Goal: Transaction & Acquisition: Obtain resource

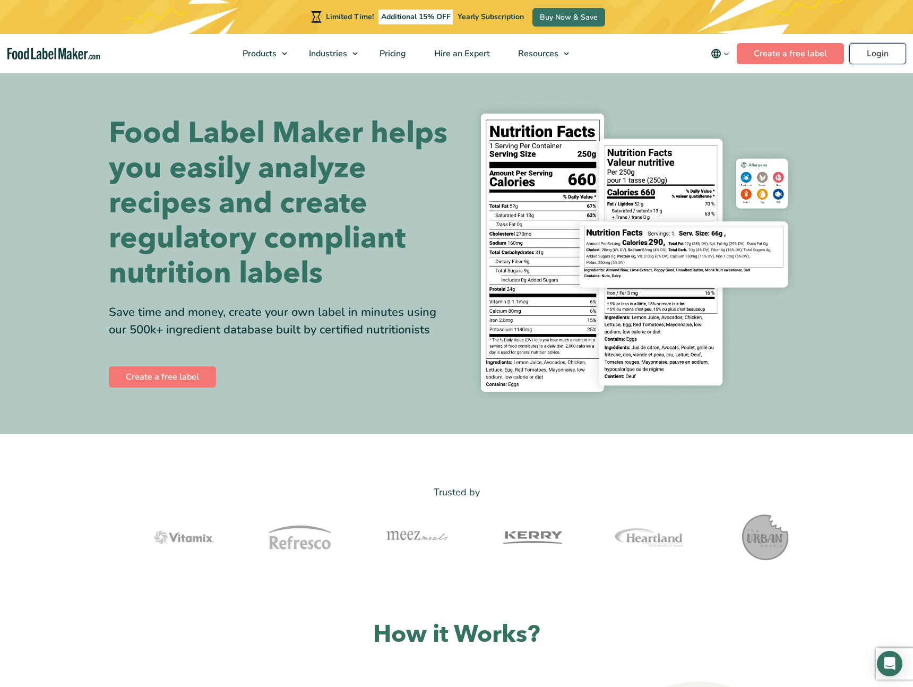
click at [873, 54] on link "Login" at bounding box center [877, 53] width 57 height 21
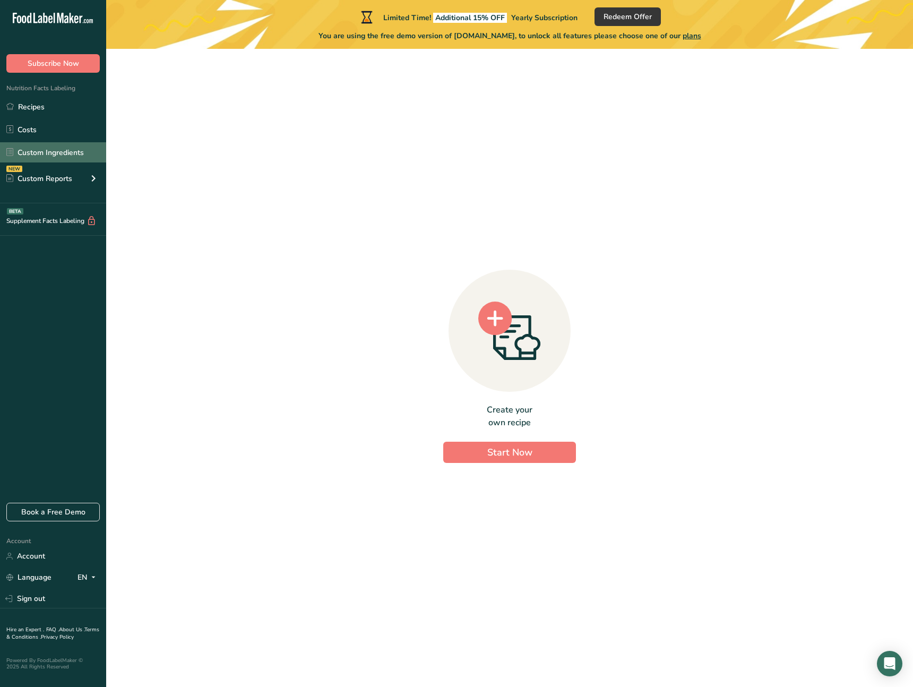
click at [60, 149] on link "Custom Ingredients" at bounding box center [53, 152] width 106 height 20
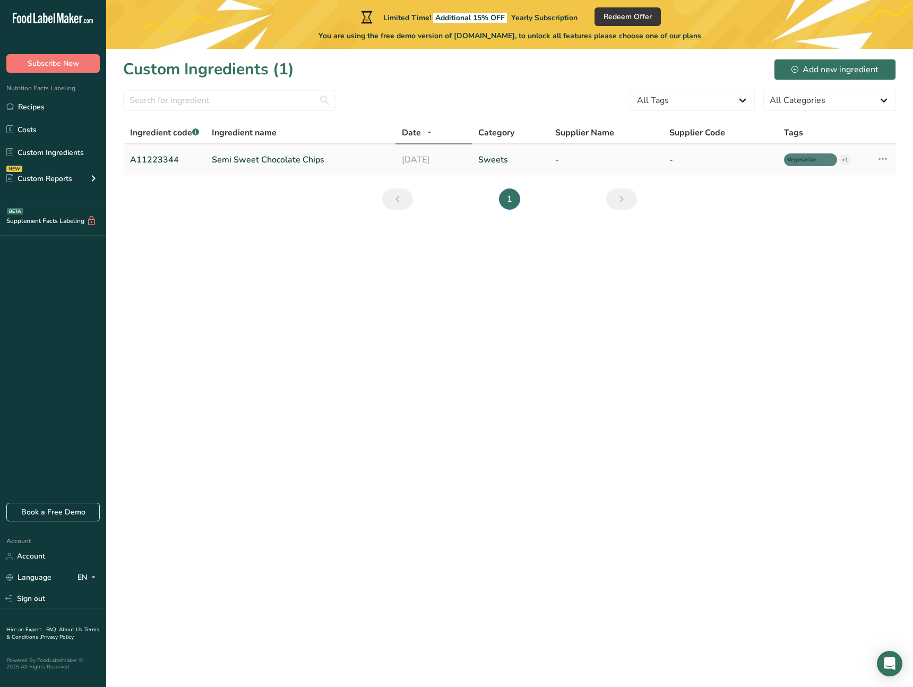
click at [288, 149] on td "Semi Sweet Chocolate Chips" at bounding box center [300, 159] width 190 height 31
click at [359, 159] on link "Semi Sweet Chocolate Chips" at bounding box center [300, 159] width 177 height 13
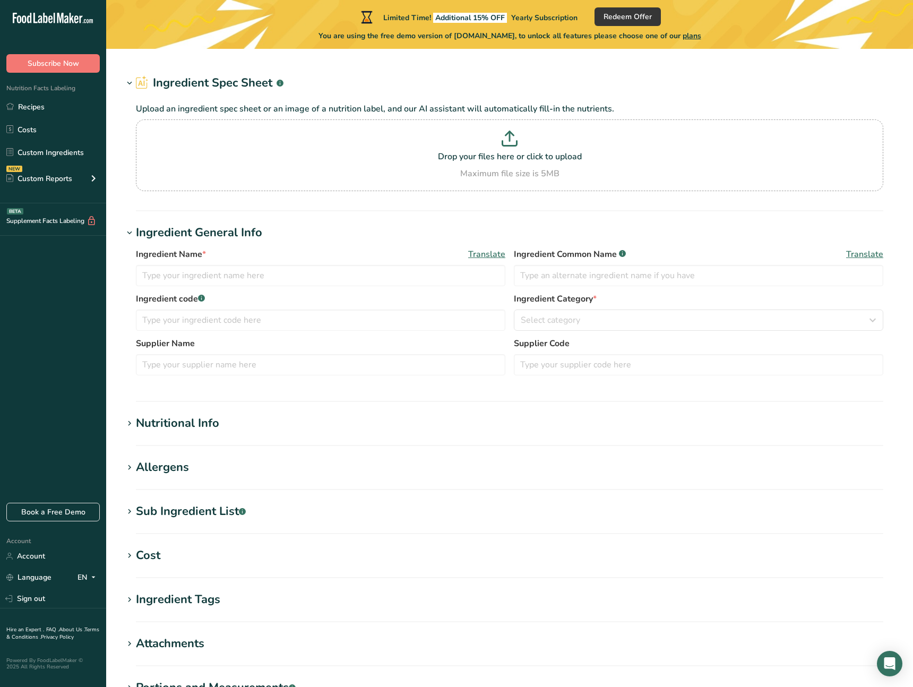
type input "Semi Sweet Chocolate Chips"
type input "Choco Chips"
type input "A11223344"
type input "100"
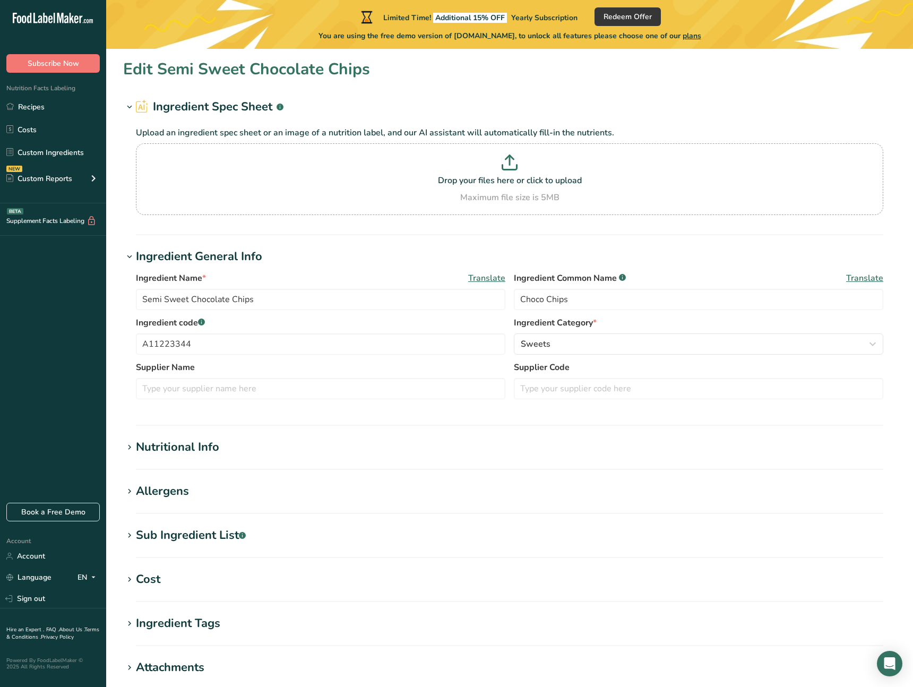
type input "200"
type KJ "836.8"
type Fat "20"
type Fat "4"
type Fat "3"
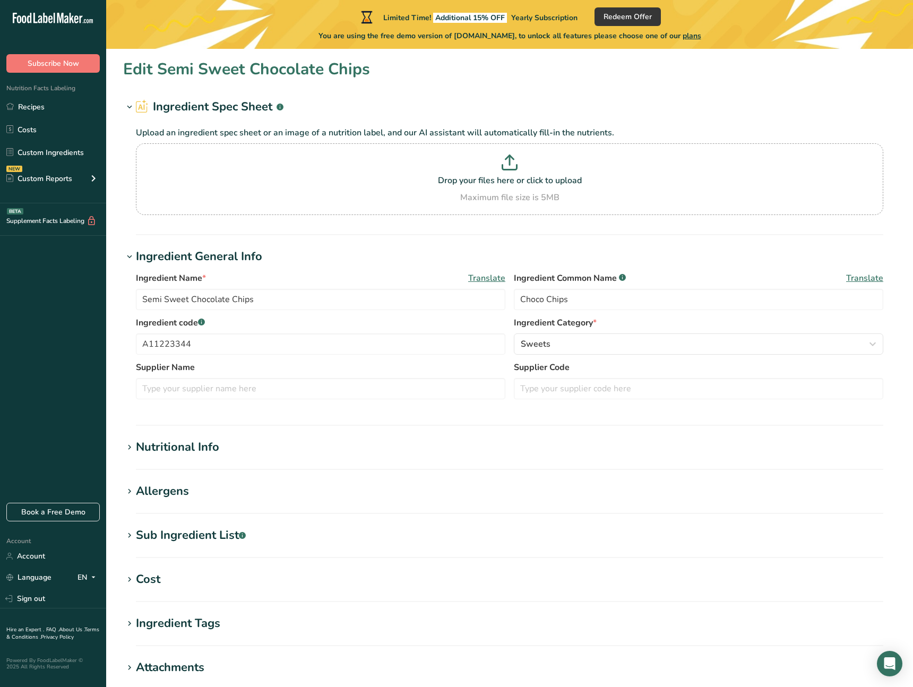
type input "12"
type input "0"
type Carbohydrates "20"
type Fiber "13"
type Sugars "35"
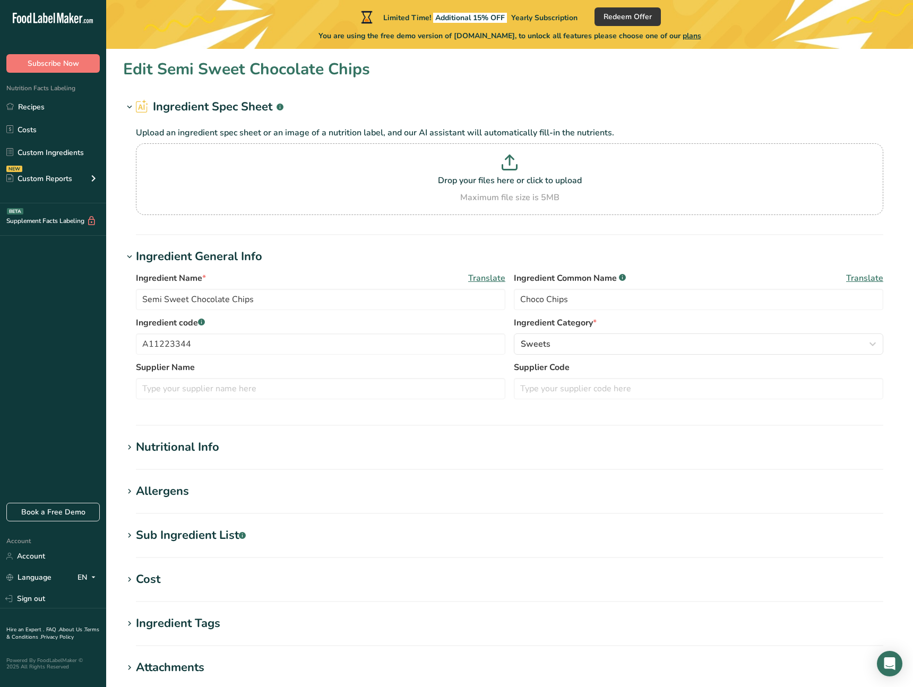
type Sugars "0"
type input "12"
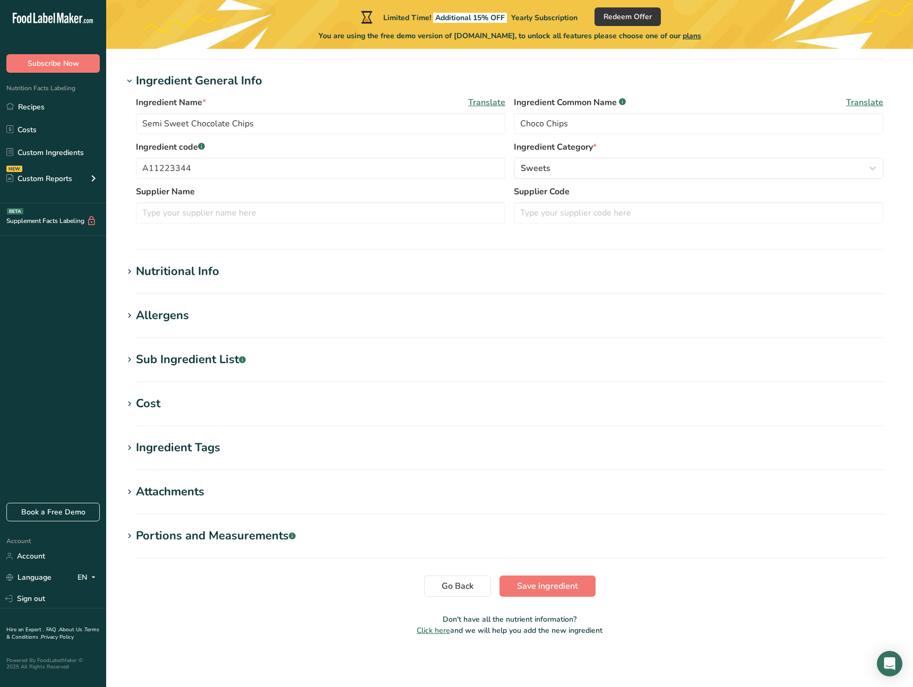
click at [144, 255] on section "Edit Semi Sweet Chocolate Chips Ingredient Spec Sheet .a-a{fill:#347362;}.b-a{f…" at bounding box center [509, 262] width 807 height 779
click at [138, 271] on div "Nutritional Info" at bounding box center [177, 272] width 83 height 18
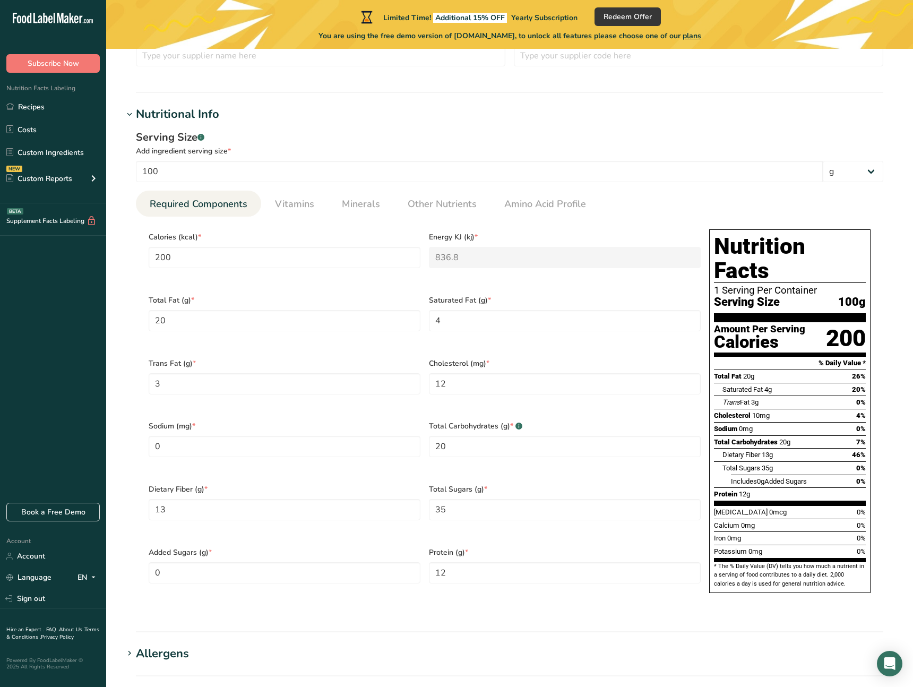
scroll to position [334, 0]
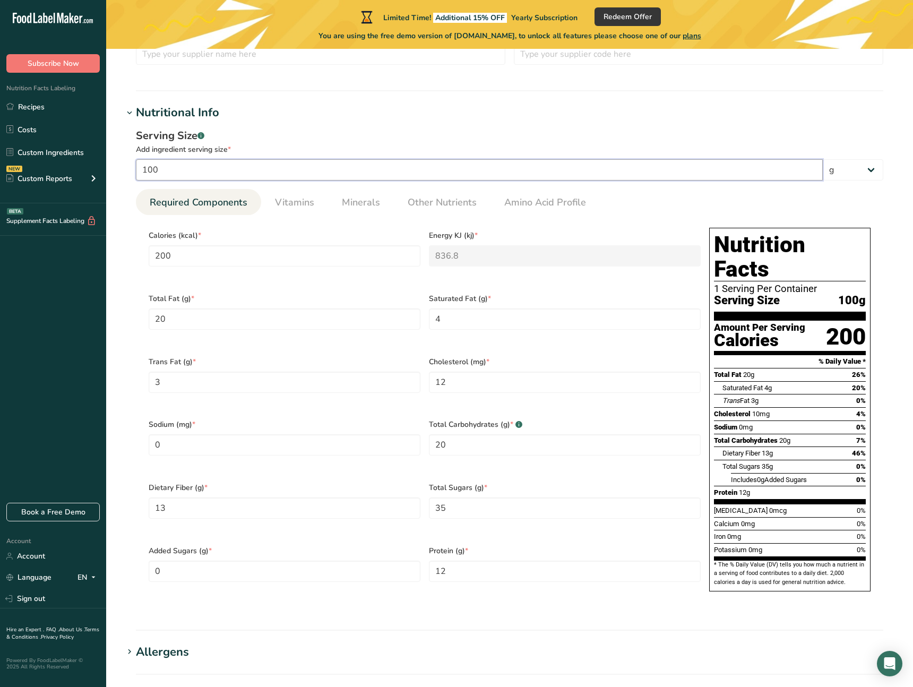
click at [280, 170] on input "100" at bounding box center [479, 169] width 687 height 21
type input "100.0002"
type input "200.0004"
type KJ "836.8017"
type Sugars "35.0001"
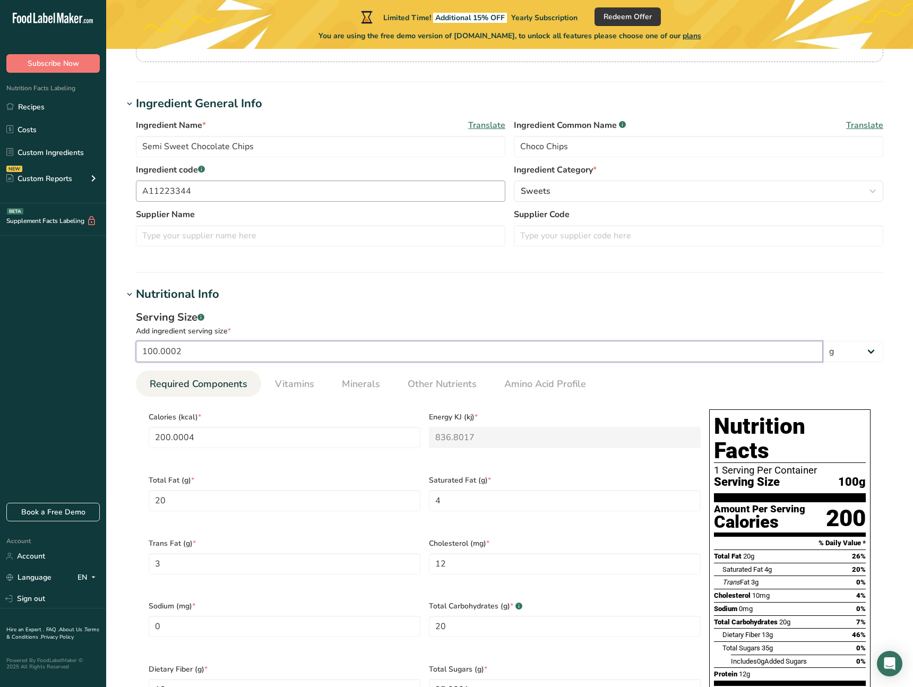
scroll to position [149, 0]
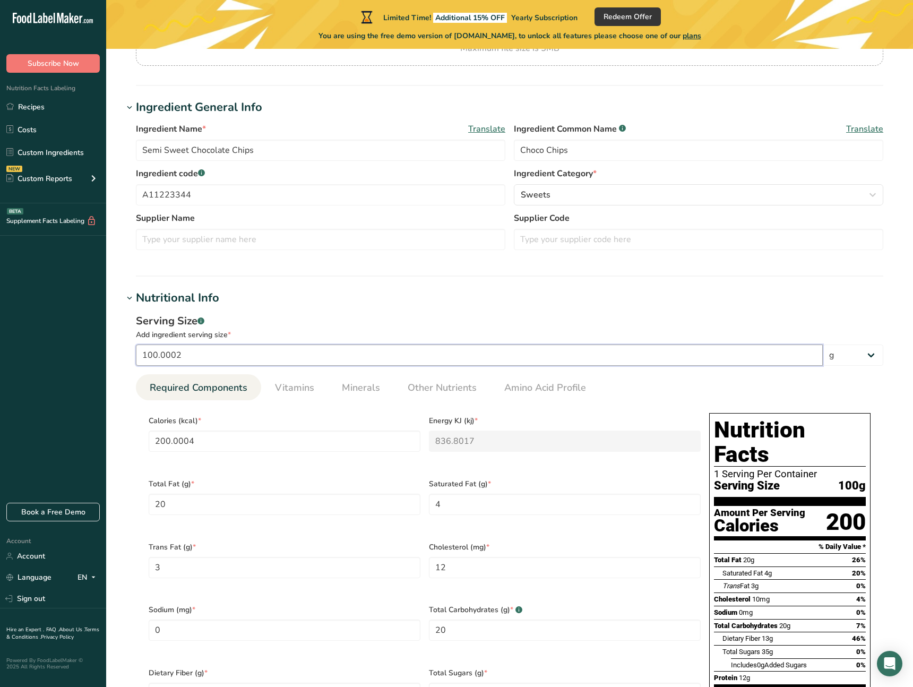
type input "100.0002"
click at [294, 166] on div "Ingredient Name * Translate Semi Sweet Chocolate Chips Ingredient Common Name .…" at bounding box center [509, 145] width 747 height 45
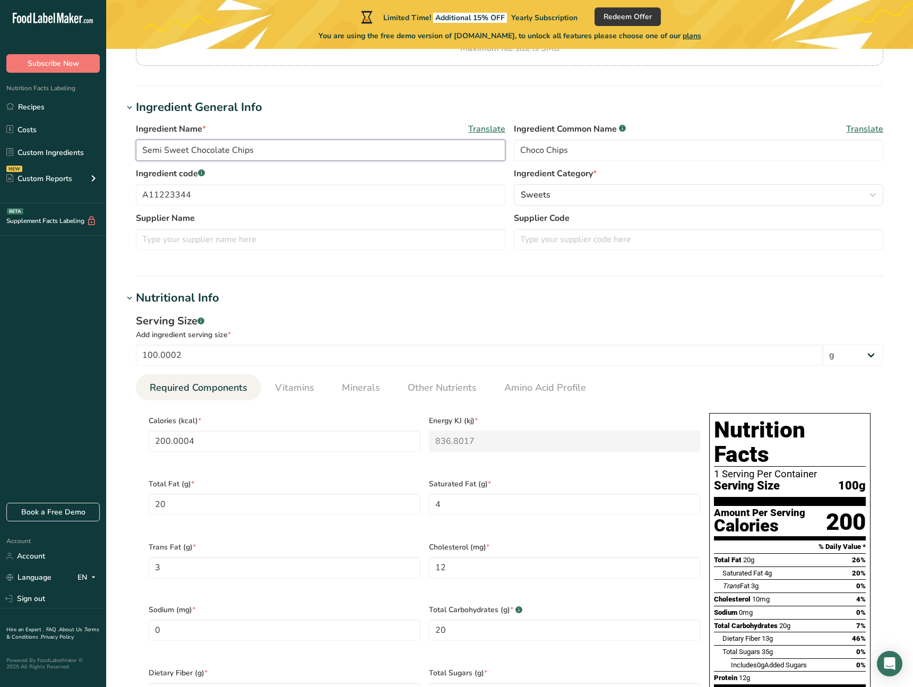
click at [290, 152] on input "Semi Sweet Chocolate Chips" at bounding box center [320, 150] width 369 height 21
type input "Red Bull Thailand"
drag, startPoint x: 658, startPoint y: 157, endPoint x: 426, endPoint y: 127, distance: 233.7
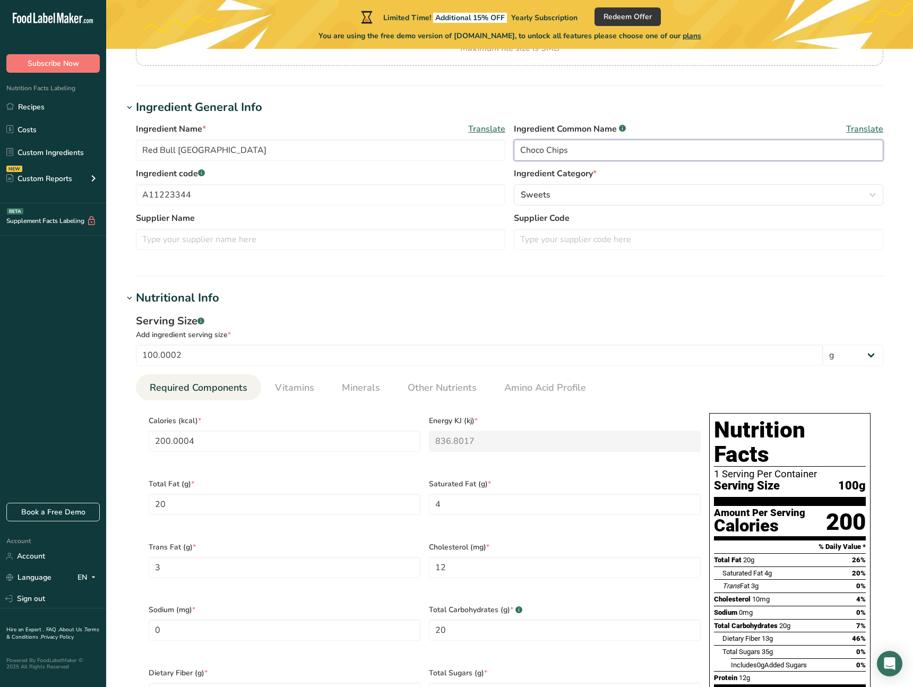
click at [426, 127] on div "Ingredient Name * Translate Red Bull Thailand Ingredient Common Name .a-a{fill:…" at bounding box center [509, 145] width 747 height 45
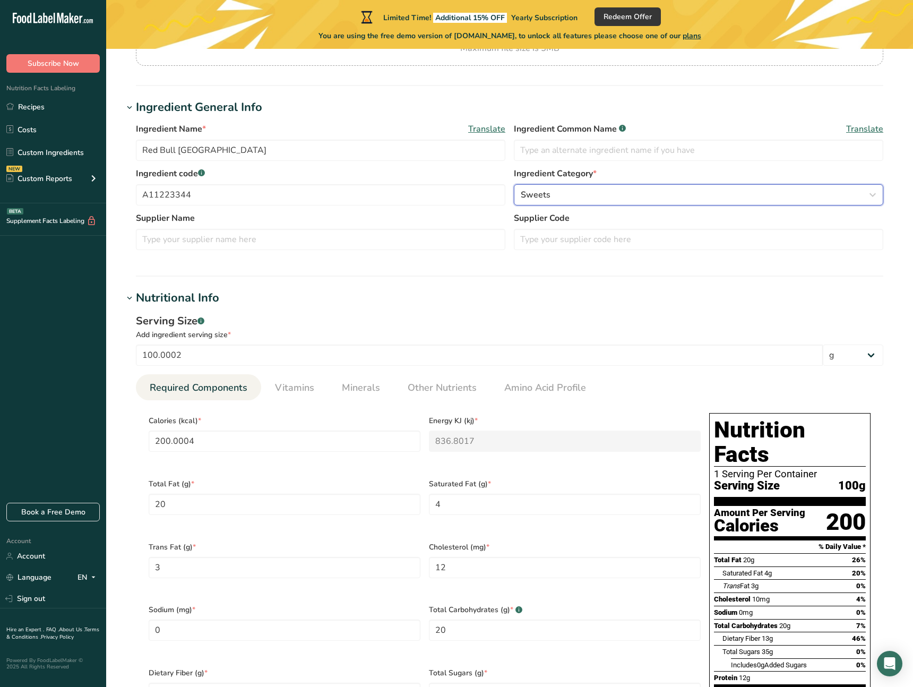
click at [560, 195] on div "Sweets" at bounding box center [695, 194] width 349 height 13
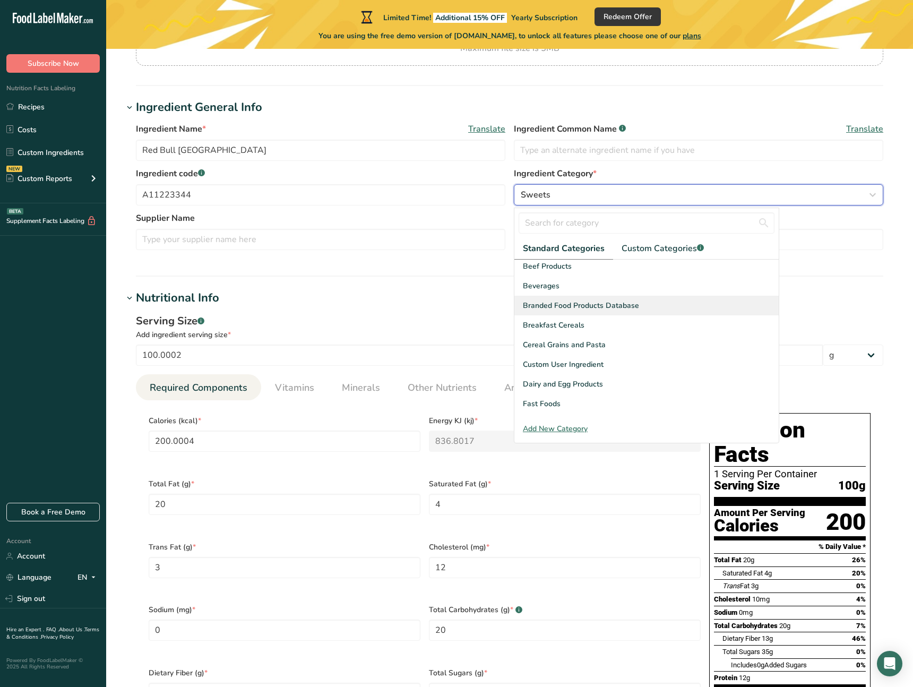
scroll to position [66, 0]
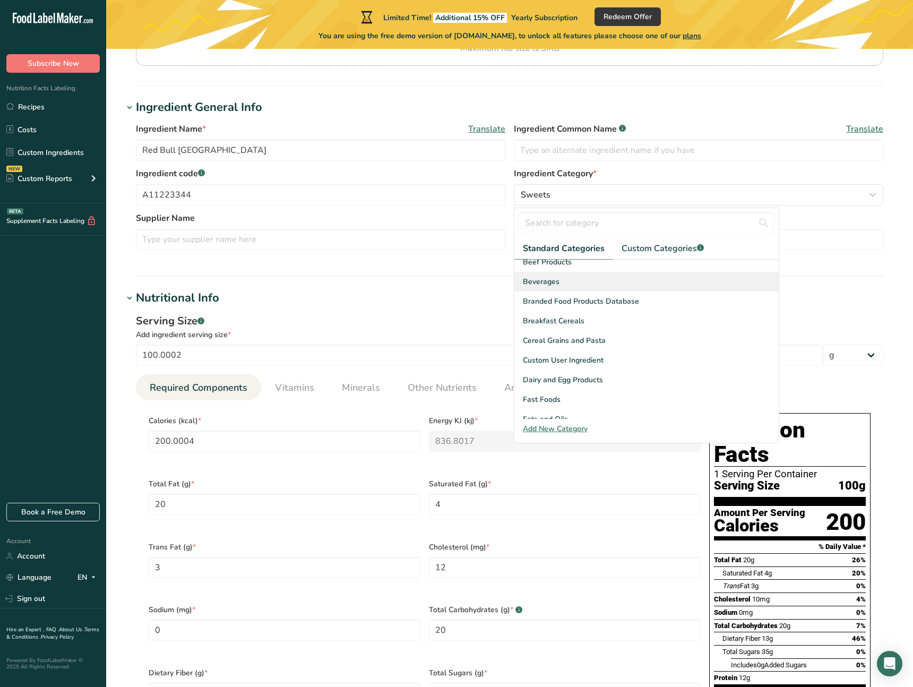
click at [570, 285] on div "Beverages" at bounding box center [646, 282] width 264 height 20
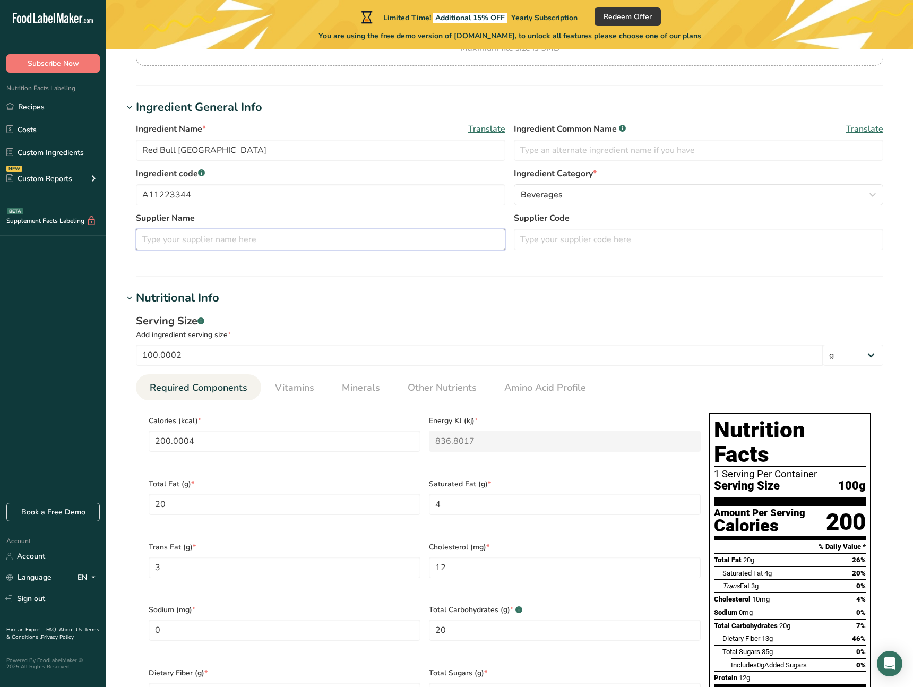
click at [283, 238] on input "text" at bounding box center [320, 239] width 369 height 21
type input "Candy Crew Wholesale"
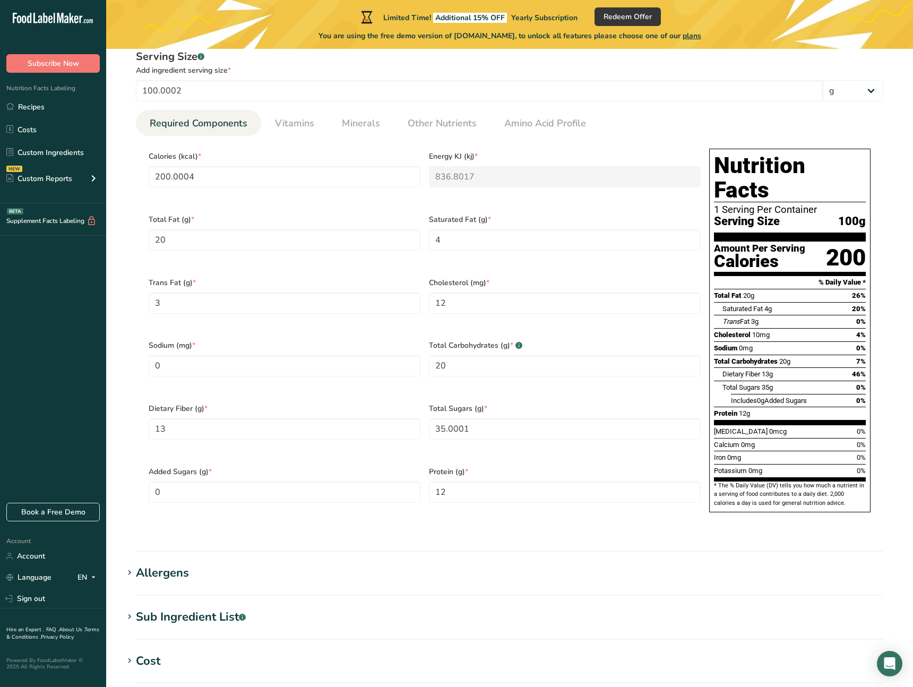
scroll to position [414, 0]
drag, startPoint x: 138, startPoint y: 149, endPoint x: 219, endPoint y: 161, distance: 82.0
click at [275, 200] on section "Calories (kcal) * 200.0004 Energy KJ (kj) * 836.8017 Total Fat (g) * 20 Saturat…" at bounding box center [509, 332] width 747 height 395
drag, startPoint x: 150, startPoint y: 151, endPoint x: 152, endPoint y: 157, distance: 6.9
click at [190, 168] on div "Calories (kcal) * 200.0004" at bounding box center [284, 175] width 280 height 63
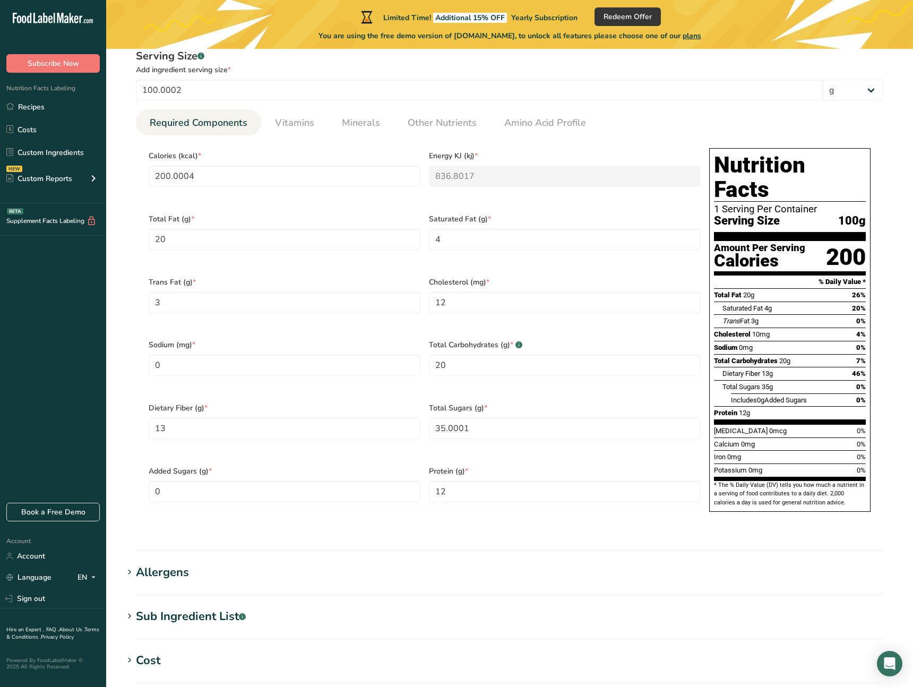
drag, startPoint x: 156, startPoint y: 156, endPoint x: 436, endPoint y: 162, distance: 280.2
click at [414, 180] on div "Calories (kcal) * 200.0004" at bounding box center [284, 175] width 280 height 63
drag, startPoint x: 422, startPoint y: 148, endPoint x: 500, endPoint y: 306, distance: 177.0
click at [504, 310] on div "Calories (kcal) * 200.0004 Energy KJ (kj) * 836.8017 Total Fat (g) * 20 Saturat…" at bounding box center [424, 333] width 560 height 378
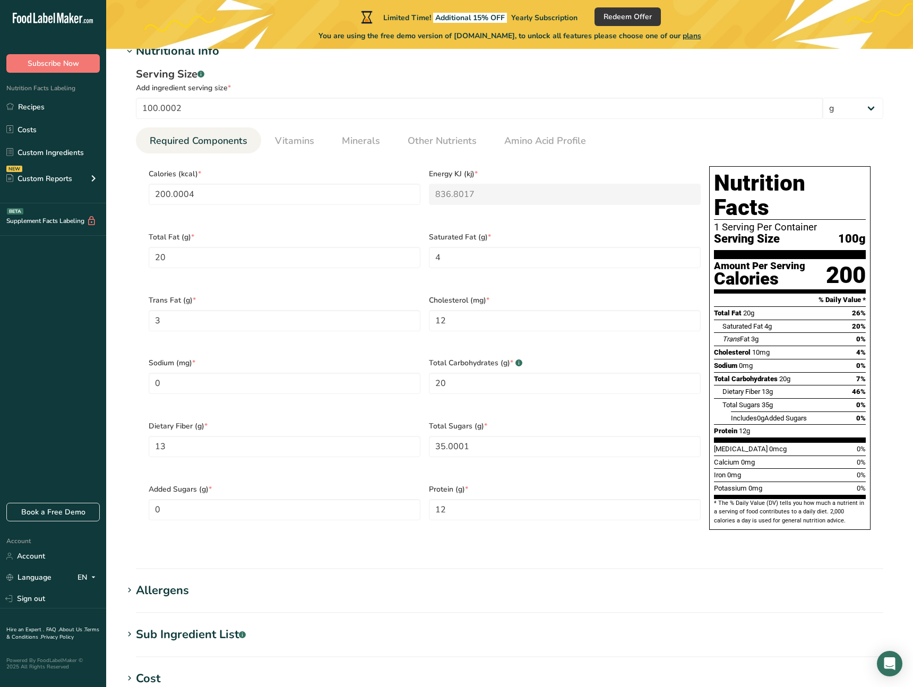
scroll to position [392, 0]
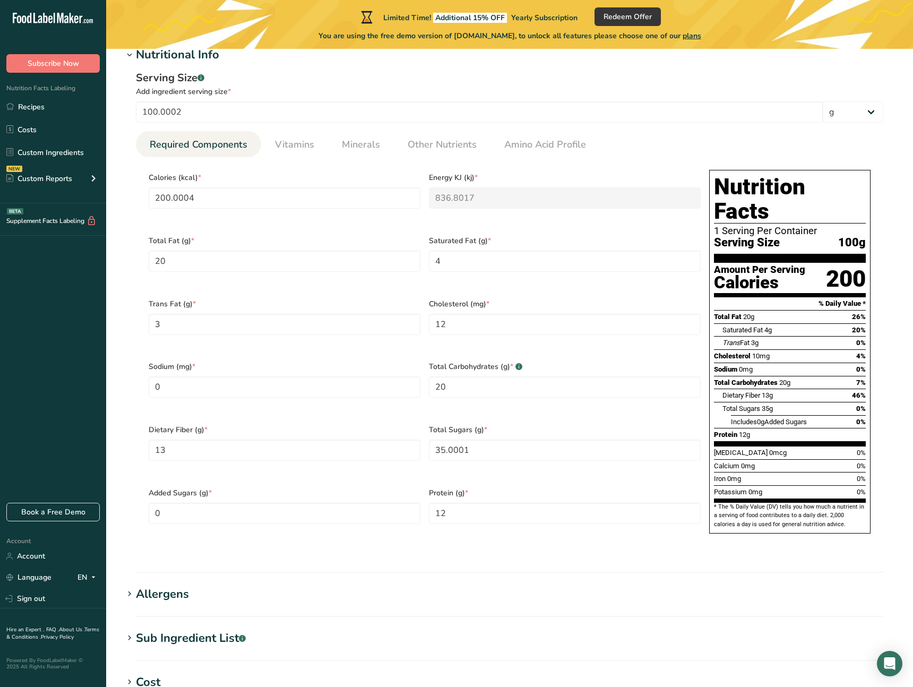
click at [474, 211] on div "Energy KJ (kj) * 836.8017" at bounding box center [564, 197] width 280 height 63
click at [335, 196] on input "200.0004" at bounding box center [285, 197] width 272 height 21
click at [211, 109] on input "100.0002" at bounding box center [479, 111] width 687 height 21
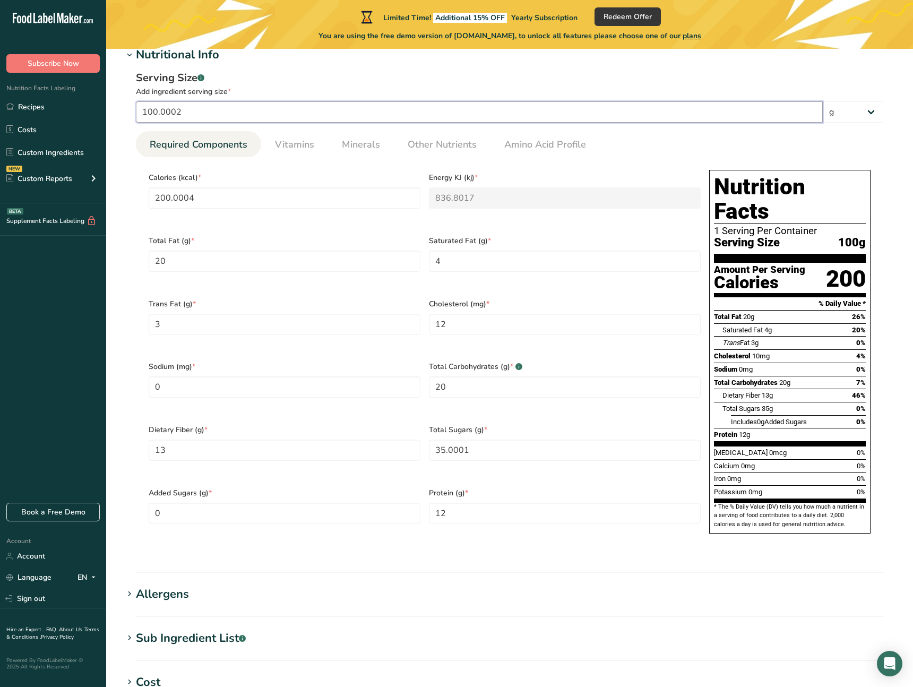
type input "100.0003"
type input "200.0006"
type KJ "836.8025"
type Fat "20.0001"
type Carbohydrates "20.0001"
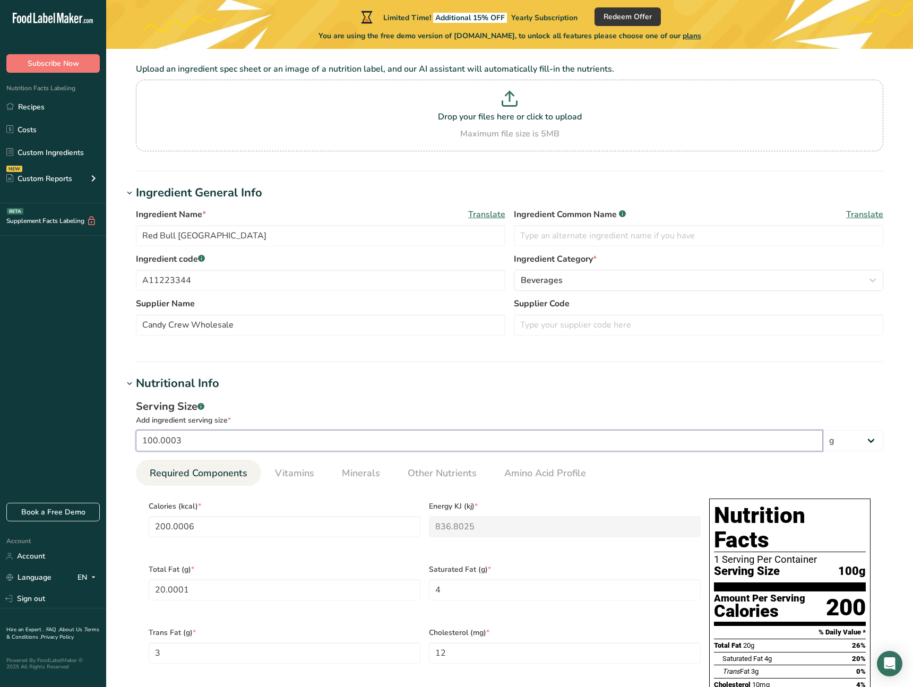
scroll to position [0, 0]
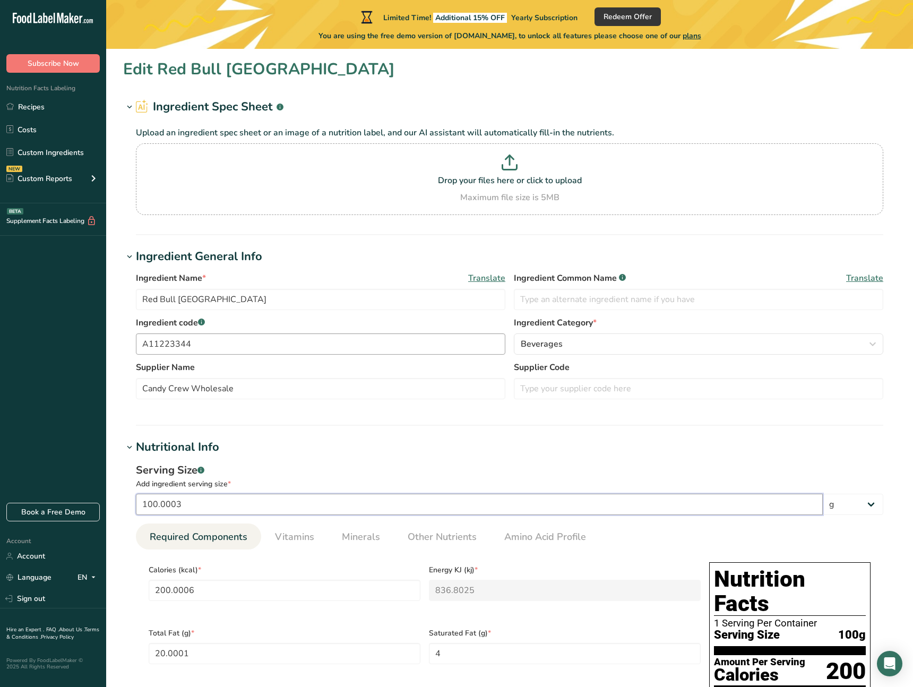
type input "100.0003"
drag, startPoint x: 167, startPoint y: 347, endPoint x: 194, endPoint y: 325, distance: 35.1
click at [168, 347] on input "A11223344" at bounding box center [320, 343] width 369 height 21
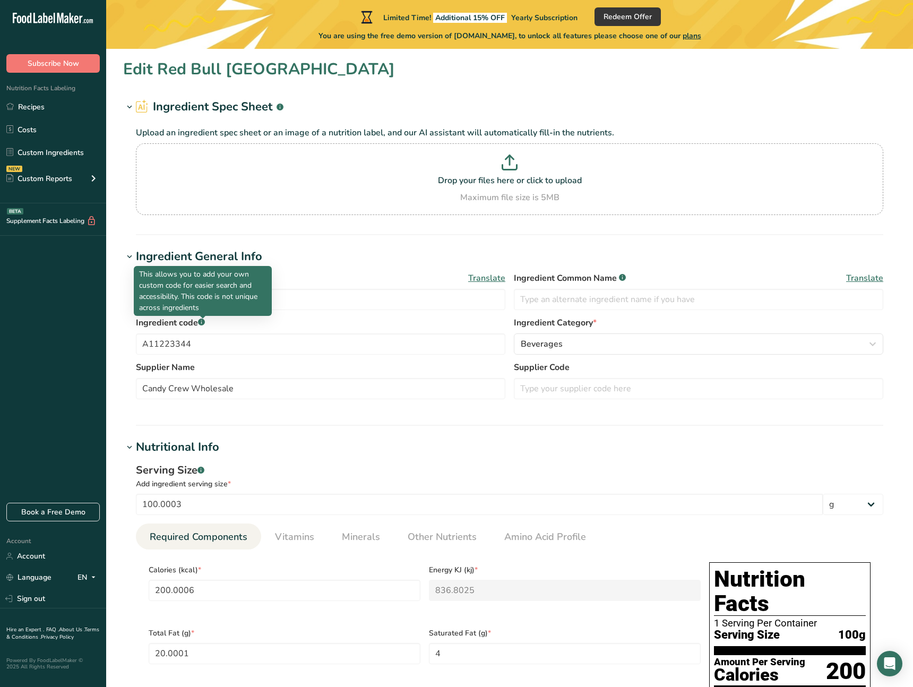
click at [201, 320] on div at bounding box center [202, 318] width 5 height 5
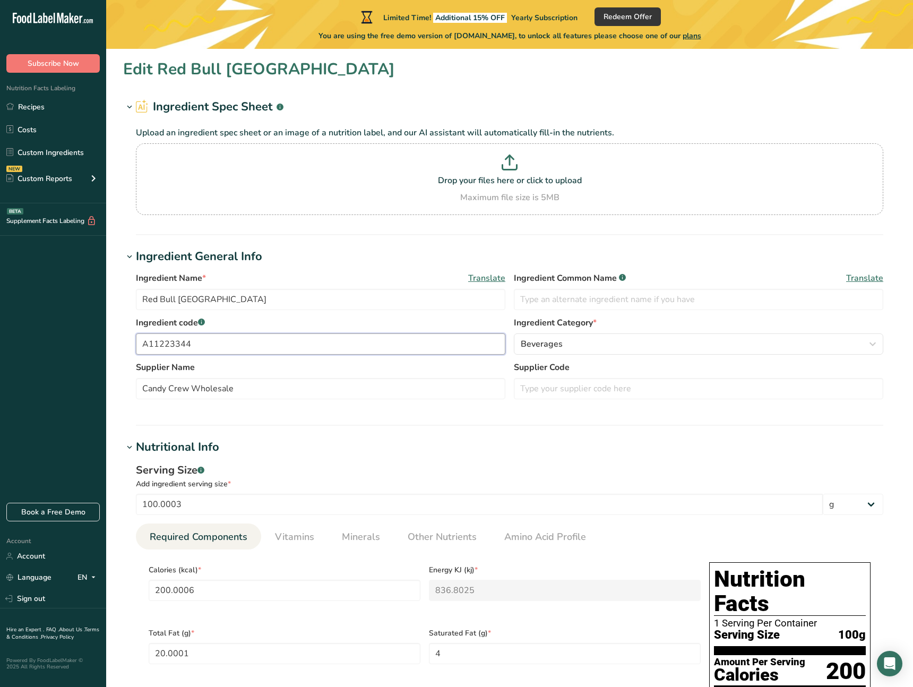
drag, startPoint x: 220, startPoint y: 342, endPoint x: 20, endPoint y: 330, distance: 200.4
click at [20, 330] on div ".a-20{fill:#fff;} Subscribe Now Nutrition Facts Labeling Recipes Costs Custom I…" at bounding box center [456, 678] width 913 height 1357
click at [595, 294] on input "text" at bounding box center [698, 299] width 369 height 21
click at [621, 342] on div "Beverages" at bounding box center [695, 343] width 349 height 13
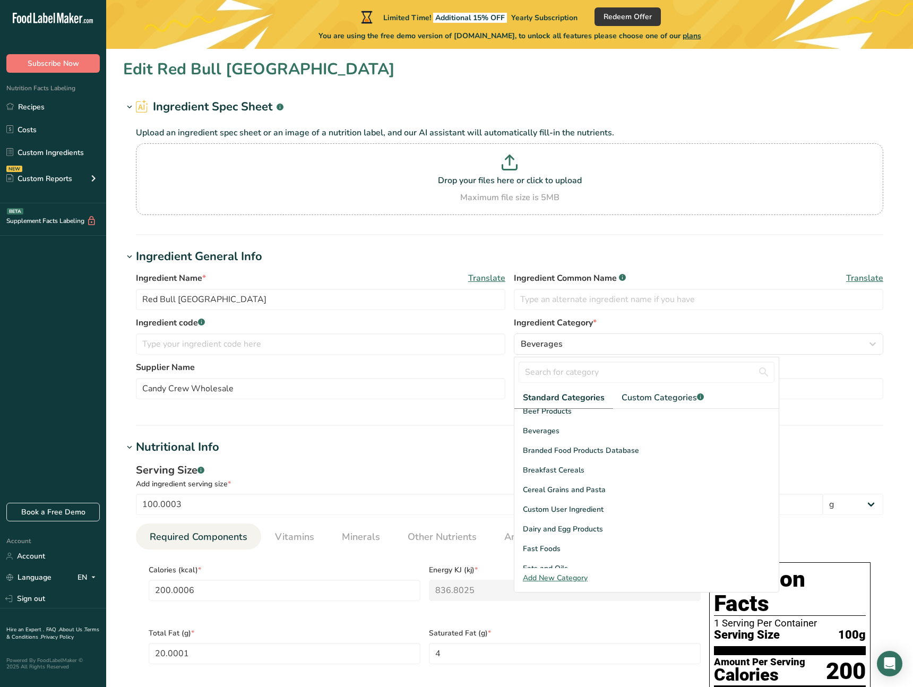
click at [474, 326] on label "Ingredient code .a-a{fill:#347362;}.b-a{fill:#fff;}" at bounding box center [320, 322] width 369 height 13
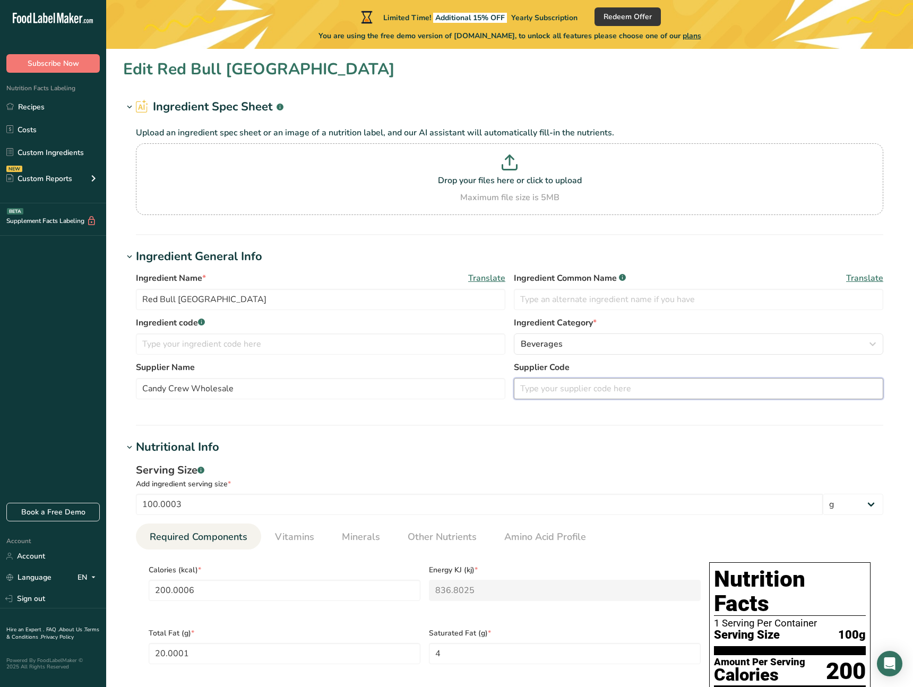
click at [573, 389] on input "text" at bounding box center [698, 388] width 369 height 21
click at [584, 386] on input "text" at bounding box center [698, 388] width 369 height 21
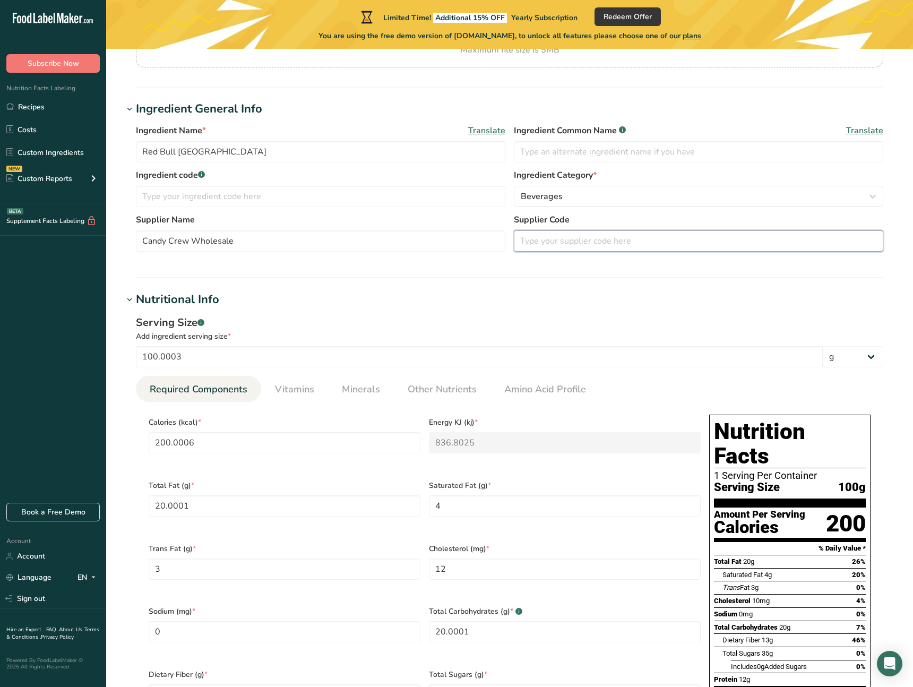
scroll to position [171, 0]
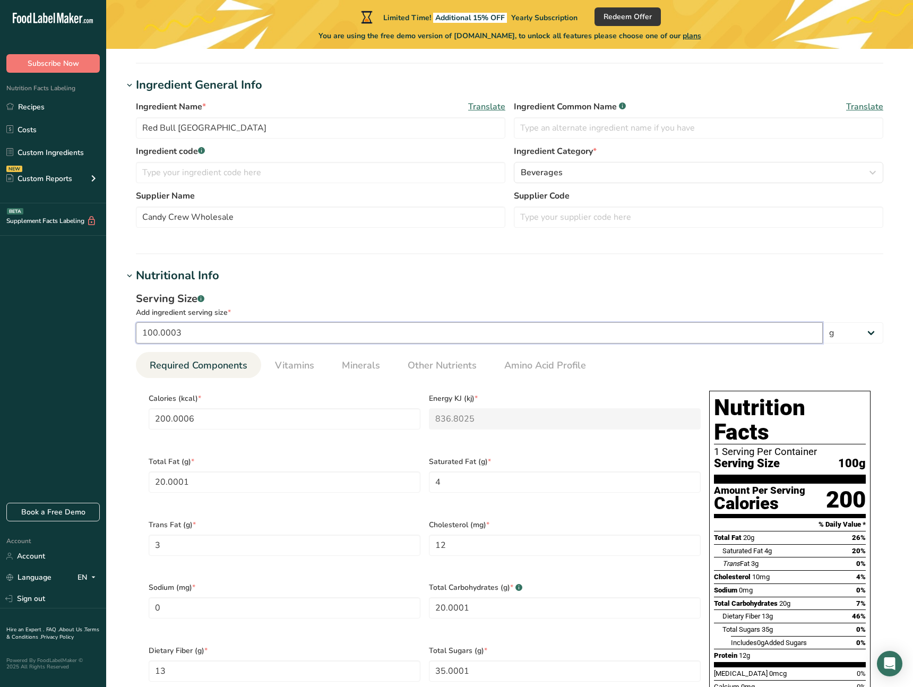
drag, startPoint x: 213, startPoint y: 327, endPoint x: 87, endPoint y: 314, distance: 127.0
click at [87, 314] on div ".a-20{fill:#fff;} Subscribe Now Nutrition Facts Labeling Recipes Costs Custom I…" at bounding box center [456, 507] width 913 height 1357
click at [334, 420] on input "200.0006" at bounding box center [285, 418] width 272 height 21
click at [300, 420] on input "200.0006" at bounding box center [285, 418] width 272 height 21
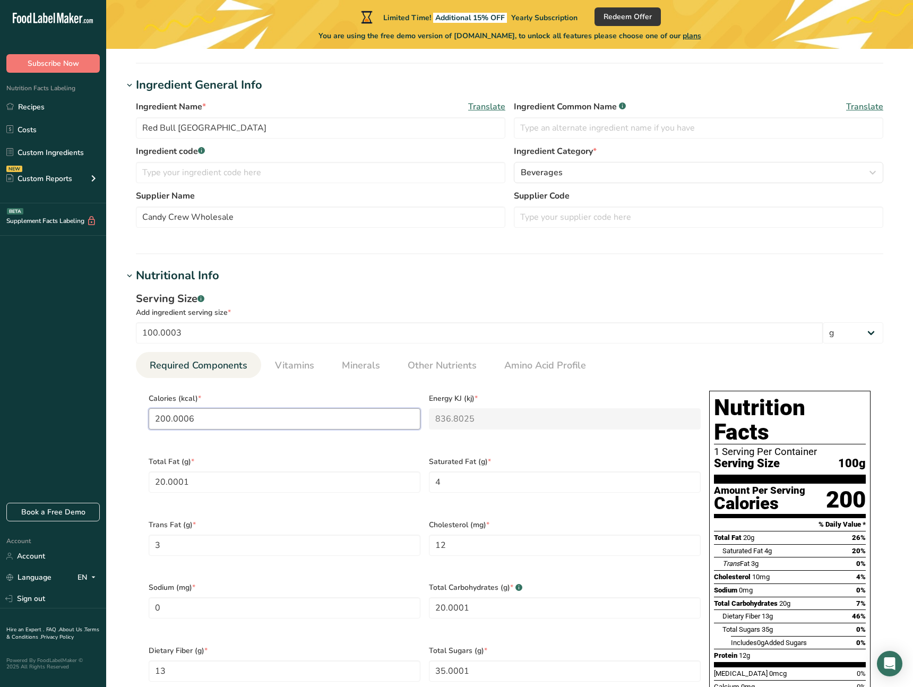
click at [300, 420] on input "200.0006" at bounding box center [285, 418] width 272 height 21
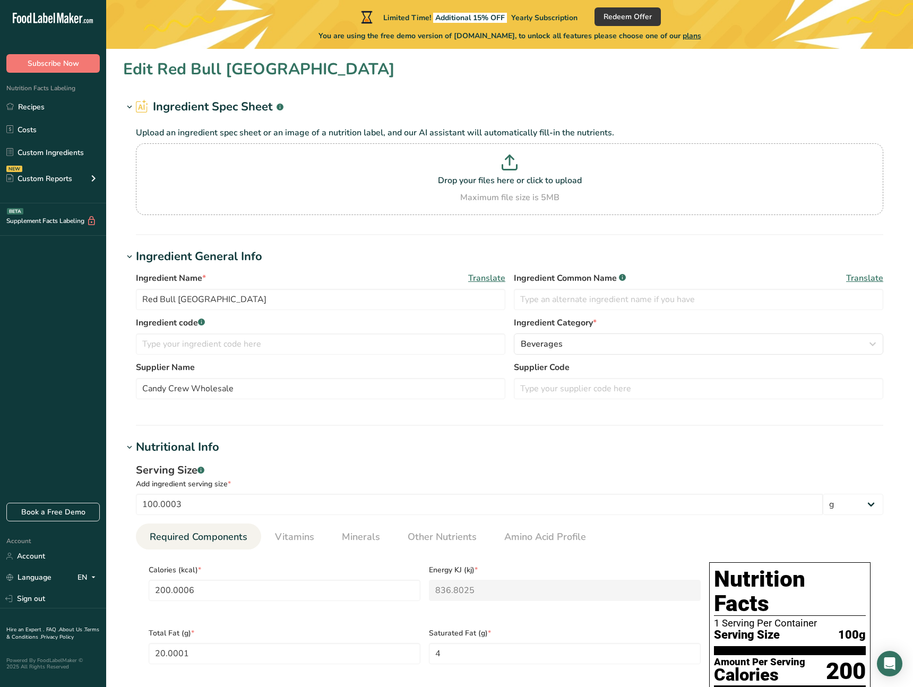
click at [371, 110] on h1 "Ingredient Spec Sheet .a-a{fill:#347362;}.b-a{fill:#fff;}" at bounding box center [509, 107] width 773 height 18
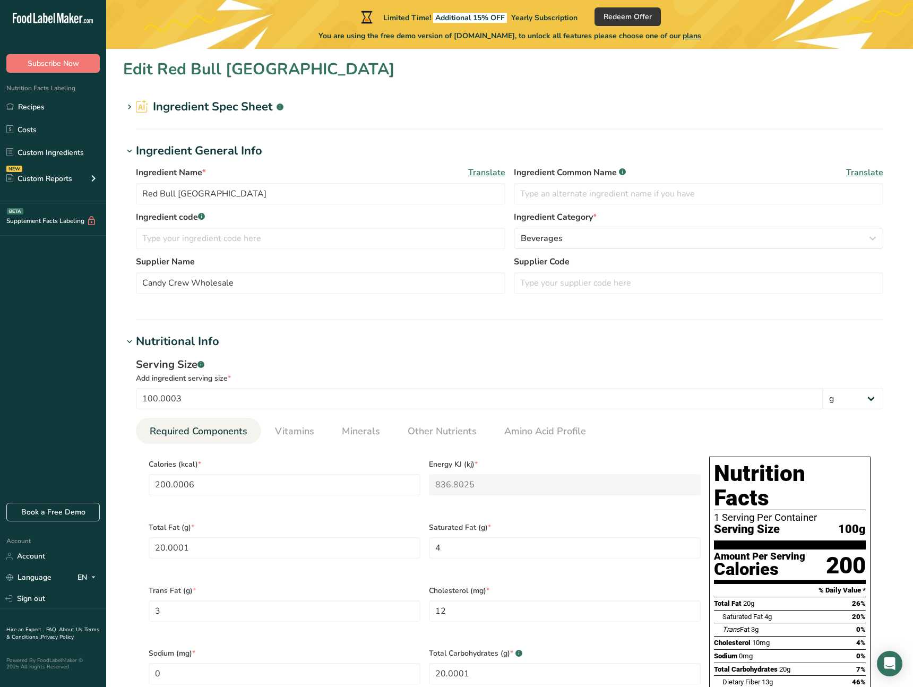
click at [287, 146] on h1 "Ingredient General Info" at bounding box center [509, 151] width 773 height 18
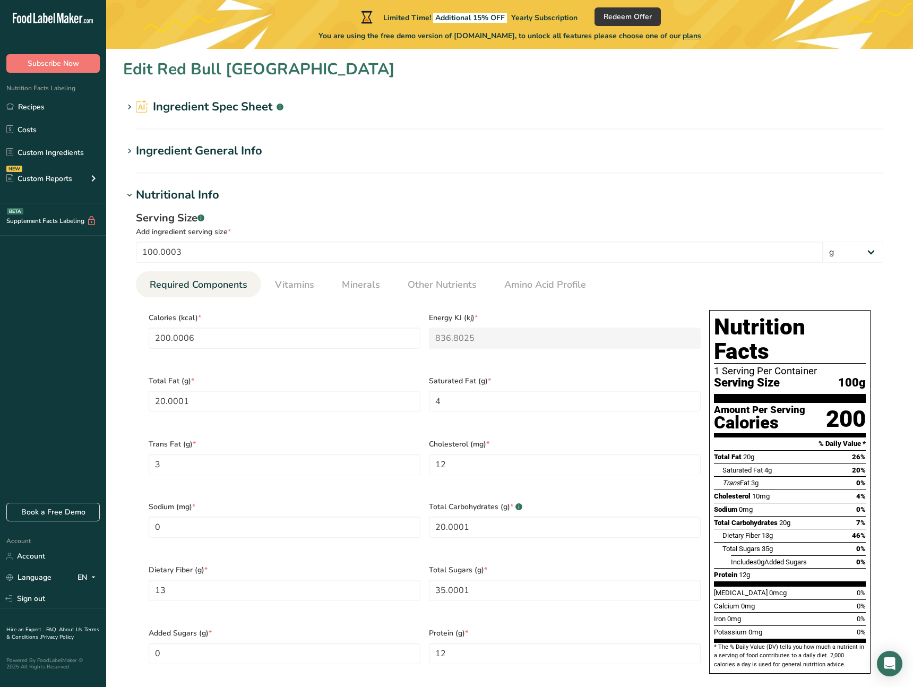
click at [296, 144] on h1 "Ingredient General Info" at bounding box center [509, 151] width 773 height 18
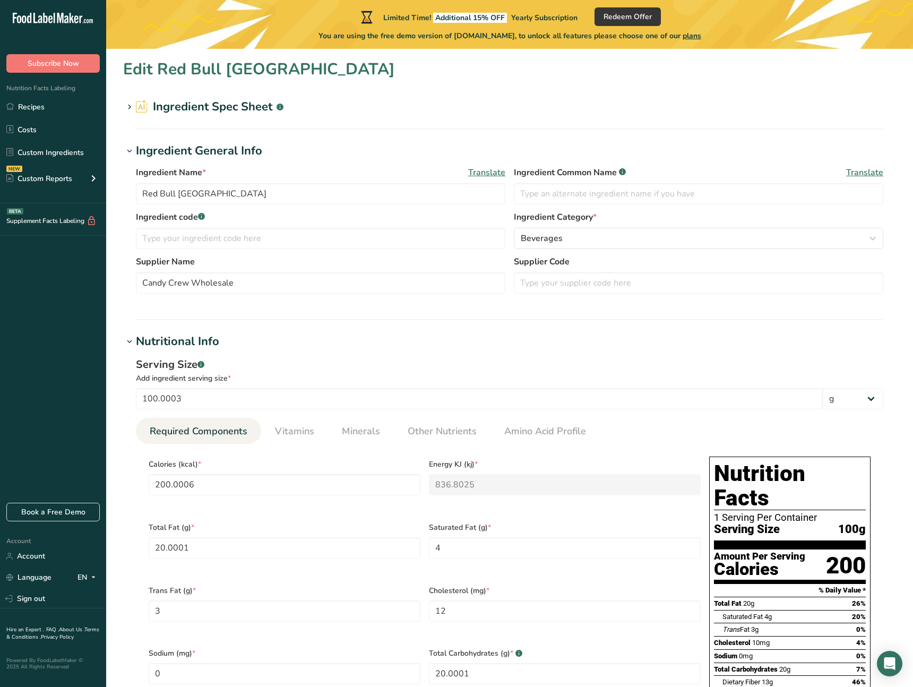
click at [129, 108] on icon at bounding box center [130, 107] width 10 height 15
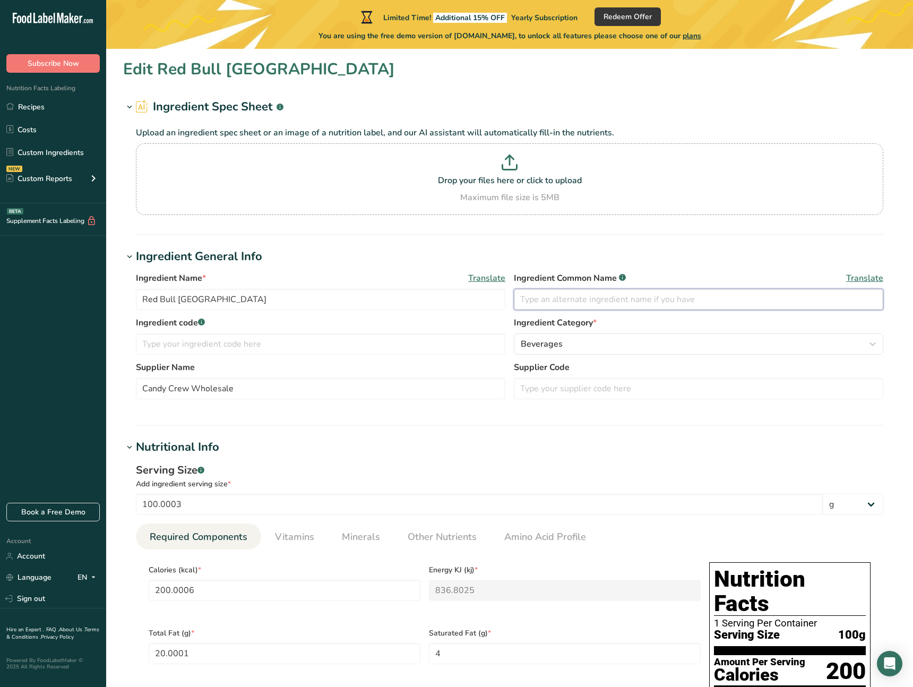
click at [577, 303] on input "text" at bounding box center [698, 299] width 369 height 21
click at [583, 341] on div "Beverages" at bounding box center [695, 343] width 349 height 13
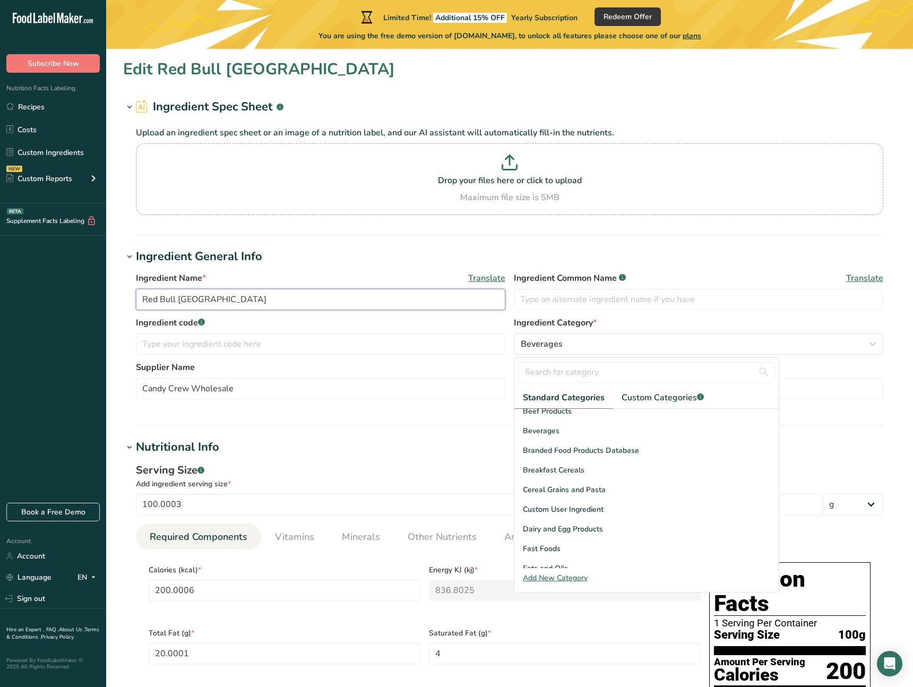
click at [291, 305] on input "Red Bull Thailand" at bounding box center [320, 299] width 369 height 21
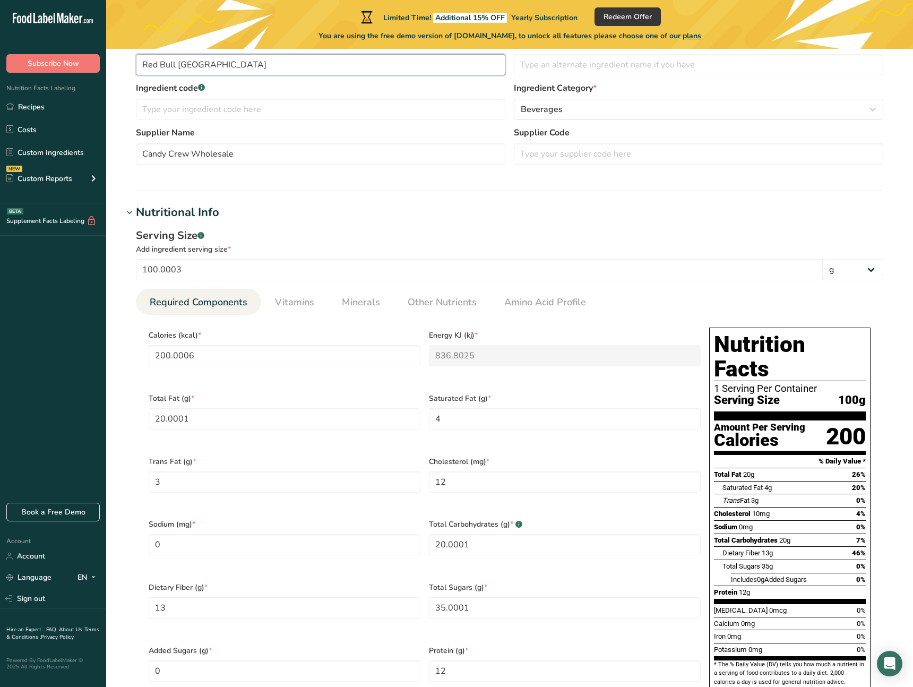
scroll to position [237, 0]
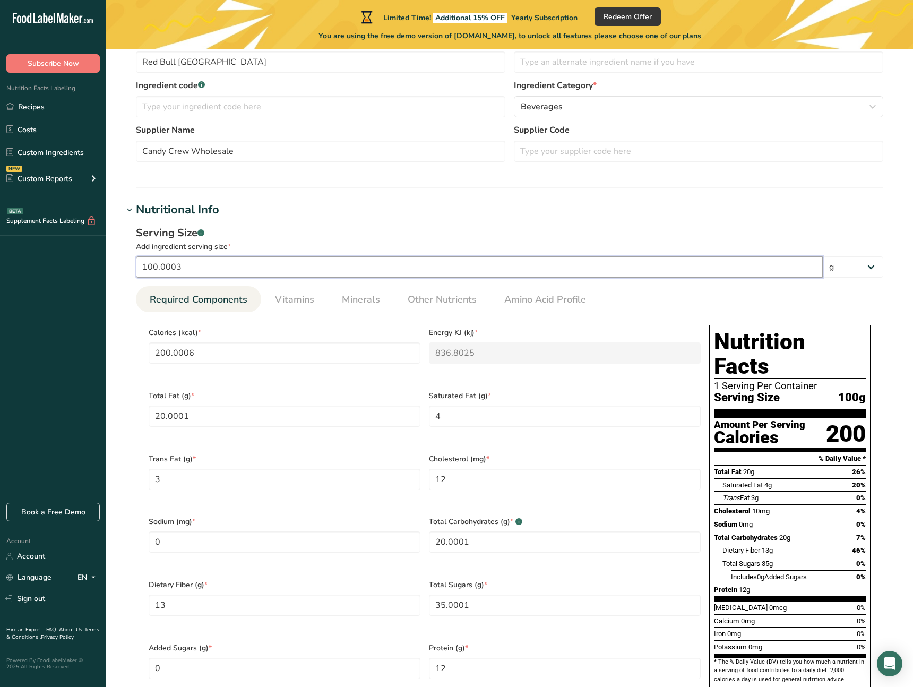
click at [206, 266] on input "100.0003" at bounding box center [479, 266] width 687 height 21
type input "100.0004"
type input "200.0008"
type KJ "836.8033"
type Fiber "13.0001"
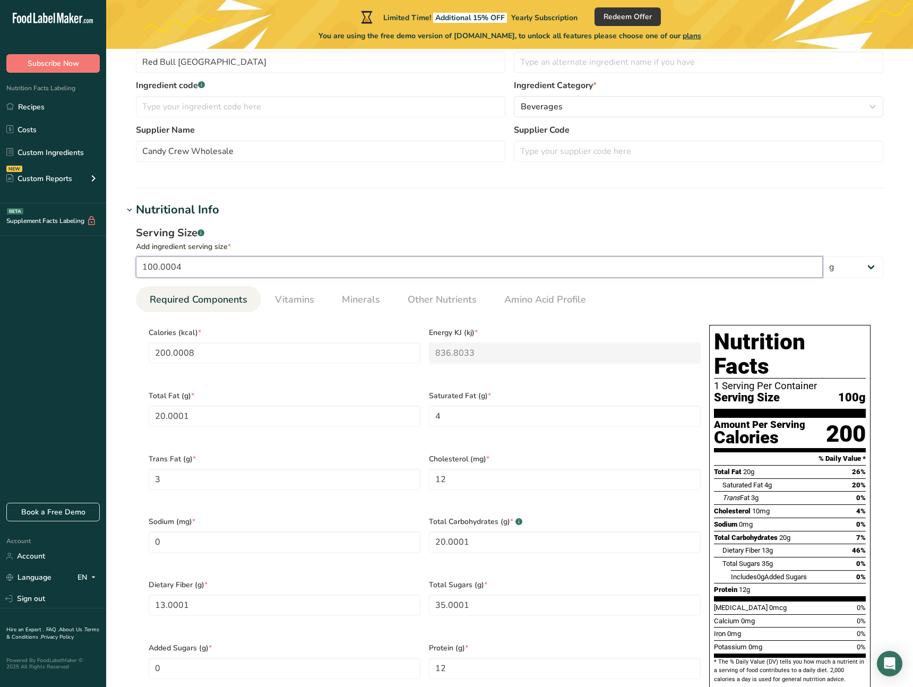
type input "100.0005"
type input "200.001"
type KJ "836.8042"
type input "12.0001"
type Sugars "35.0002"
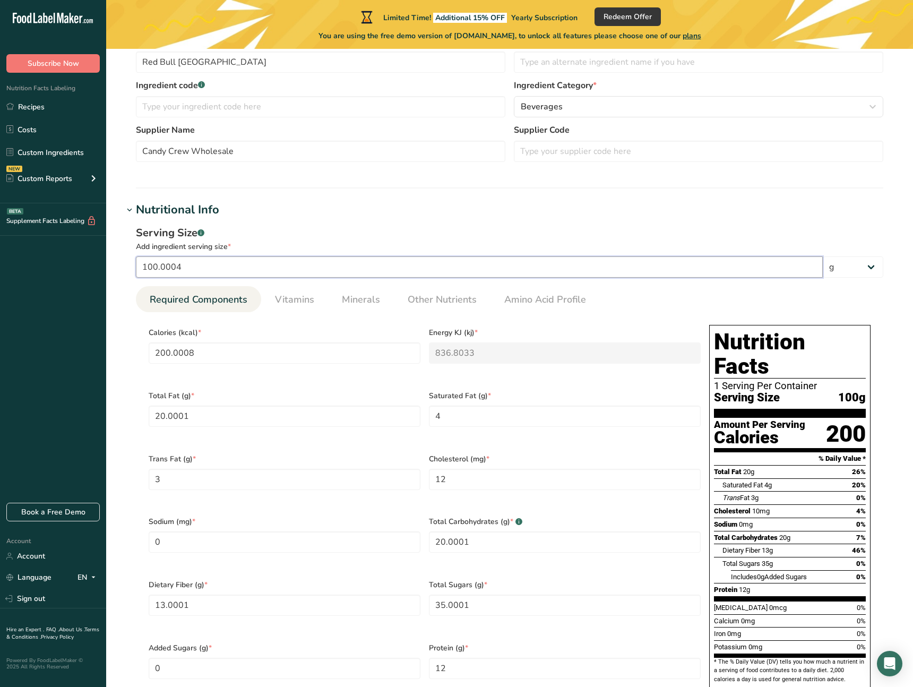
type input "12.0001"
type input "100.0006"
type input "200.0012"
type KJ "836.805"
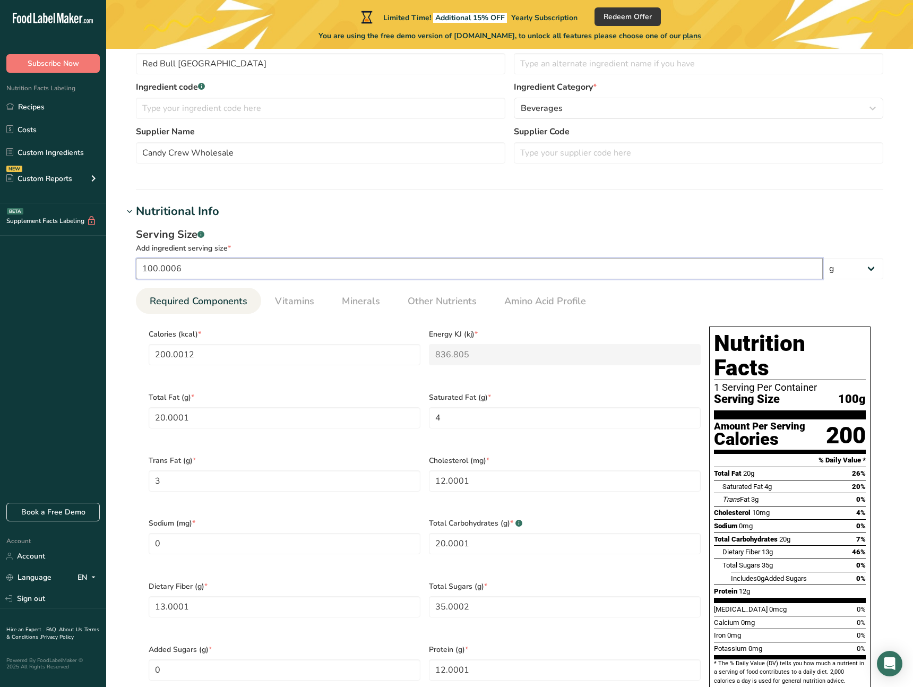
click at [206, 266] on input "100.0006" at bounding box center [479, 268] width 687 height 21
type input "100.0008"
type input "200.0016"
type KJ "836.8067"
type Fat "20.0002"
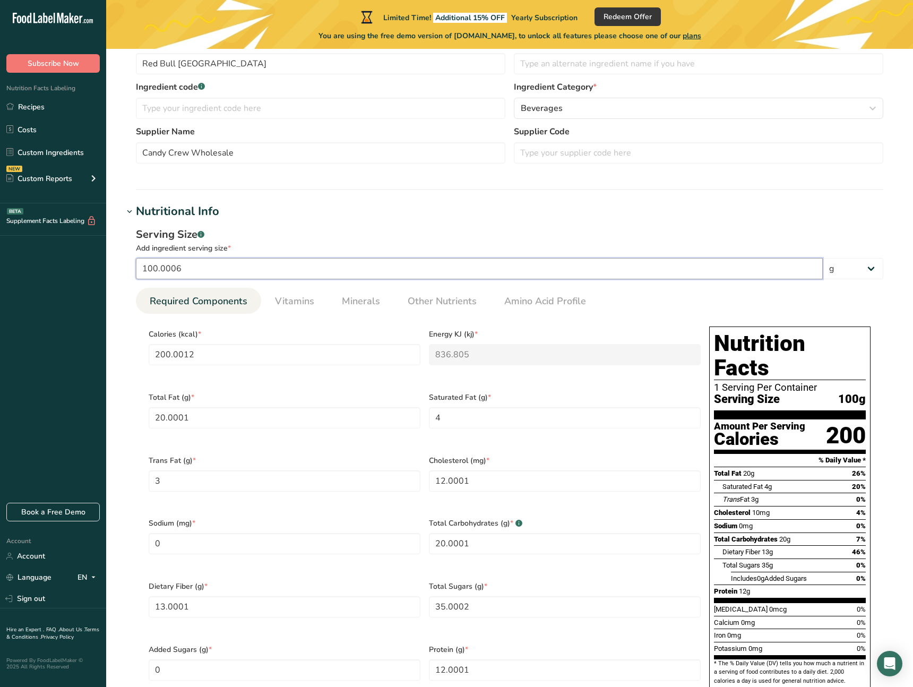
type Carbohydrates "20.0002"
type Sugars "35.0003"
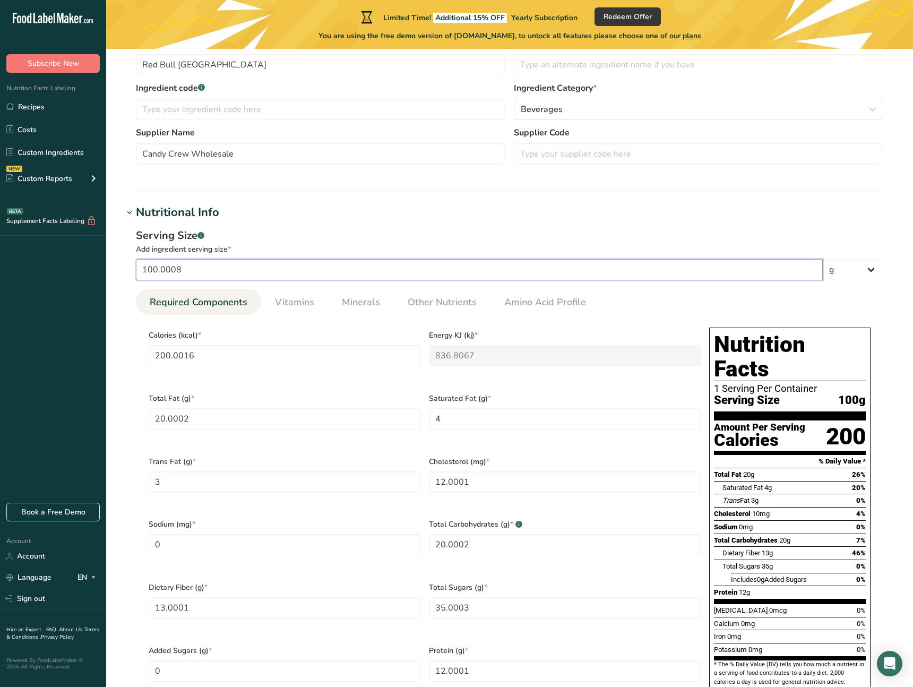
drag, startPoint x: 209, startPoint y: 266, endPoint x: 111, endPoint y: 259, distance: 97.8
click at [109, 260] on section "Edit Red Bull Thailand Ingredient Spec Sheet .a-a{fill:#347362;}.b-a{fill:#fff;…" at bounding box center [509, 451] width 807 height 1275
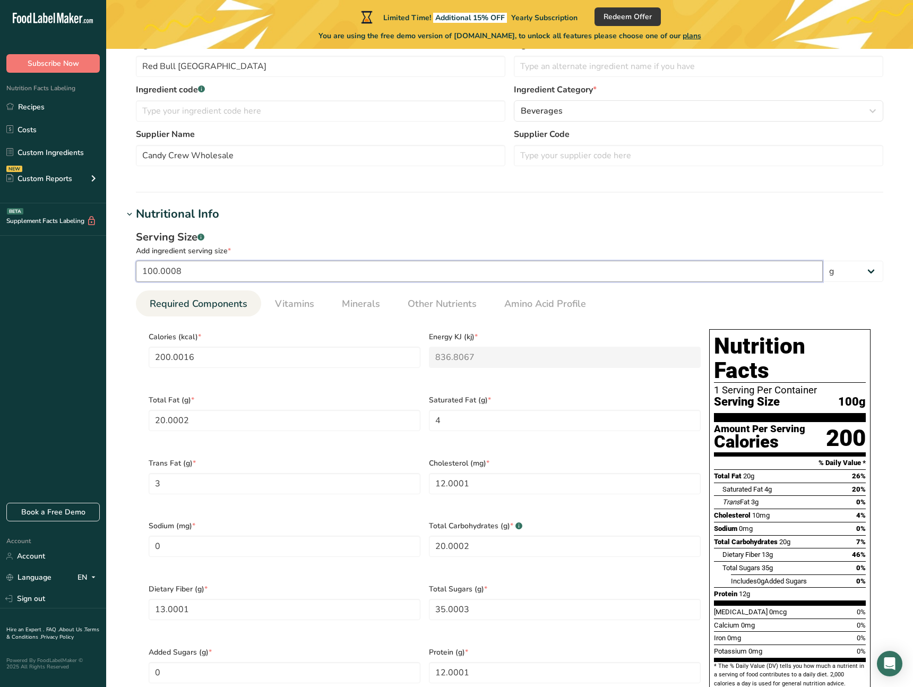
type input "100.0008"
drag, startPoint x: 127, startPoint y: 235, endPoint x: 245, endPoint y: 255, distance: 119.4
click at [245, 255] on div "Serving Size .a-a{fill:#347362;}.b-a{fill:#fff;} Add ingredient serving size * …" at bounding box center [509, 470] width 773 height 495
click at [233, 265] on input "100.0008" at bounding box center [479, 271] width 687 height 21
click at [215, 354] on input "200.0016" at bounding box center [285, 356] width 272 height 21
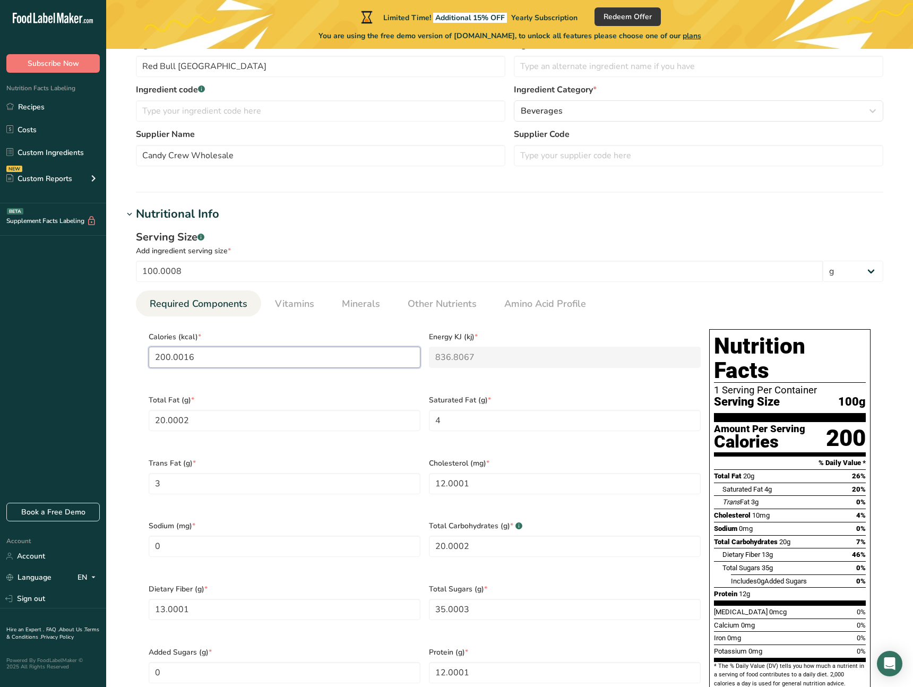
click at [215, 354] on input "200.0016" at bounding box center [285, 356] width 272 height 21
type input "0"
type KJ "0"
click at [797, 8] on div "Limited Time! Additional 15% OFF Yearly Subscription Redeem Offer You are using…" at bounding box center [509, 24] width 807 height 49
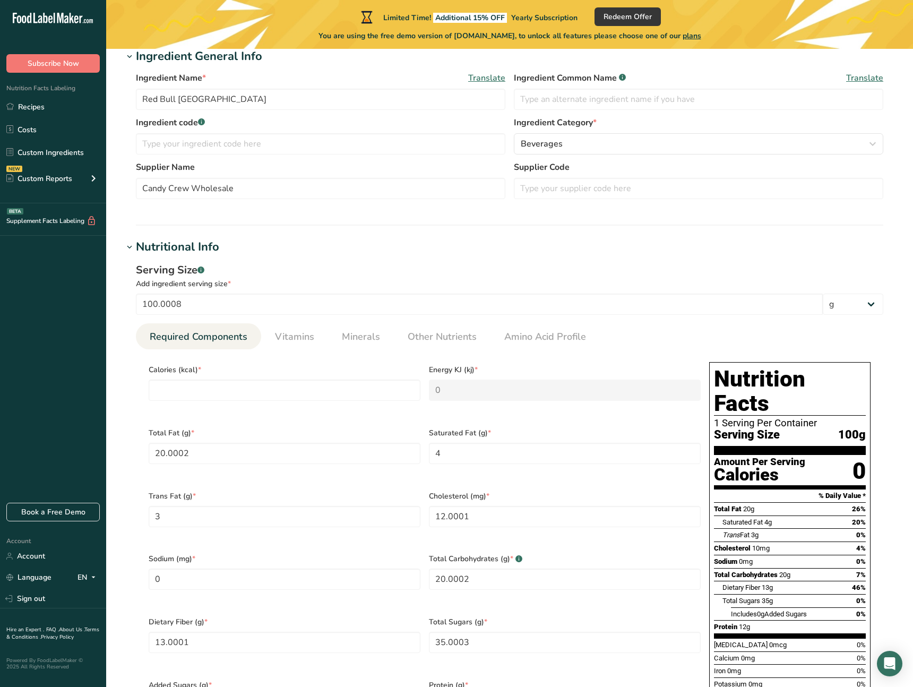
scroll to position [202, 0]
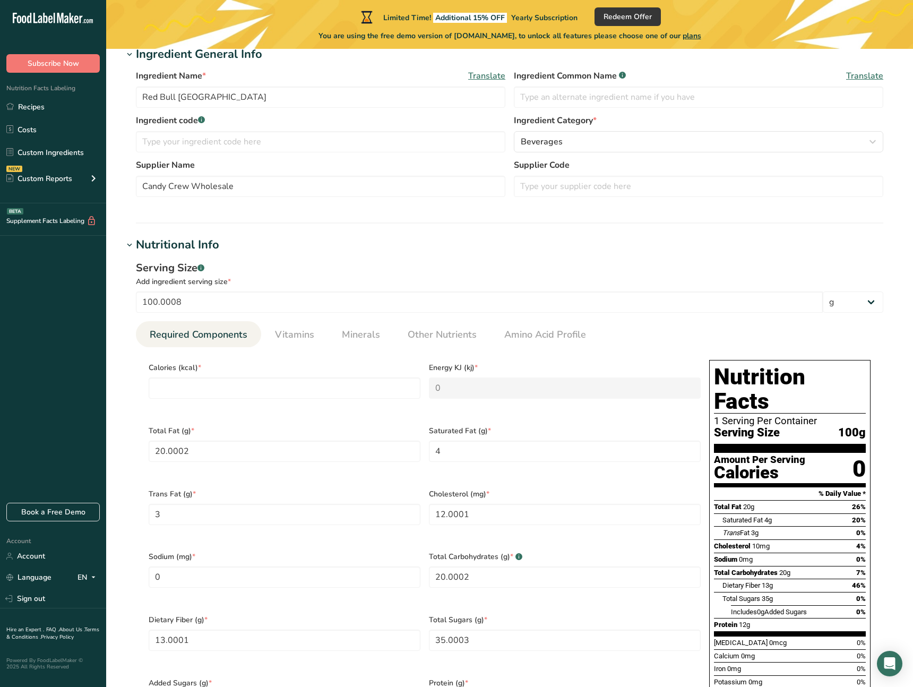
click at [135, 265] on div "Serving Size .a-a{fill:#347362;}.b-a{fill:#fff;} Add ingredient serving size * …" at bounding box center [509, 501] width 773 height 495
drag, startPoint x: 141, startPoint y: 280, endPoint x: 199, endPoint y: 293, distance: 59.9
click at [199, 293] on div "Serving Size .a-a{fill:#347362;}.b-a{fill:#fff;} Add ingredient serving size * …" at bounding box center [509, 286] width 747 height 53
click at [153, 279] on div "Add ingredient serving size *" at bounding box center [509, 281] width 747 height 11
drag, startPoint x: 135, startPoint y: 279, endPoint x: 370, endPoint y: 453, distance: 292.5
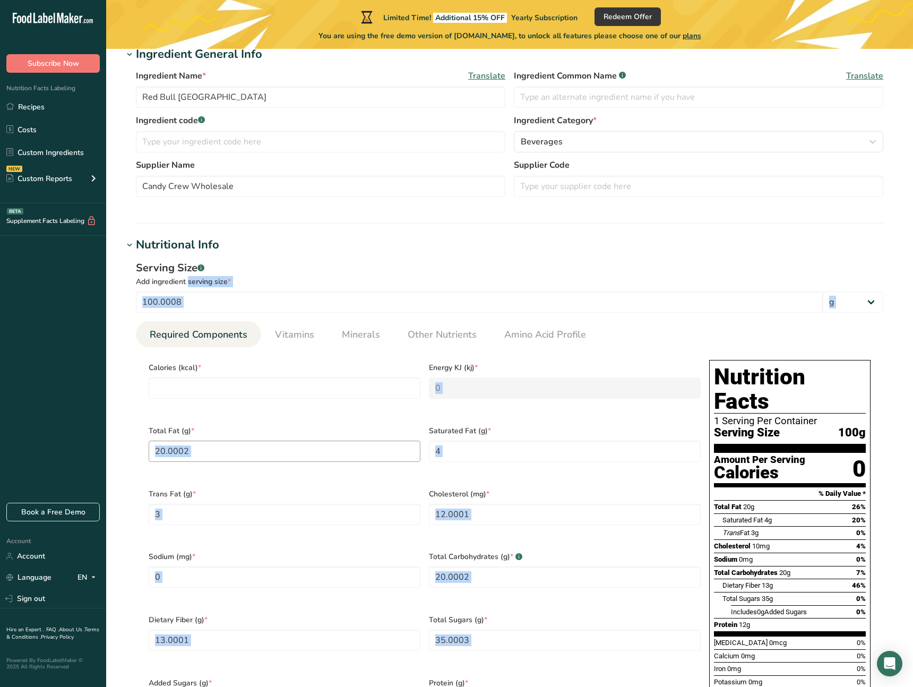
click at [370, 453] on div "Serving Size .a-a{fill:#347362;}.b-a{fill:#fff;} Add ingredient serving size * …" at bounding box center [509, 501] width 773 height 495
click at [297, 283] on div "Add ingredient serving size *" at bounding box center [509, 281] width 747 height 11
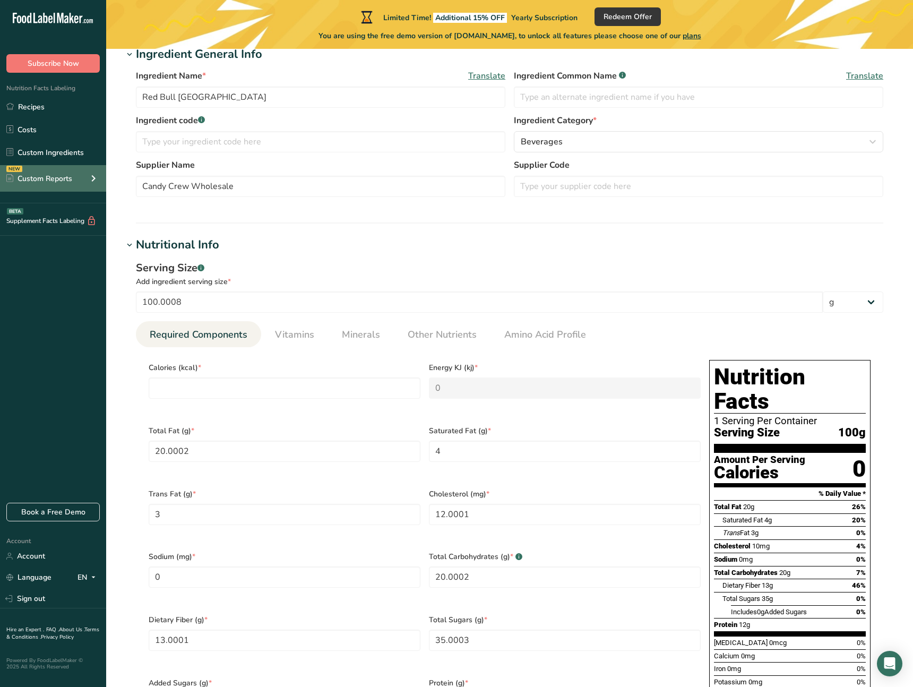
scroll to position [212, 0]
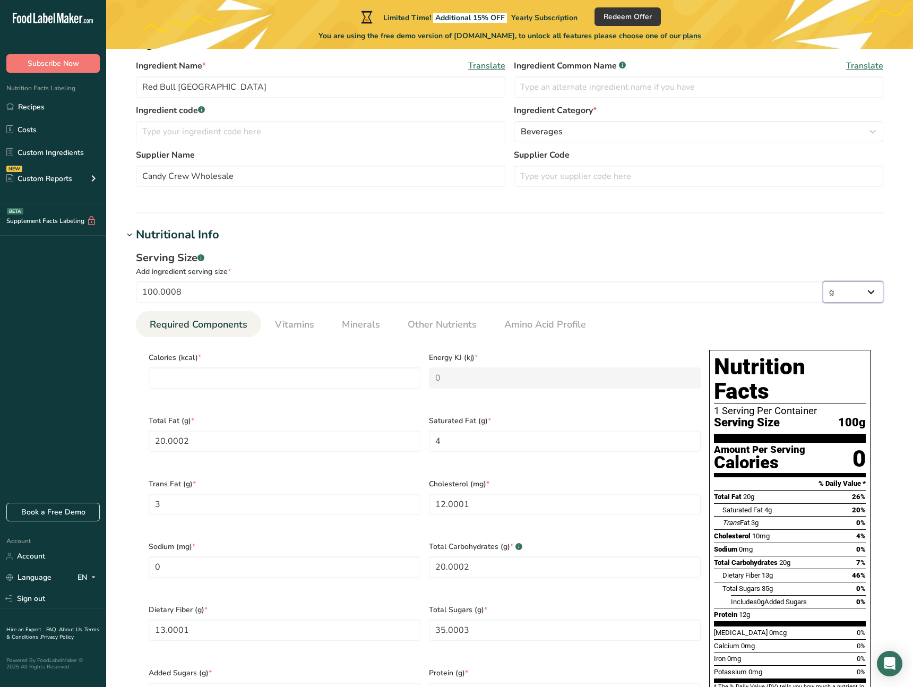
click at [845, 294] on select "g kg mg mcg lb oz l mL fl oz tbsp tsp cup qt gallon" at bounding box center [852, 291] width 60 height 21
select select "17"
type input "200.0016"
type KJ "836.8067"
select select "22"
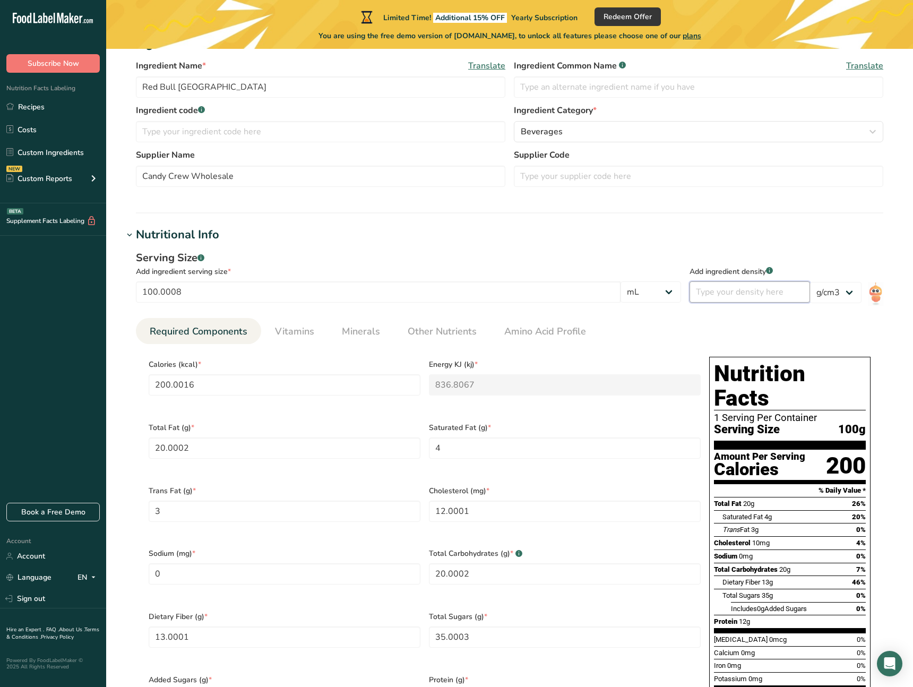
click at [734, 296] on input "number" at bounding box center [749, 291] width 120 height 21
click at [266, 298] on input "100.0008" at bounding box center [378, 291] width 484 height 21
click at [272, 296] on input "100.0008" at bounding box center [378, 291] width 484 height 21
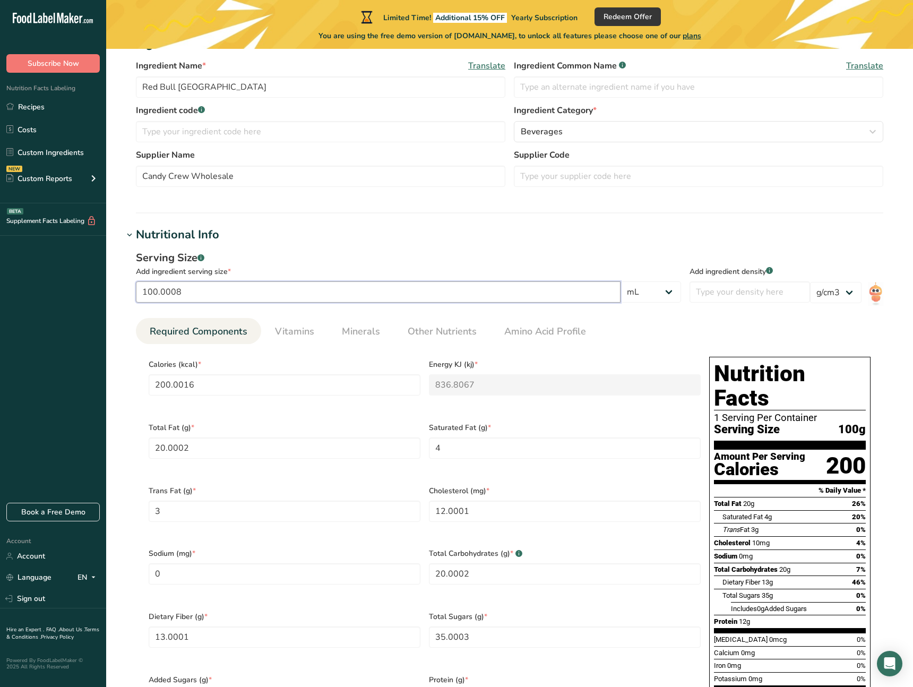
click at [207, 290] on input "100.0008" at bounding box center [378, 291] width 484 height 21
type input "2"
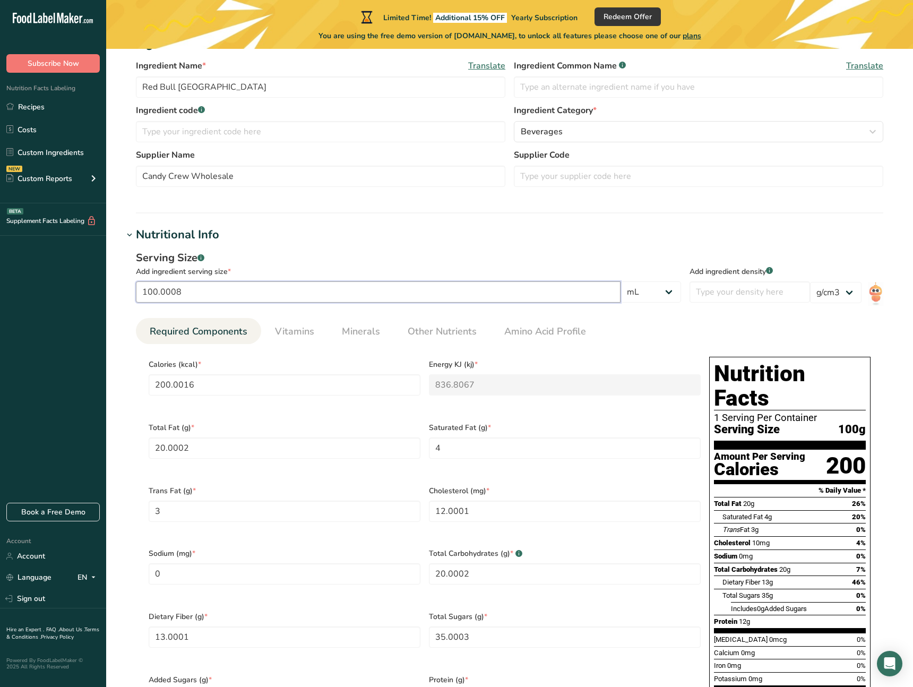
type input "4"
type KJ "16.736"
type Fat "0.4"
type Fat "0.08"
type Fat "0.06"
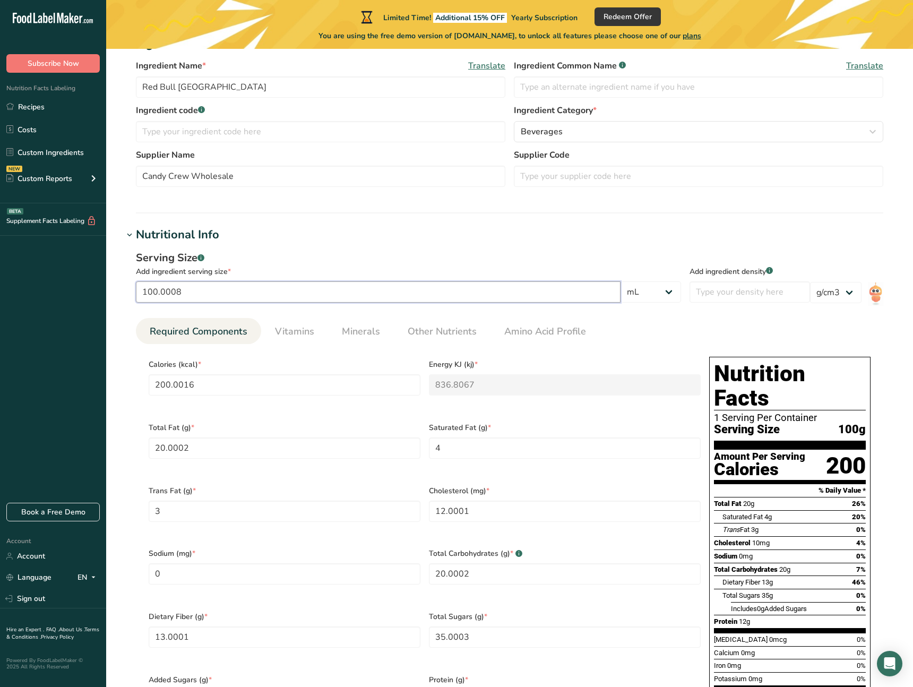
type input "0.24"
type Carbohydrates "0.4"
type Fiber "0.26"
type Sugars "0.7"
type input "0.24"
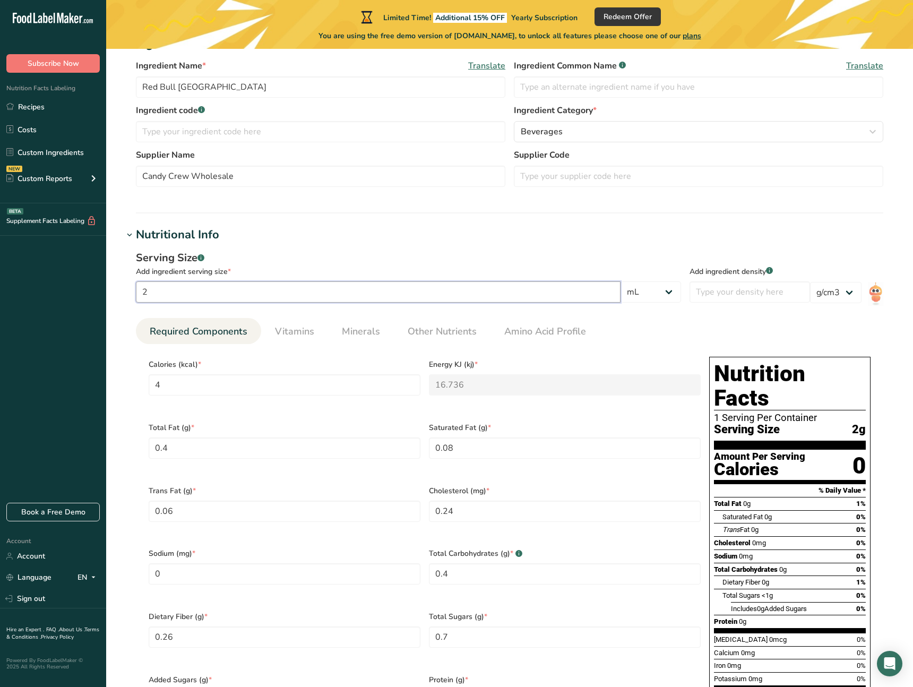
type input "25"
type input "50"
type KJ "209.2"
type Fat "5"
type Fat "1"
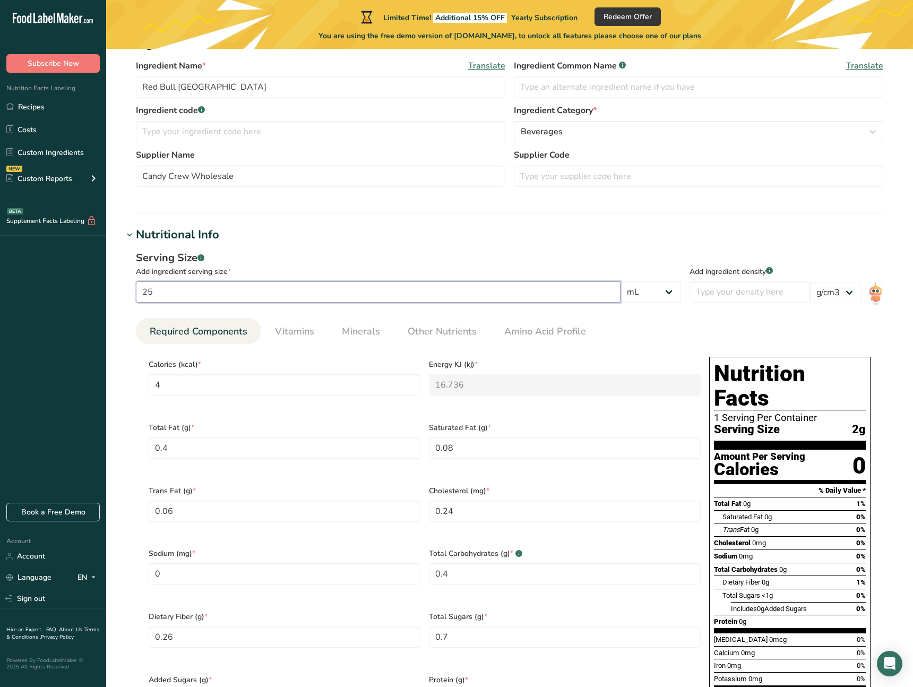
type Fat "0.75"
type input "3"
type Carbohydrates "5"
type Fiber "3.25"
type Sugars "8.75"
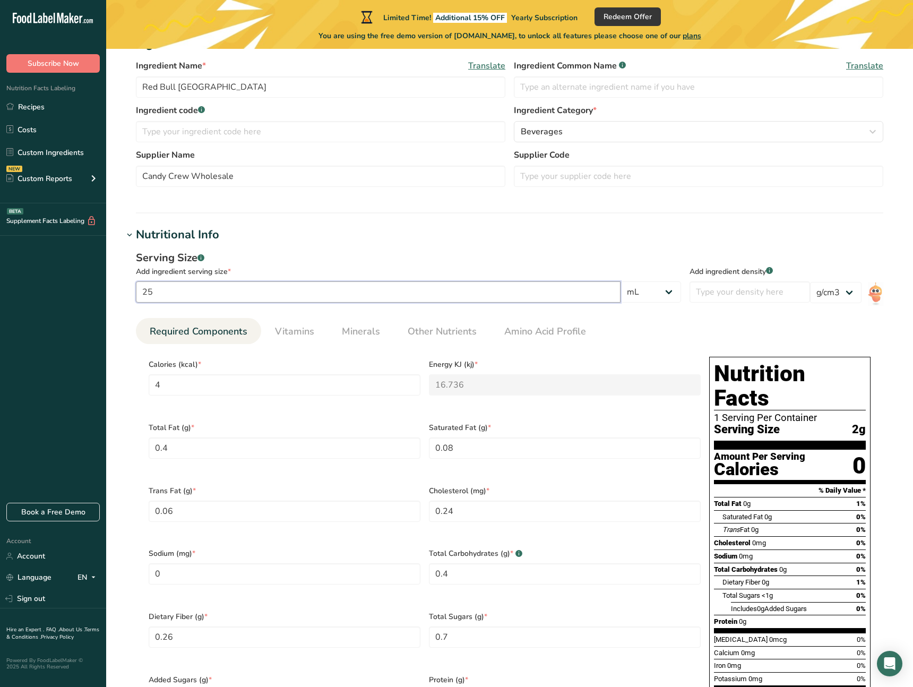
type input "3"
type input "250"
type input "500"
type KJ "2092"
type Fat "50"
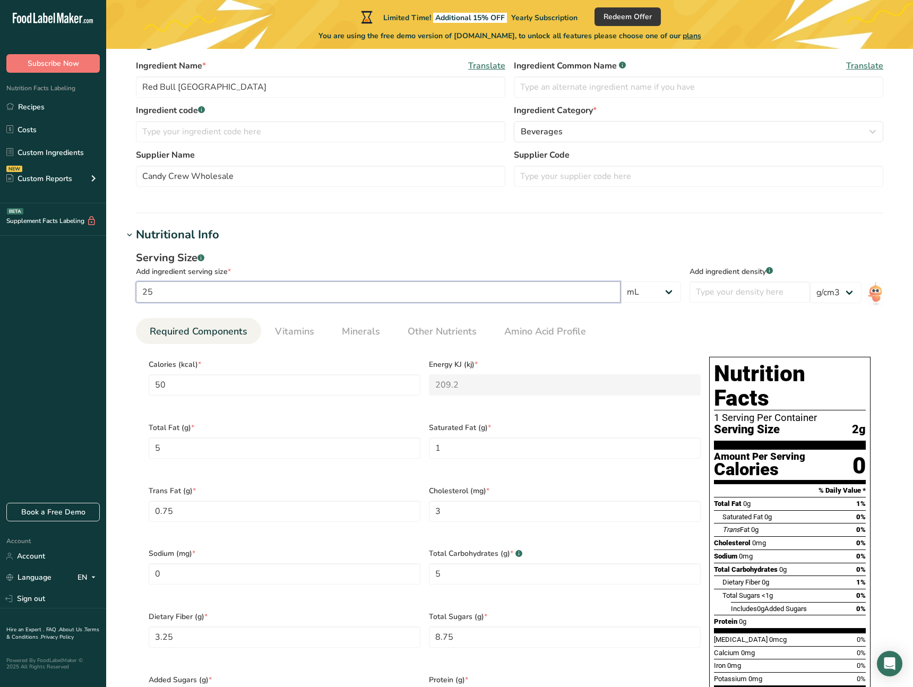
type Fat "10"
type Fat "7.5"
type input "30"
type Carbohydrates "50"
type Fiber "32.5"
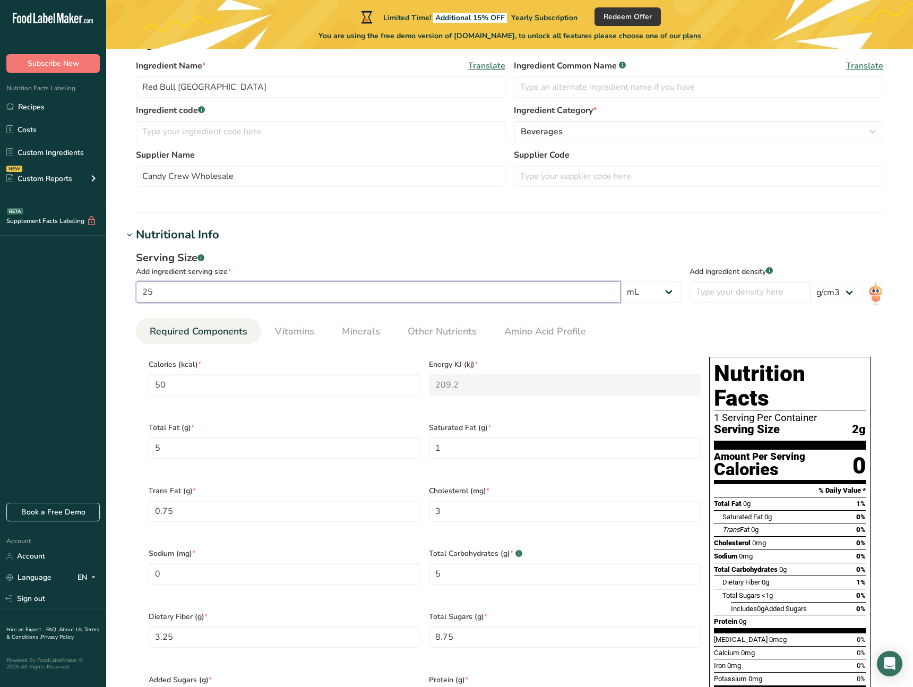
type Sugars "87.5"
type input "30"
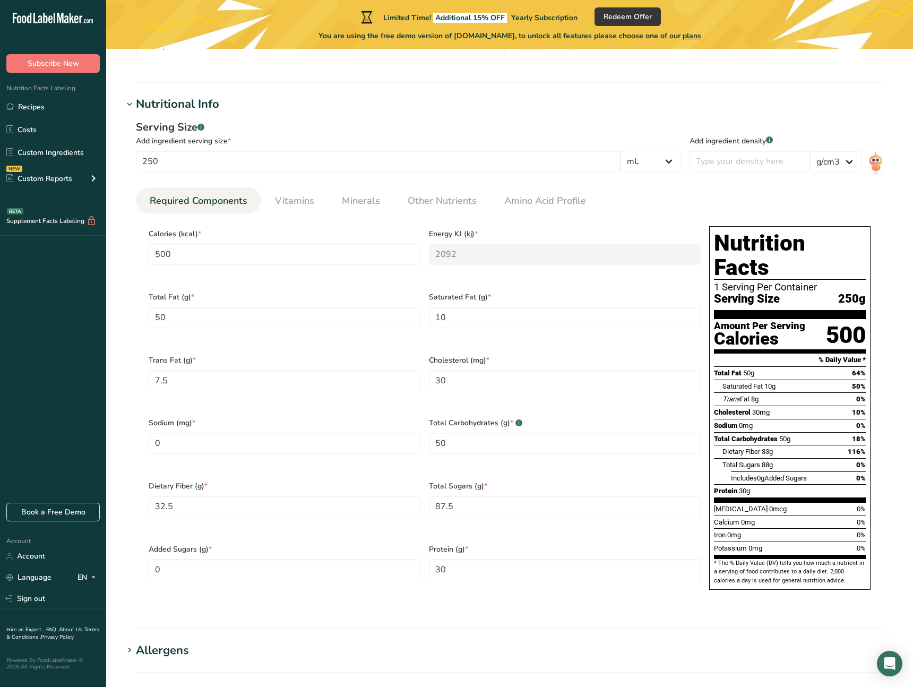
scroll to position [344, 0]
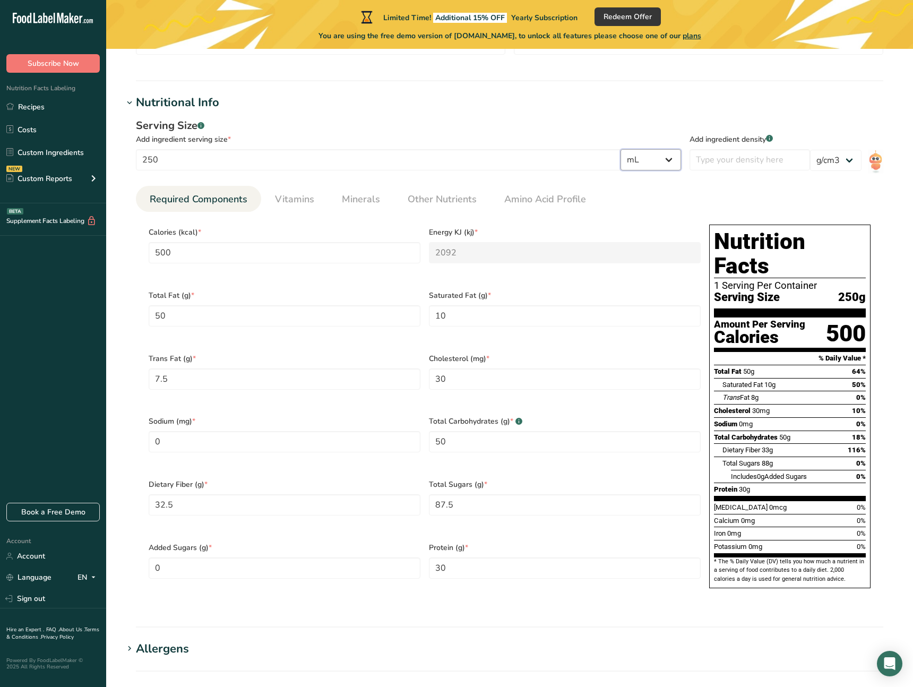
click at [665, 160] on select "g kg mg mcg lb oz l mL fl oz tbsp tsp cup qt gallon" at bounding box center [650, 159] width 60 height 21
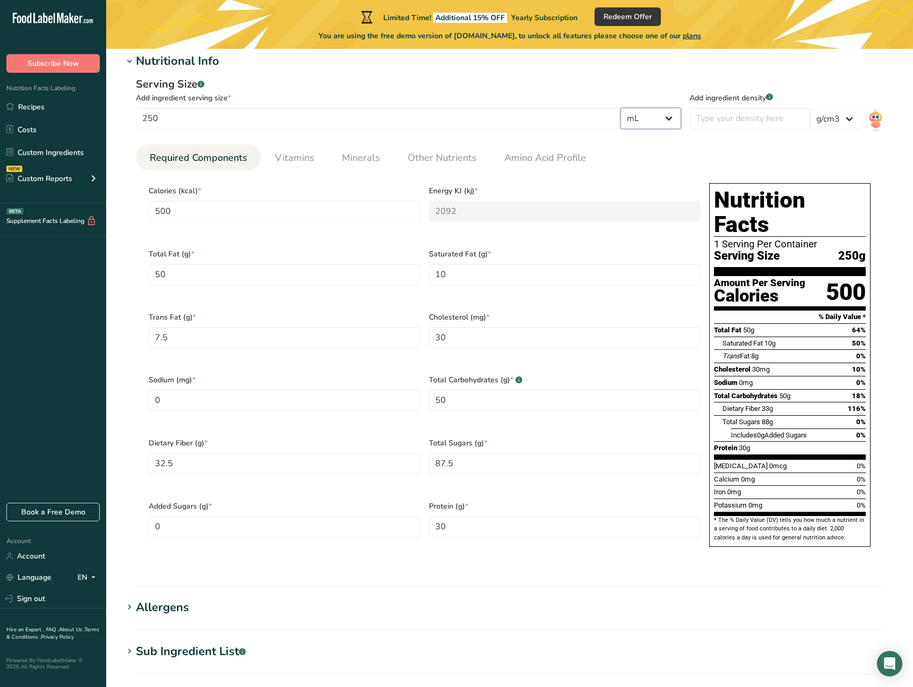
scroll to position [388, 0]
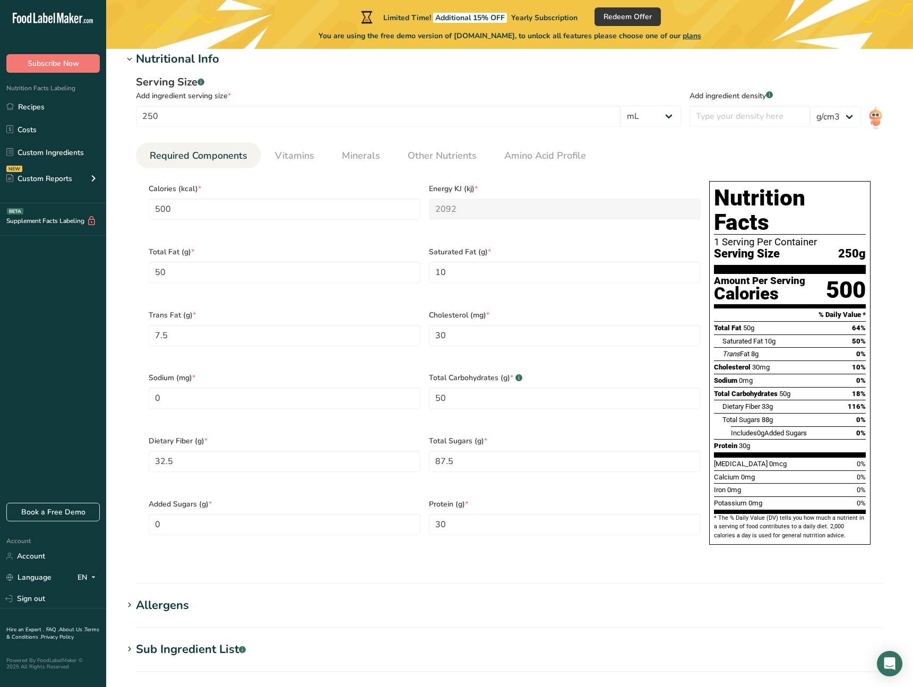
click at [473, 186] on span "Energy KJ (kj) *" at bounding box center [565, 188] width 272 height 11
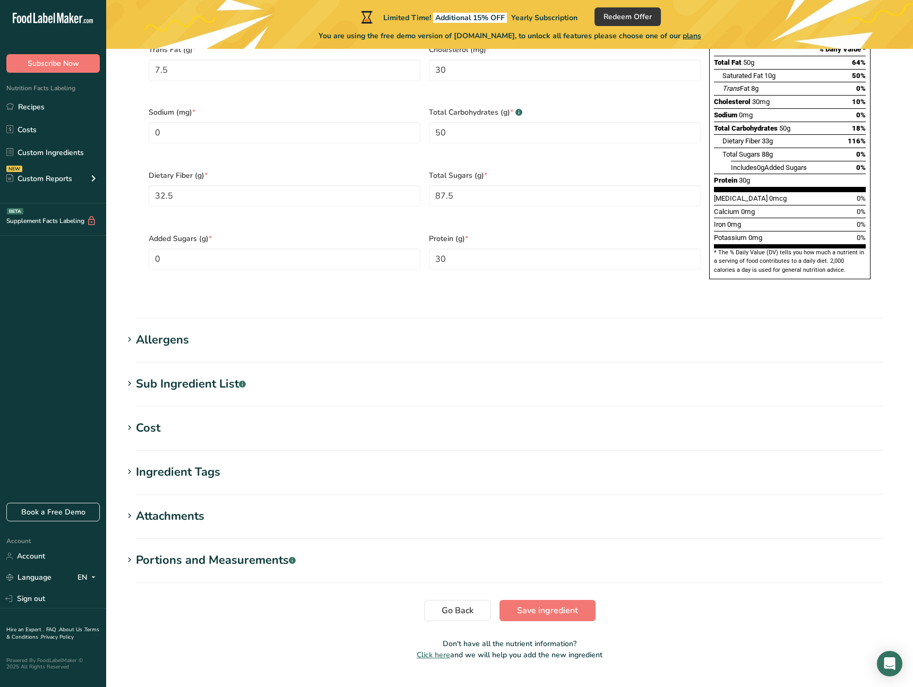
scroll to position [0, 0]
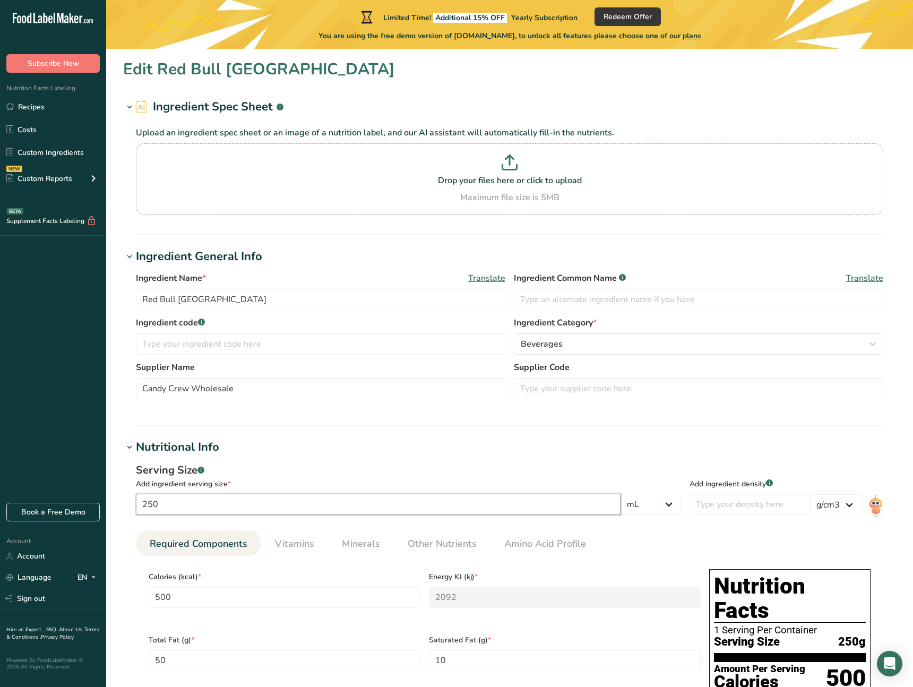
click at [232, 506] on input "250" at bounding box center [378, 503] width 484 height 21
click at [232, 505] on input "250" at bounding box center [378, 503] width 484 height 21
click at [232, 504] on input "250" at bounding box center [378, 503] width 484 height 21
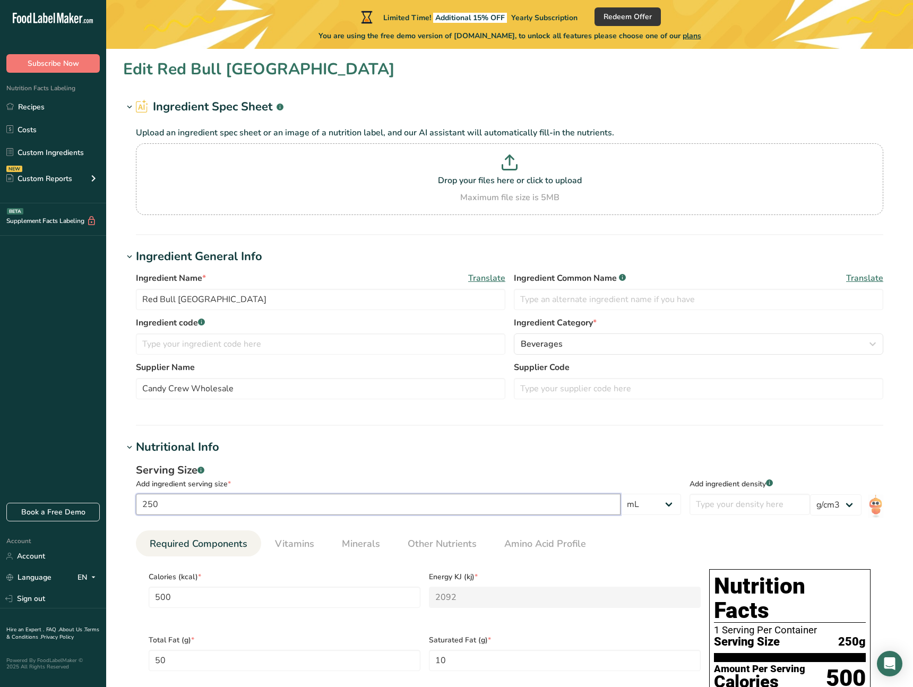
click at [232, 504] on input "250" at bounding box center [378, 503] width 484 height 21
type input "1"
type input "2"
type KJ "8.368"
type Fat "0.2"
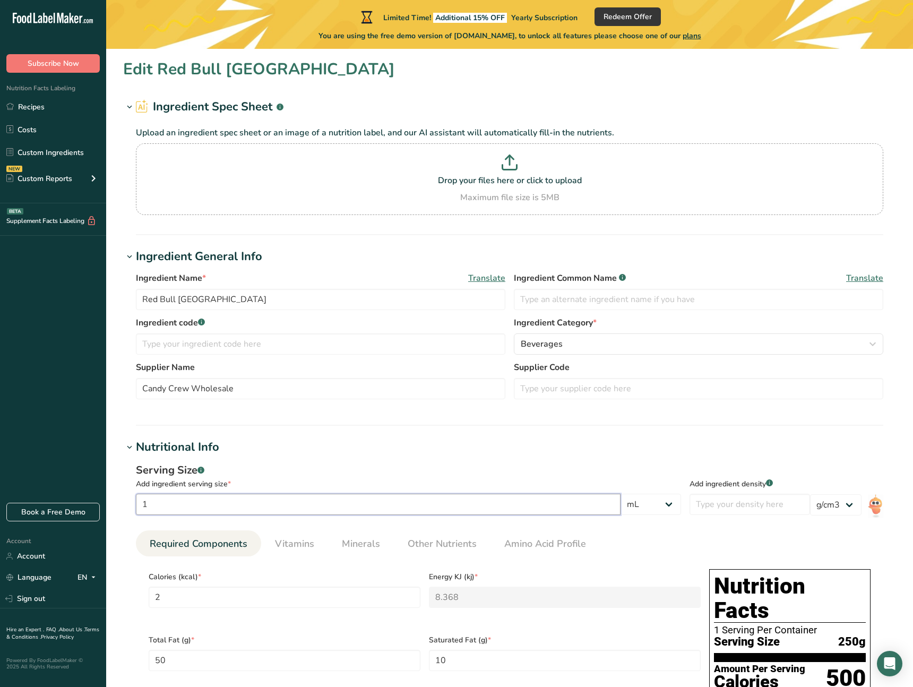
type Fat "0.04"
type Fat "0.03"
type input "0.12"
type Carbohydrates "0.2"
type Fiber "0.13"
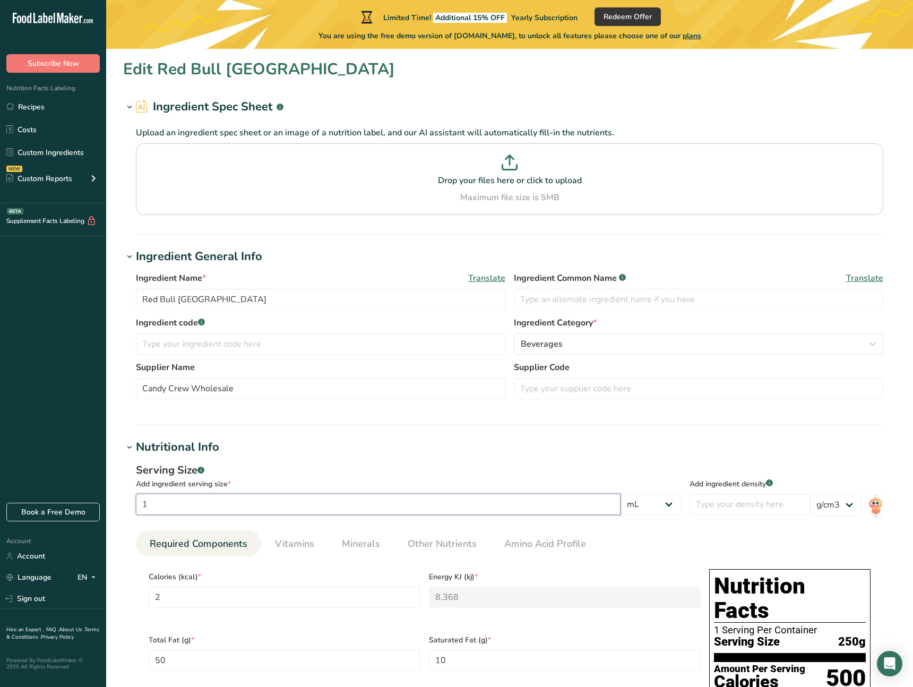
type Sugars "0.35"
type input "0.12"
type input "10"
type input "20"
type KJ "83.68"
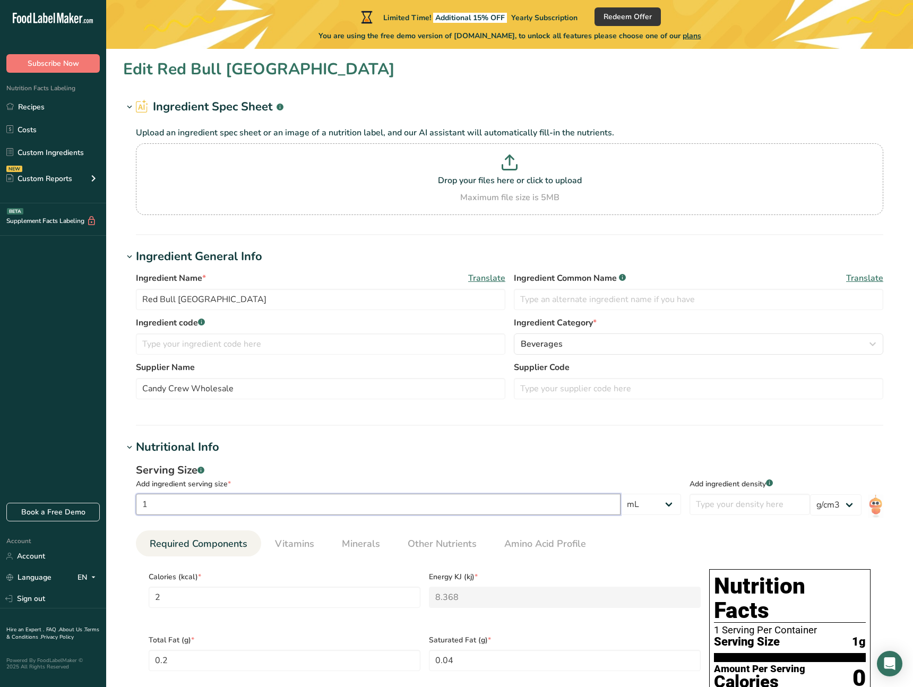
type Fat "2"
type Fat "0.4"
type Fat "0.3"
type input "1.2"
type Carbohydrates "2"
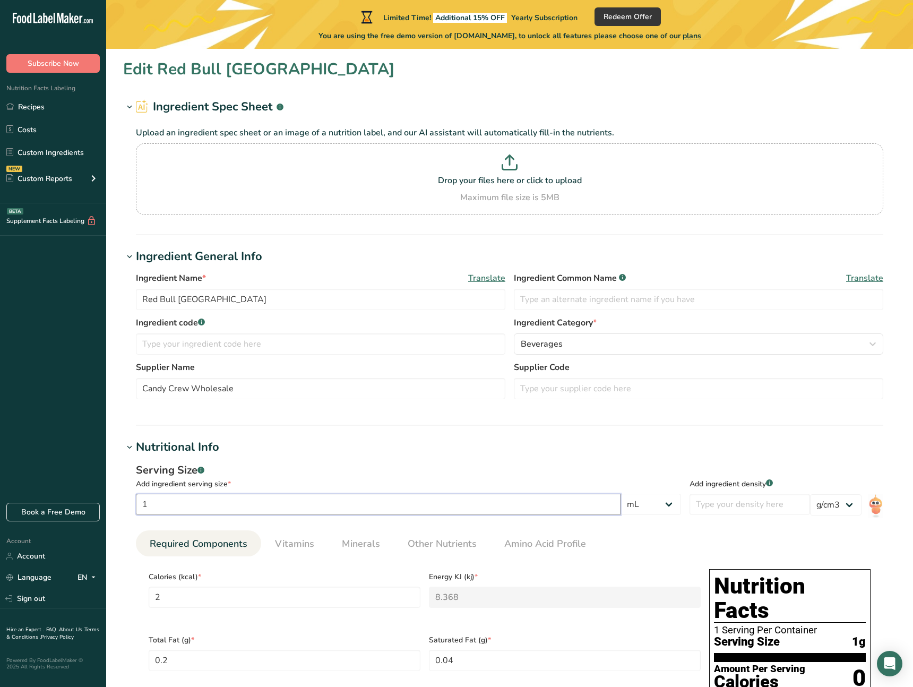
type Fiber "1.3"
type Sugars "3.5"
type input "1.2"
type input "100"
type input "200"
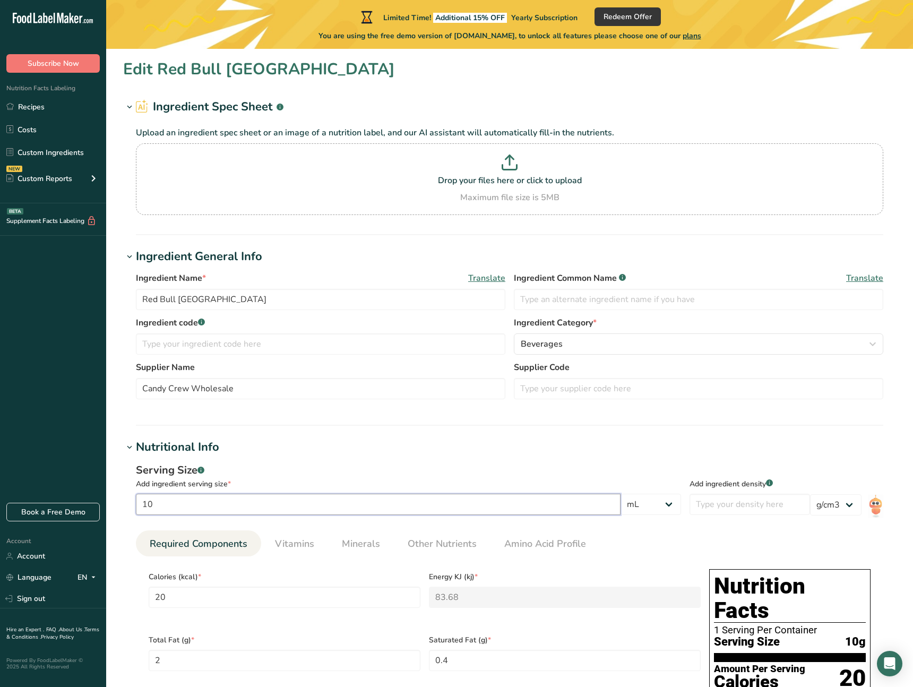
type KJ "836.8"
type Fat "20"
type Fat "4"
type Fat "3"
type input "12"
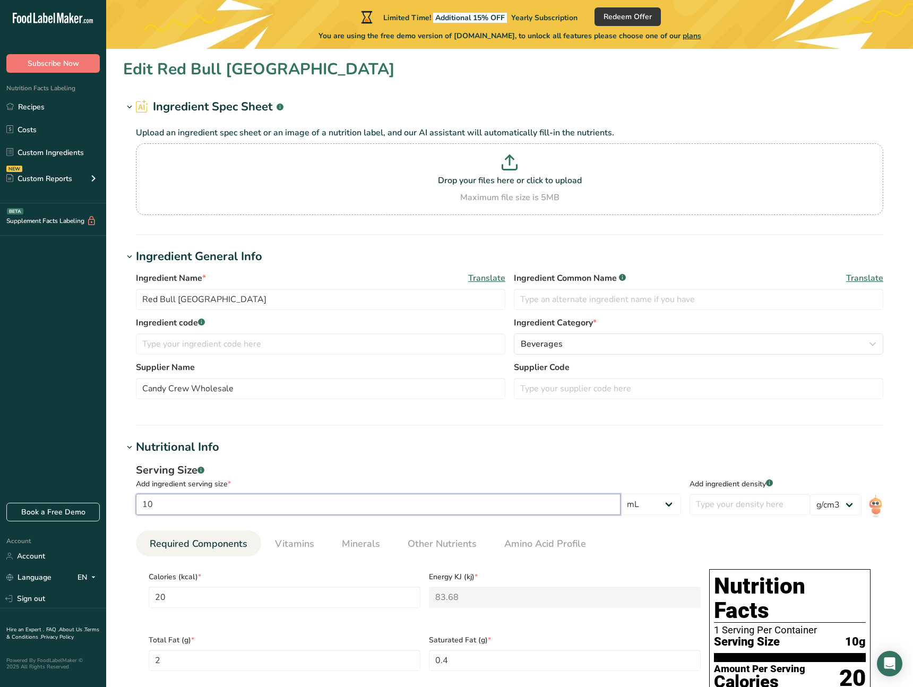
type Carbohydrates "20"
type Fiber "13"
type Sugars "35"
type input "12"
type input "100"
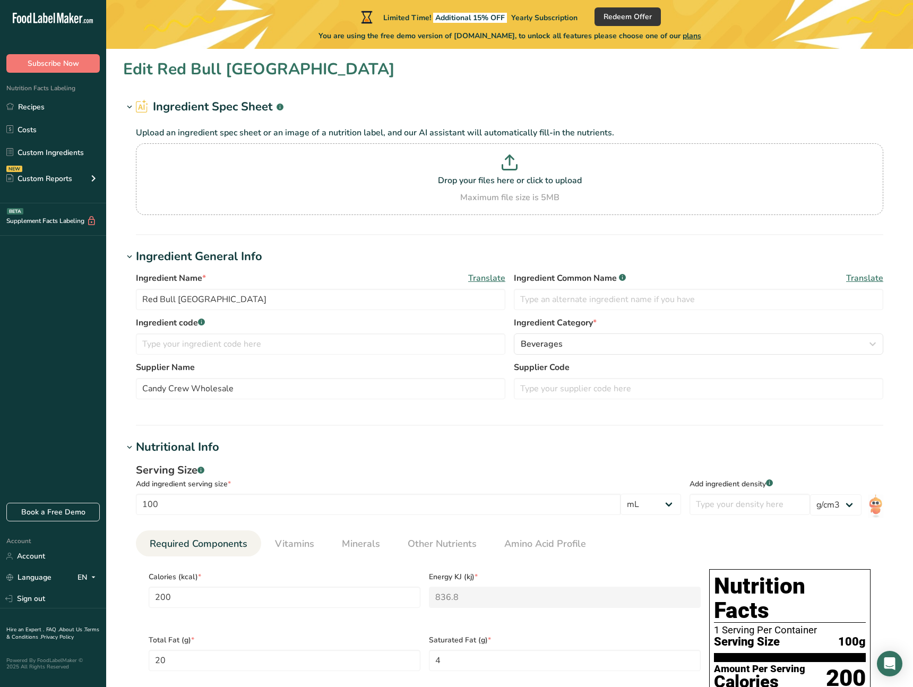
click at [554, 453] on h1 "Nutritional Info" at bounding box center [509, 447] width 773 height 18
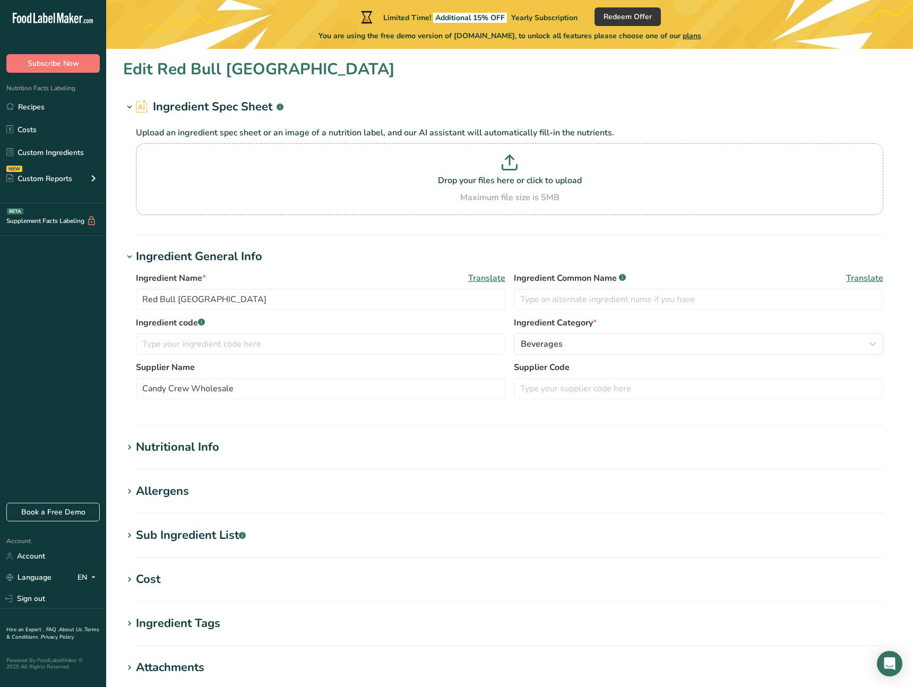
click at [309, 449] on h1 "Nutritional Info" at bounding box center [509, 447] width 773 height 18
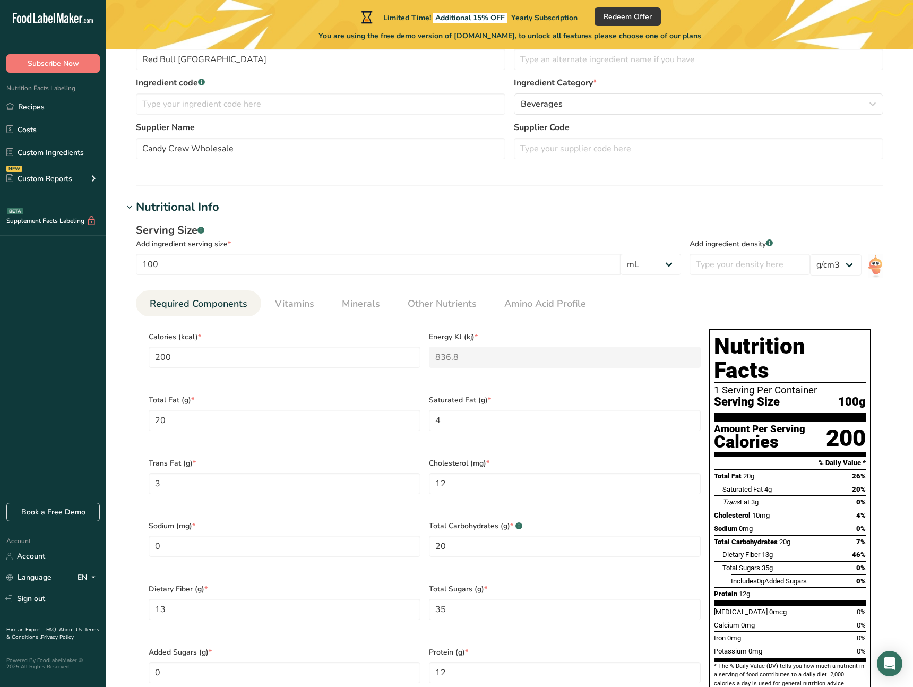
scroll to position [242, 0]
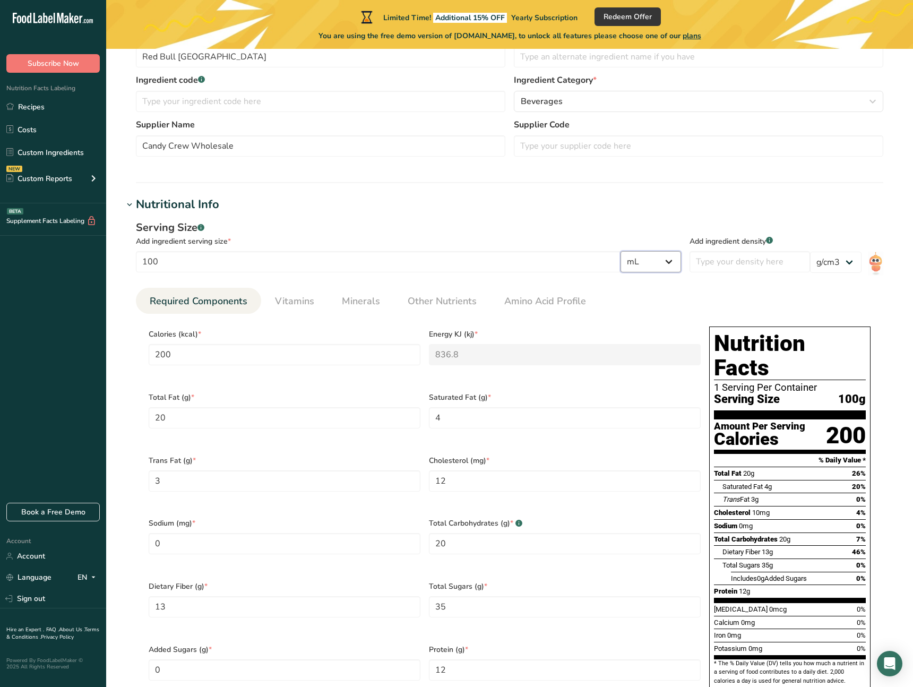
click at [681, 269] on select "g kg mg mcg lb oz l mL fl oz tbsp tsp cup qt gallon" at bounding box center [650, 261] width 60 height 21
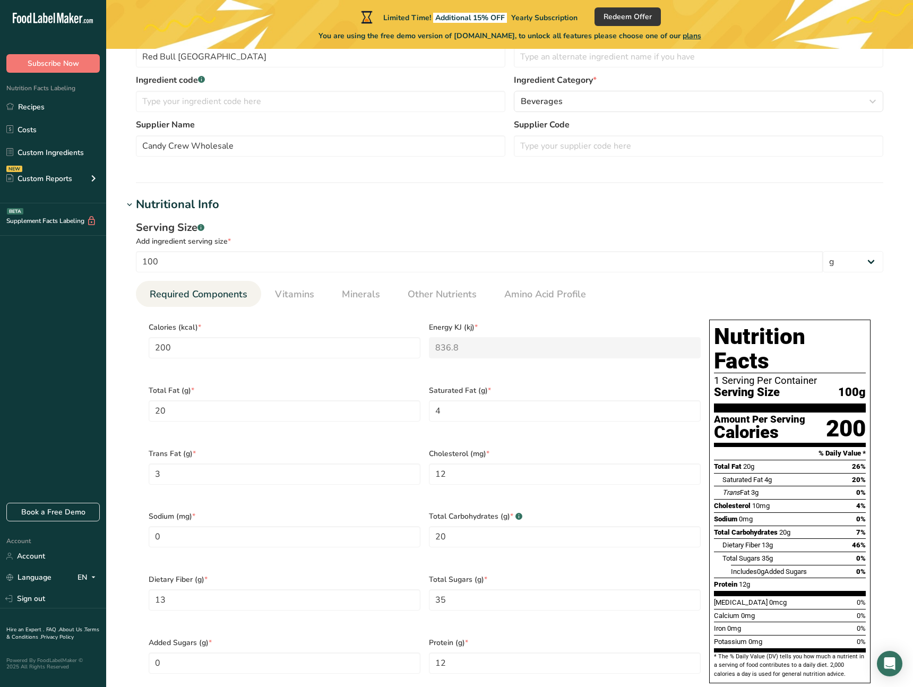
click at [689, 283] on ul "Required Components Vitamins Minerals Other Nutrients Amino Acid Profile" at bounding box center [509, 294] width 747 height 26
click at [850, 256] on select "g kg mg mcg lb oz l mL fl oz tbsp tsp cup qt gallon" at bounding box center [852, 261] width 60 height 21
select select "17"
select select "22"
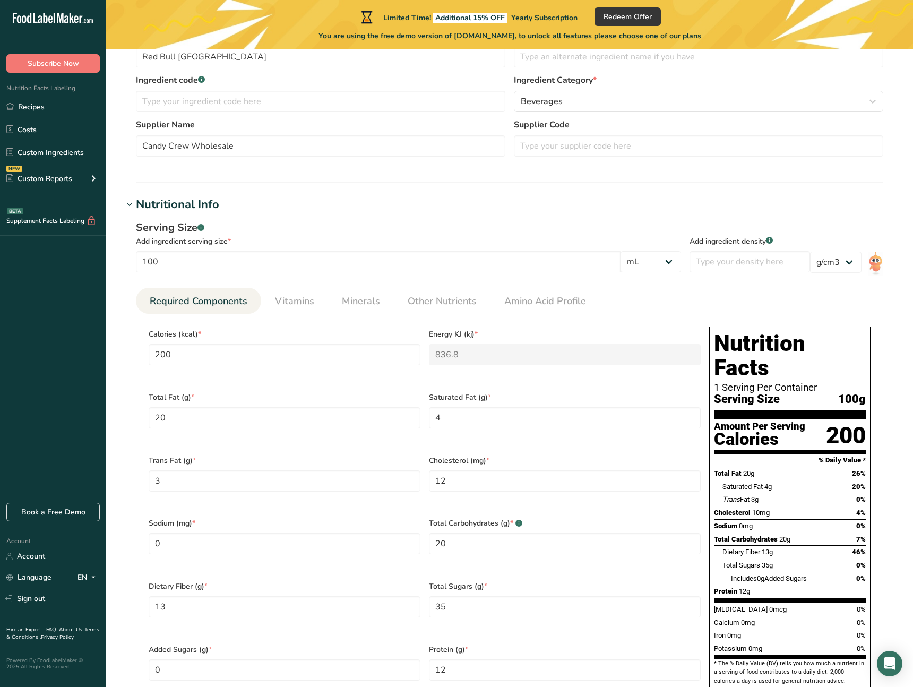
click at [330, 273] on div "Serving Size .a-a{fill:#347362;}.b-a{fill:#fff;} Add ingredient serving size * …" at bounding box center [408, 249] width 545 height 59
click at [241, 356] on input "200" at bounding box center [285, 354] width 272 height 21
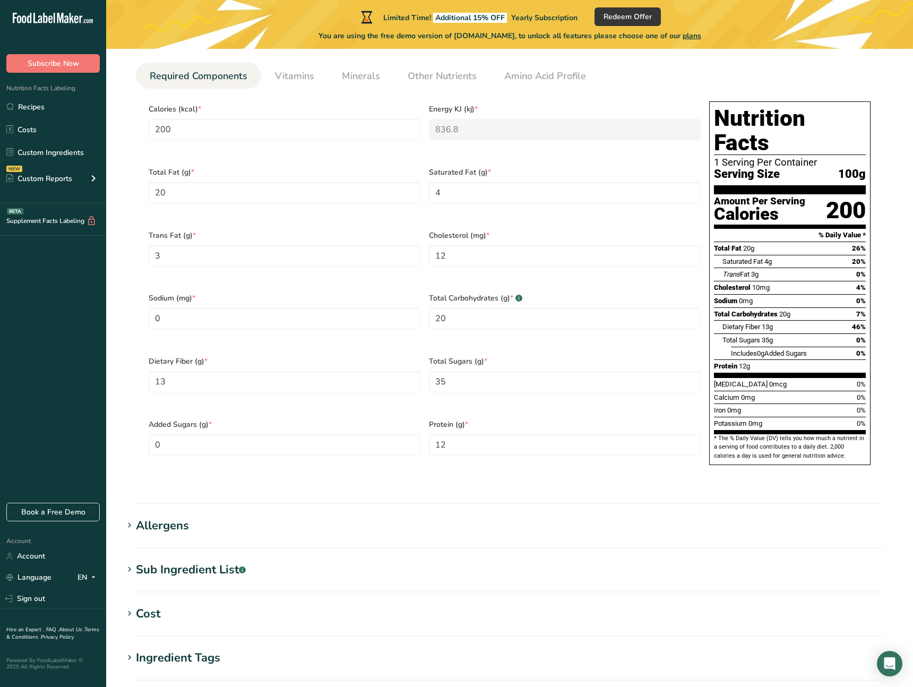
scroll to position [469, 0]
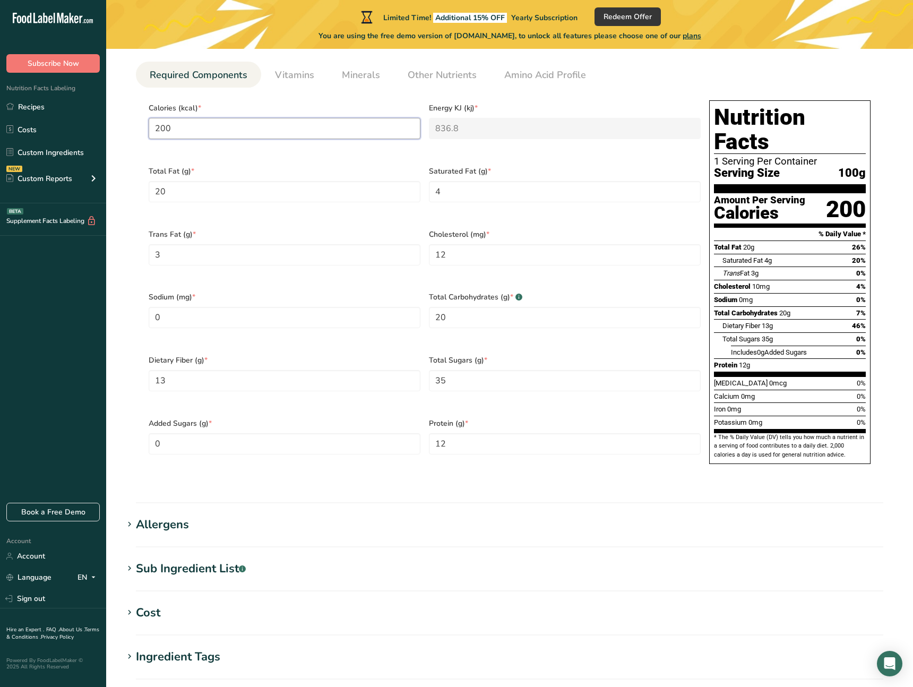
click at [211, 131] on input "200" at bounding box center [285, 128] width 272 height 21
paste input "15"
type input "15"
type KJ "62.8"
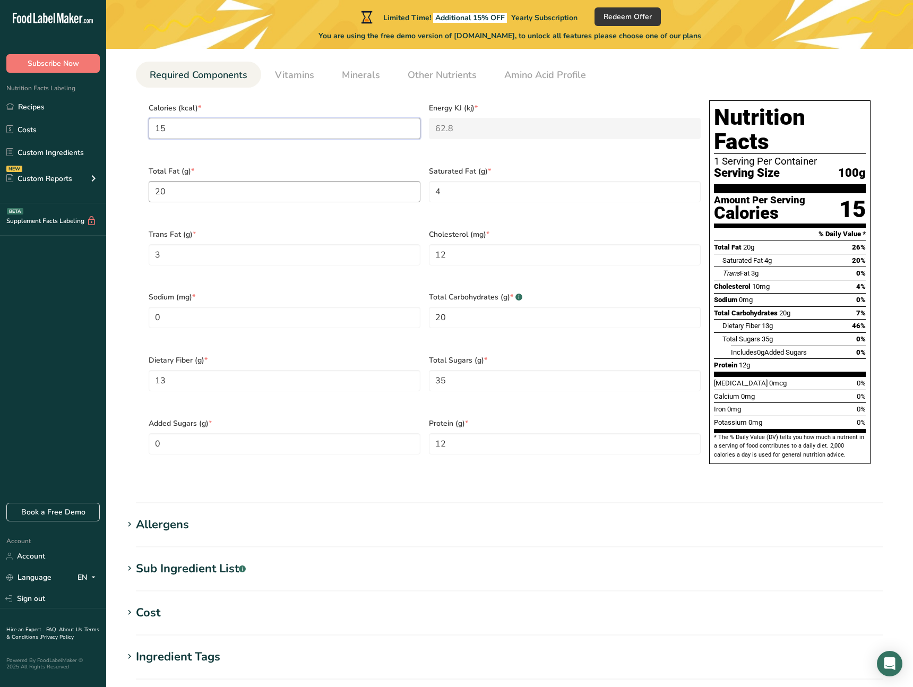
type input "15"
drag, startPoint x: 212, startPoint y: 195, endPoint x: 112, endPoint y: 181, distance: 100.6
click at [112, 181] on section "Edit Red Bull Thailand Ingredient Spec Sheet .a-a{fill:#347362;}.b-a{fill:#fff;…" at bounding box center [509, 220] width 807 height 1281
type Fat "0"
click at [481, 188] on Fat "4" at bounding box center [565, 191] width 272 height 21
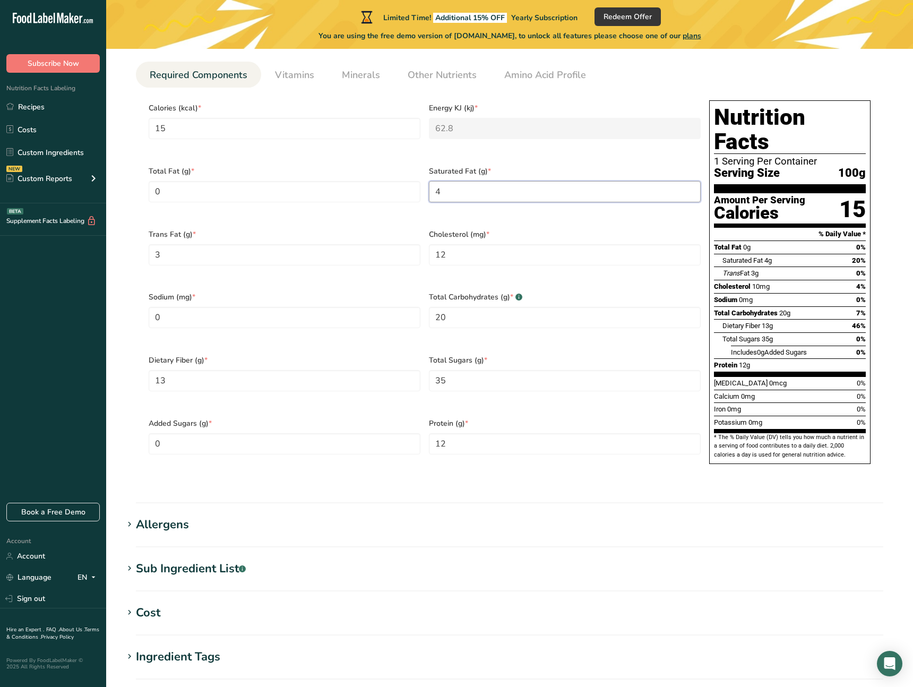
click at [481, 188] on Fat "4" at bounding box center [565, 191] width 272 height 21
type Fat "0"
click at [236, 251] on Fat "3" at bounding box center [285, 254] width 272 height 21
type Fat "0"
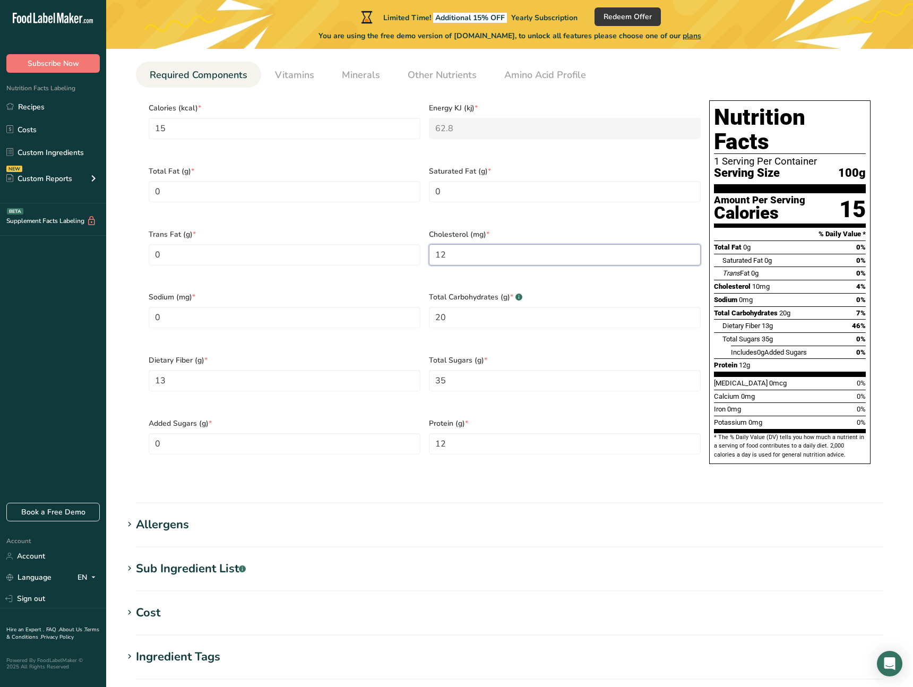
click at [492, 245] on input "12" at bounding box center [565, 254] width 272 height 21
type input "0"
click at [271, 309] on input "0" at bounding box center [285, 317] width 272 height 21
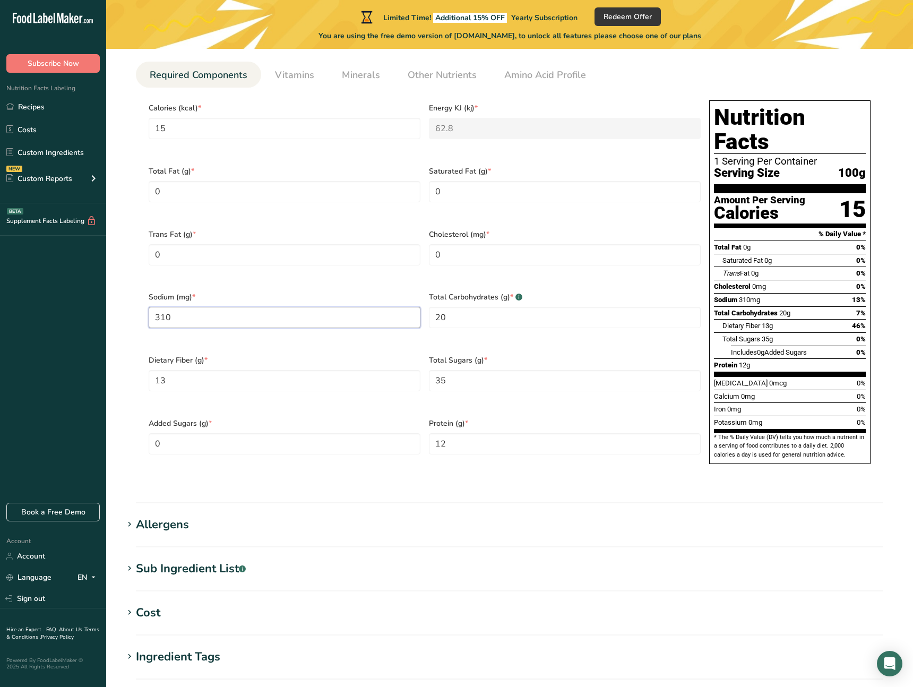
type input "310"
click at [272, 324] on div "Sodium (mg) * 310" at bounding box center [284, 316] width 280 height 63
drag, startPoint x: 467, startPoint y: 308, endPoint x: 432, endPoint y: 305, distance: 35.7
click at [432, 307] on Carbohydrates "20" at bounding box center [565, 317] width 272 height 21
type Carbohydrates "3"
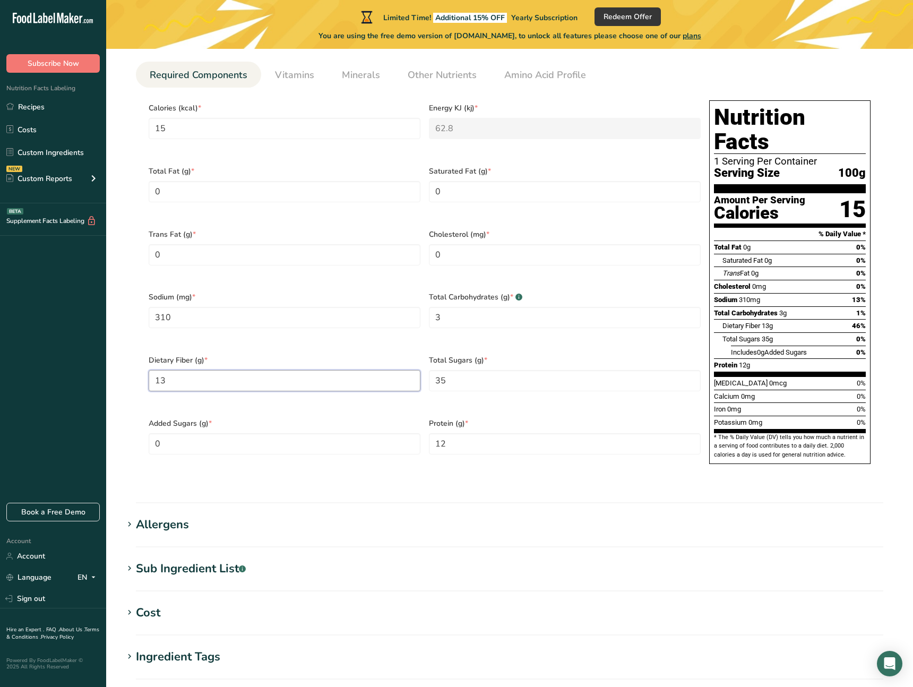
click at [288, 370] on Fiber "13" at bounding box center [285, 380] width 272 height 21
type Fiber "0"
click at [441, 370] on Sugars "35" at bounding box center [565, 380] width 272 height 21
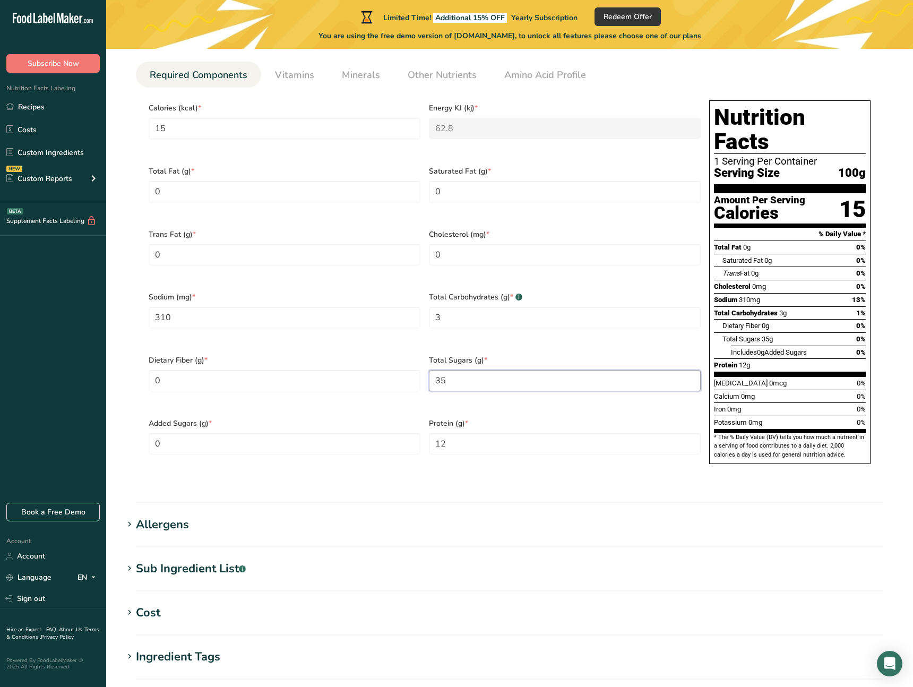
click at [441, 370] on Sugars "35" at bounding box center [565, 380] width 272 height 21
type Sugars "0"
click at [457, 433] on input "12" at bounding box center [565, 443] width 272 height 21
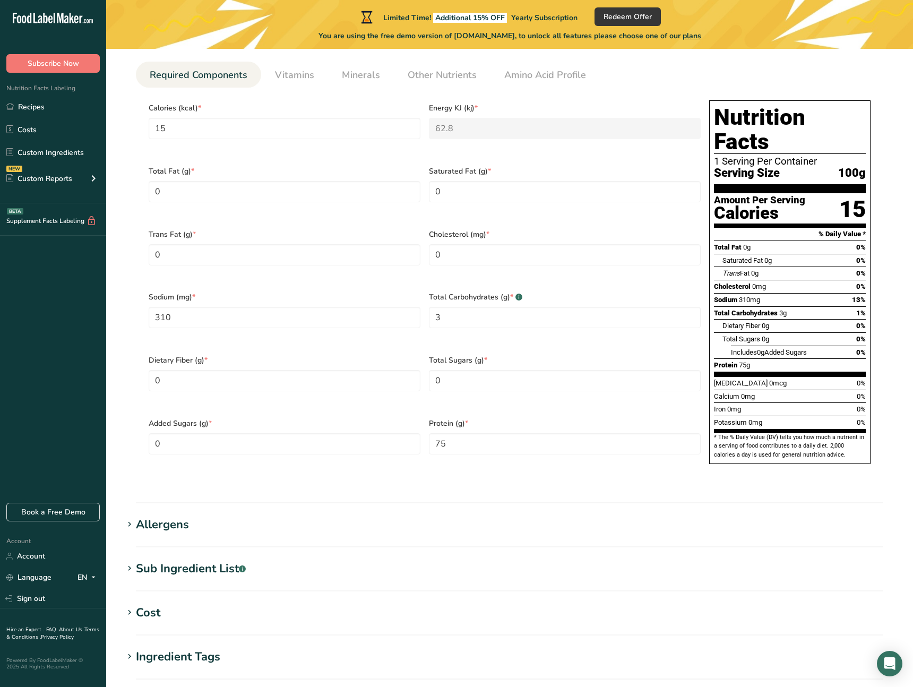
click at [463, 449] on div "Protein (g) * 75" at bounding box center [564, 442] width 280 height 63
click at [448, 433] on input "75" at bounding box center [565, 443] width 272 height 21
type input "0.75"
click at [539, 388] on div "Total Sugars (g) * 0" at bounding box center [564, 379] width 280 height 63
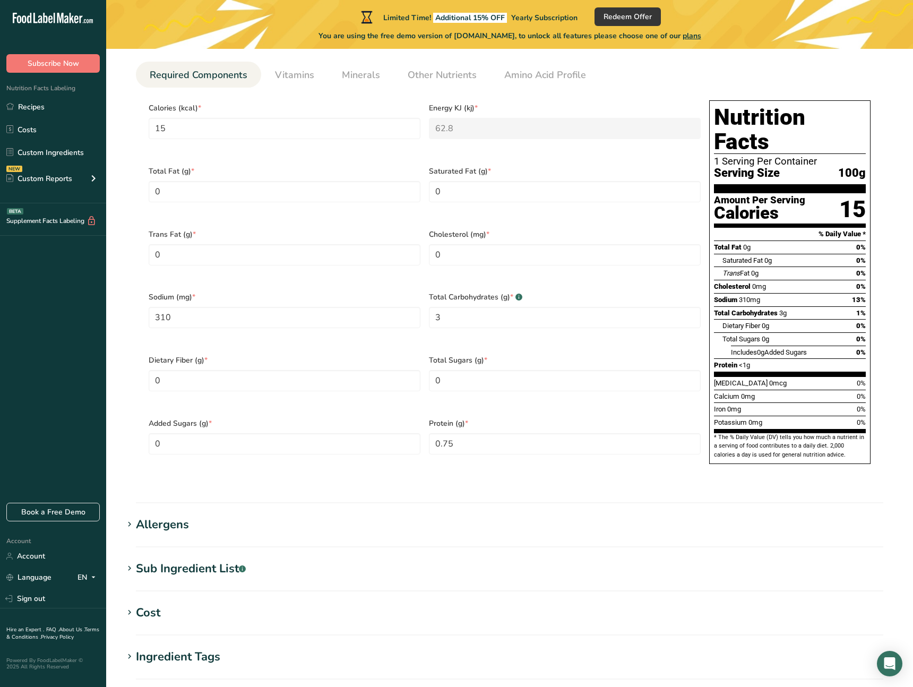
scroll to position [653, 0]
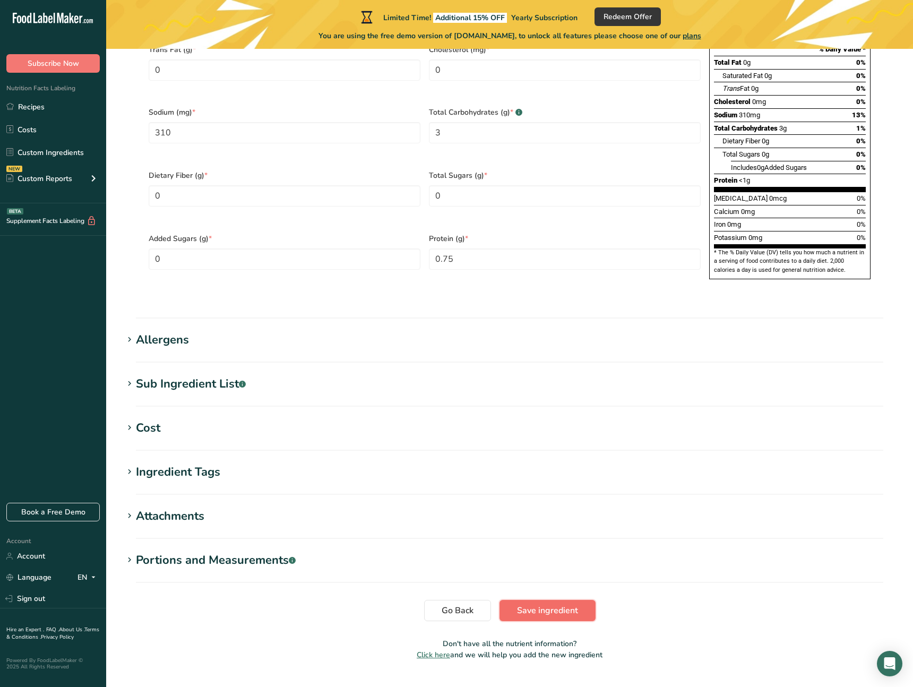
click at [536, 600] on button "Save ingredient" at bounding box center [547, 610] width 96 height 21
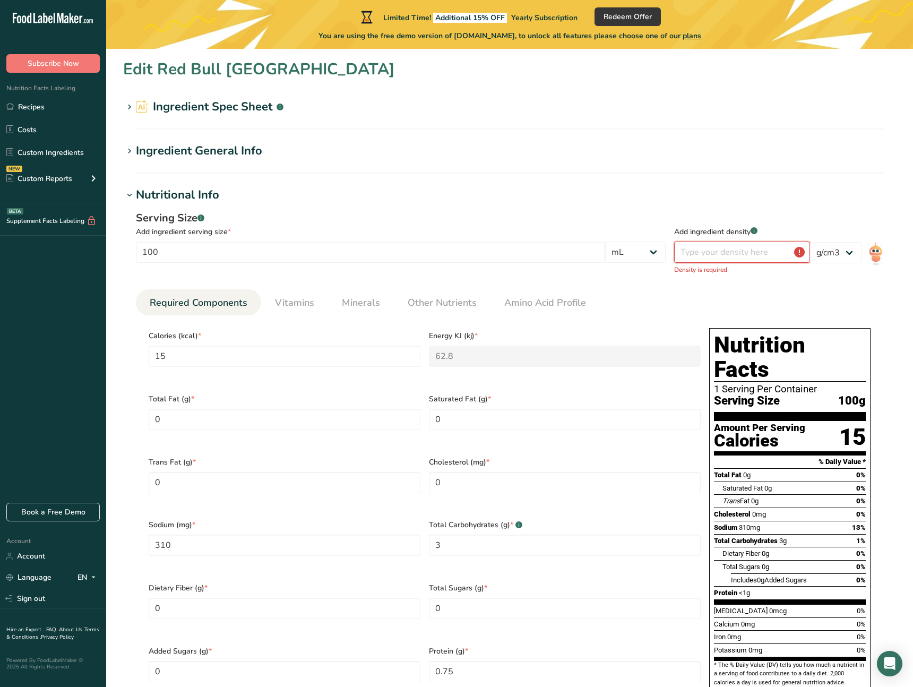
click at [724, 252] on input "number" at bounding box center [742, 251] width 136 height 21
click at [861, 249] on select "lb/ft3 g/cm3" at bounding box center [835, 252] width 51 height 21
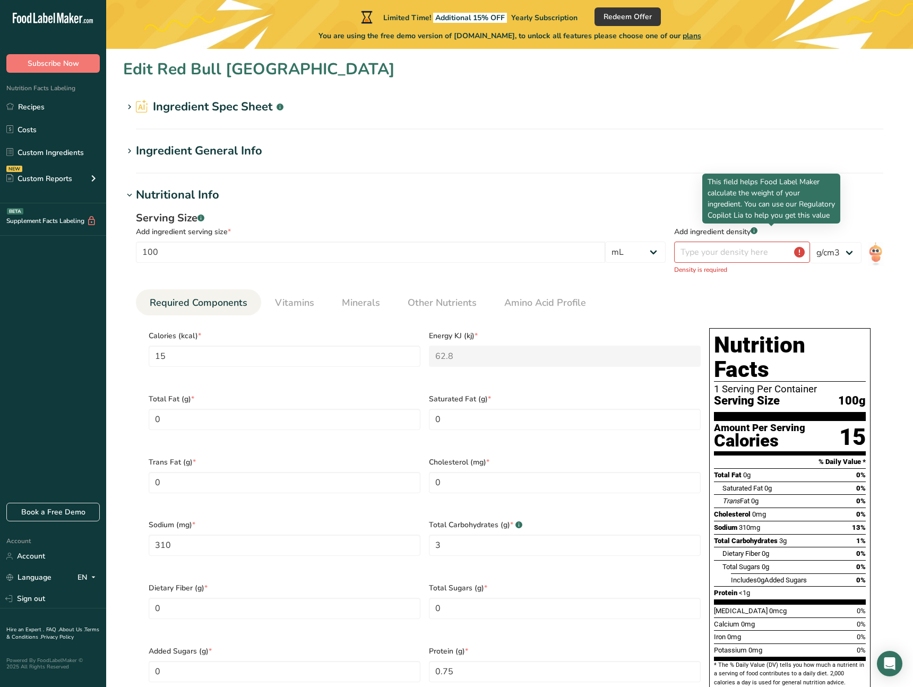
click at [757, 229] on rect at bounding box center [753, 230] width 7 height 7
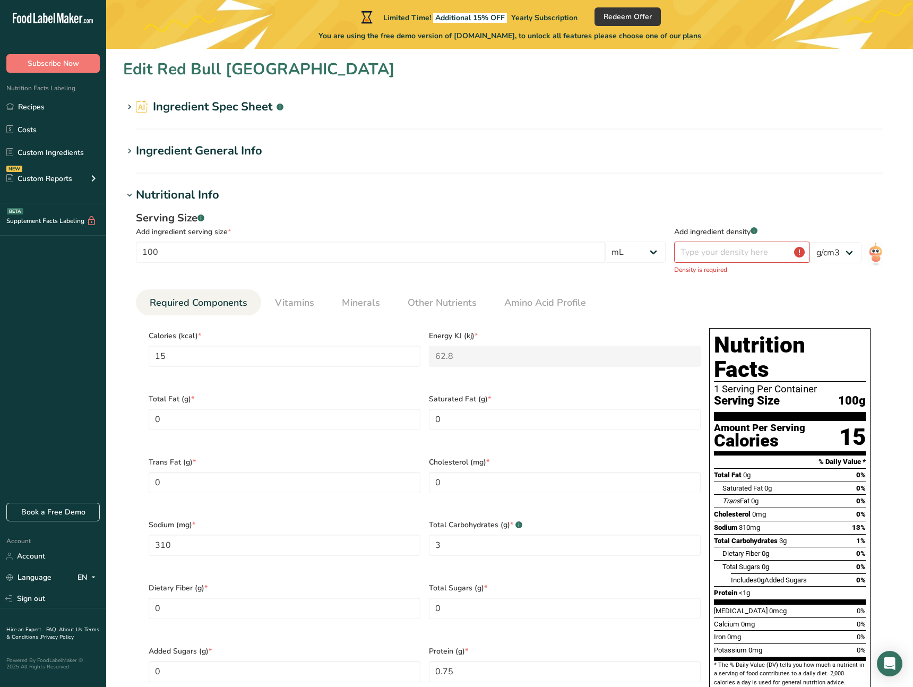
click at [748, 232] on div "Add ingredient density .a-a{fill:#347362;}.b-a{fill:#fff;}" at bounding box center [742, 231] width 136 height 11
copy div "Add ingredient density .a-a{fill:#347362;}.b-a{fill:#fff;}"
click at [800, 252] on input "number" at bounding box center [742, 251] width 136 height 21
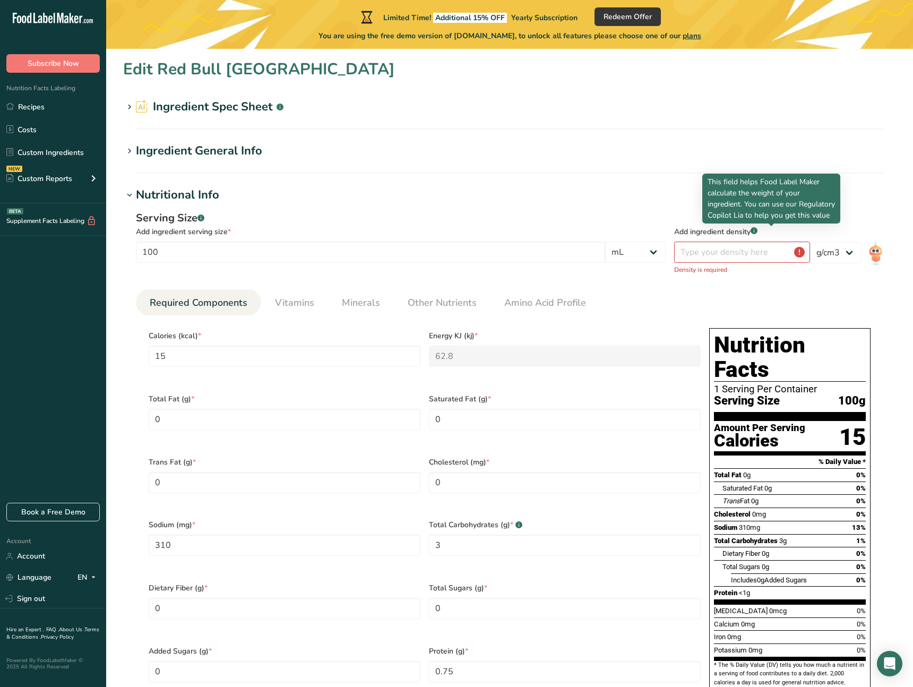
click at [754, 230] on icon at bounding box center [753, 231] width 1 height 3
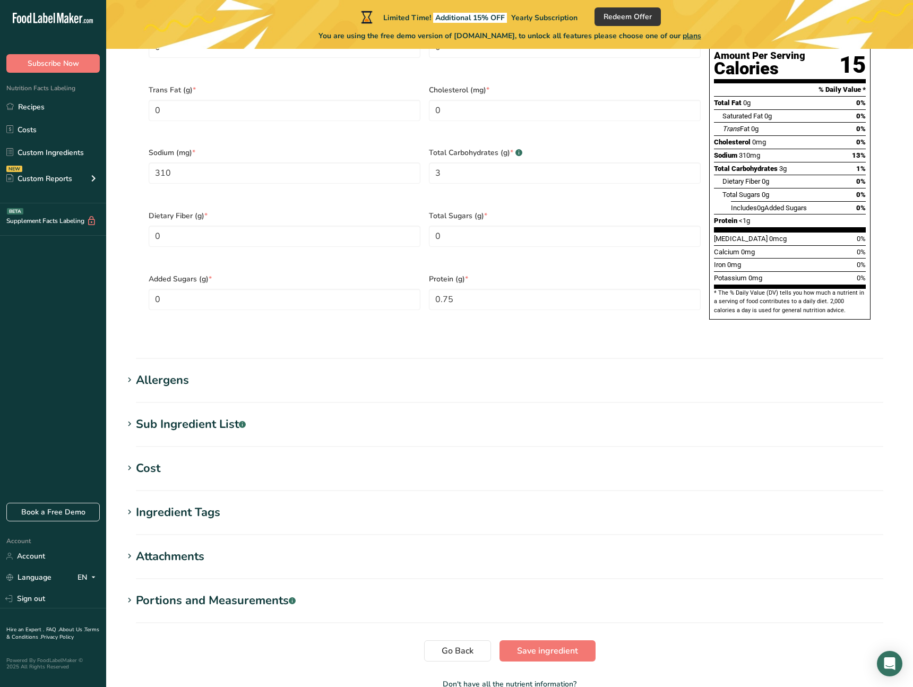
scroll to position [405, 0]
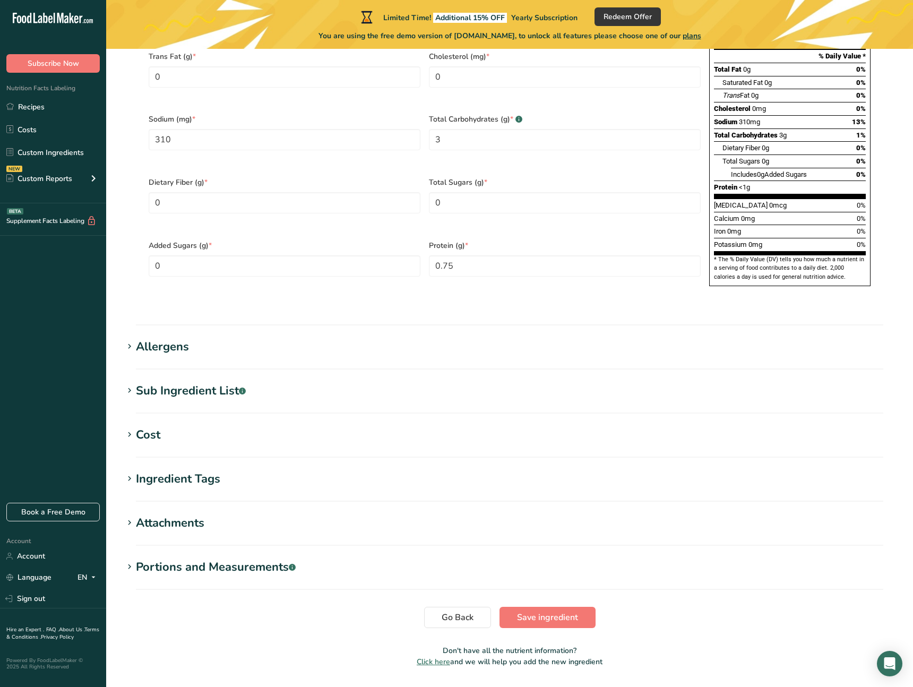
click at [152, 382] on div "Sub Ingredient List .a-a{fill:#347362;}.b-a{fill:#fff;}" at bounding box center [191, 391] width 110 height 18
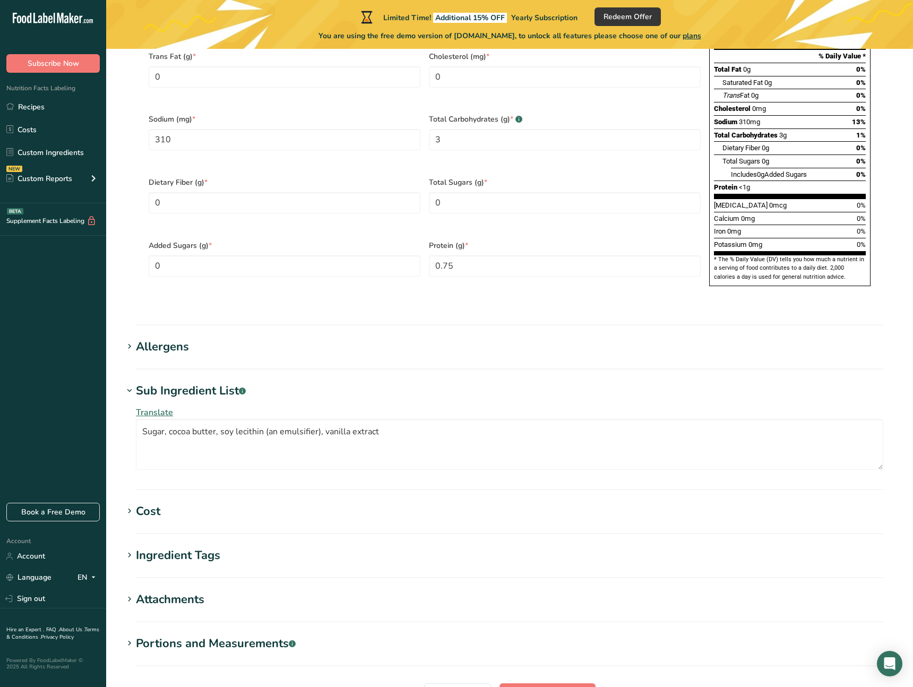
click at [153, 382] on div "Sub Ingredient List .a-a{fill:#347362;}.b-a{fill:#fff;}" at bounding box center [191, 391] width 110 height 18
click at [155, 338] on div "Allergens" at bounding box center [162, 347] width 53 height 18
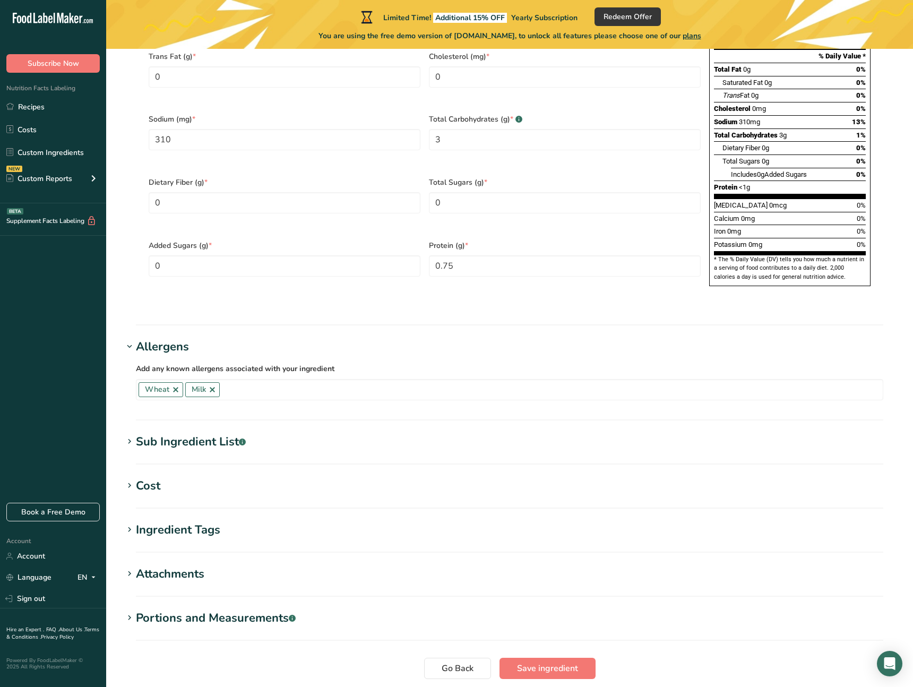
click at [155, 338] on div "Allergens" at bounding box center [162, 347] width 53 height 18
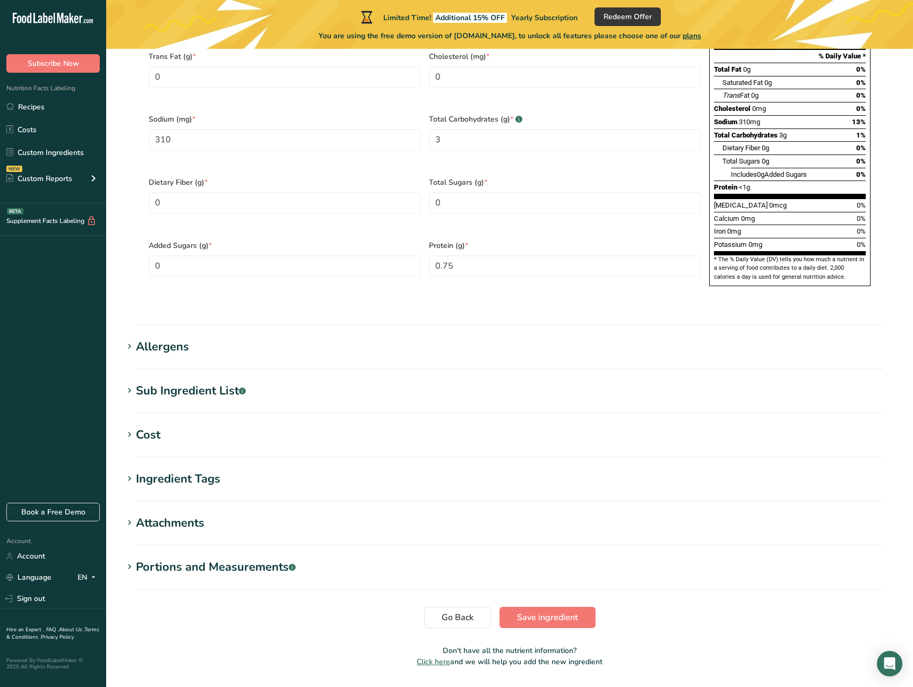
click at [128, 427] on icon at bounding box center [130, 434] width 10 height 15
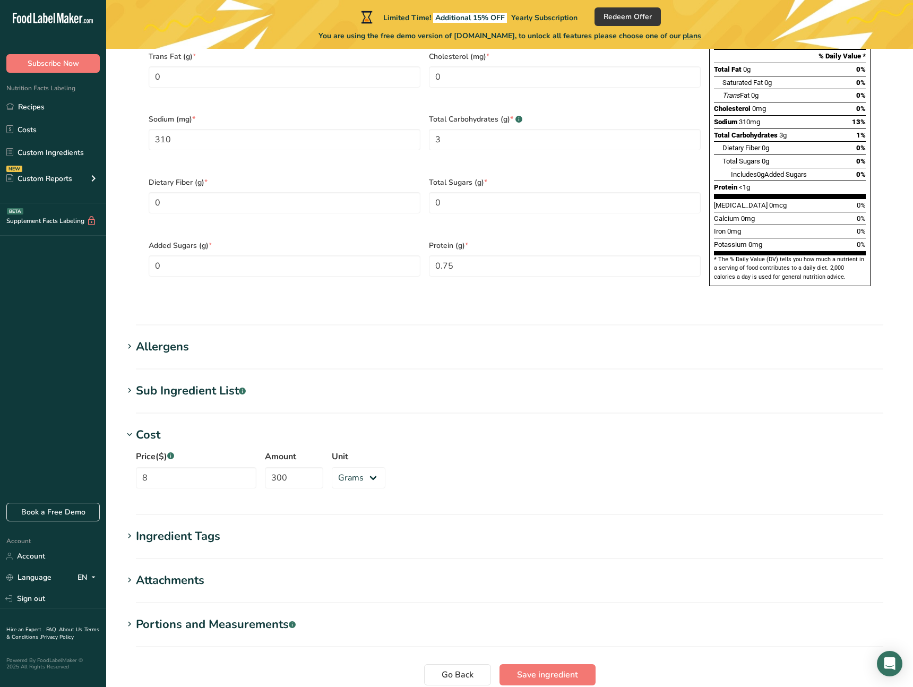
click at [128, 427] on icon at bounding box center [130, 434] width 10 height 15
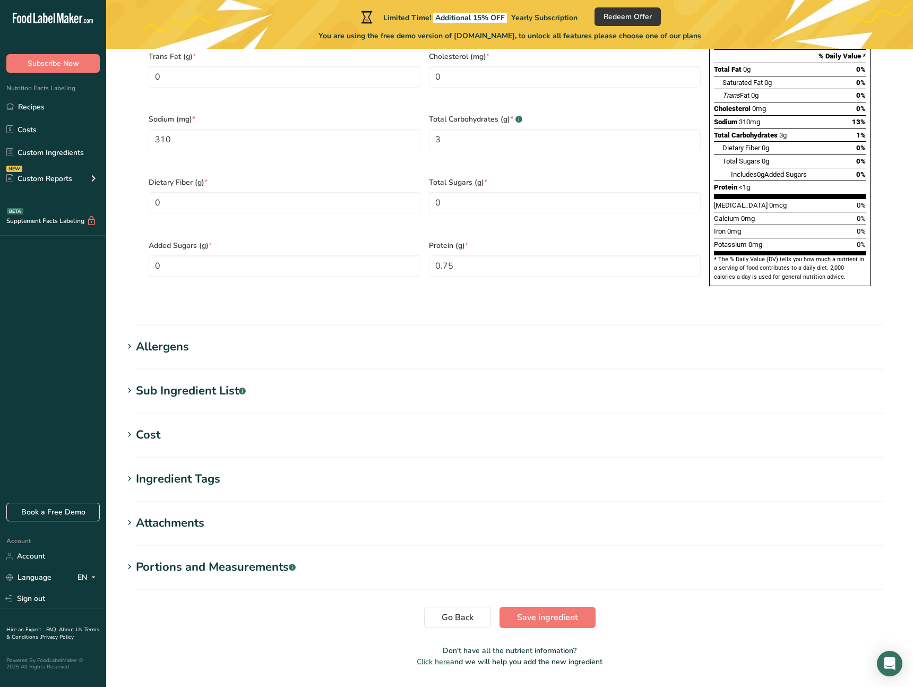
click at [133, 470] on h1 "Ingredient Tags" at bounding box center [509, 479] width 773 height 18
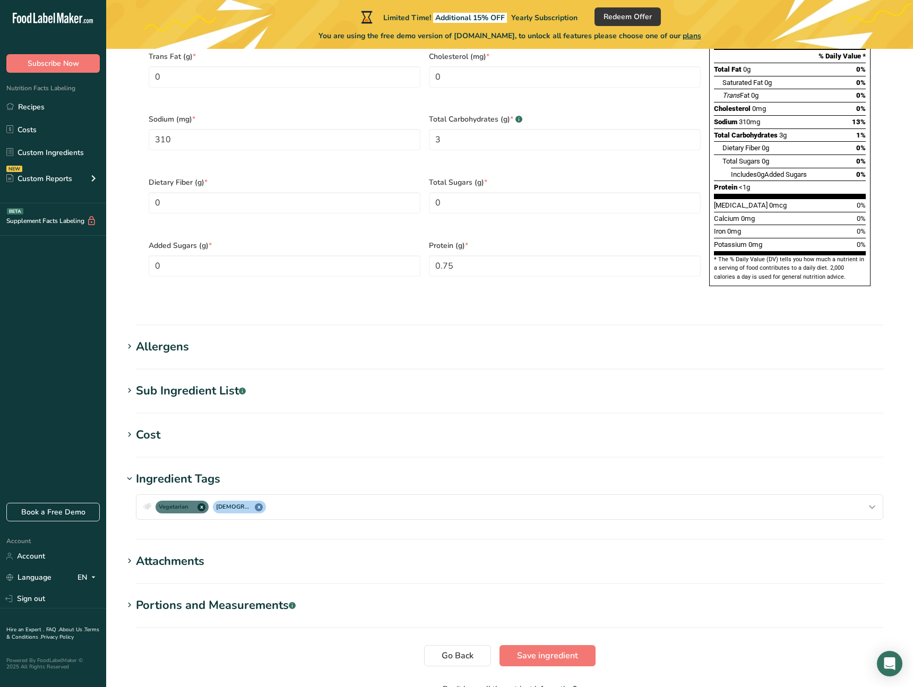
click at [133, 471] on icon at bounding box center [130, 478] width 10 height 15
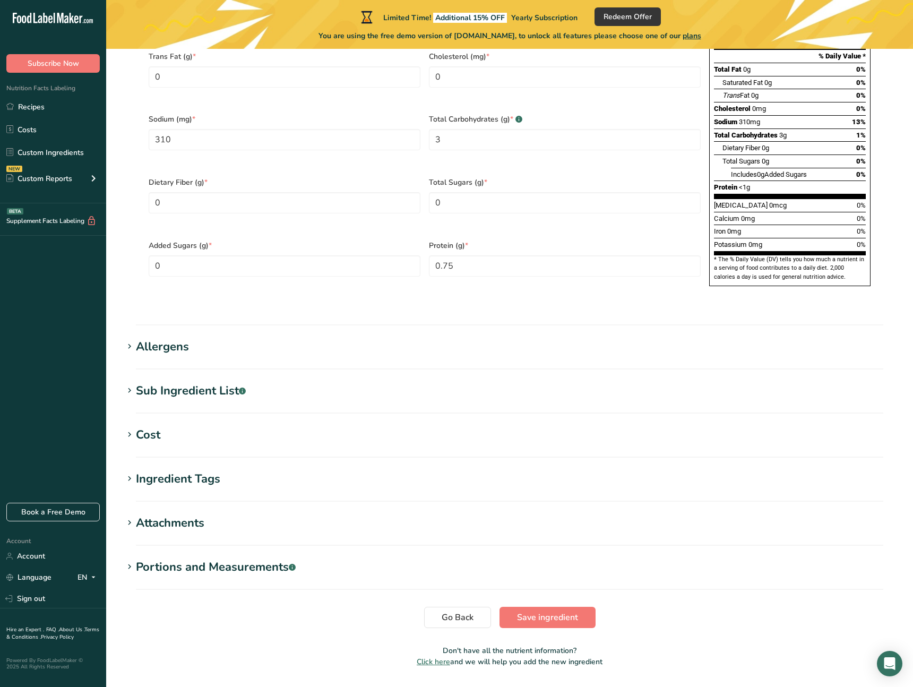
click at [133, 514] on h1 "Attachments" at bounding box center [509, 523] width 773 height 18
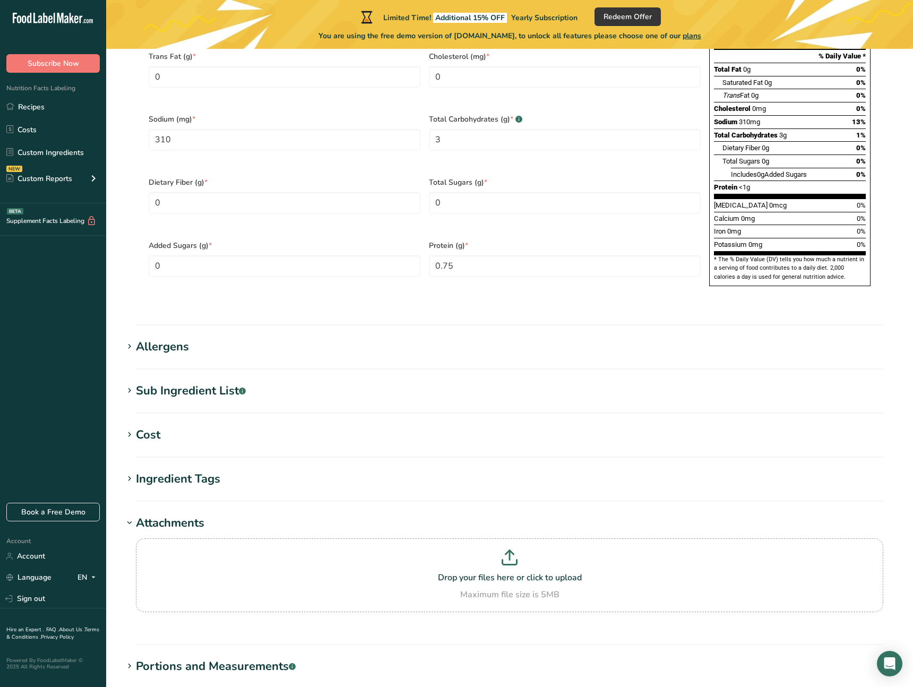
click at [138, 514] on div "Attachments" at bounding box center [170, 523] width 68 height 18
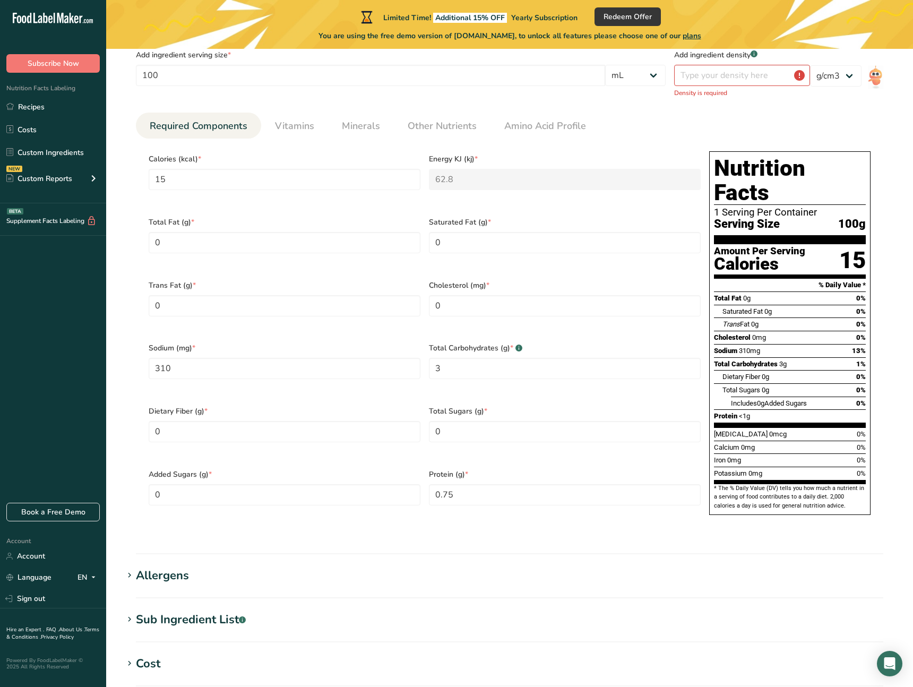
scroll to position [158, 0]
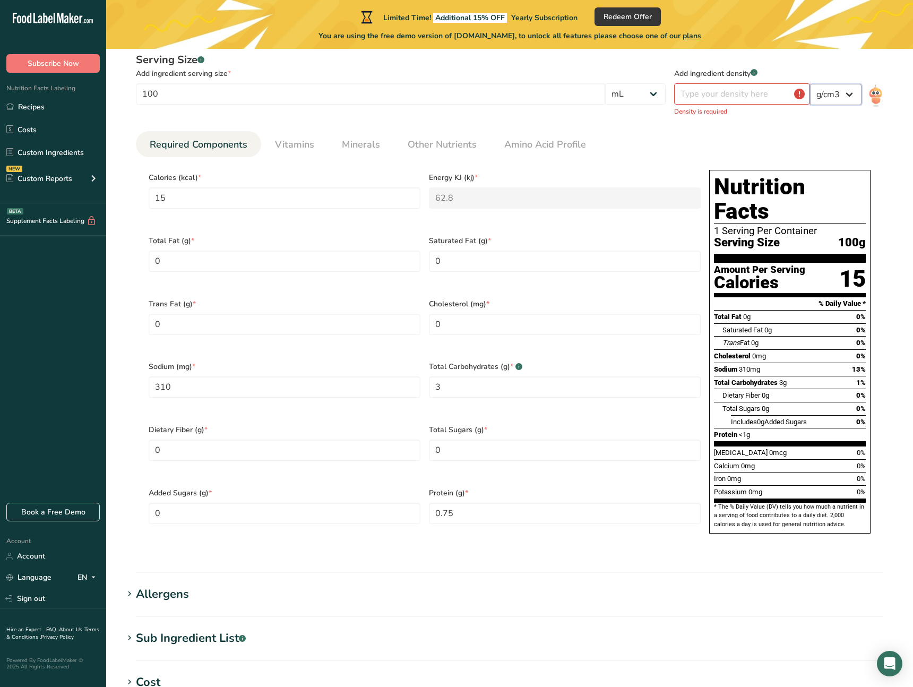
click at [834, 99] on select "lb/ft3 g/cm3" at bounding box center [835, 94] width 51 height 21
click at [294, 145] on span "Vitamins" at bounding box center [294, 144] width 39 height 14
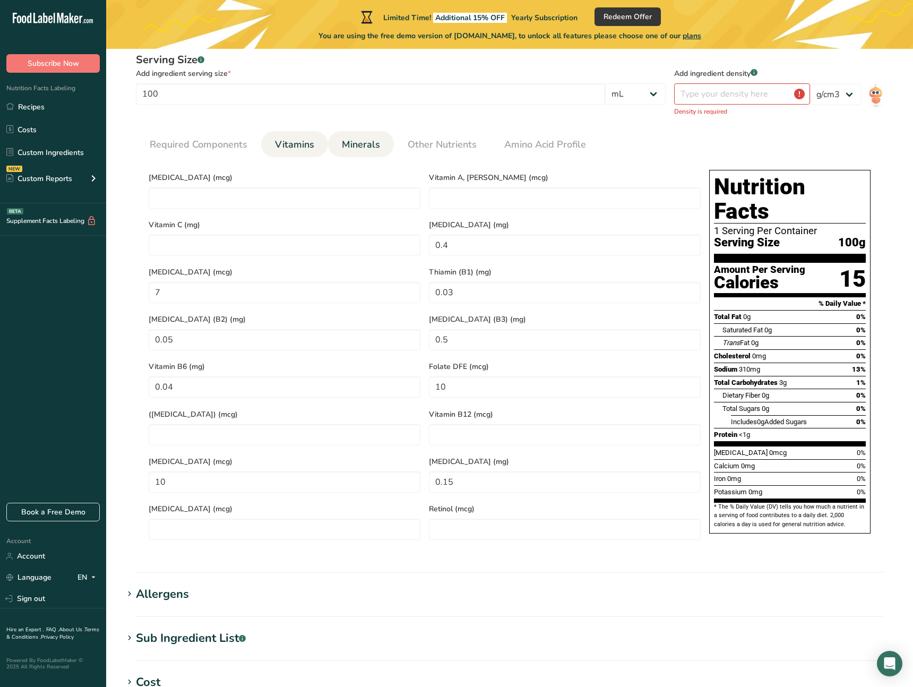
click at [374, 149] on span "Minerals" at bounding box center [361, 144] width 38 height 14
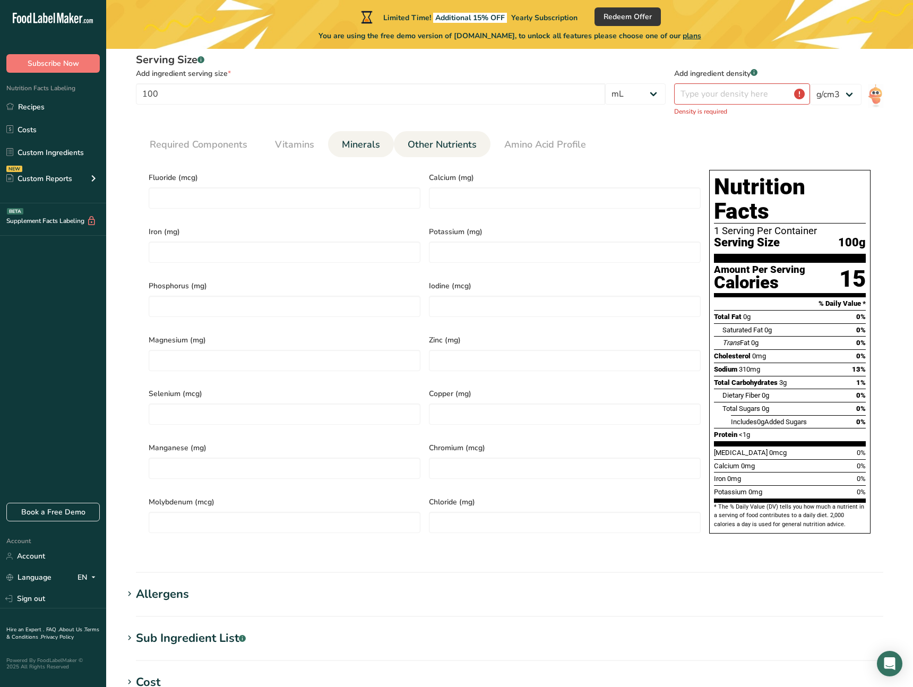
click at [436, 148] on span "Other Nutrients" at bounding box center [442, 144] width 69 height 14
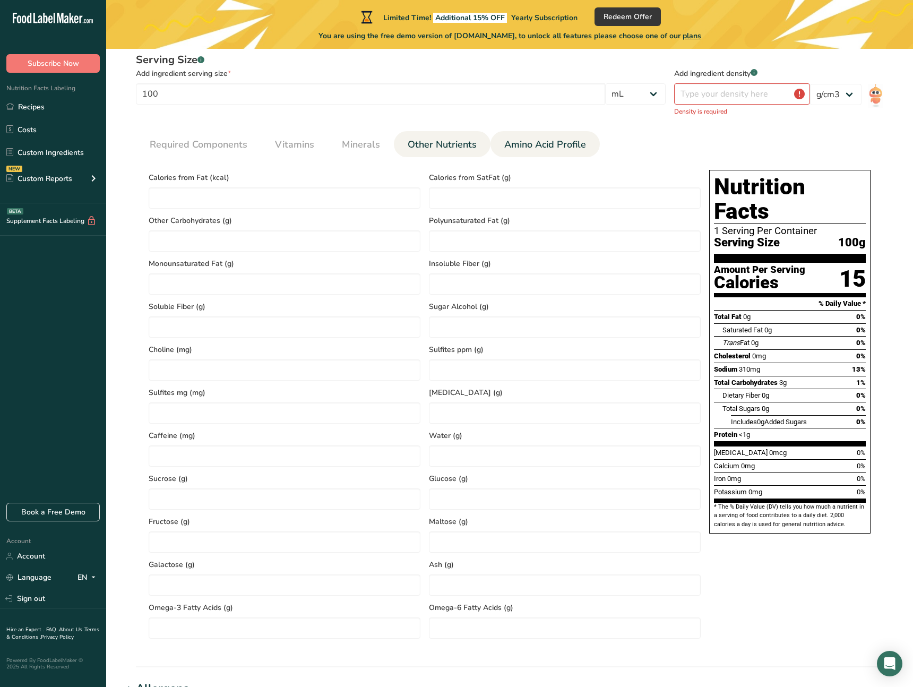
click at [515, 150] on span "Amino Acid Profile" at bounding box center [545, 144] width 82 height 14
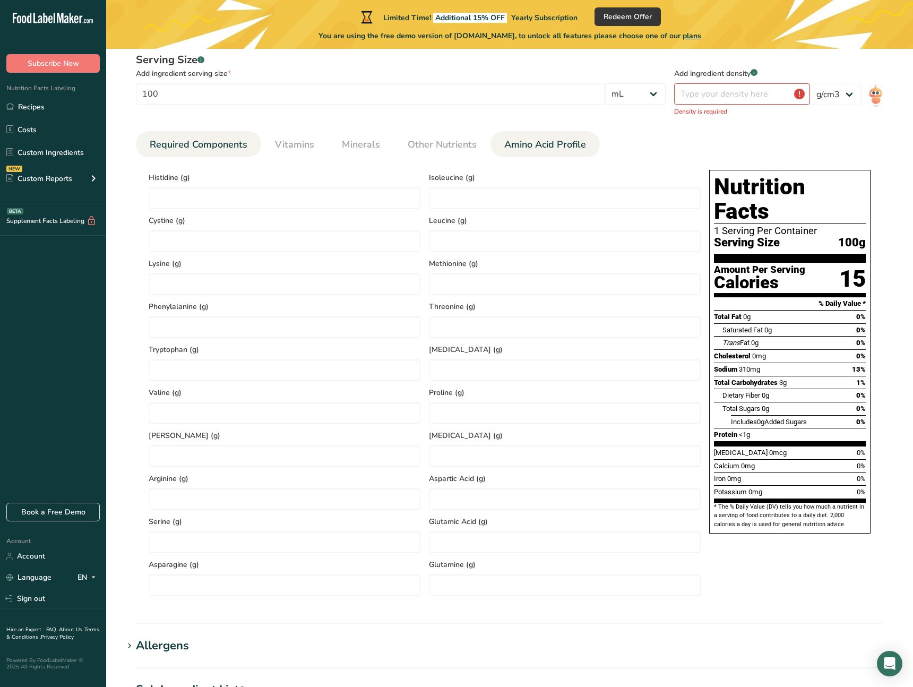
click at [224, 143] on span "Required Components" at bounding box center [199, 144] width 98 height 14
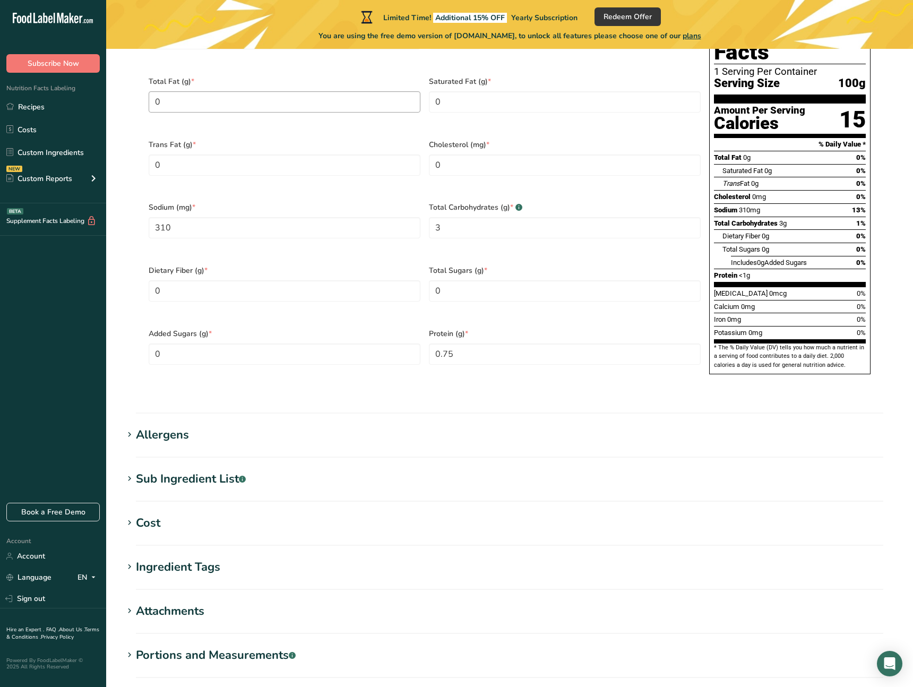
scroll to position [0, 0]
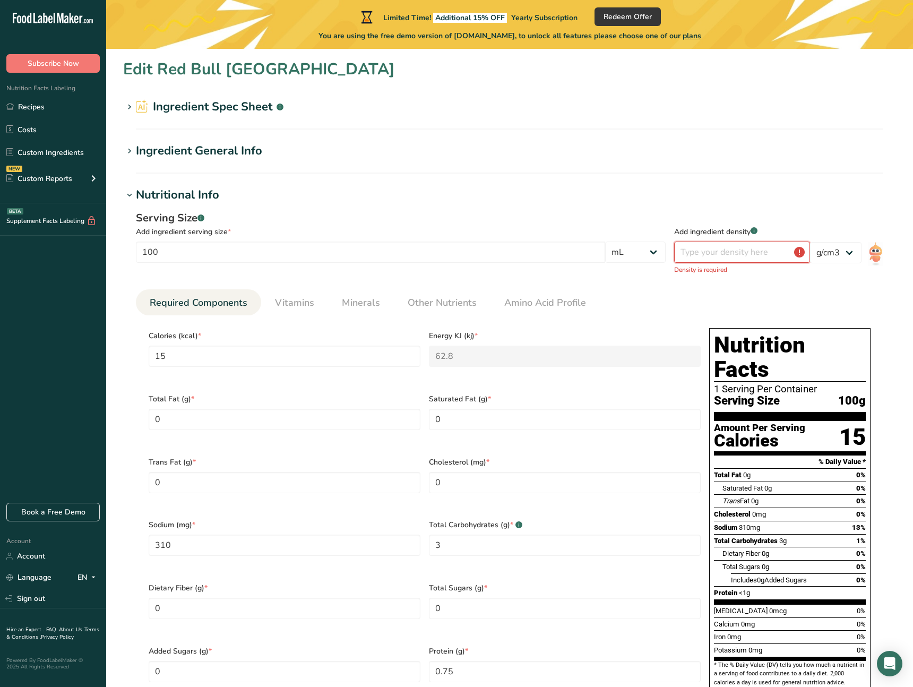
click at [758, 242] on input "number" at bounding box center [742, 251] width 136 height 21
click at [137, 157] on div "Ingredient General Info" at bounding box center [199, 151] width 126 height 18
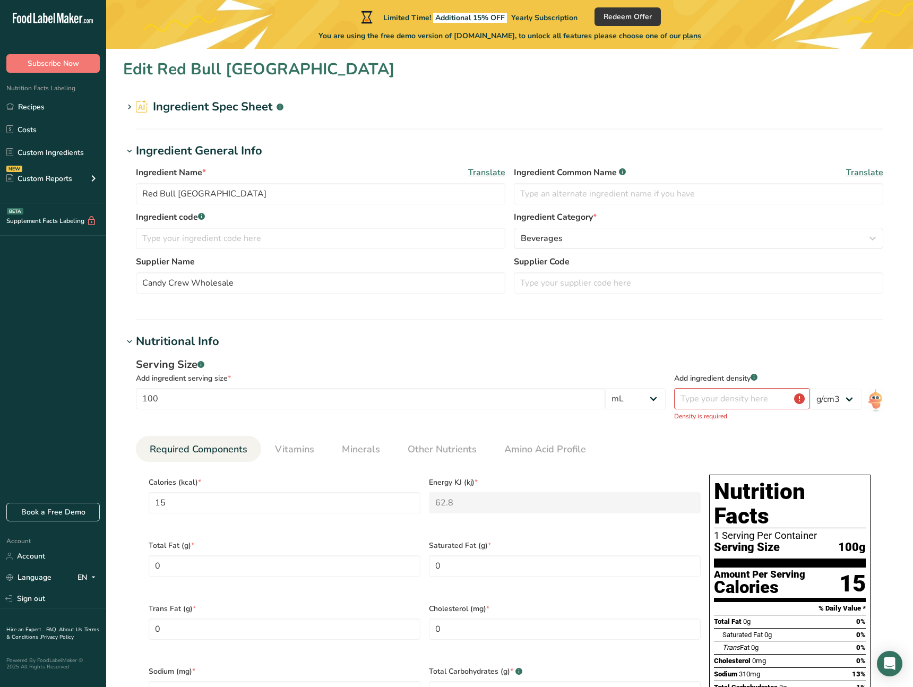
click at [137, 157] on div "Ingredient General Info" at bounding box center [199, 151] width 126 height 18
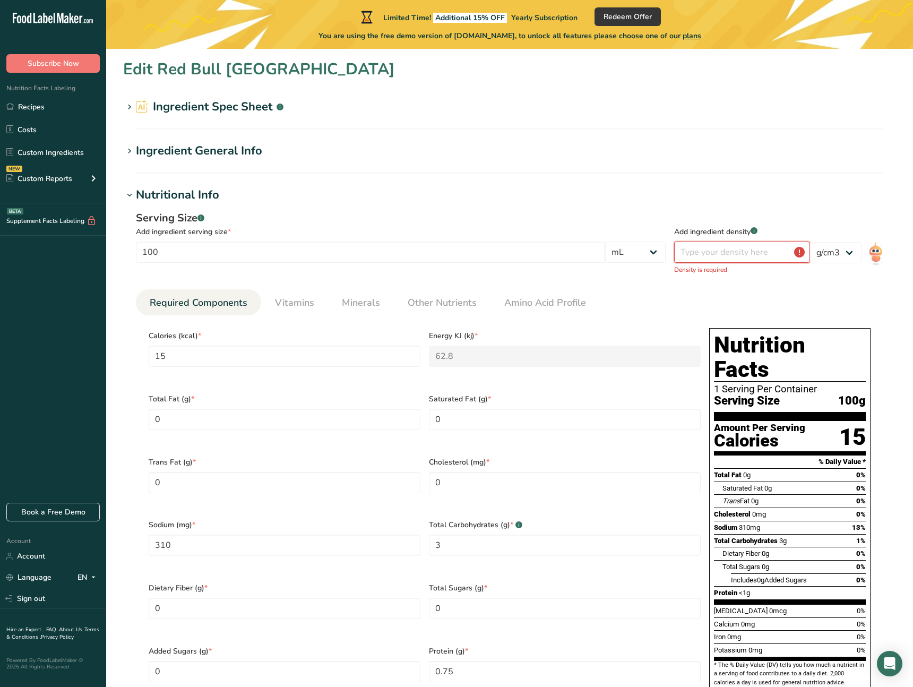
click at [734, 248] on input "number" at bounding box center [742, 251] width 136 height 21
type input "200"
type KJ "836.8"
type Fat "20"
type Fat "4"
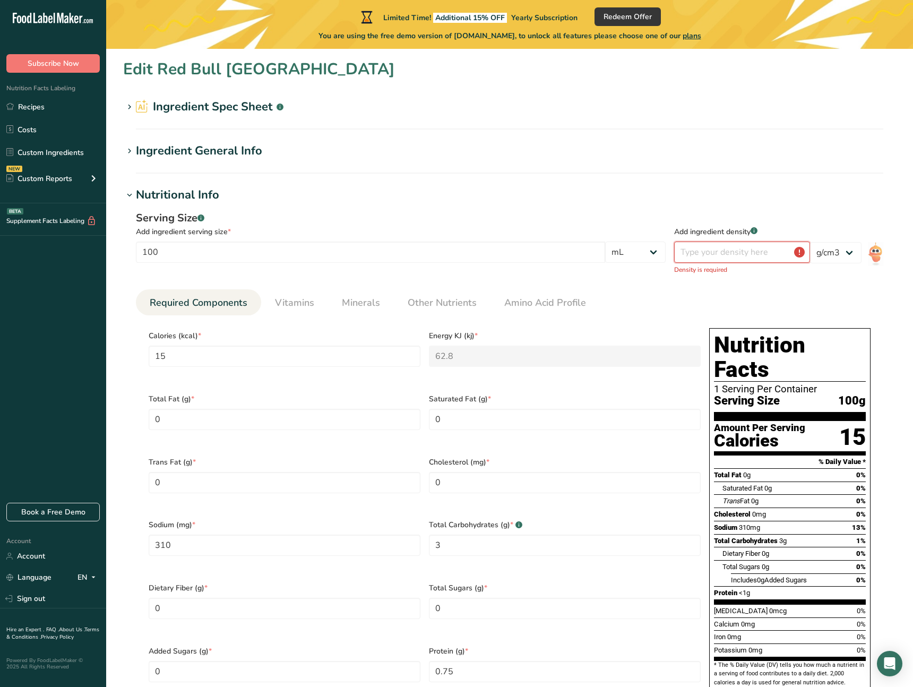
type Fat "3"
type input "12"
type input "0"
type Carbohydrates "20"
type Fiber "13"
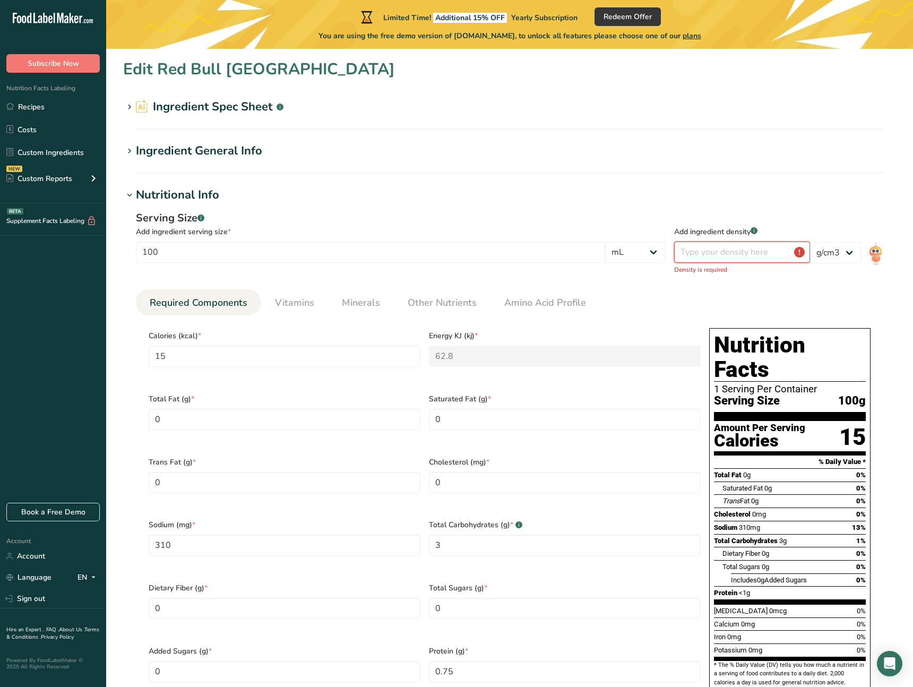
type Sugars "35"
type input "12"
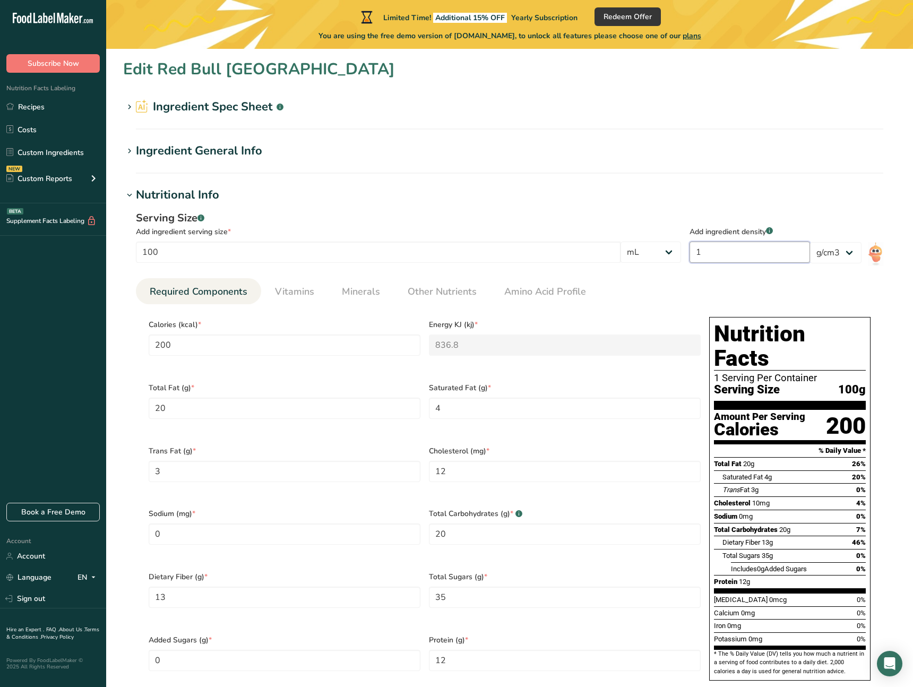
type input "1.0"
type input "202"
type KJ "845.168"
type Fat "20.2"
type Fat "4.04"
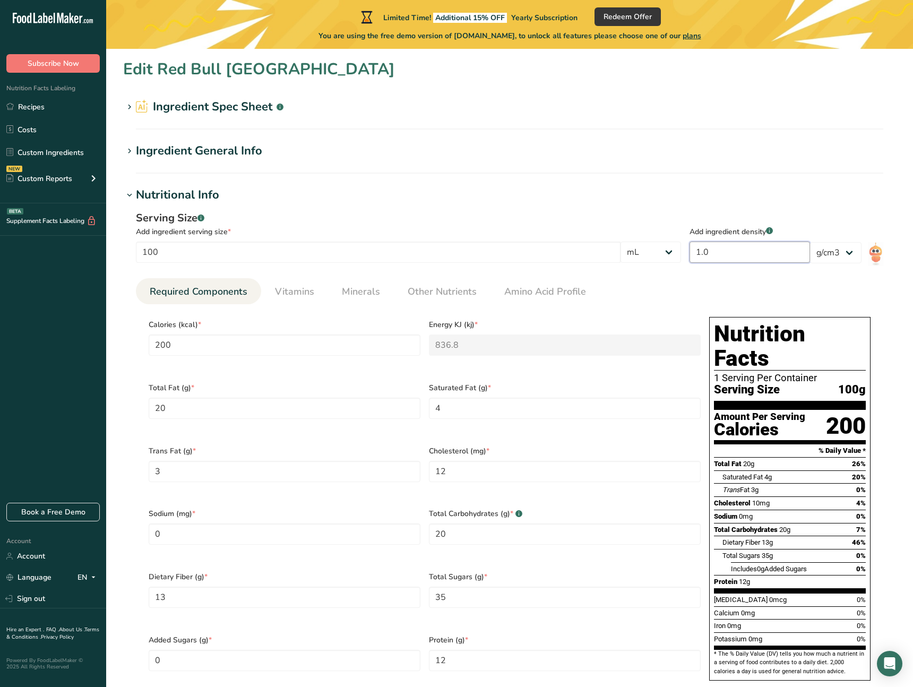
type Fat "3.03"
type input "12.12"
type Carbohydrates "20.2"
type Fiber "13.13"
type Sugars "35.35"
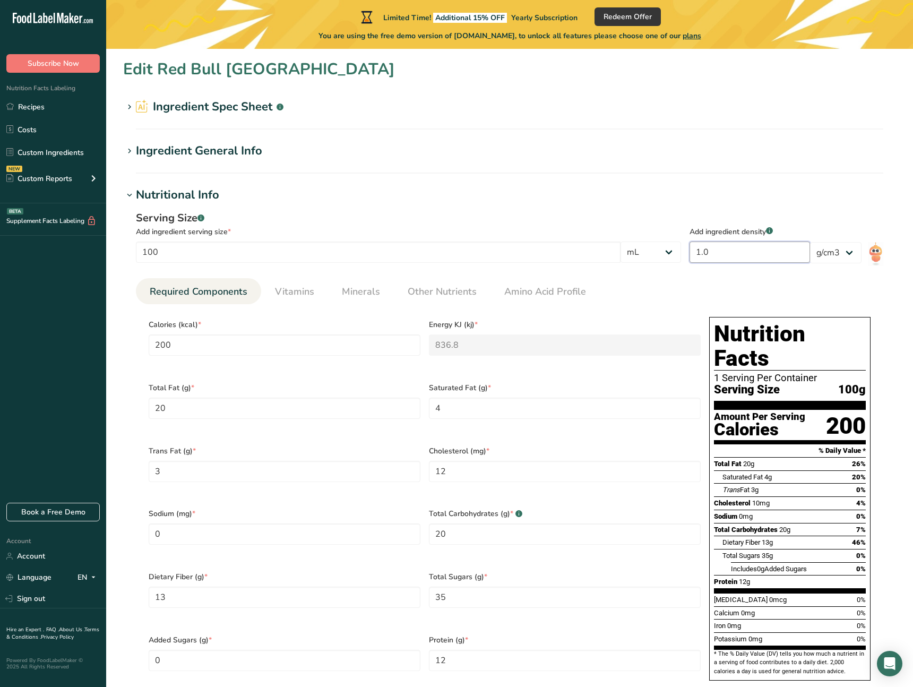
type input "12.12"
type input "1.01"
click at [707, 212] on div "Add ingredient density .a-a{fill:#347362;}.b-a{fill:#fff;} 1.01" at bounding box center [749, 236] width 120 height 53
click at [744, 253] on input "1.01" at bounding box center [749, 251] width 120 height 21
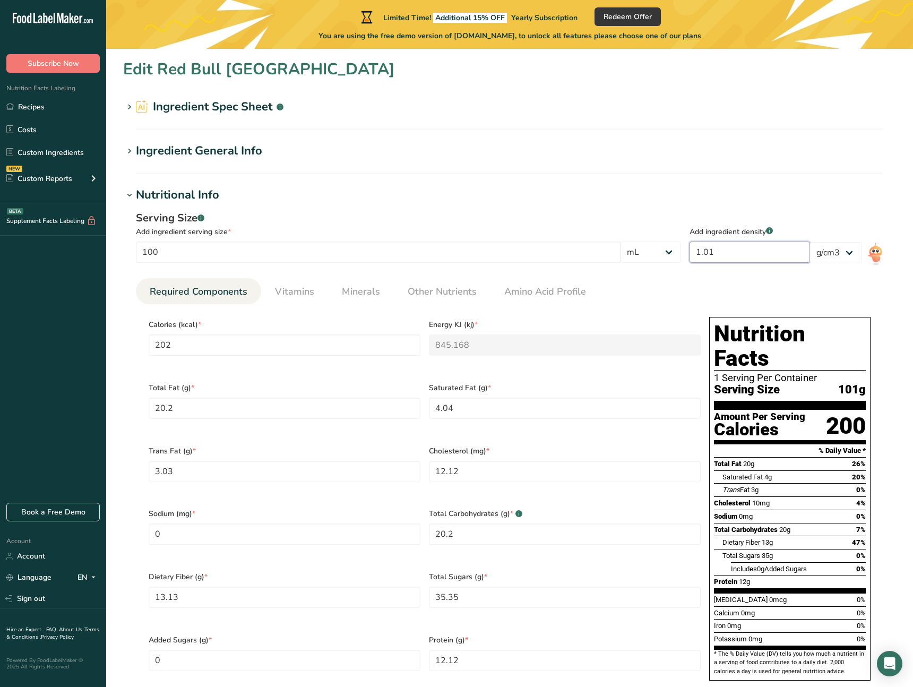
click at [744, 253] on input "1.01" at bounding box center [749, 251] width 120 height 21
type input "200"
type KJ "836.8"
type Fat "20"
type Fat "4"
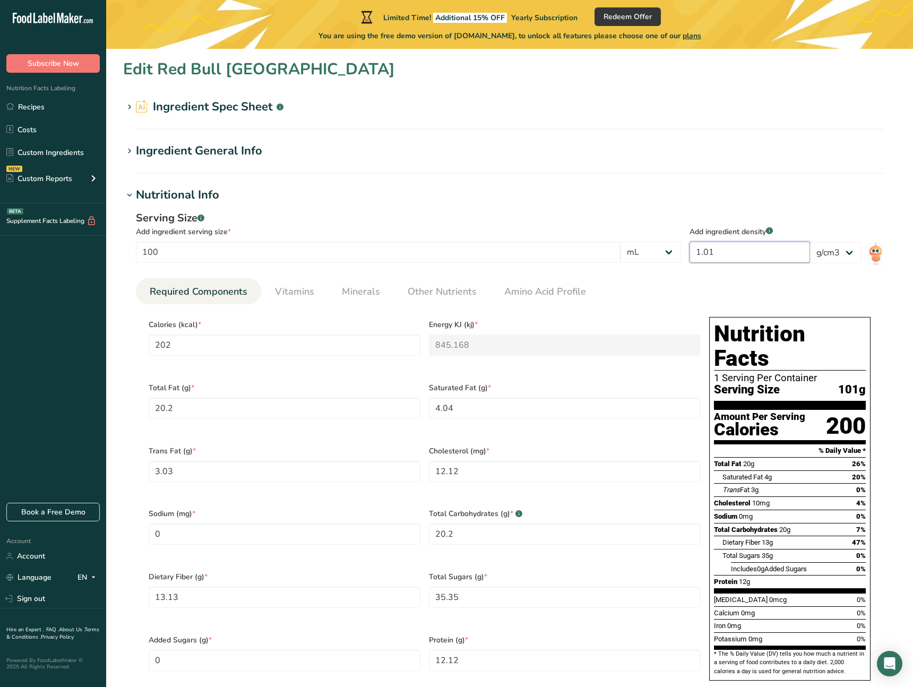
type Fat "3"
type input "12"
type Carbohydrates "20"
type Fiber "13"
type Sugars "35"
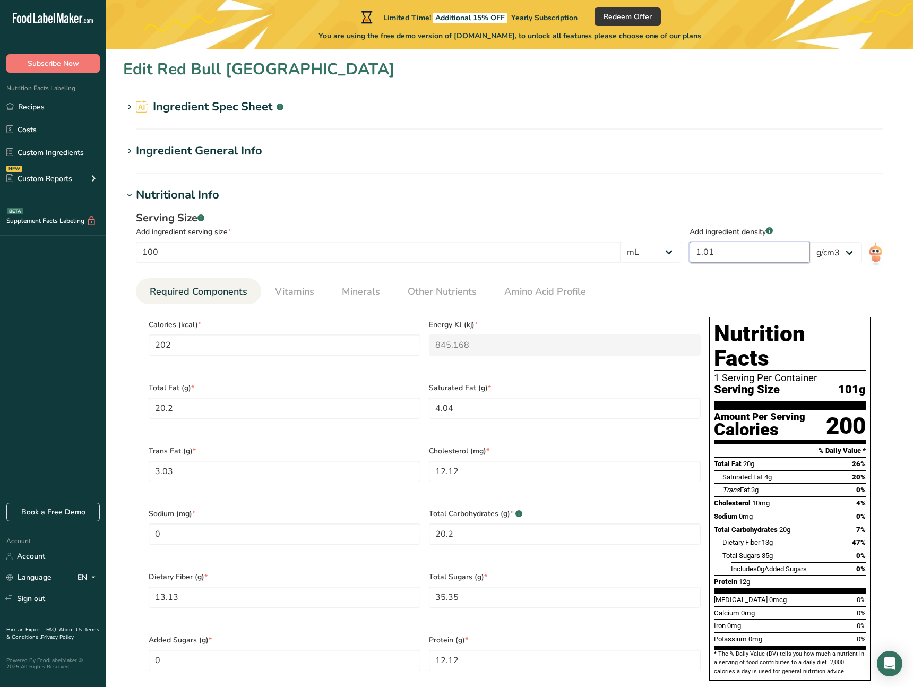
type input "12"
type input "1.0"
type input "202"
type KJ "845.168"
type Fat "20.2"
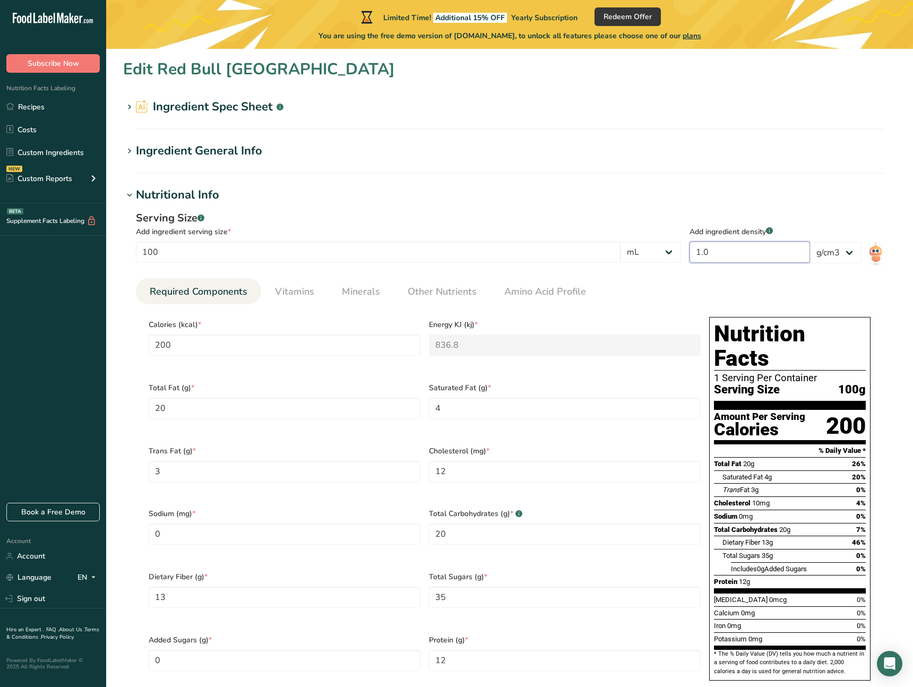
type Fat "4.04"
type Fat "3.03"
type input "12.12"
type Carbohydrates "20.2"
type Fiber "13.13"
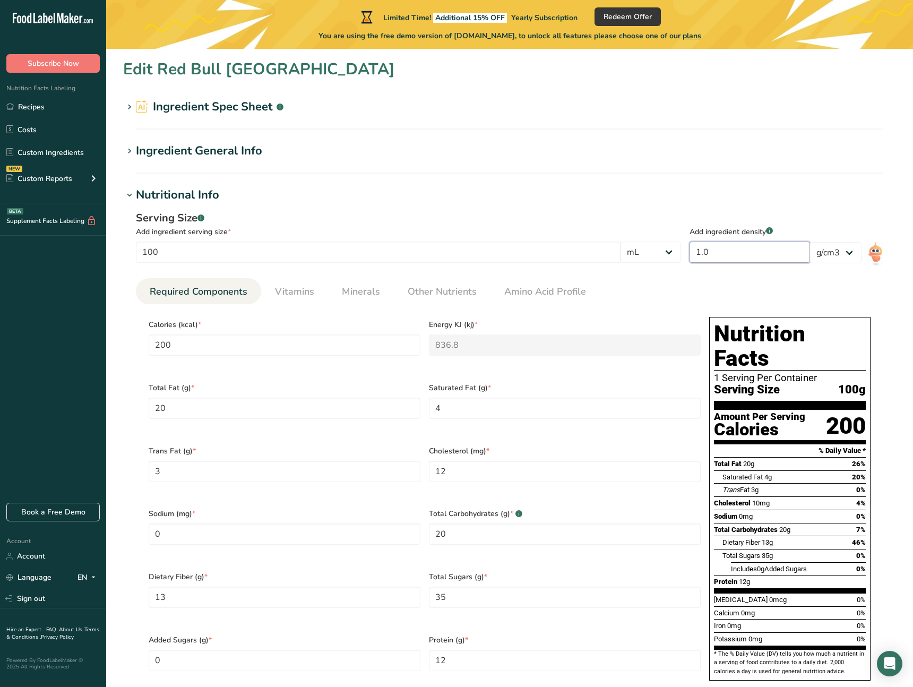
type Sugars "35.35"
type input "12.12"
type input "1.01"
click at [450, 163] on section "Ingredient General Info Ingredient Name * Translate Red Bull Thailand Ingredien…" at bounding box center [509, 157] width 773 height 31
click at [244, 344] on input "202" at bounding box center [285, 344] width 272 height 21
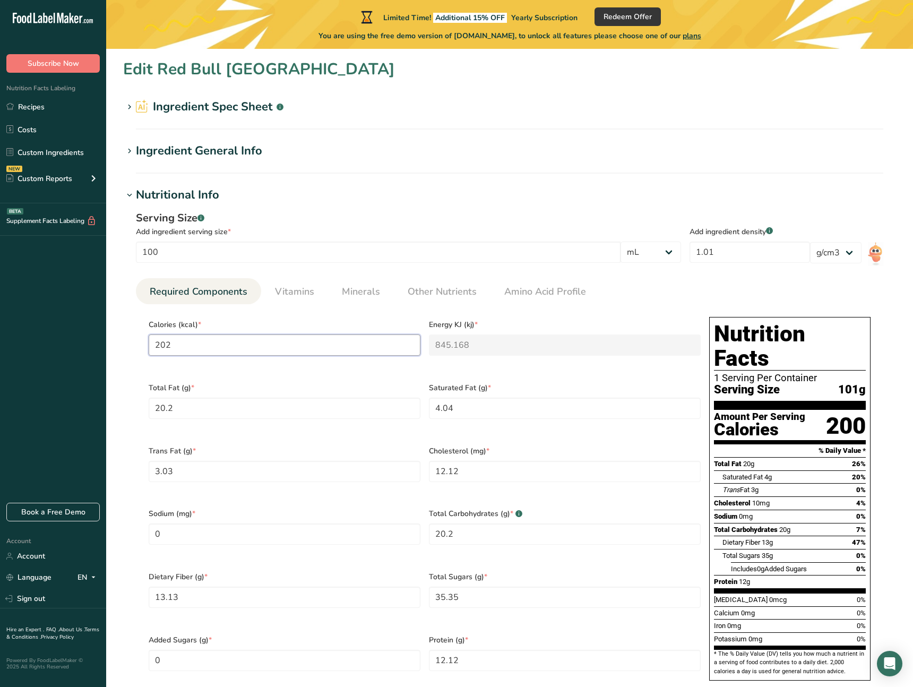
click at [212, 342] on input "202" at bounding box center [285, 344] width 272 height 21
type input "1"
type KJ "4.2"
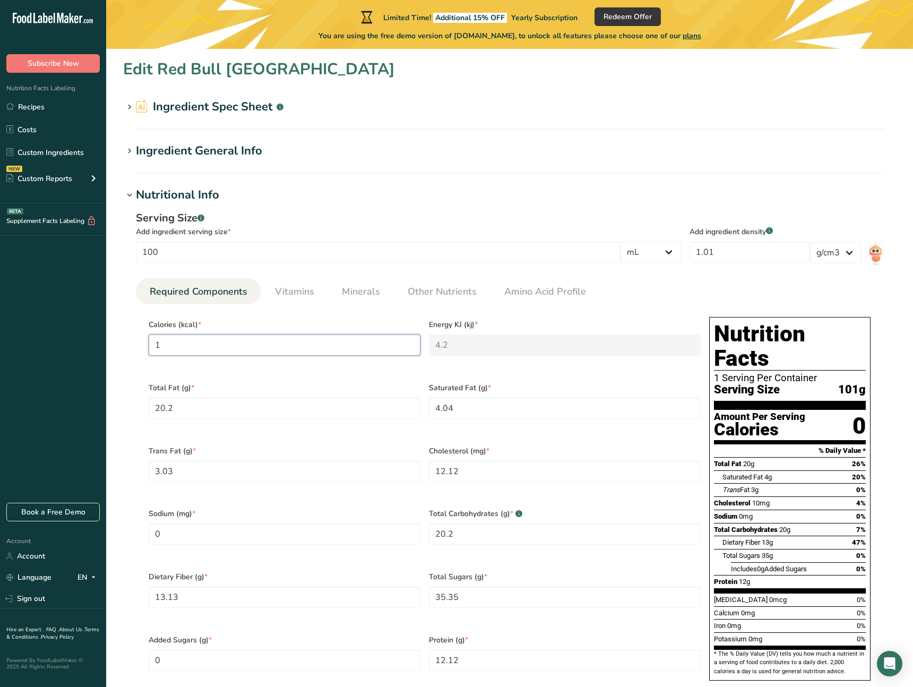
type input "15"
type KJ "62.8"
type input "15"
click at [260, 376] on div "Total Fat (g) * 20.2" at bounding box center [284, 407] width 280 height 63
click at [242, 398] on Fat "20.2" at bounding box center [285, 407] width 272 height 21
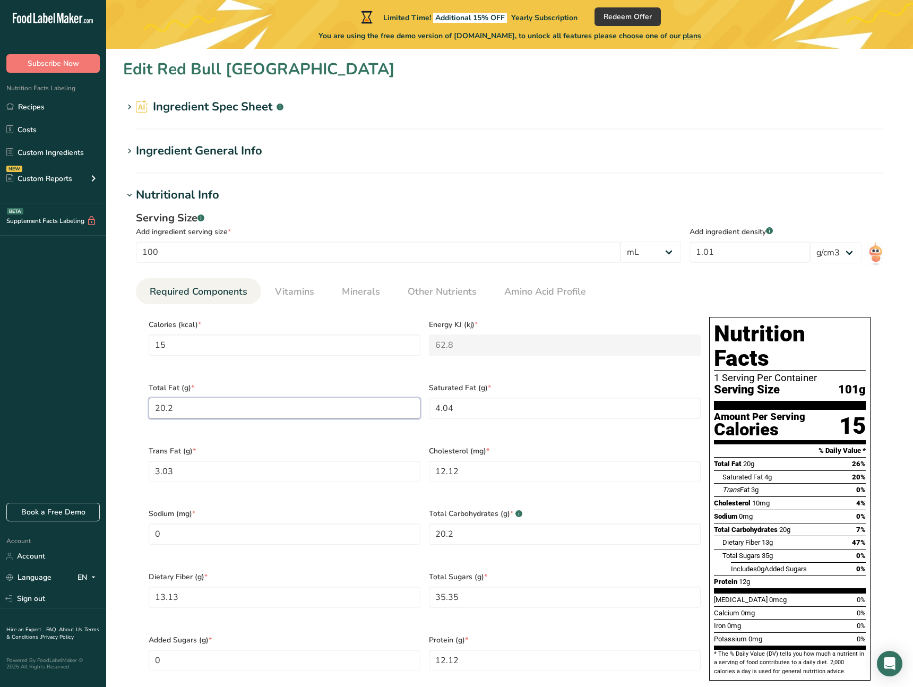
click at [242, 398] on Fat "20.2" at bounding box center [285, 407] width 272 height 21
type Fat "0"
drag, startPoint x: 479, startPoint y: 404, endPoint x: 360, endPoint y: 394, distance: 119.3
click at [360, 394] on div "Calories (kcal) * 15 Energy KJ (kj) * 62.8 Total Fat (g) * 0 Saturated Fat (g) …" at bounding box center [424, 502] width 560 height 378
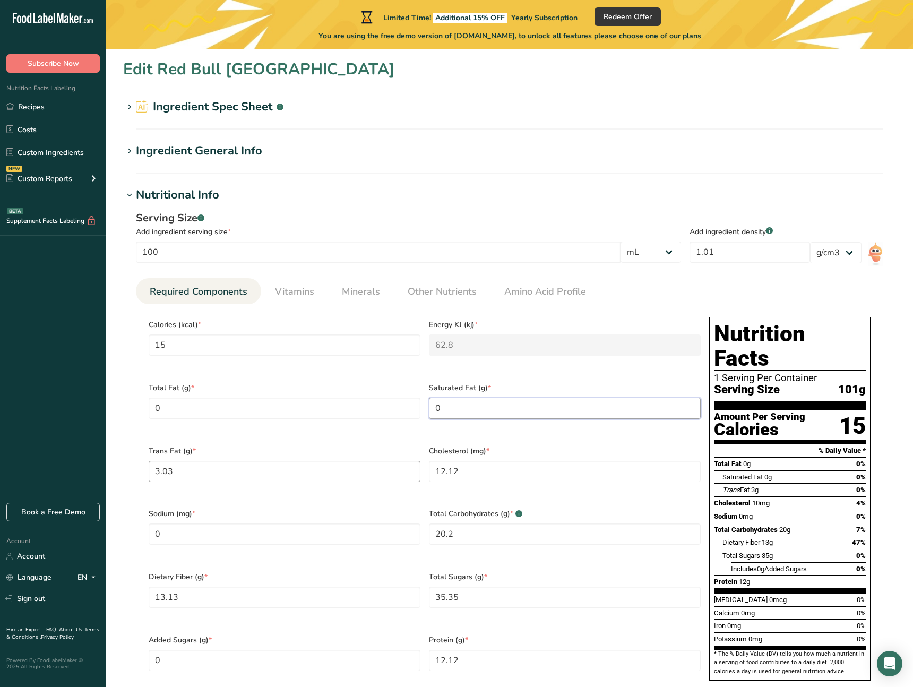
type Fat "0"
click at [216, 463] on Fat "3.03" at bounding box center [285, 471] width 272 height 21
type Fat "0"
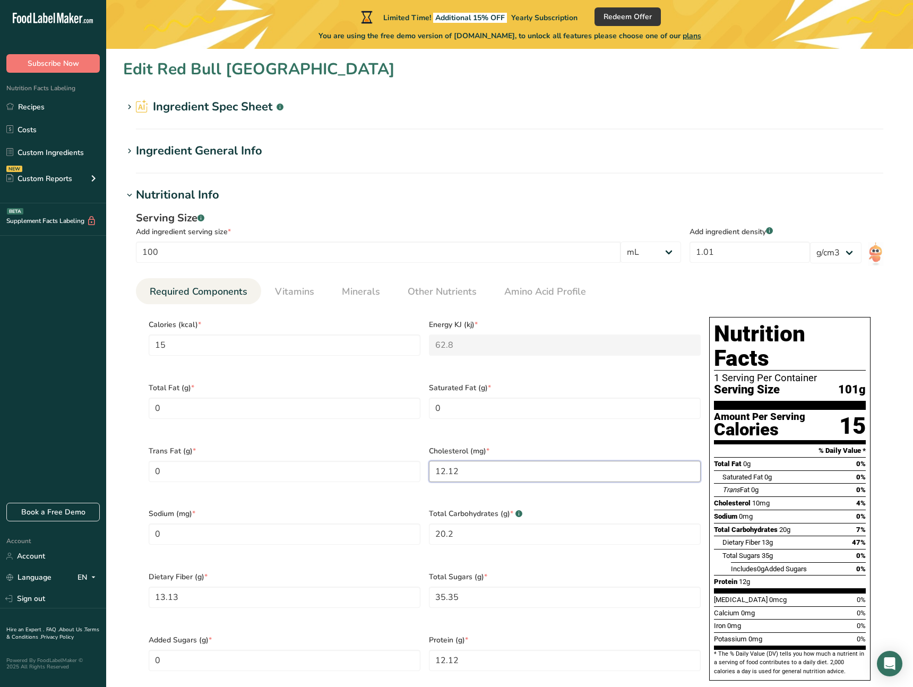
click at [479, 464] on input "12.12" at bounding box center [565, 471] width 272 height 21
type input "0"
click at [228, 523] on input "0" at bounding box center [285, 533] width 272 height 21
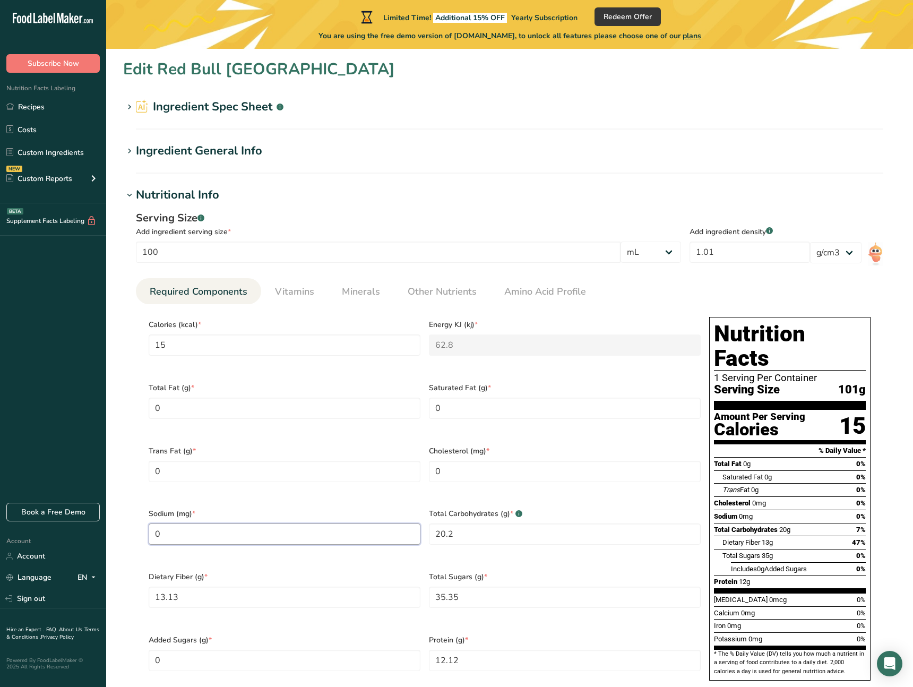
click at [228, 523] on input "0" at bounding box center [285, 533] width 272 height 21
type input "310"
click at [414, 510] on div "Sodium (mg) * 310" at bounding box center [284, 532] width 280 height 63
click at [491, 523] on Carbohydrates "20.2" at bounding box center [565, 533] width 272 height 21
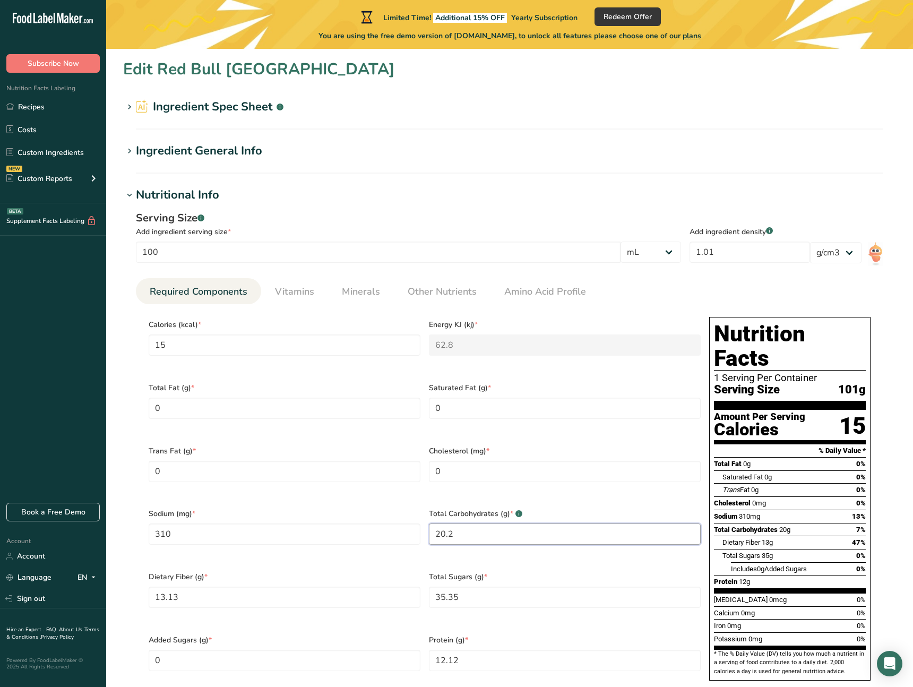
click at [491, 523] on Carbohydrates "20.2" at bounding box center [565, 533] width 272 height 21
type Carbohydrates "0"
click at [285, 587] on Fiber "13.13" at bounding box center [285, 596] width 272 height 21
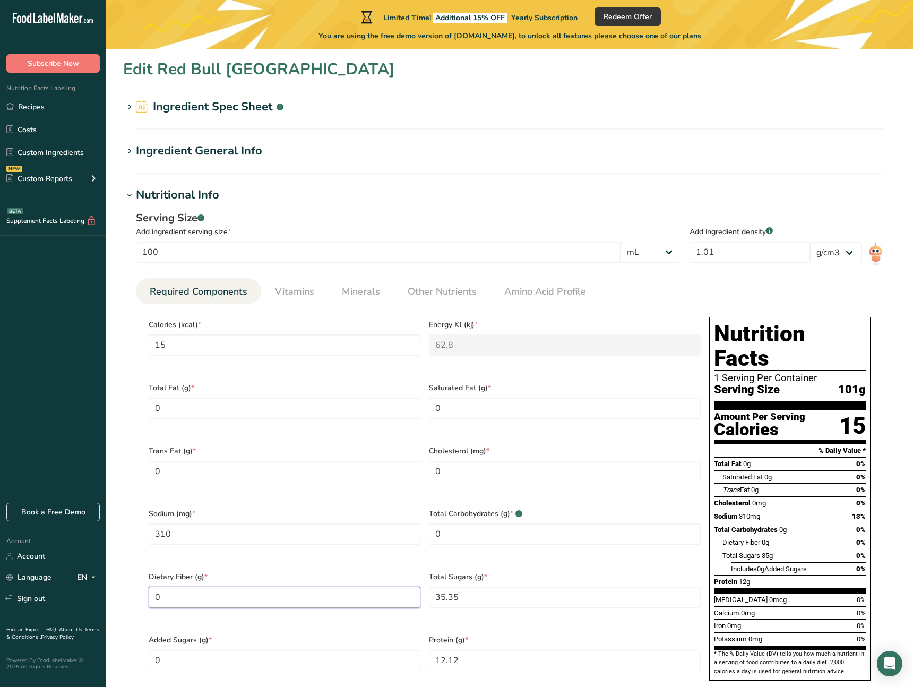
type Fiber "0"
click at [491, 586] on div "35.35" at bounding box center [565, 596] width 272 height 21
click at [492, 586] on Sugars "35.35" at bounding box center [565, 596] width 272 height 21
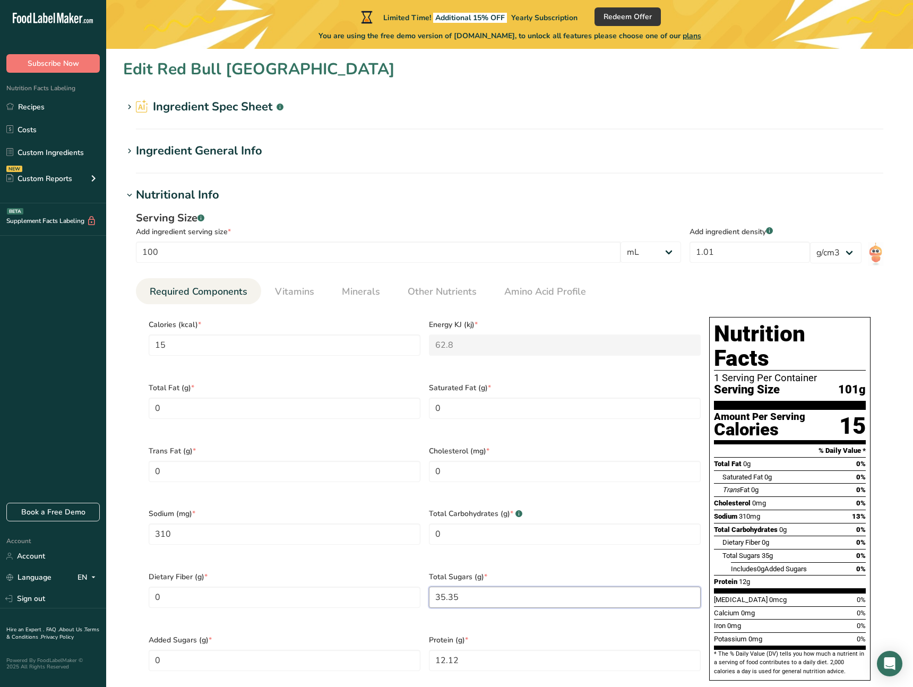
click at [492, 586] on Sugars "35.35" at bounding box center [565, 596] width 272 height 21
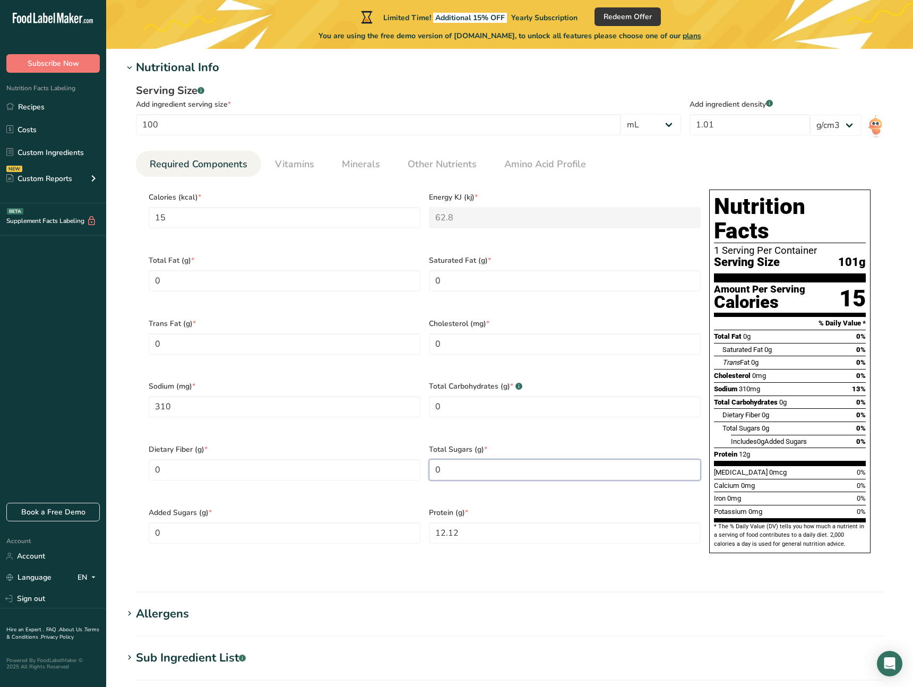
scroll to position [128, 0]
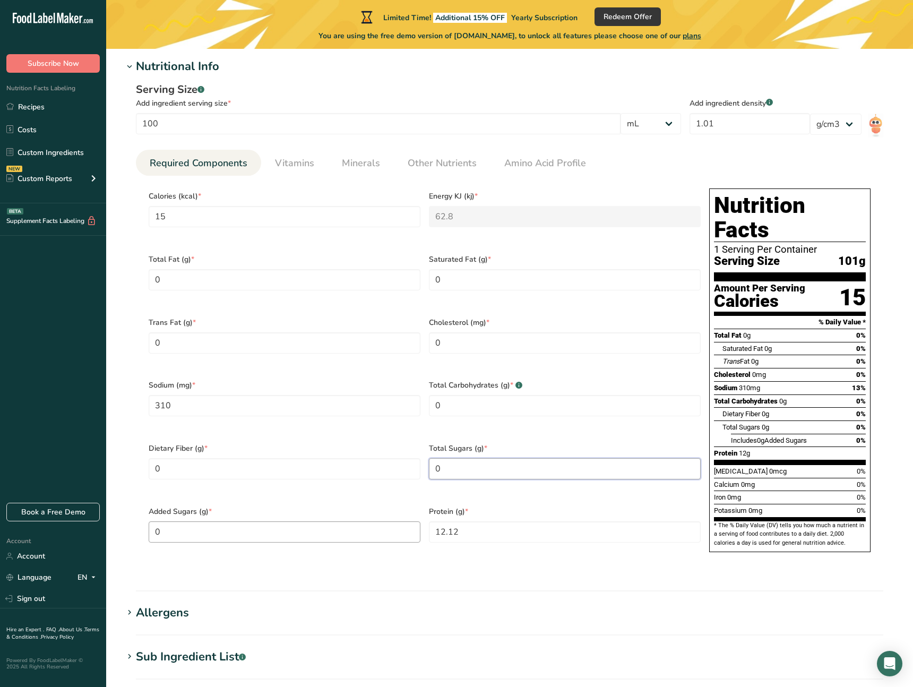
type Sugars "0"
click at [279, 521] on Sugars "0" at bounding box center [285, 531] width 272 height 21
drag, startPoint x: 465, startPoint y: 515, endPoint x: 393, endPoint y: 509, distance: 72.9
click at [393, 509] on div "Calories (kcal) * 15 Energy KJ (kj) * 62.8 Total Fat (g) * 0 Saturated Fat (g) …" at bounding box center [424, 373] width 560 height 378
type input "0.75"
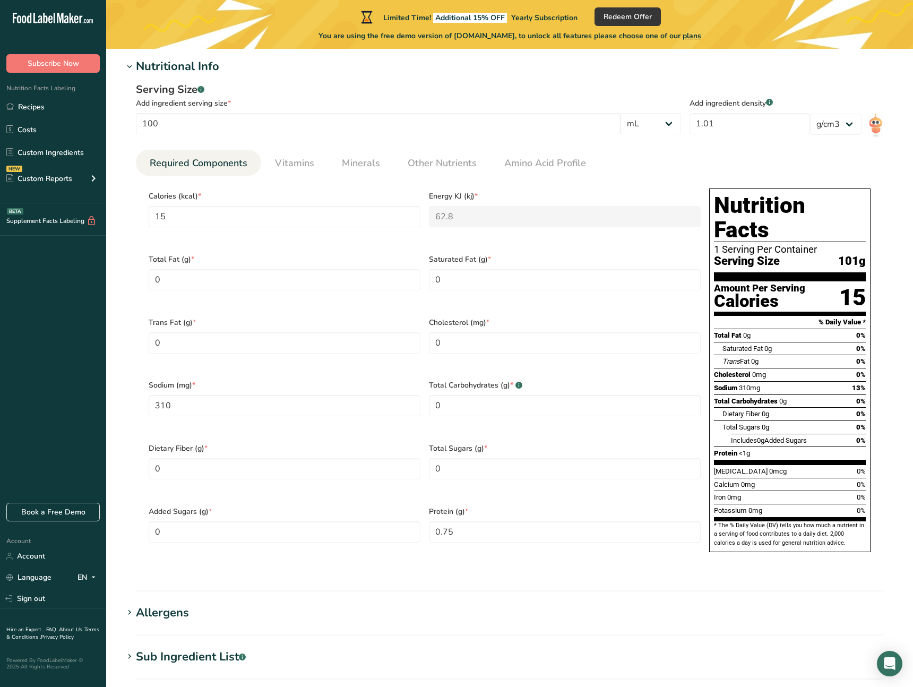
click at [483, 499] on div "Protein (g) * 0.75" at bounding box center [564, 530] width 280 height 63
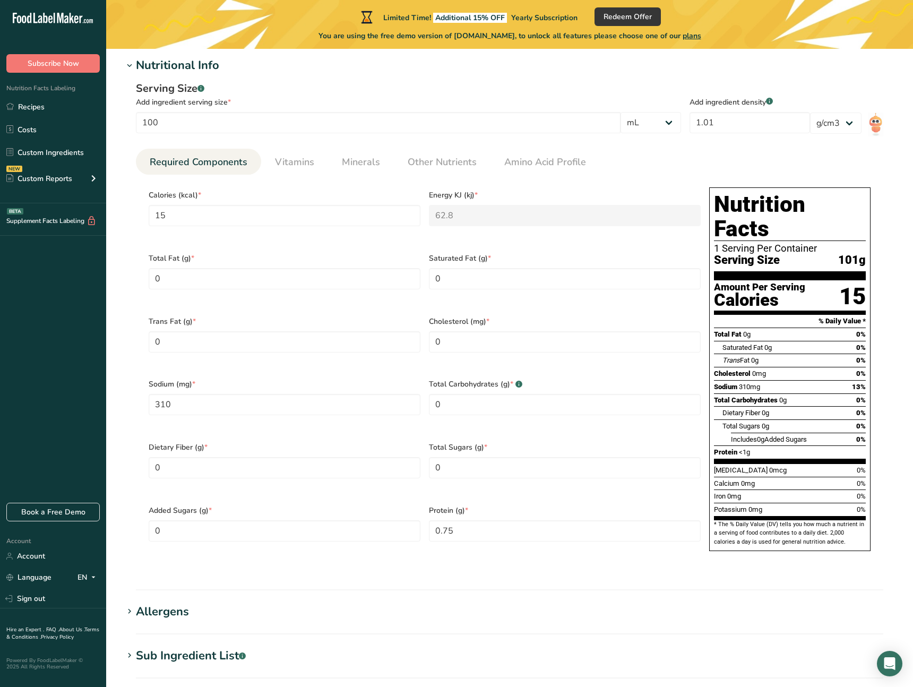
scroll to position [401, 0]
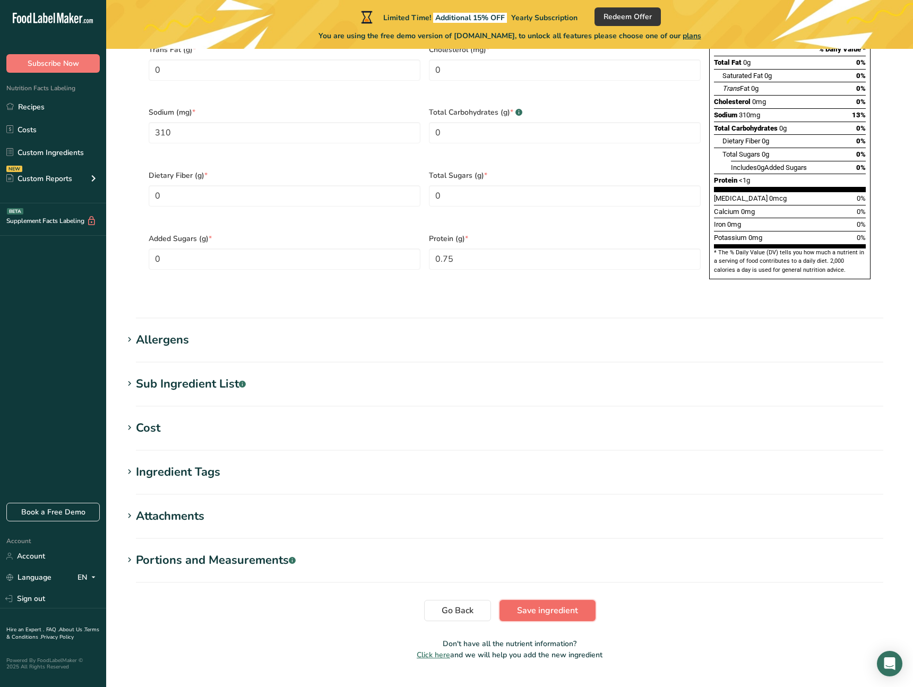
click at [559, 604] on span "Save ingredient" at bounding box center [547, 610] width 61 height 13
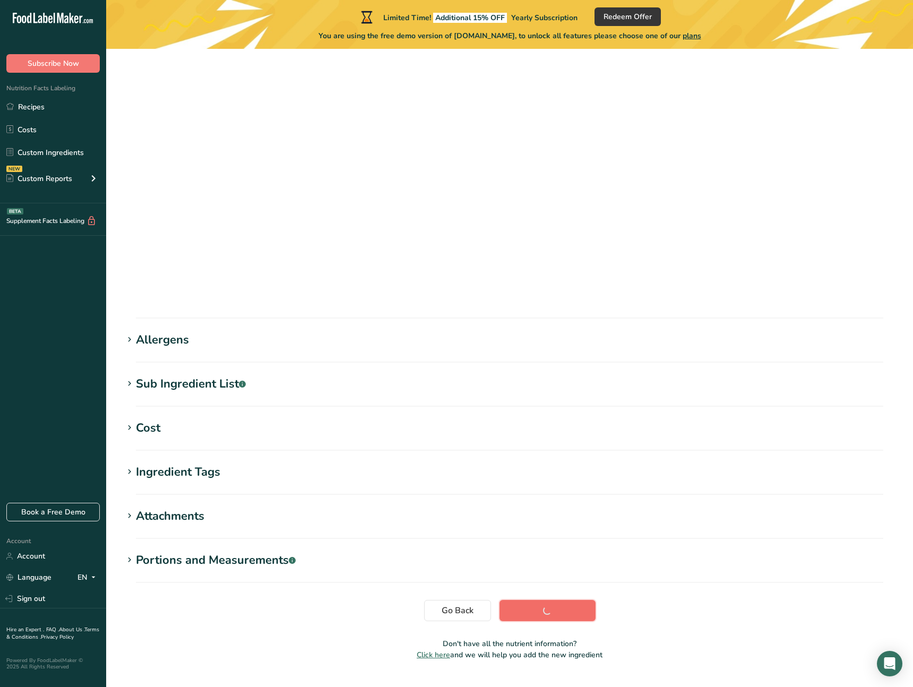
scroll to position [0, 0]
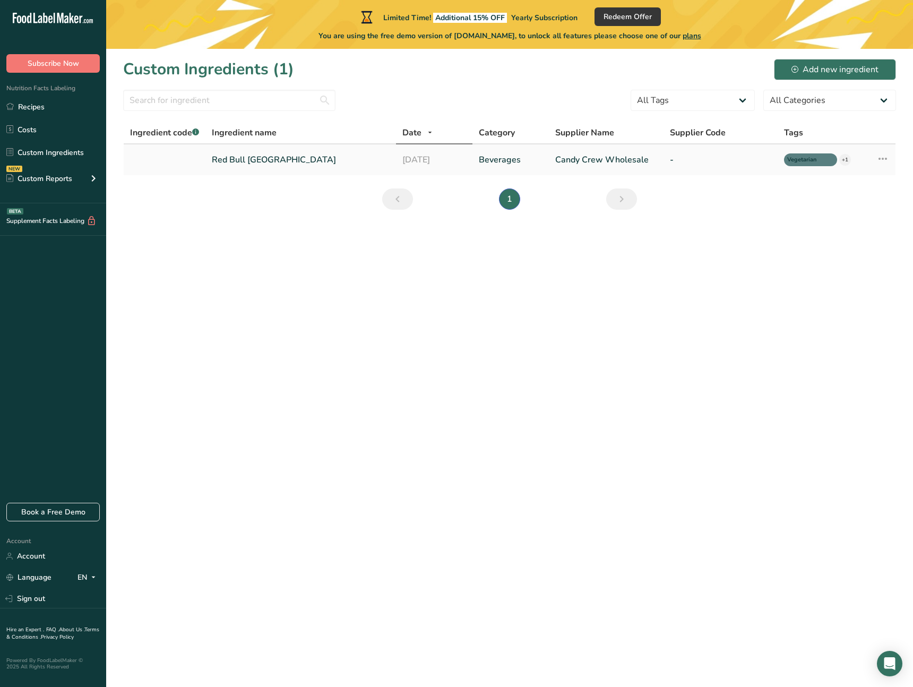
click at [874, 153] on div "Edit Ingredient Duplicate Ingredient Delete Ingredient Activity History Compare…" at bounding box center [875, 159] width 25 height 15
click at [888, 159] on icon at bounding box center [882, 158] width 13 height 19
click at [262, 144] on table "Ingredient code .a-a{fill:#347362;}.b-a{fill:#fff;} Ingredient name Date Catego…" at bounding box center [509, 149] width 773 height 54
click at [513, 161] on link "Beverages" at bounding box center [511, 159] width 64 height 13
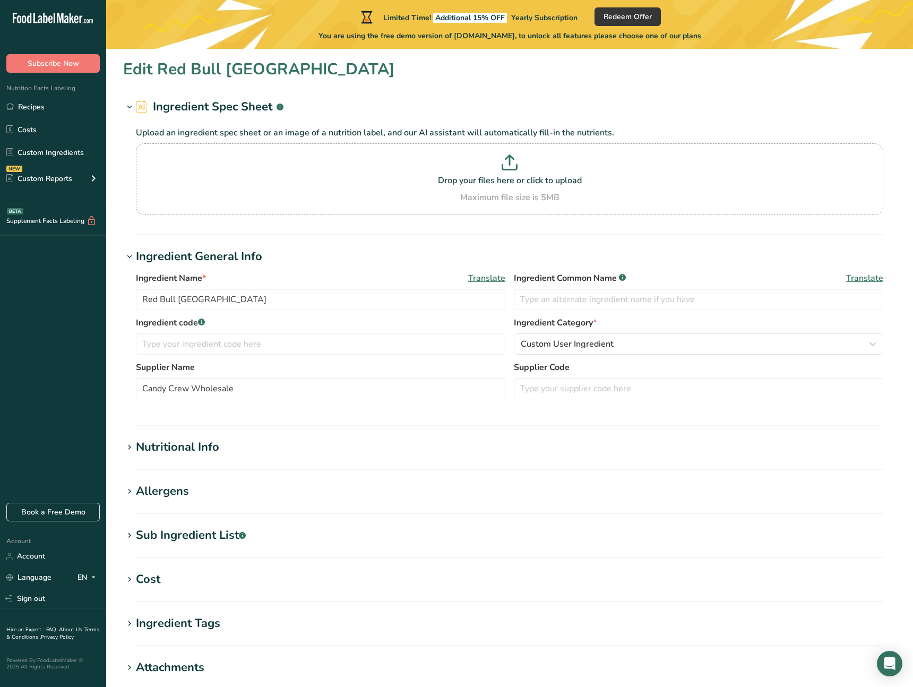
scroll to position [176, 0]
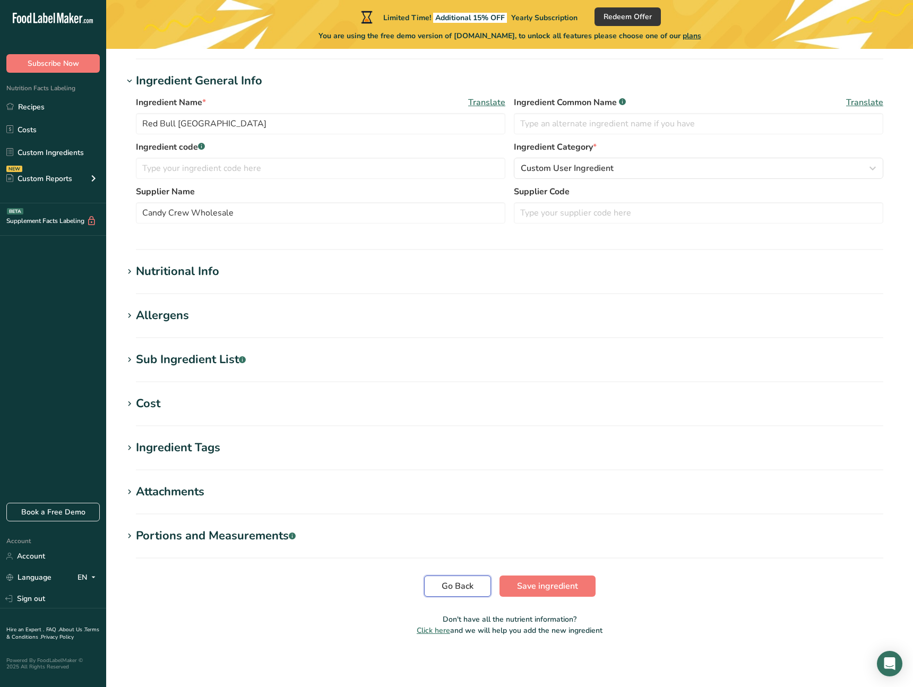
click at [458, 588] on span "Go Back" at bounding box center [457, 585] width 32 height 13
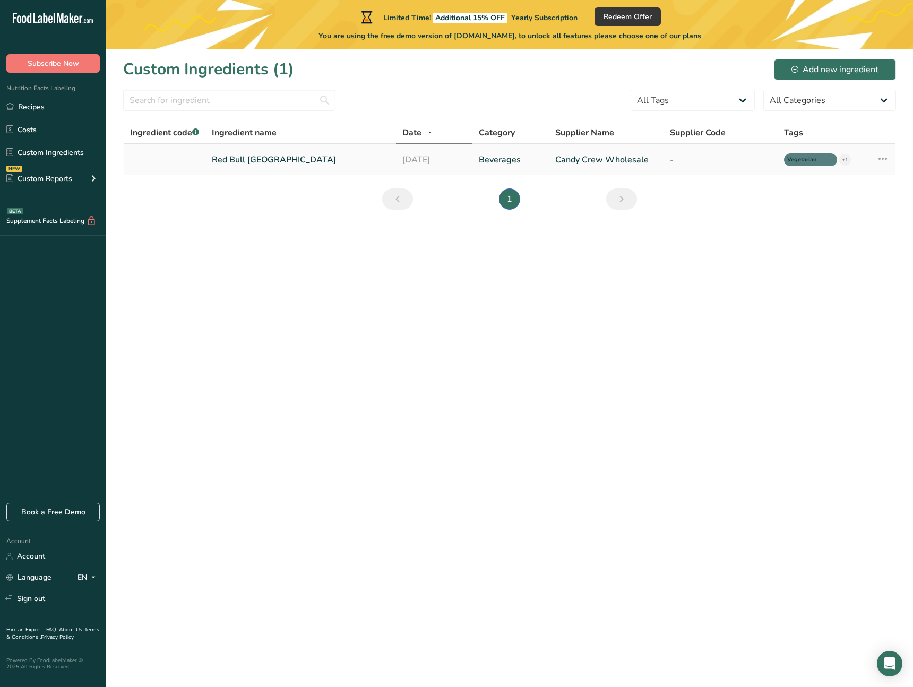
click at [887, 157] on icon at bounding box center [882, 158] width 13 height 19
click at [231, 245] on main "Limited Time! Additional 15% OFF Yearly Subscription Redeem Offer You are using…" at bounding box center [456, 343] width 913 height 687
click at [60, 550] on link "Account" at bounding box center [53, 556] width 106 height 19
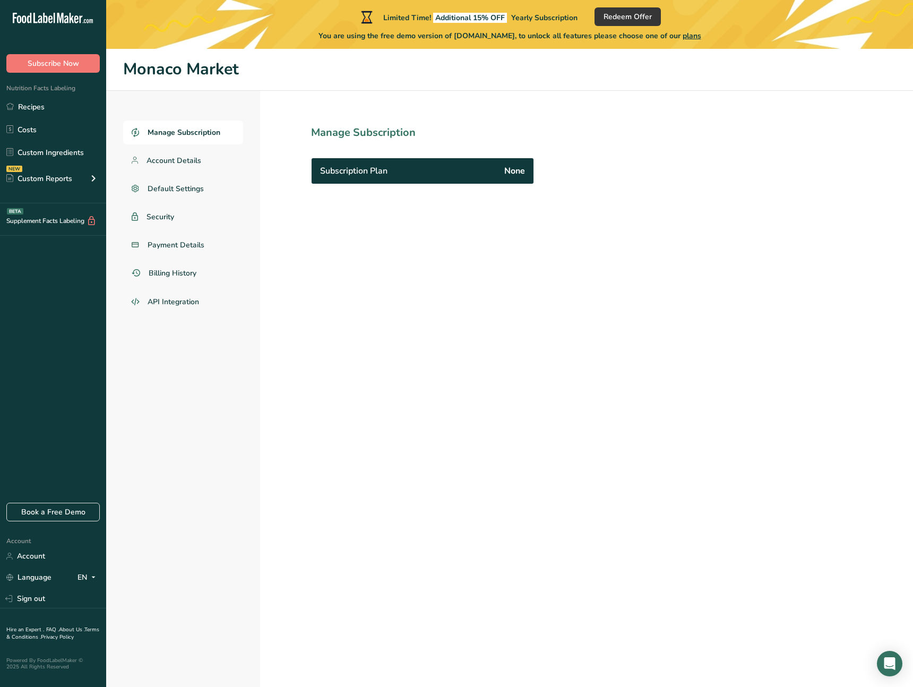
click at [444, 163] on div "Subscription Plan None" at bounding box center [422, 170] width 222 height 25
click at [507, 169] on span "None" at bounding box center [514, 170] width 21 height 13
drag, startPoint x: 331, startPoint y: 185, endPoint x: 333, endPoint y: 172, distance: 12.4
click at [331, 183] on section "Manage Subscription Subscription Plan None" at bounding box center [445, 413] width 371 height 645
click at [333, 172] on span "Subscription Plan" at bounding box center [353, 170] width 67 height 13
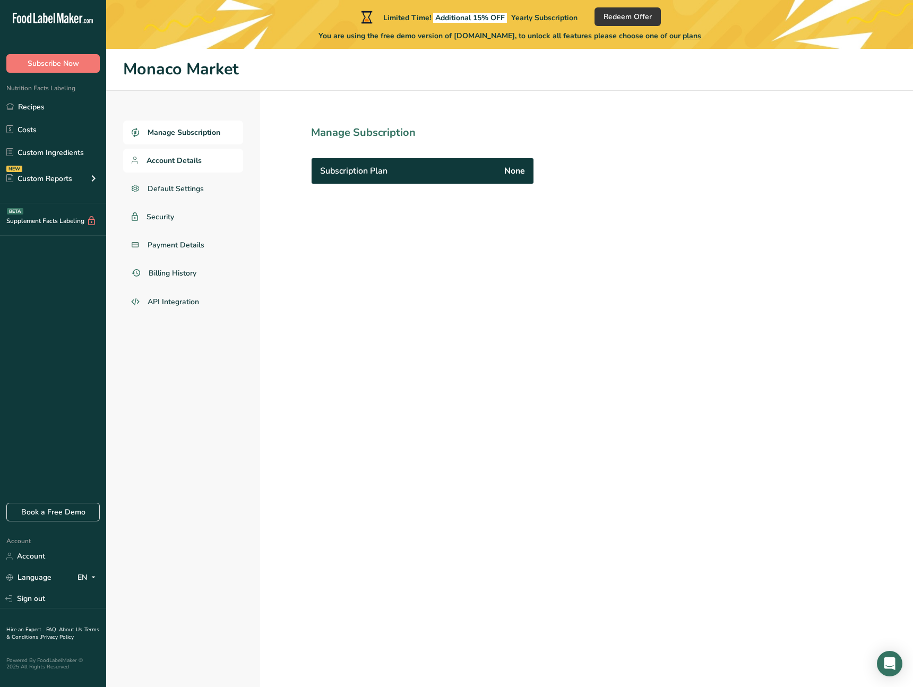
click at [181, 162] on span "Account Details" at bounding box center [173, 160] width 55 height 11
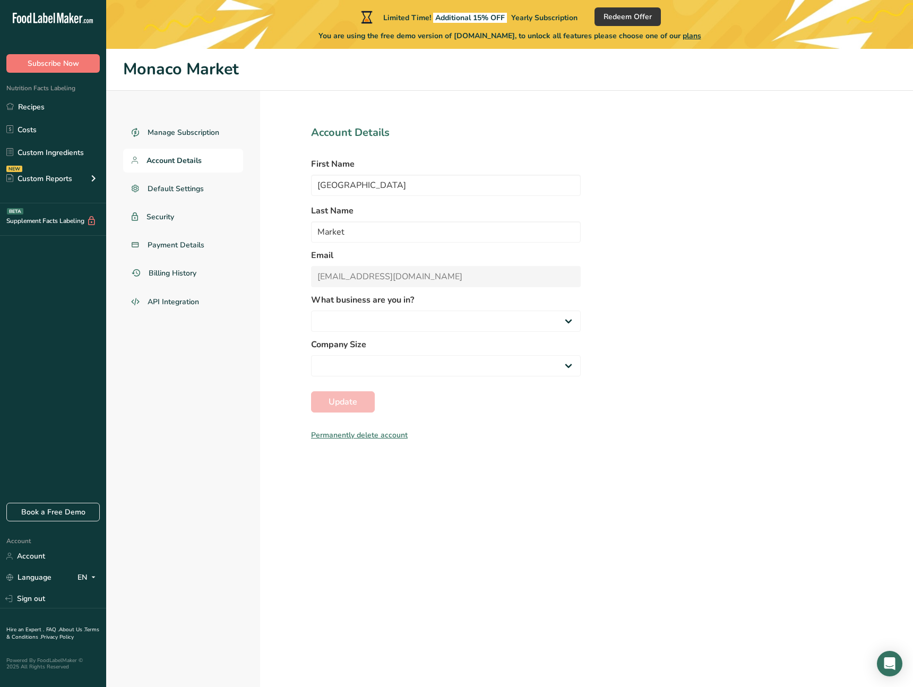
select select
select select "8"
click at [190, 191] on span "Default Settings" at bounding box center [176, 188] width 57 height 11
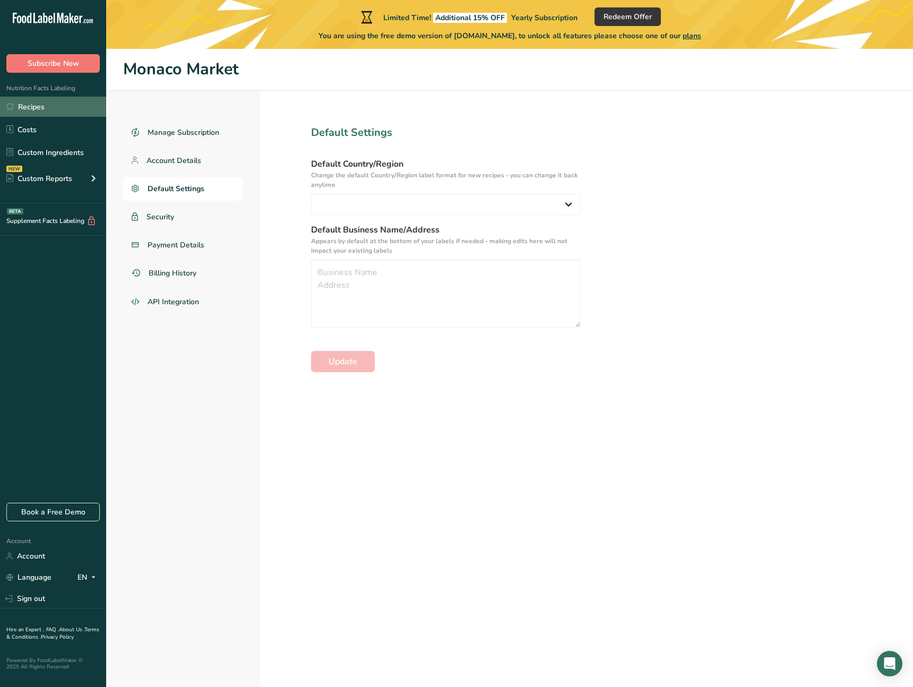
click at [55, 111] on link "Recipes" at bounding box center [53, 107] width 106 height 20
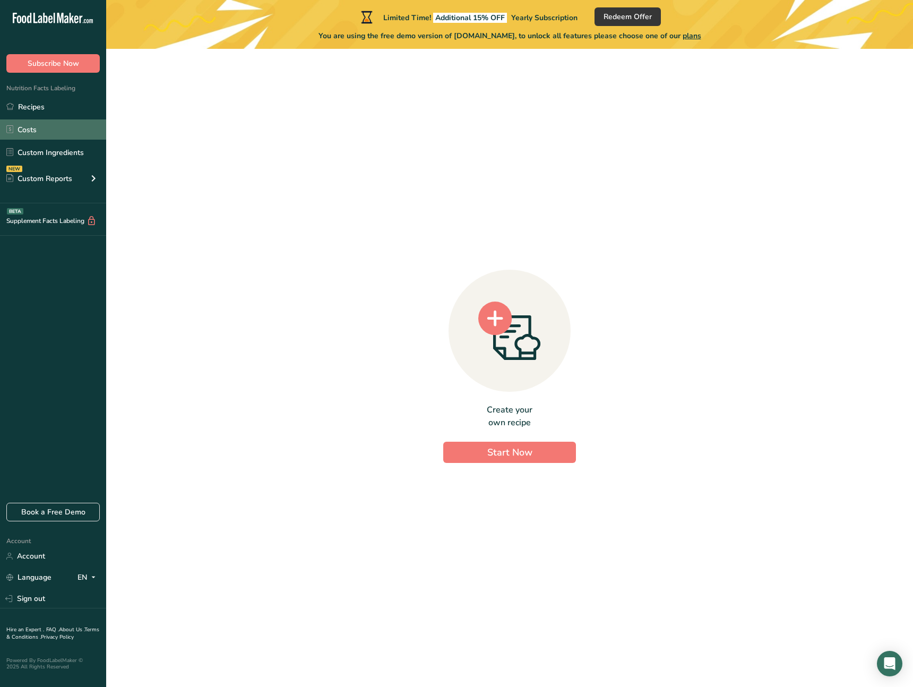
click at [31, 132] on link "Costs" at bounding box center [53, 129] width 106 height 20
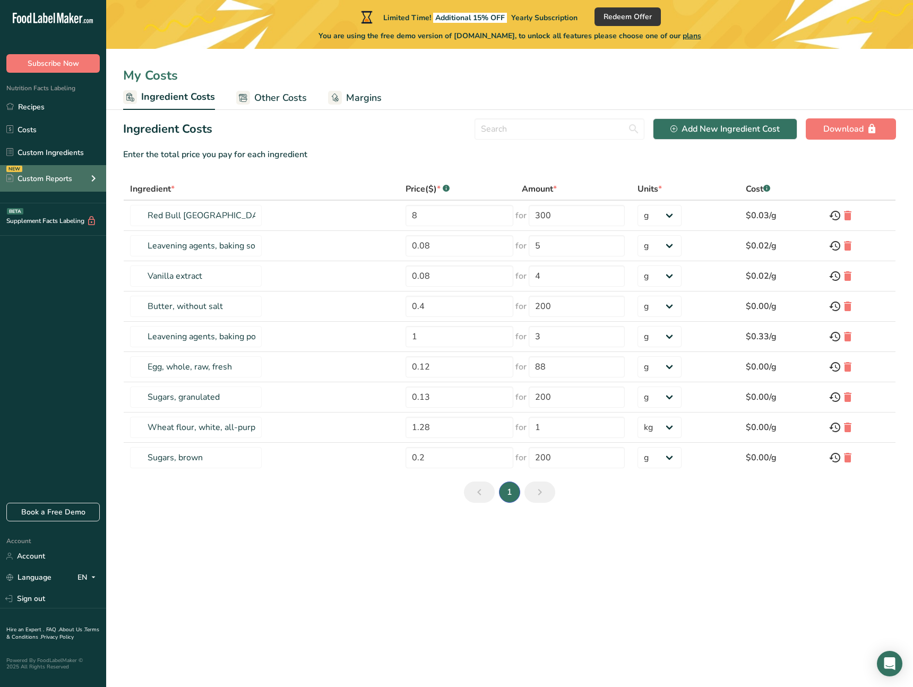
click at [64, 180] on div "Custom Reports" at bounding box center [39, 178] width 66 height 11
click at [349, 221] on td "Red Bull Thailand" at bounding box center [261, 216] width 275 height 30
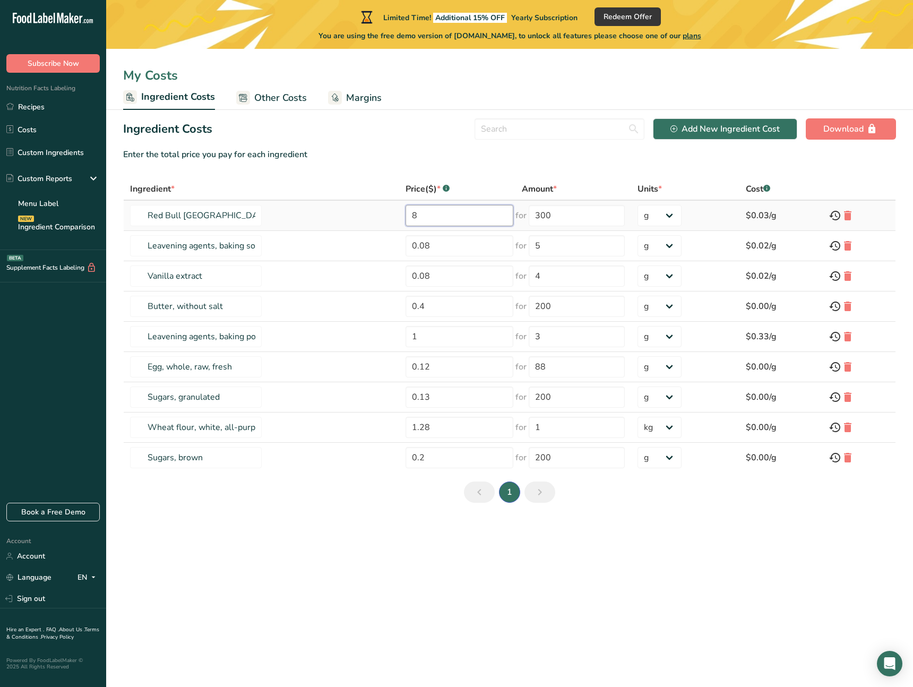
click at [422, 219] on input "8" at bounding box center [458, 215] width 107 height 21
click at [80, 205] on link "Menu Label" at bounding box center [53, 203] width 106 height 23
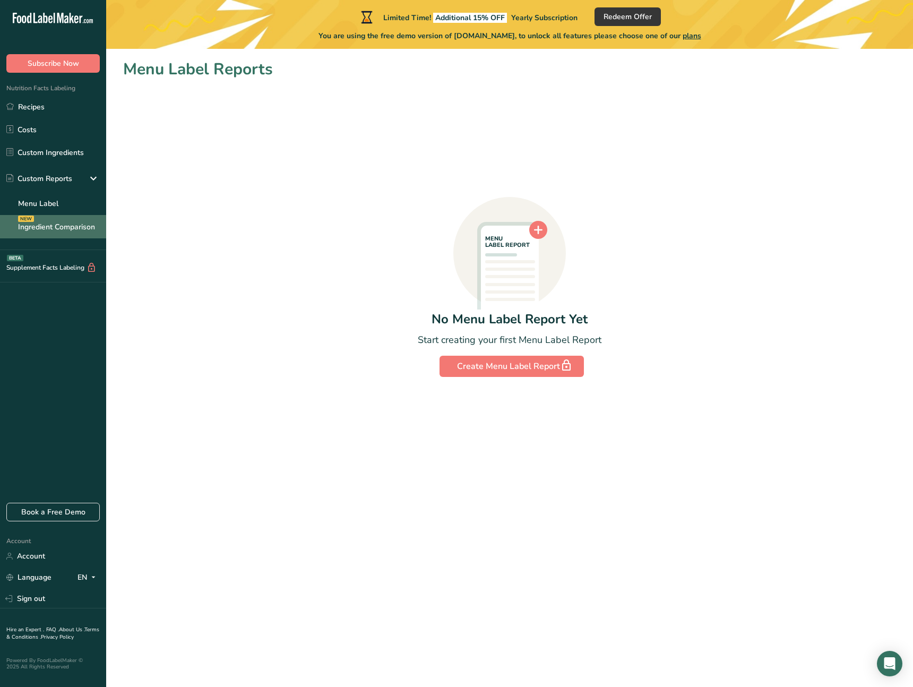
click at [76, 222] on link "Ingredient Comparison NEW" at bounding box center [53, 226] width 106 height 23
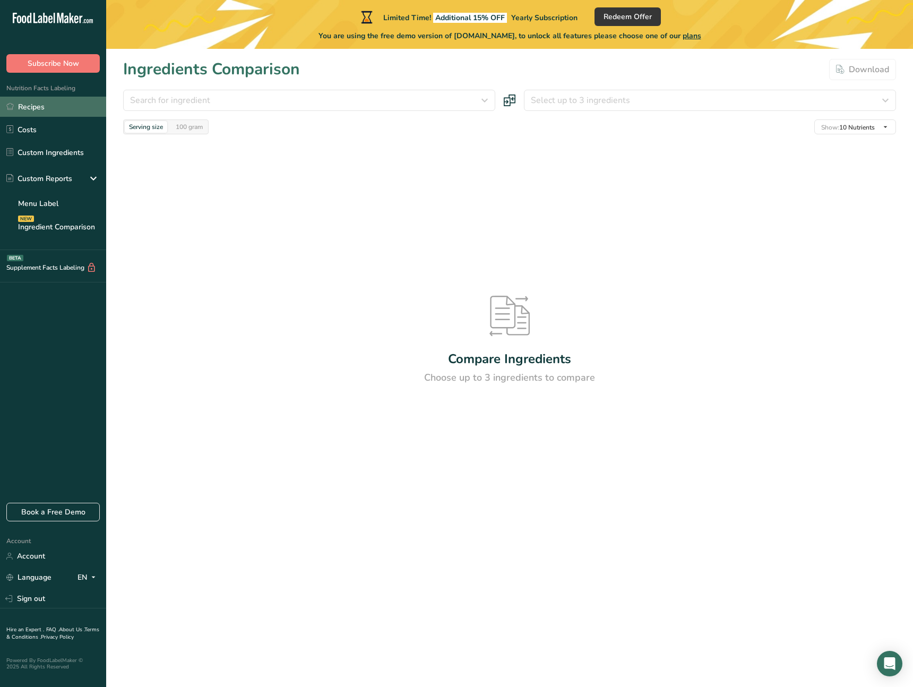
click at [53, 109] on link "Recipes" at bounding box center [53, 107] width 106 height 20
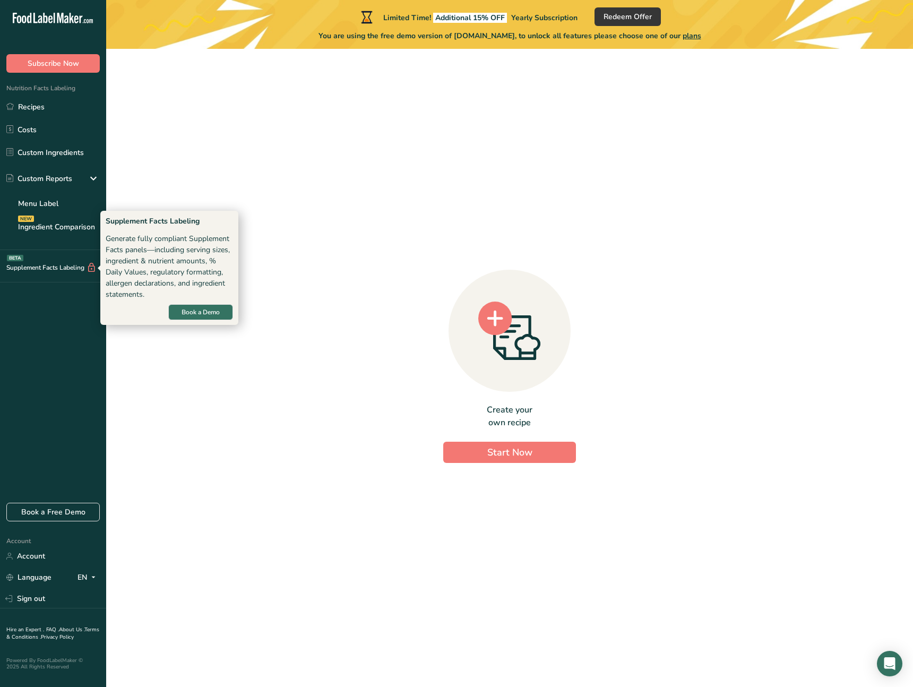
click at [49, 259] on div "Supplement Facts Labeling BETA" at bounding box center [53, 266] width 106 height 32
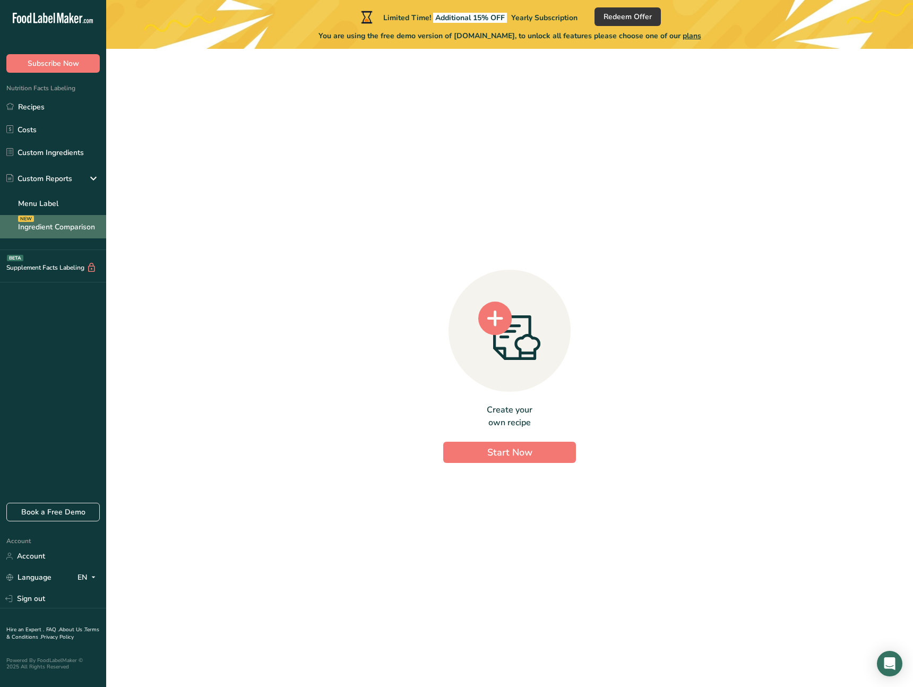
click at [49, 224] on link "Ingredient Comparison NEW" at bounding box center [53, 226] width 106 height 23
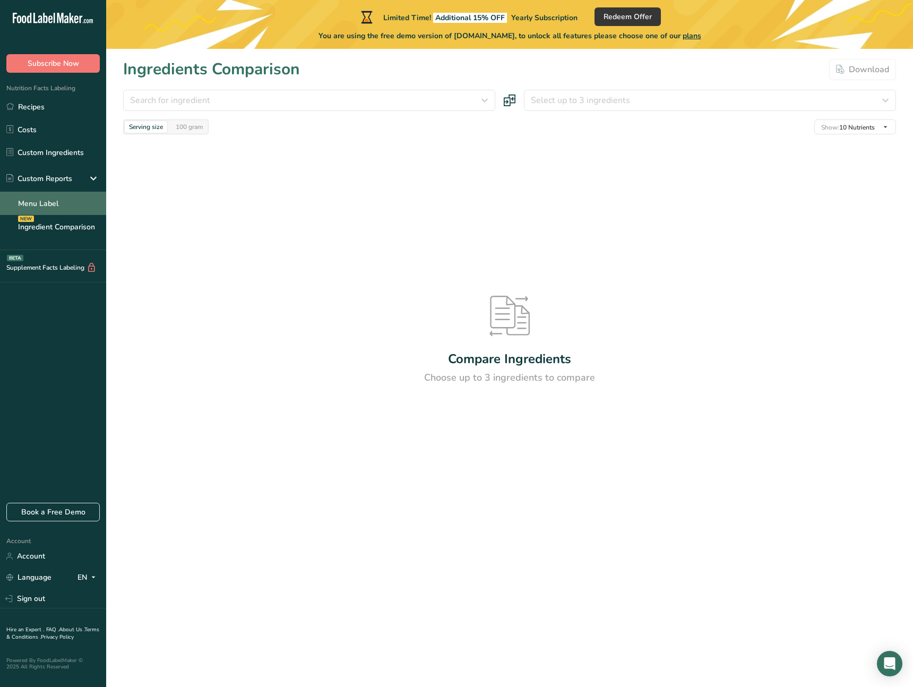
click at [47, 202] on link "Menu Label" at bounding box center [53, 203] width 106 height 23
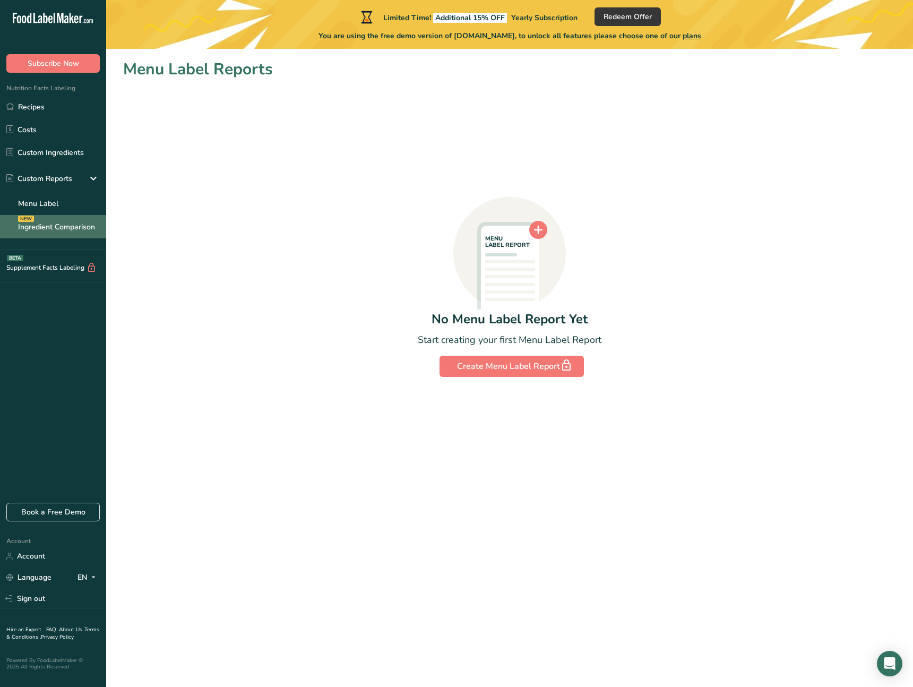
click at [62, 238] on link "Ingredient Comparison NEW" at bounding box center [53, 226] width 106 height 23
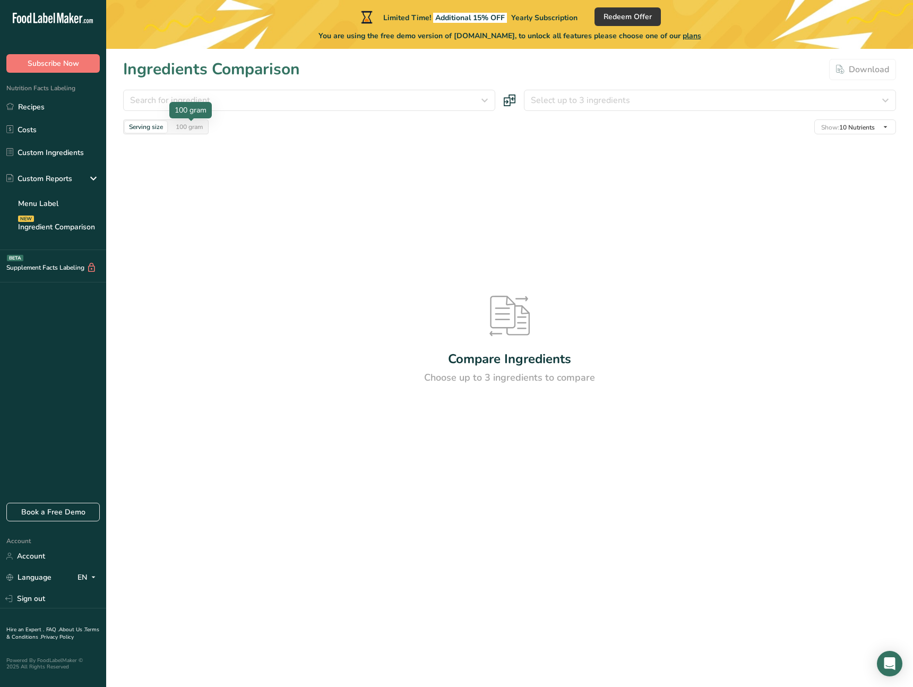
click at [172, 126] on div "100 gram" at bounding box center [189, 127] width 36 height 12
click at [134, 127] on div "Serving size" at bounding box center [146, 127] width 42 height 12
click at [67, 147] on link "Custom Ingredients" at bounding box center [53, 152] width 106 height 20
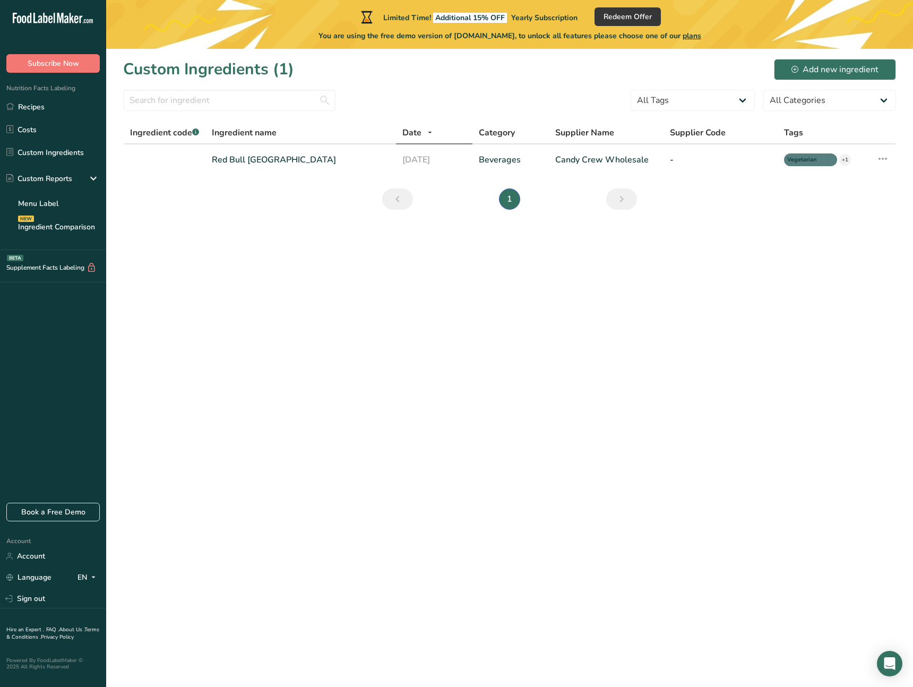
click at [67, 17] on icon ".a-20{fill:#fff;}" at bounding box center [64, 21] width 103 height 16
click at [667, 171] on td "-" at bounding box center [720, 159] width 114 height 31
click at [636, 160] on link "Candy Crew Wholesale" at bounding box center [605, 159] width 101 height 13
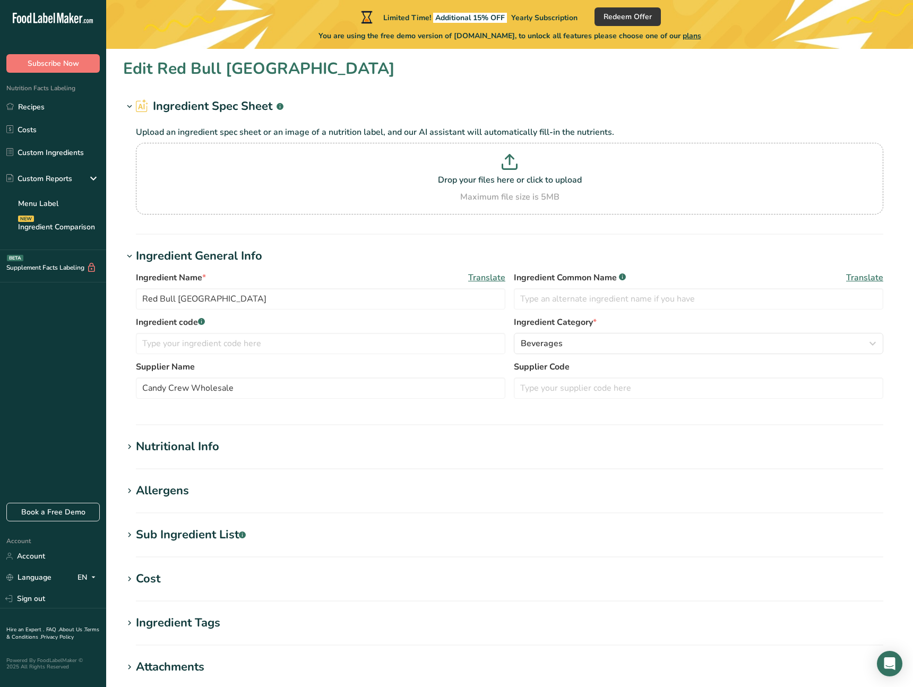
scroll to position [176, 0]
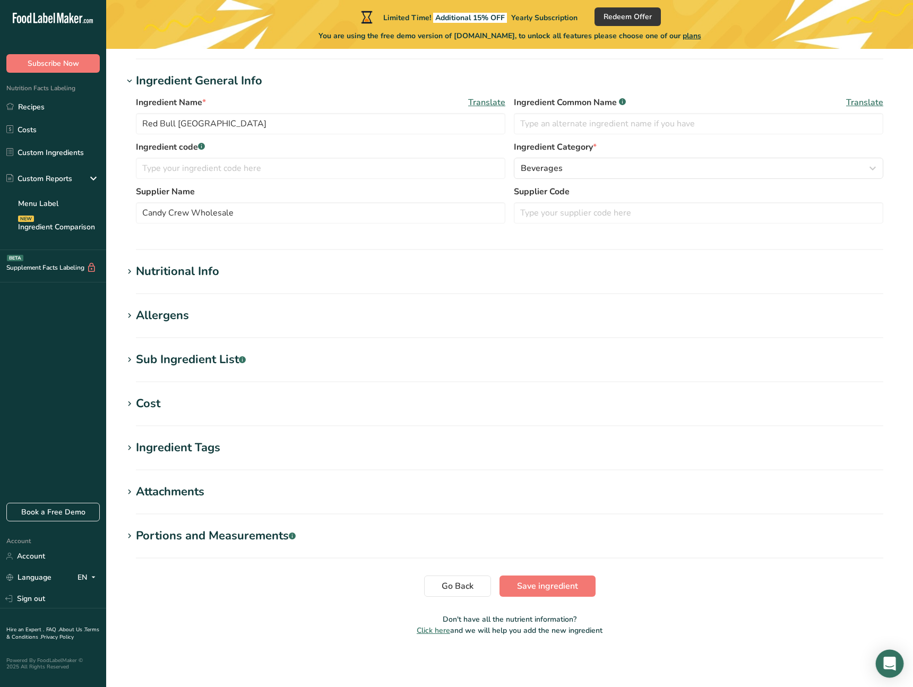
click at [882, 666] on div "Open Intercom Messenger" at bounding box center [889, 663] width 28 height 28
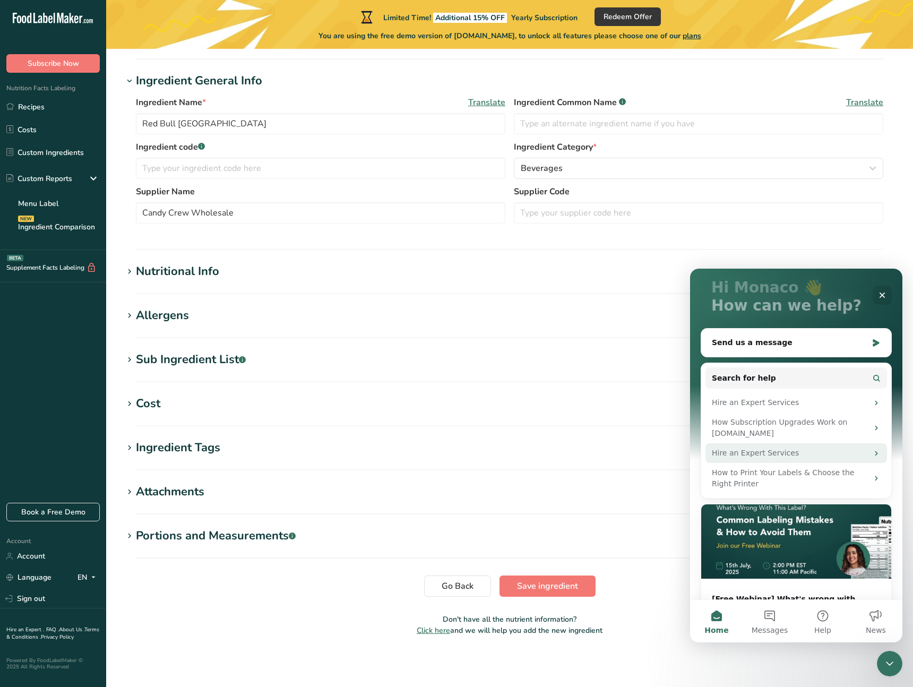
scroll to position [70, 0]
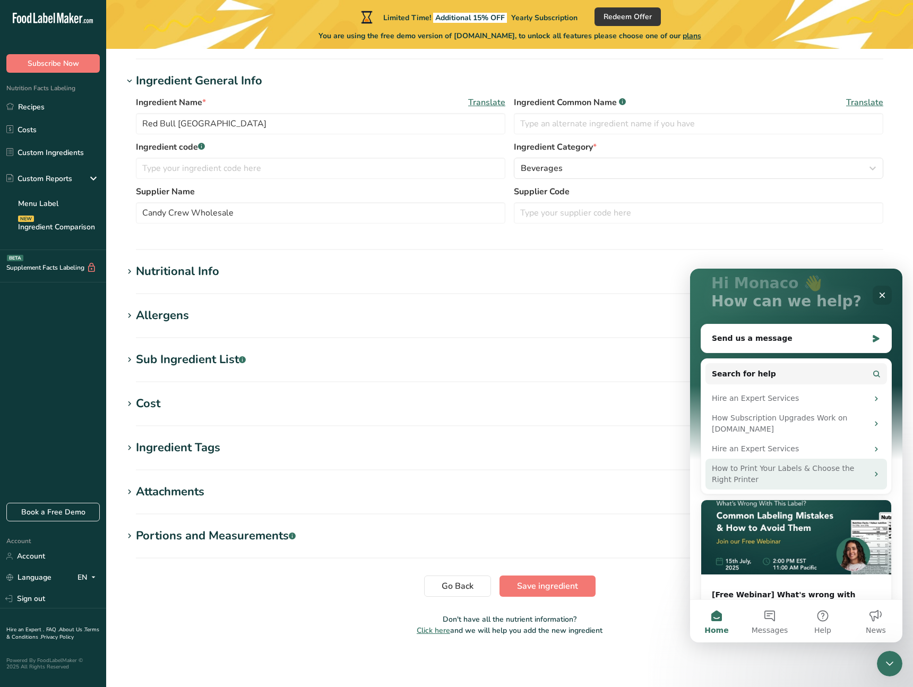
click at [788, 470] on div "How to Print Your Labels & Choose the Right Printer" at bounding box center [790, 474] width 156 height 22
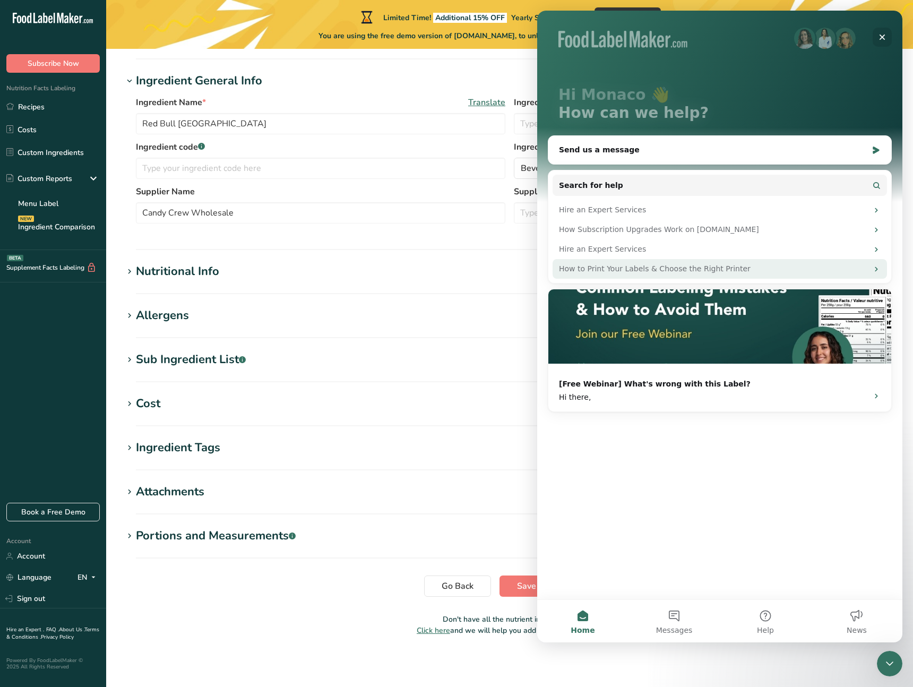
scroll to position [0, 0]
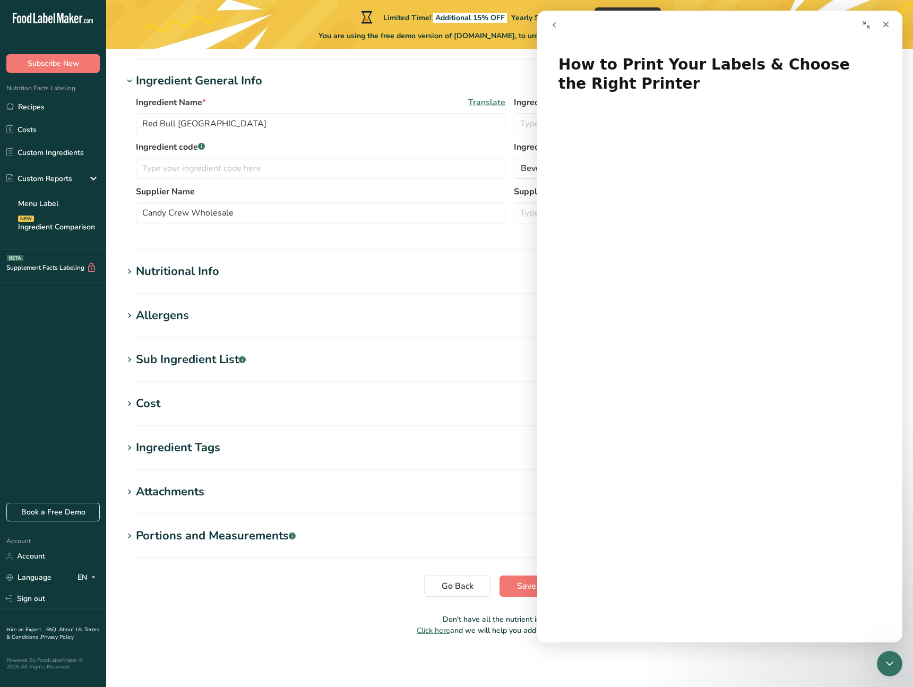
click at [391, 474] on section "Edit Red Bull Thailand Ingredient Spec Sheet .a-a{fill:#347362;}.b-a{fill:#fff;…" at bounding box center [509, 262] width 807 height 779
click at [883, 28] on icon "Close" at bounding box center [885, 24] width 8 height 8
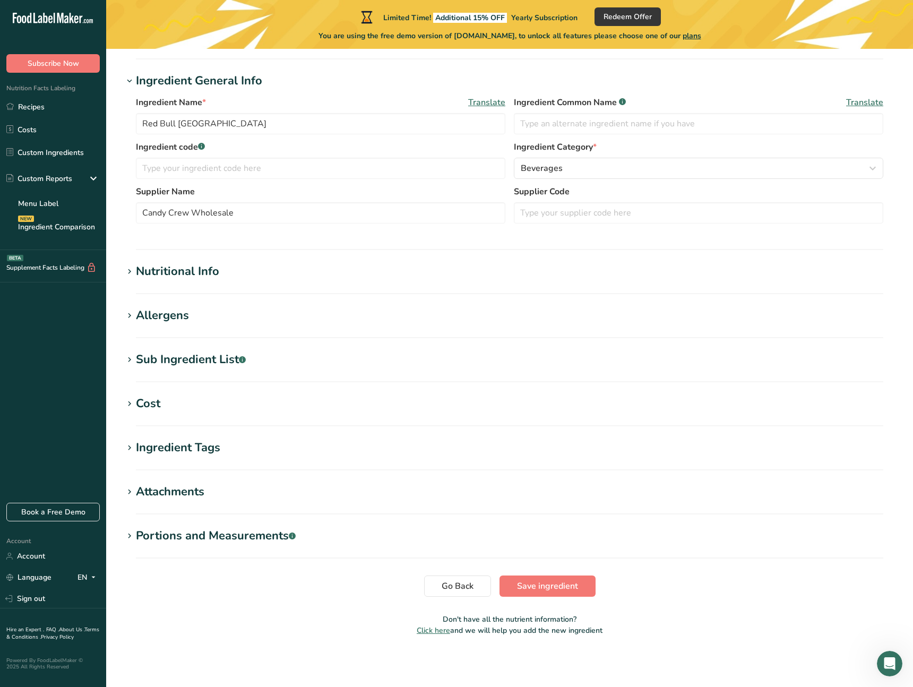
click at [559, 572] on section "Edit Red Bull Thailand Ingredient Spec Sheet .a-a{fill:#347362;}.b-a{fill:#fff;…" at bounding box center [509, 262] width 807 height 779
click at [560, 582] on span "Save ingredient" at bounding box center [547, 585] width 61 height 13
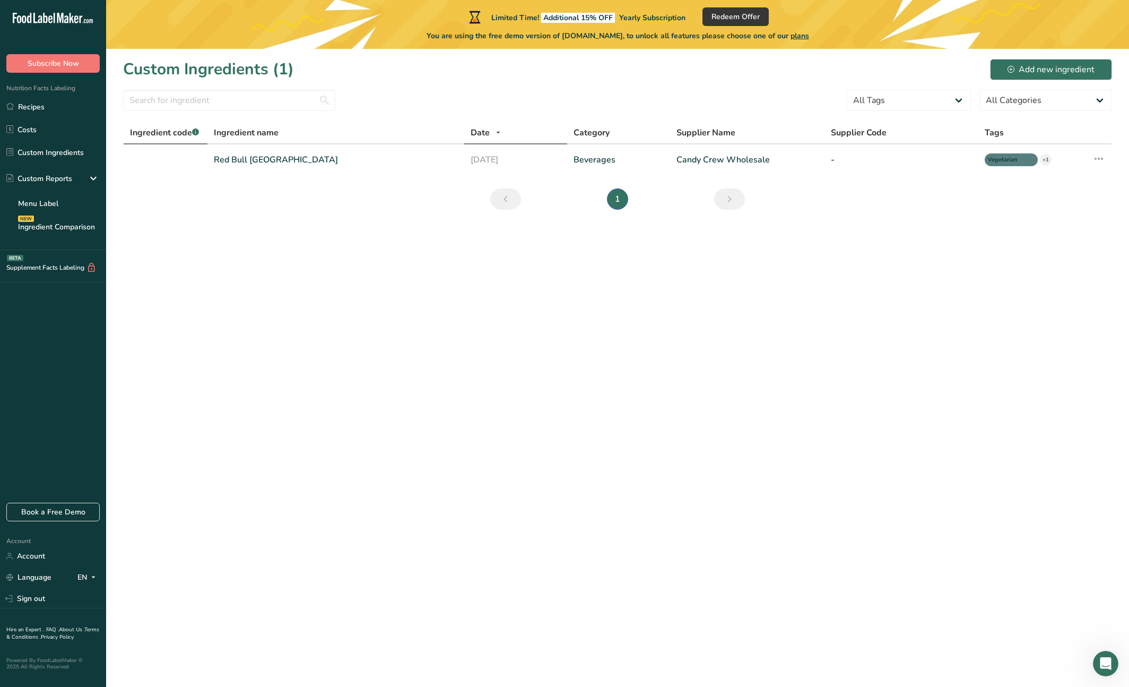
drag, startPoint x: 185, startPoint y: 153, endPoint x: 201, endPoint y: 131, distance: 27.4
click at [185, 153] on td at bounding box center [166, 159] width 84 height 31
click at [258, 159] on link "Red Bull Thailand" at bounding box center [336, 159] width 245 height 13
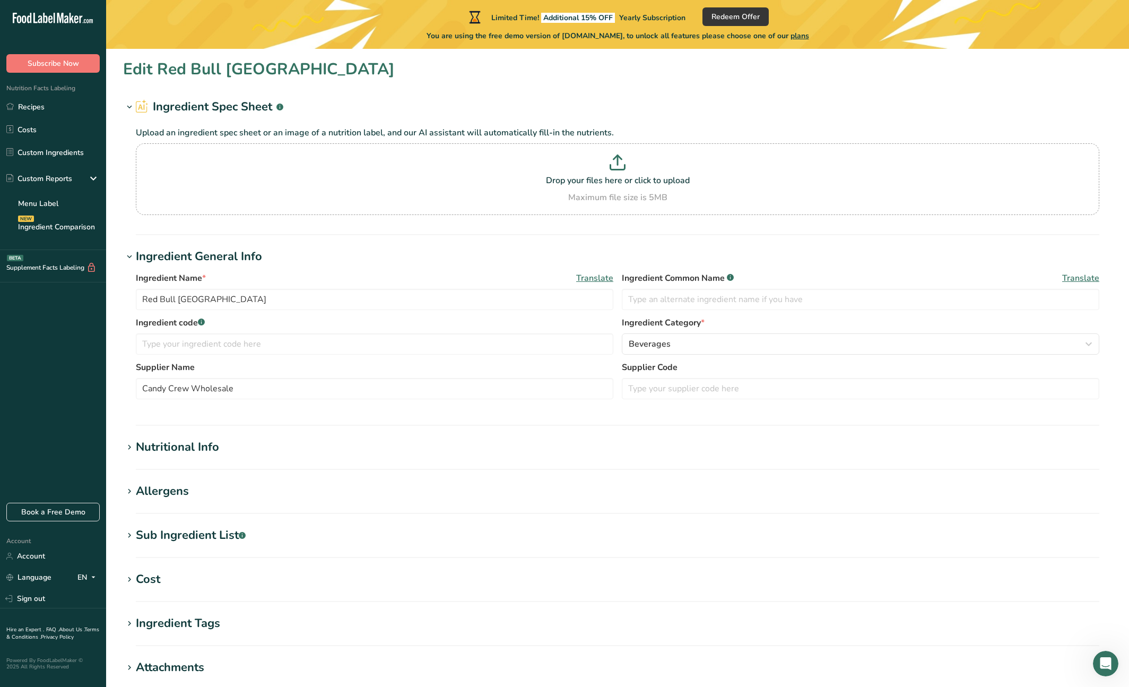
scroll to position [176, 0]
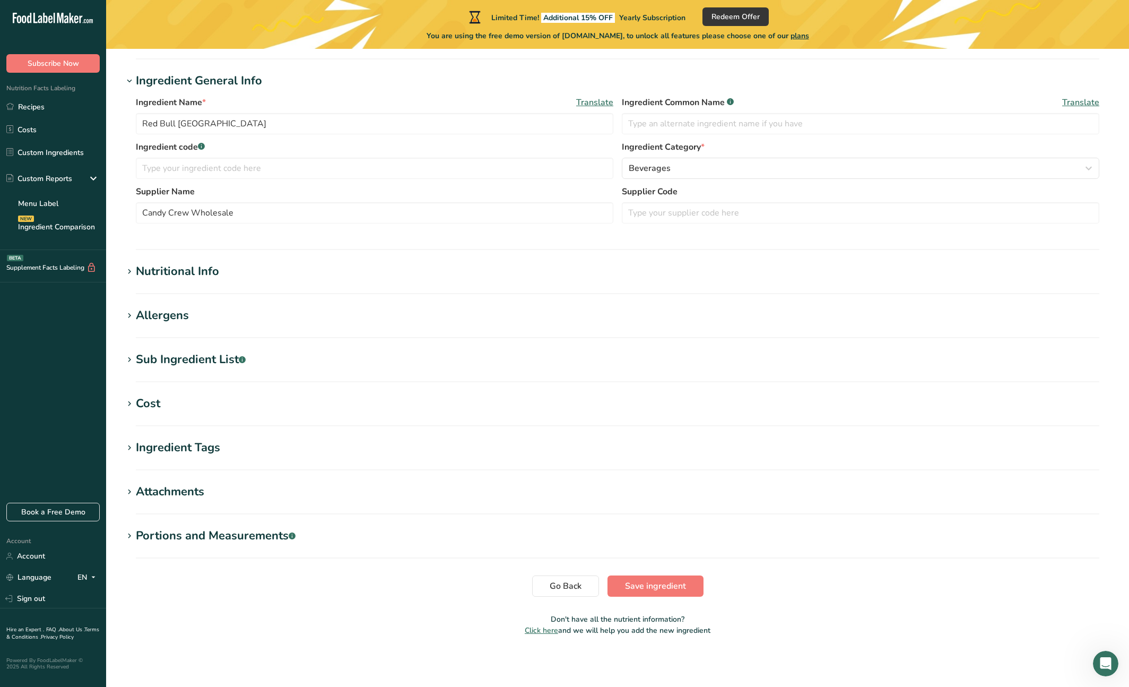
click at [129, 281] on section "Nutritional Info Serving Size .a-a{fill:#347362;}.b-a{fill:#fff;} Add ingredien…" at bounding box center [617, 278] width 989 height 31
click at [130, 274] on icon at bounding box center [130, 271] width 10 height 15
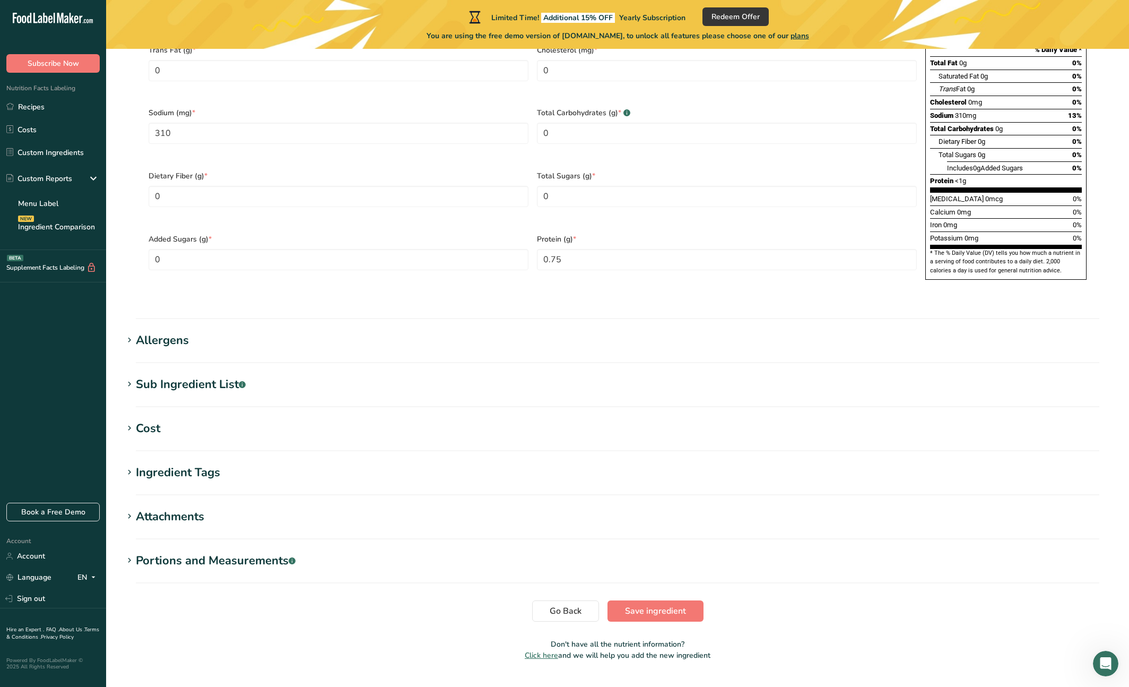
scroll to position [653, 0]
click at [131, 332] on icon at bounding box center [130, 339] width 10 height 15
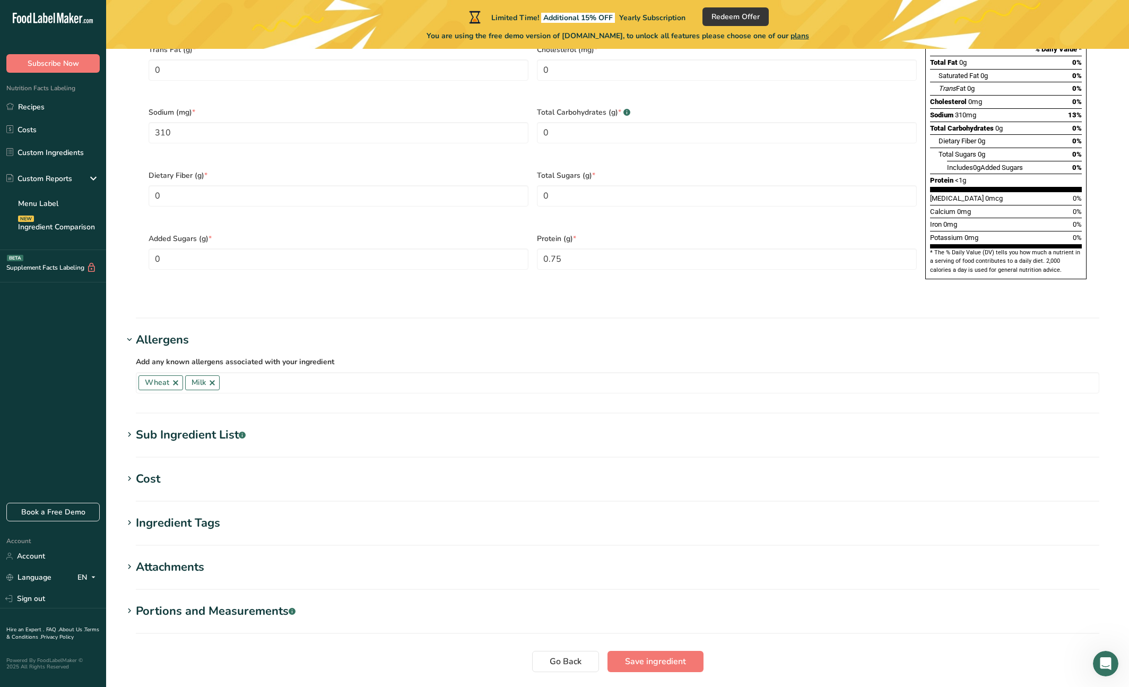
click at [131, 332] on icon at bounding box center [130, 339] width 10 height 15
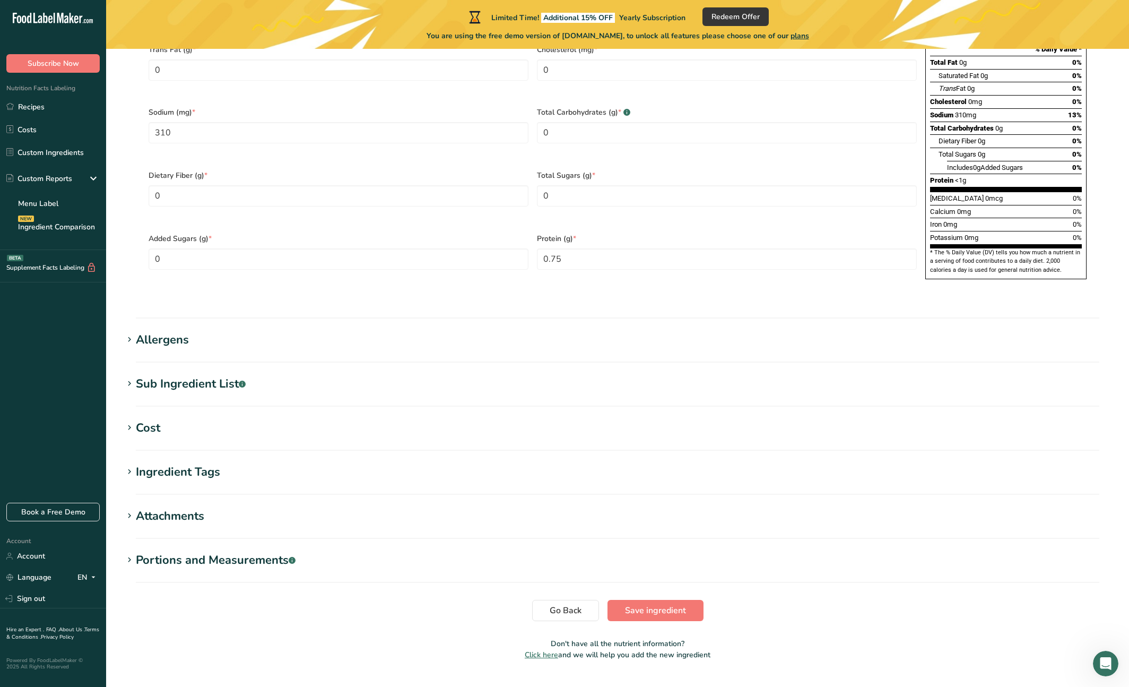
click at [128, 376] on icon at bounding box center [130, 383] width 10 height 15
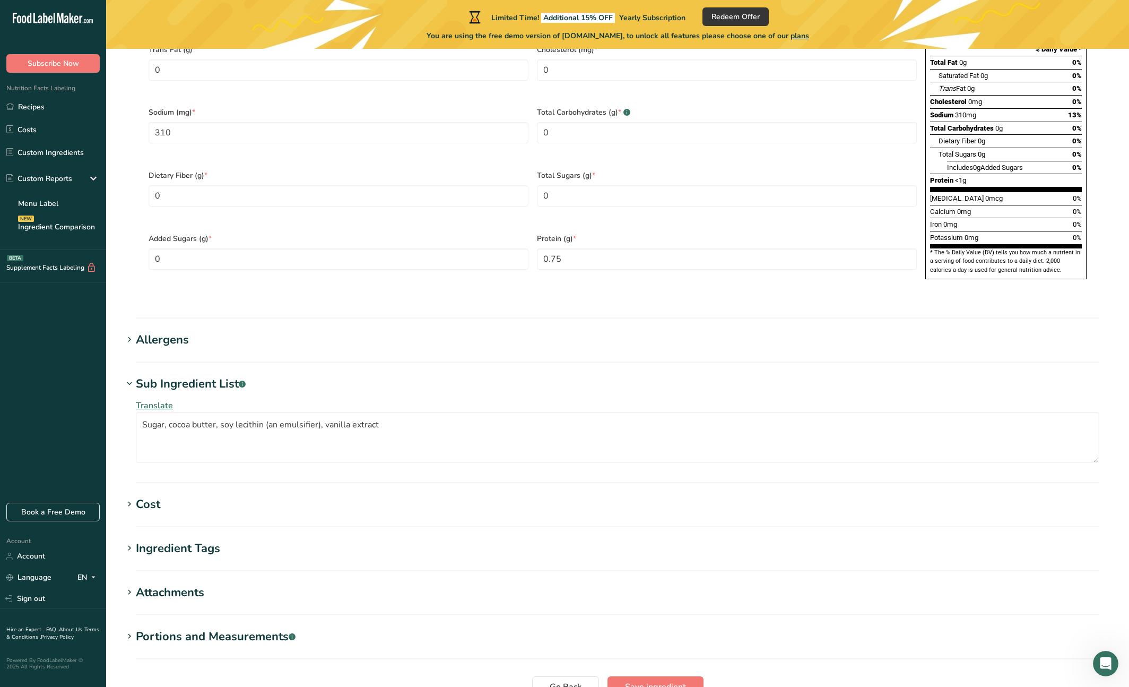
click at [128, 376] on icon at bounding box center [130, 383] width 10 height 15
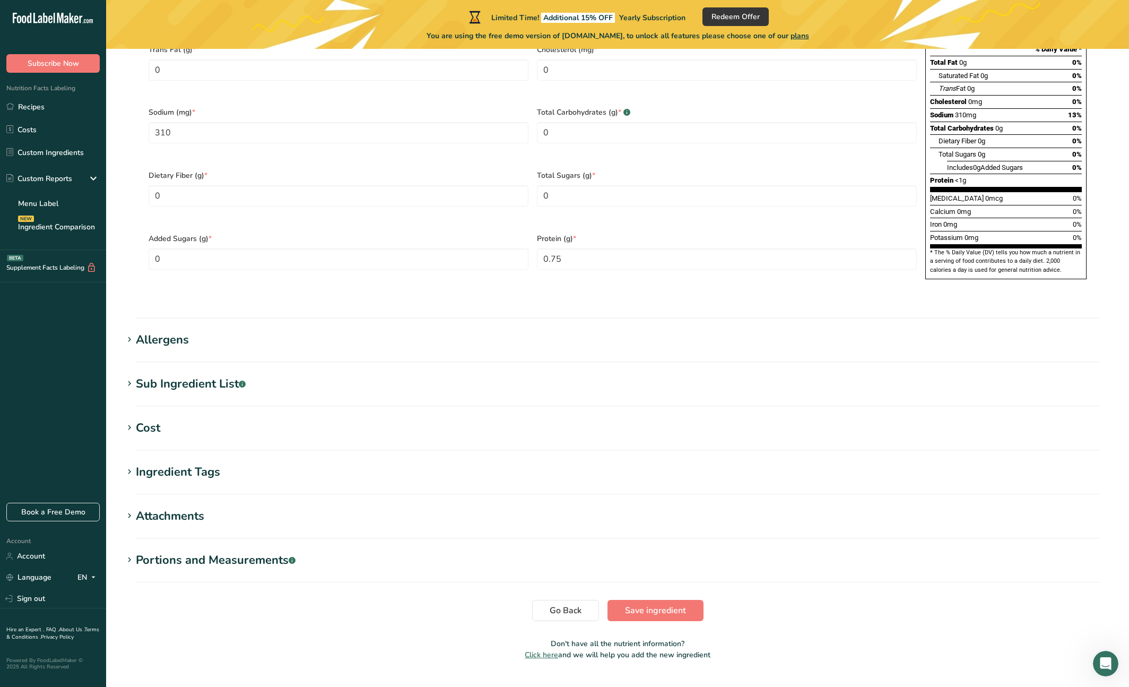
click at [145, 551] on div "Portions and Measurements .a-a{fill:#347362;}.b-a{fill:#fff;}" at bounding box center [216, 560] width 160 height 18
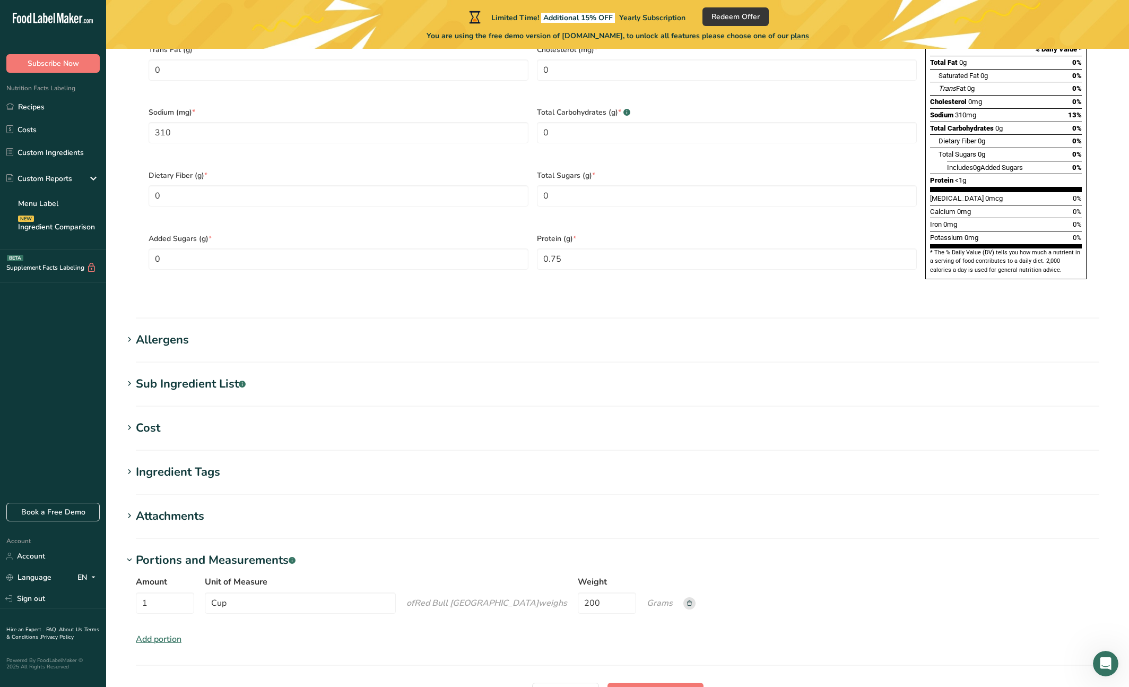
scroll to position [736, 0]
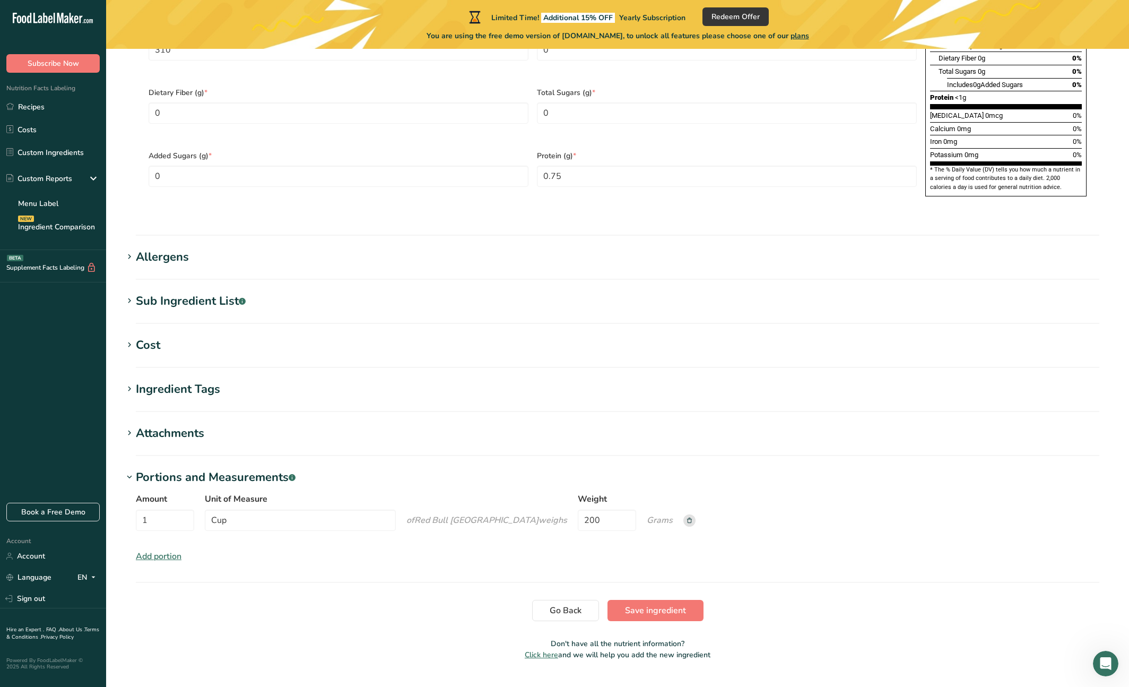
click at [136, 424] on div "Attachments" at bounding box center [170, 433] width 68 height 18
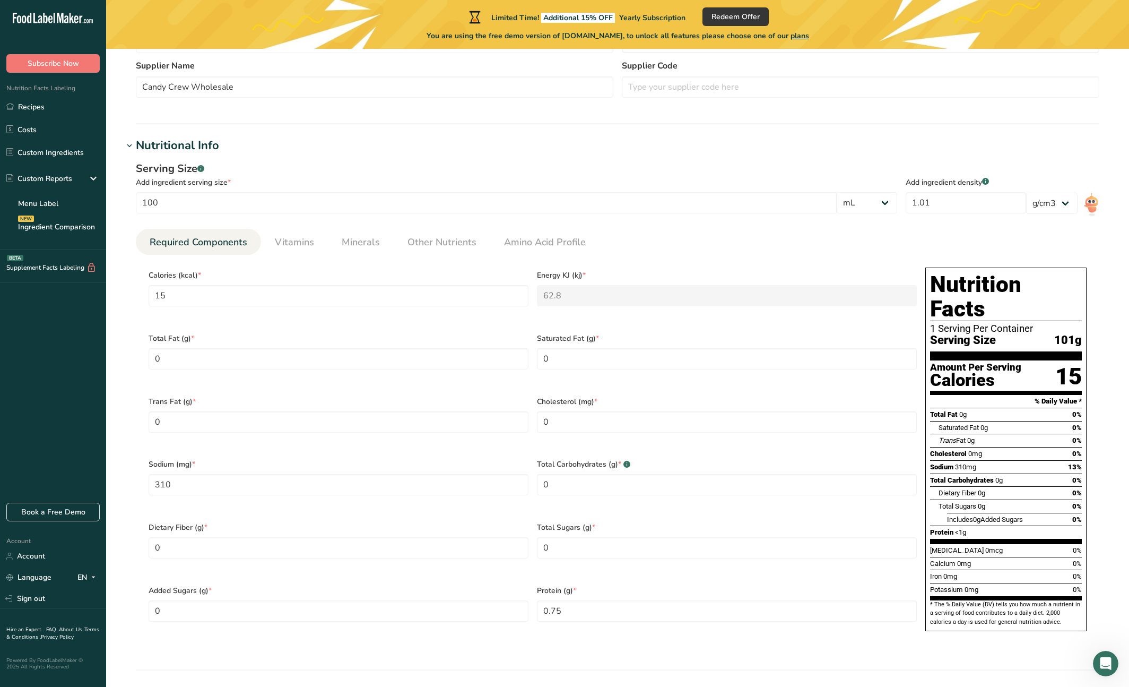
scroll to position [0, 0]
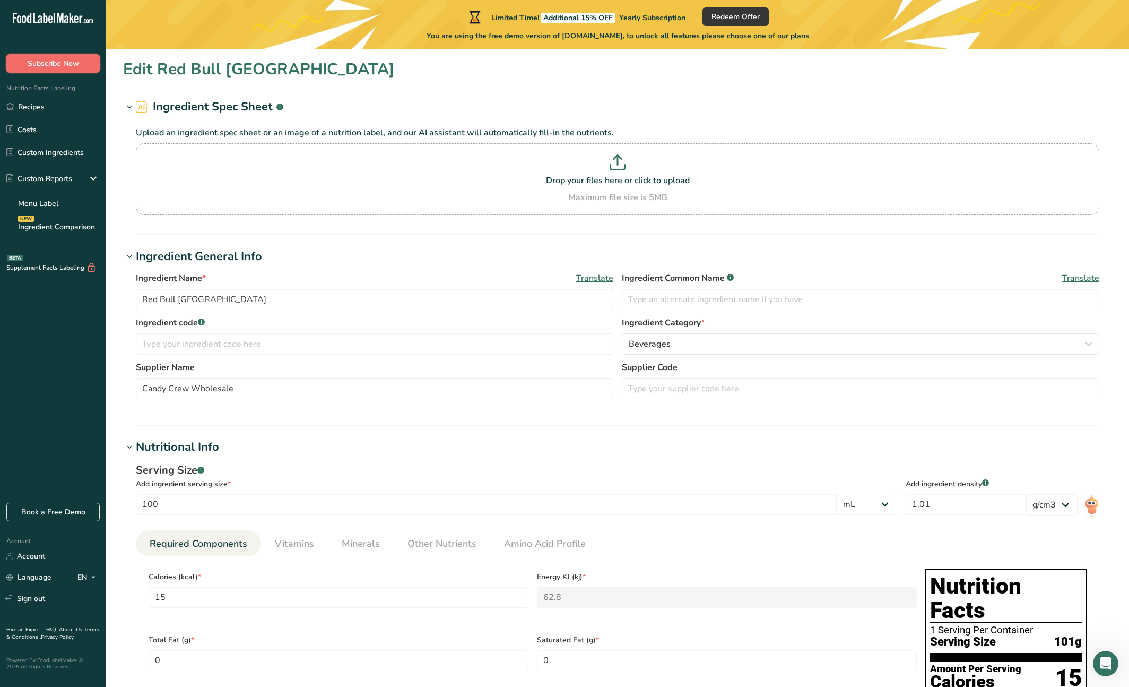
click at [78, 58] on span "Subscribe Now" at bounding box center [53, 63] width 51 height 11
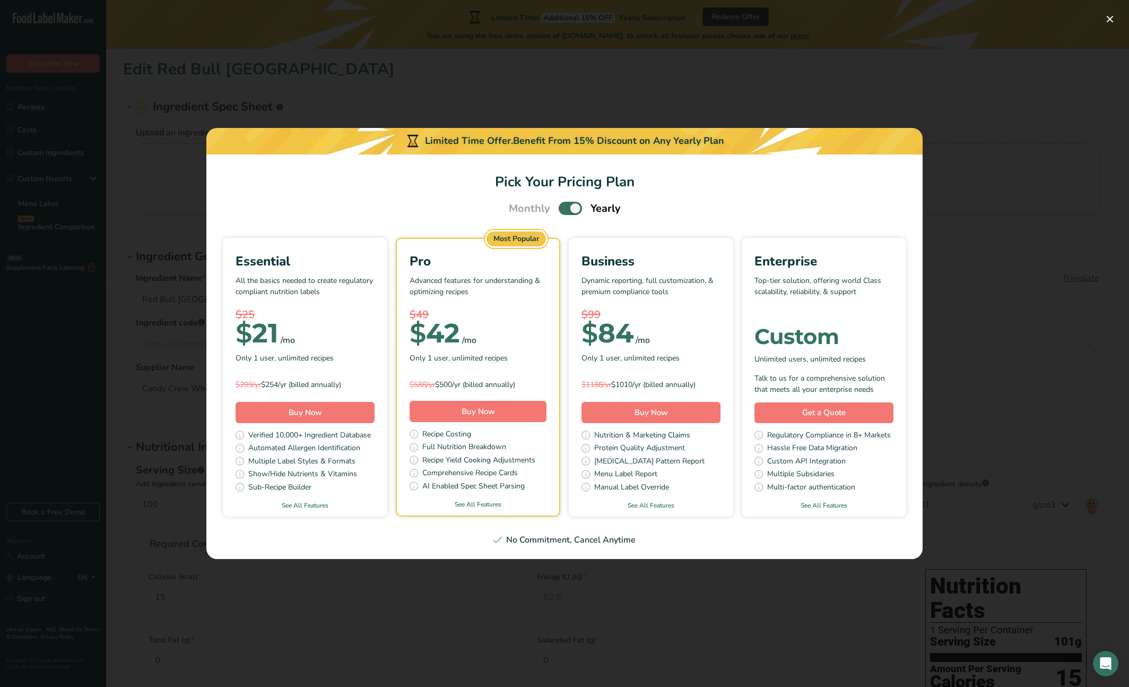
click at [316, 317] on div "$25" at bounding box center [305, 315] width 139 height 16
click at [611, 540] on div "No Commitment, Cancel Anytime" at bounding box center [564, 539] width 691 height 13
click at [794, 102] on div "Pick Your Pricing Plan Modal" at bounding box center [564, 343] width 1129 height 687
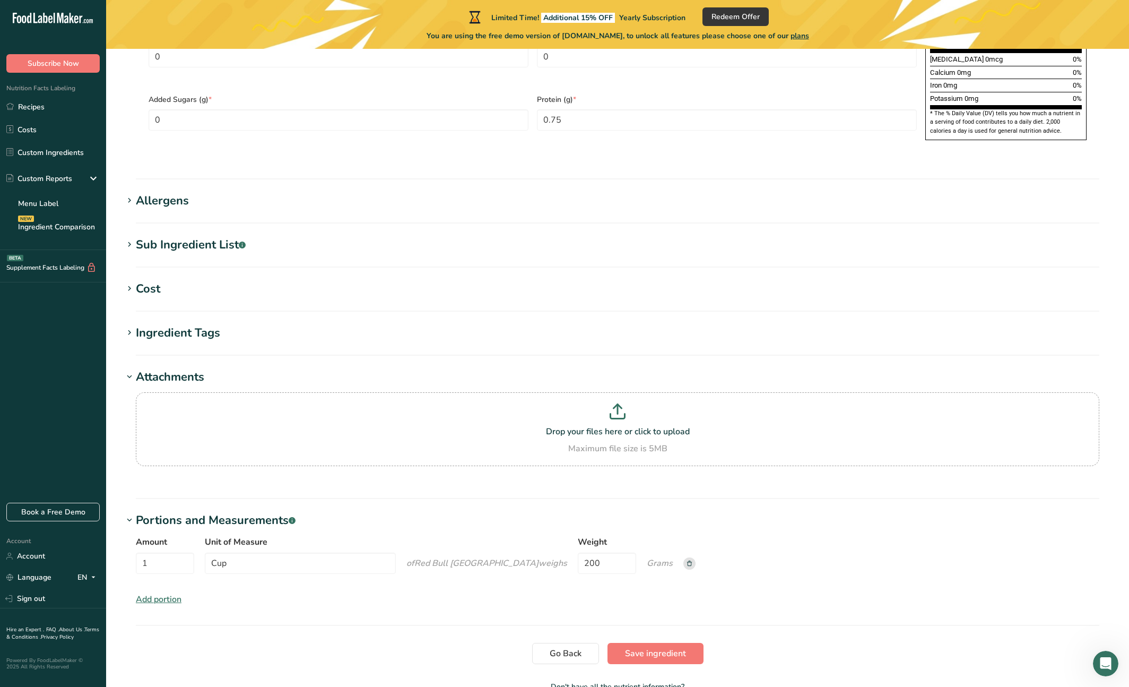
scroll to position [835, 0]
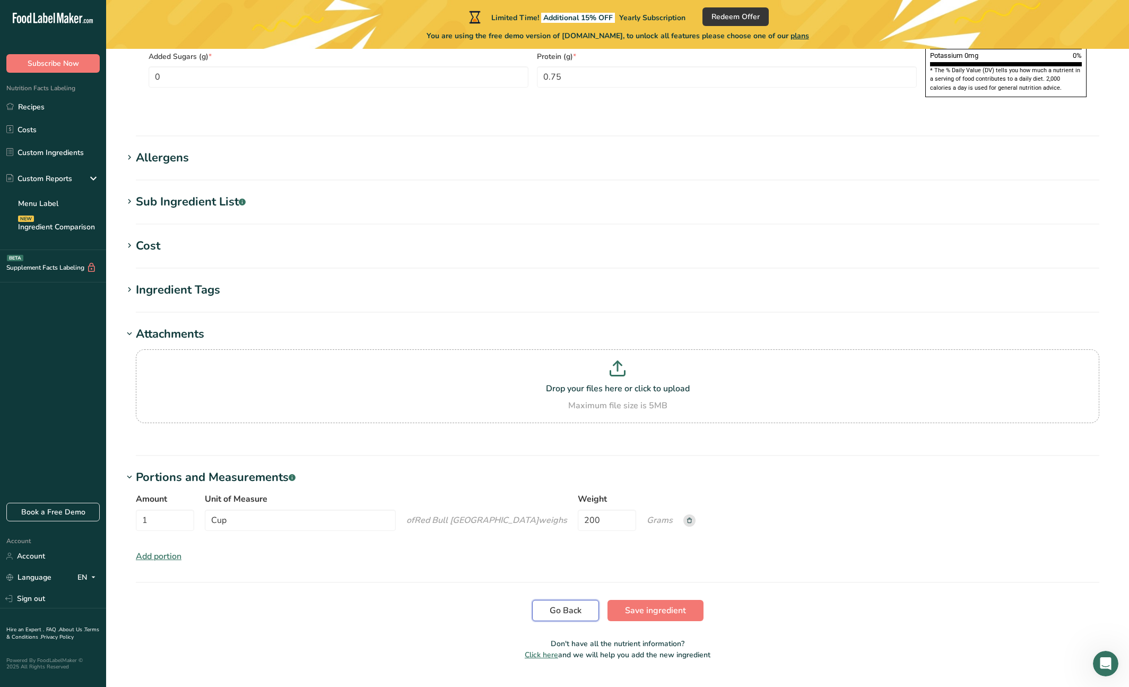
click at [590, 600] on button "Go Back" at bounding box center [565, 610] width 67 height 21
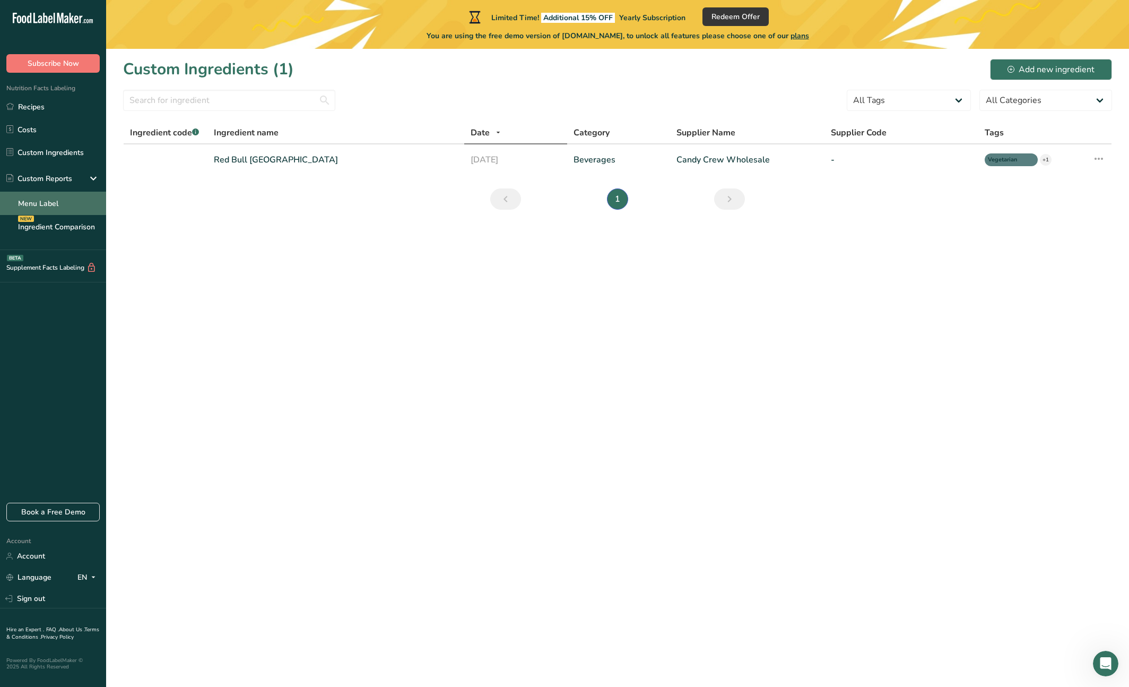
click at [76, 204] on link "Menu Label" at bounding box center [53, 203] width 106 height 23
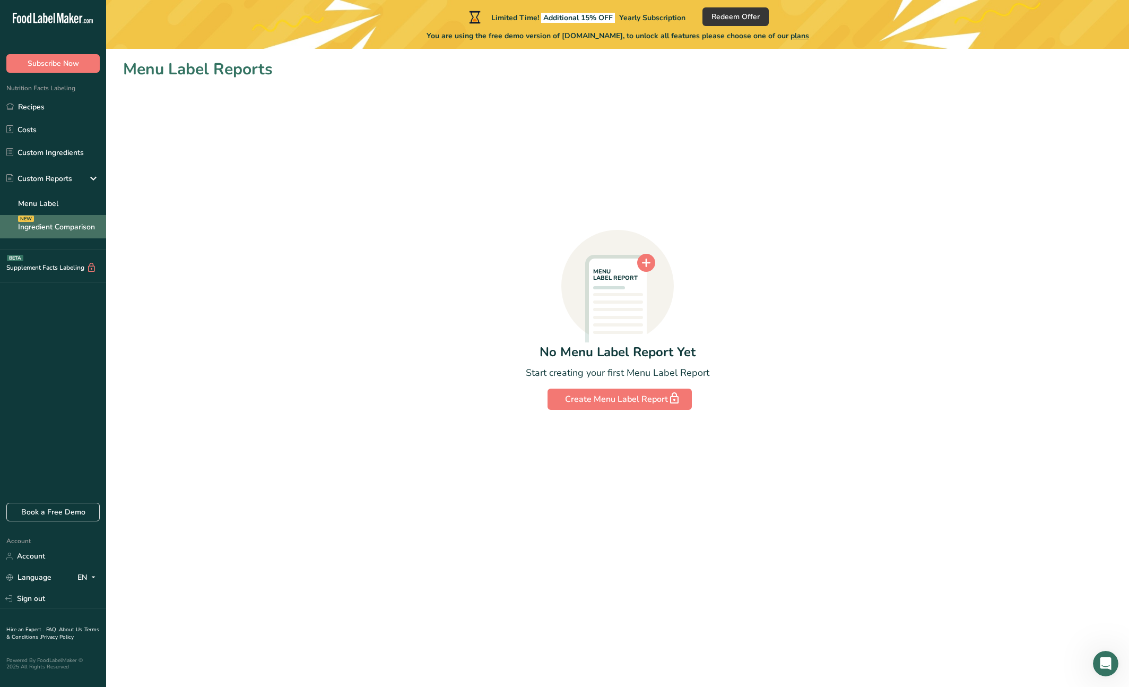
click at [77, 228] on link "Ingredient Comparison NEW" at bounding box center [53, 226] width 106 height 23
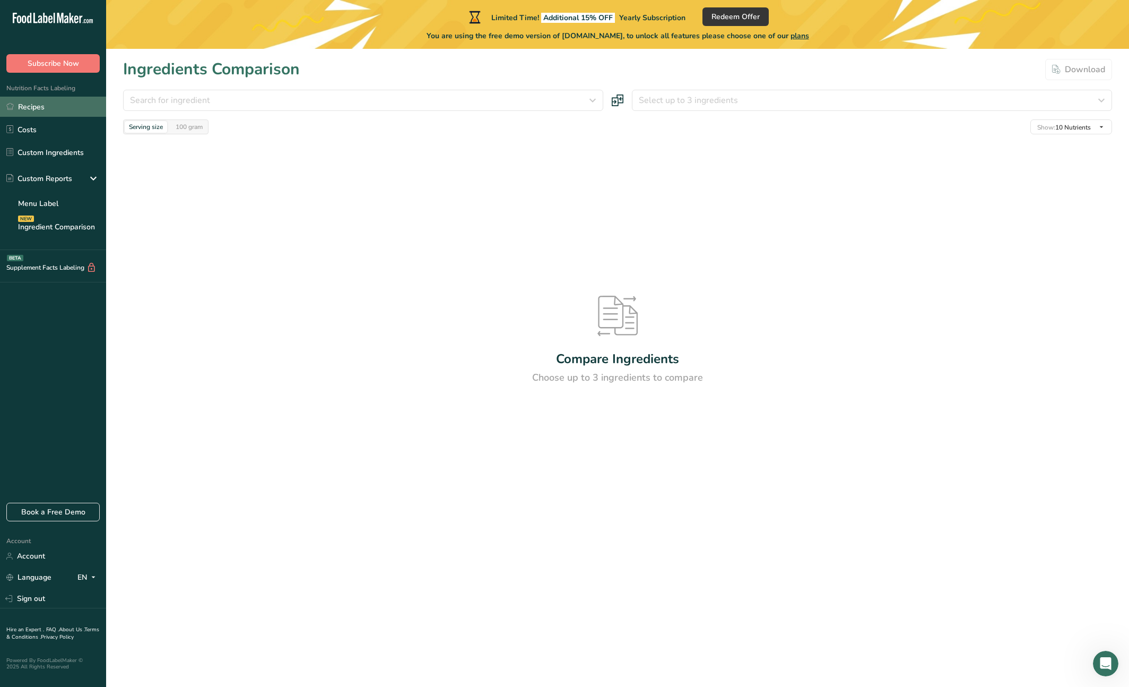
click at [40, 107] on link "Recipes" at bounding box center [53, 107] width 106 height 20
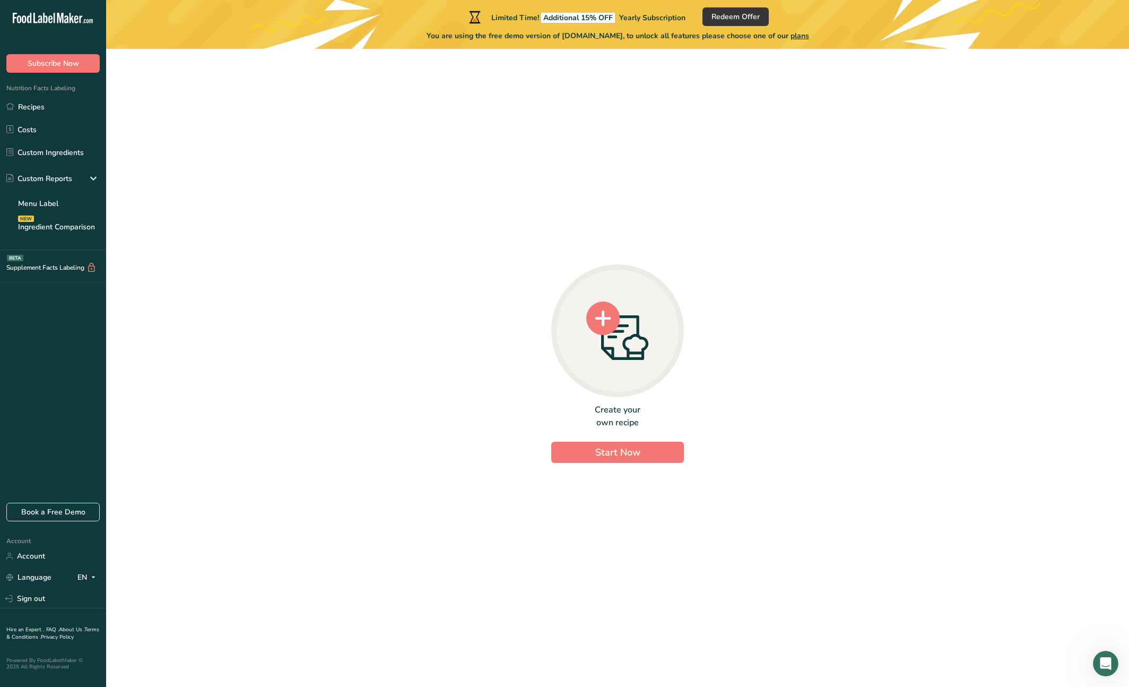
click at [593, 439] on div "Create your own recipe Start Now" at bounding box center [617, 432] width 133 height 59
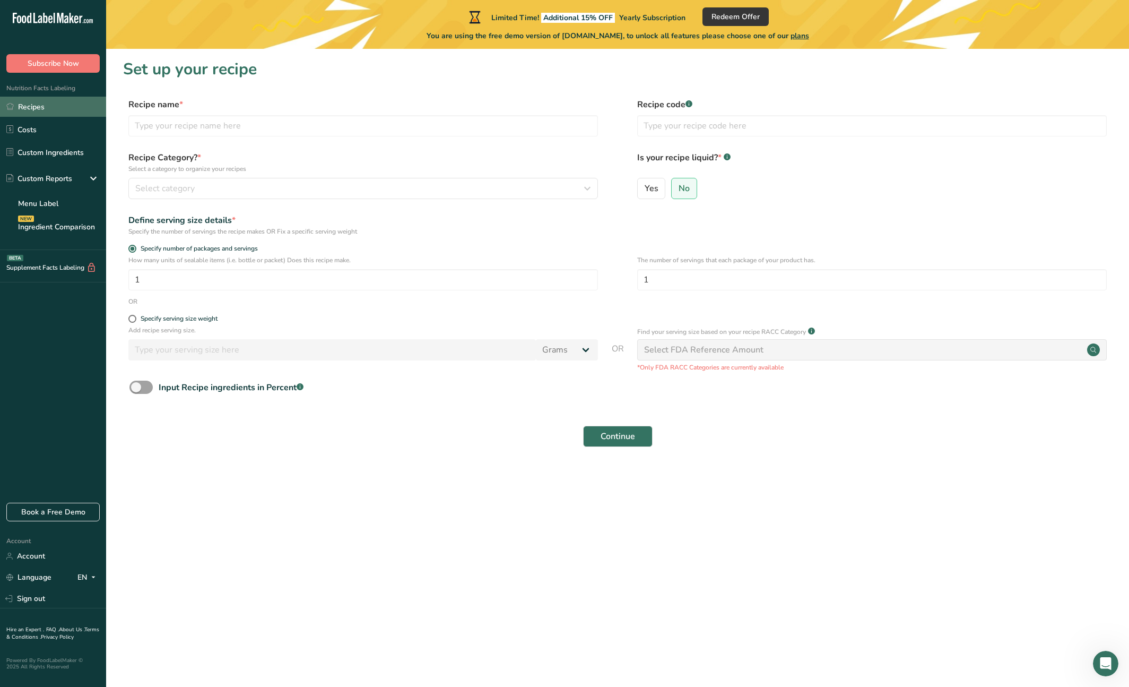
click at [54, 111] on link "Recipes" at bounding box center [53, 107] width 106 height 20
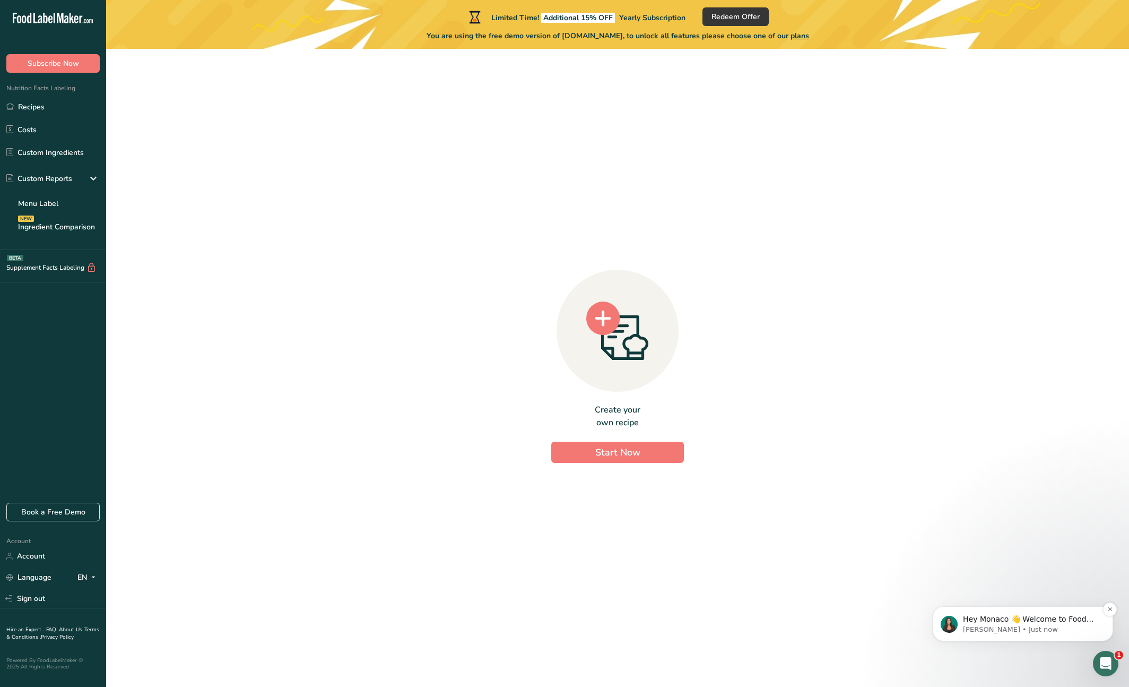
click at [912, 621] on p "Hey Monaco 👋 Welcome to Food Label Maker🙌 Take a look around! If you have any q…" at bounding box center [1031, 619] width 137 height 11
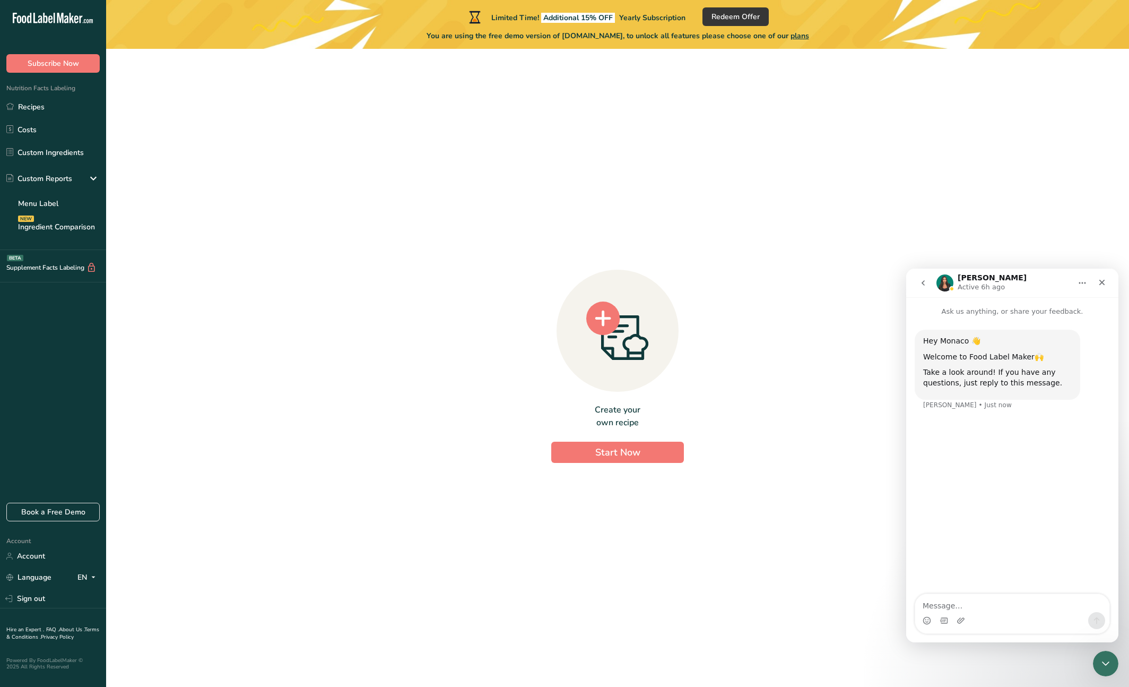
click at [912, 617] on div "Intercom messenger" at bounding box center [1012, 620] width 194 height 17
click at [912, 613] on div "Intercom messenger" at bounding box center [1012, 620] width 194 height 17
click at [912, 611] on textarea "Message…" at bounding box center [1012, 603] width 194 height 18
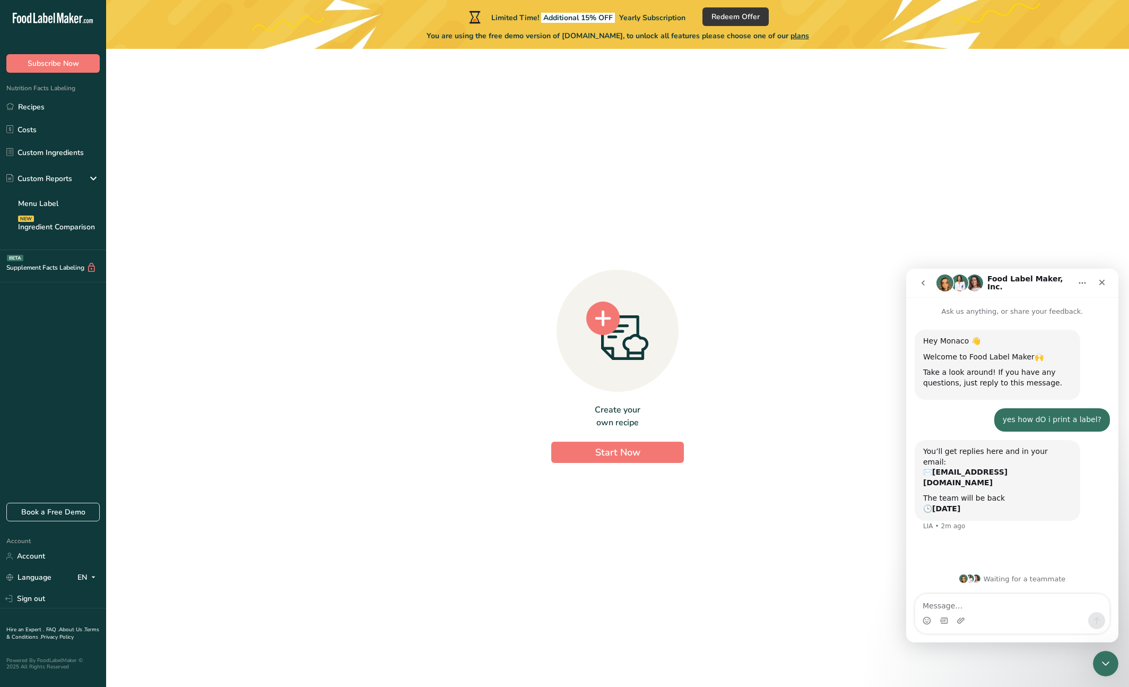
click at [224, 267] on div "Create your own recipe Start Now" at bounding box center [617, 363] width 989 height 612
click at [558, 440] on div "Create your own recipe Start Now" at bounding box center [617, 432] width 133 height 59
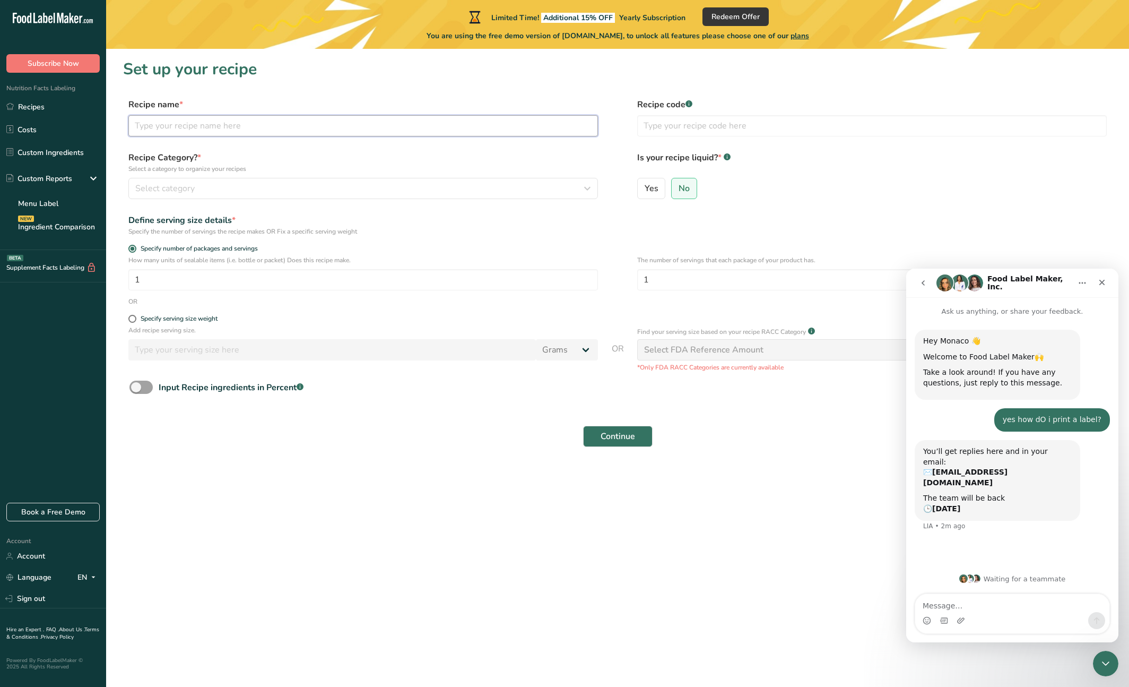
click at [176, 117] on input "text" at bounding box center [363, 125] width 470 height 21
click at [68, 148] on link "Custom Ingredients" at bounding box center [53, 152] width 106 height 20
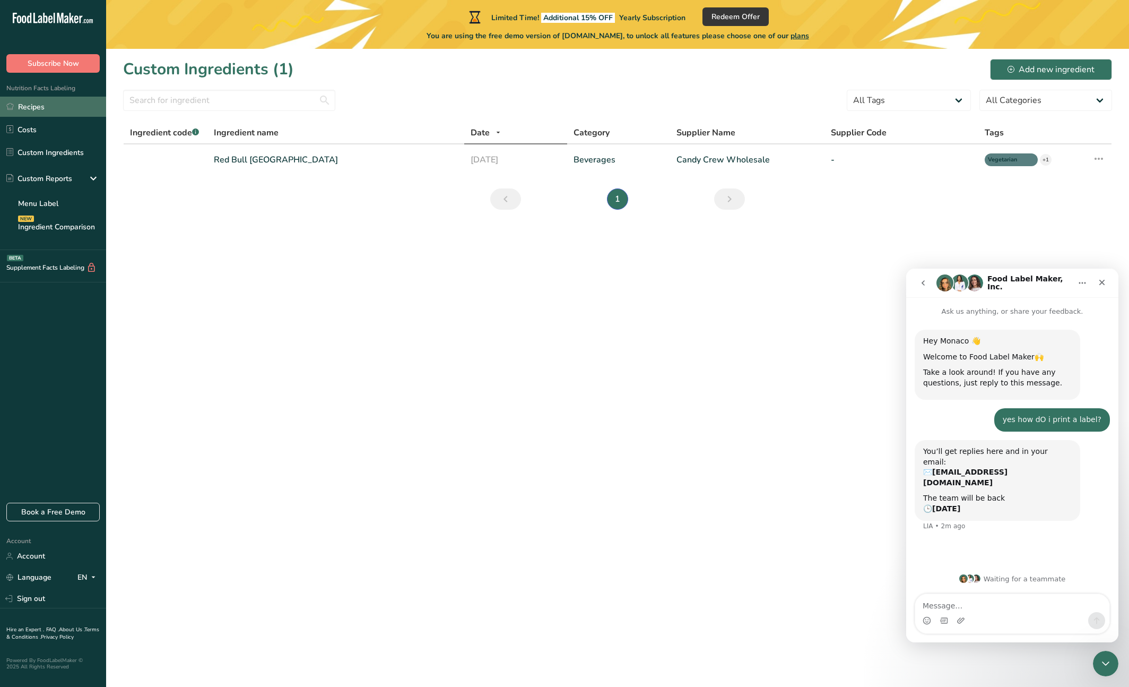
click at [73, 102] on link "Recipes" at bounding box center [53, 107] width 106 height 20
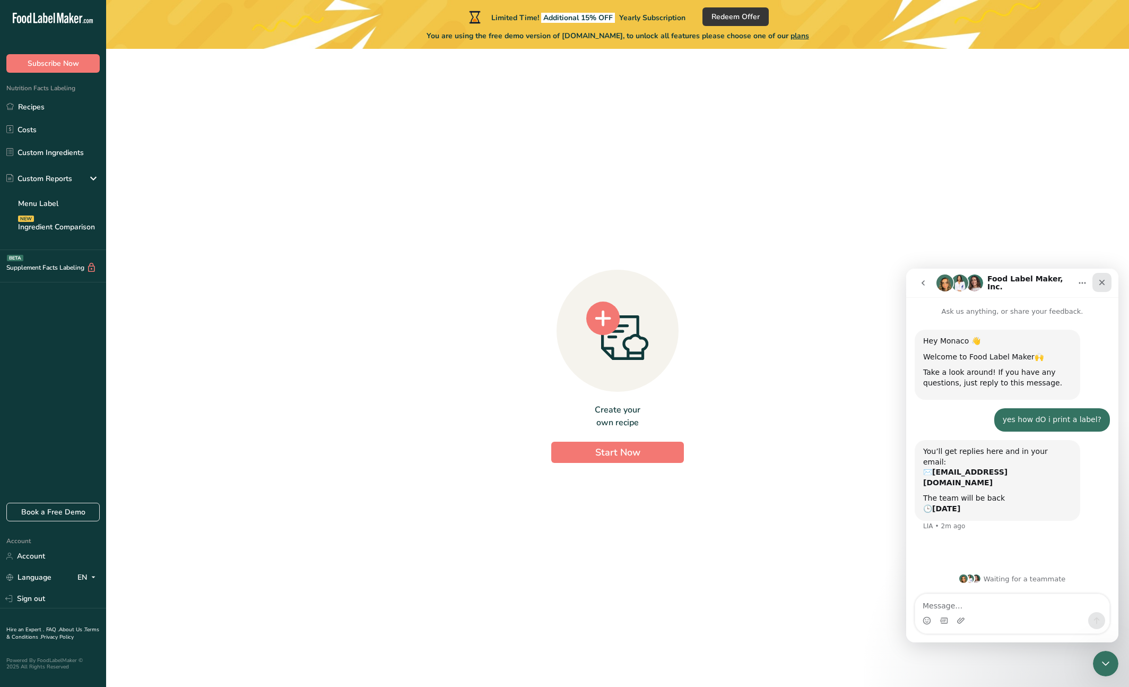
click at [912, 279] on div "Close" at bounding box center [1102, 282] width 19 height 19
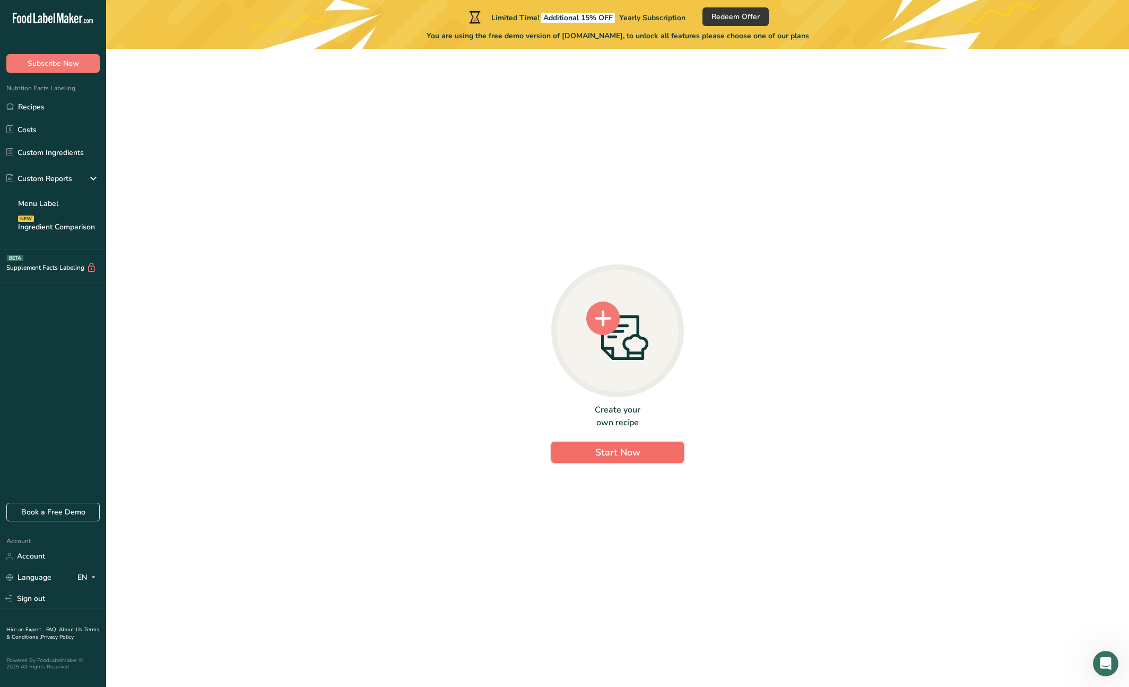
click at [635, 458] on span "Start Now" at bounding box center [617, 452] width 45 height 13
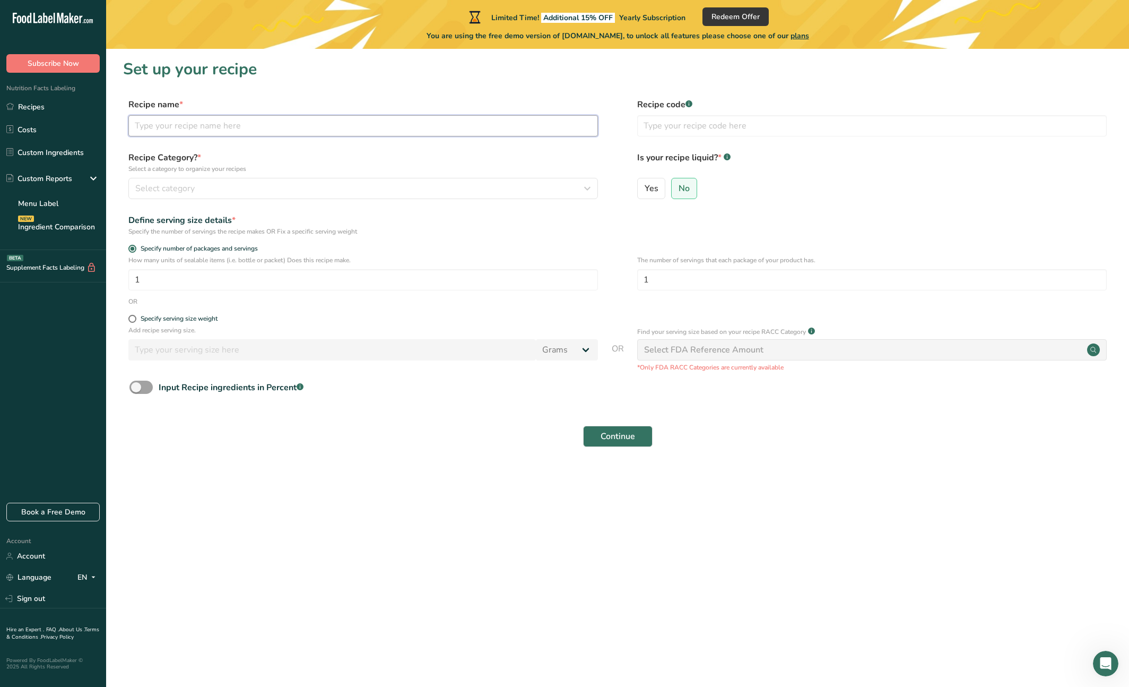
click at [309, 121] on input "text" at bounding box center [363, 125] width 470 height 21
click at [343, 186] on div "Select category" at bounding box center [359, 188] width 449 height 13
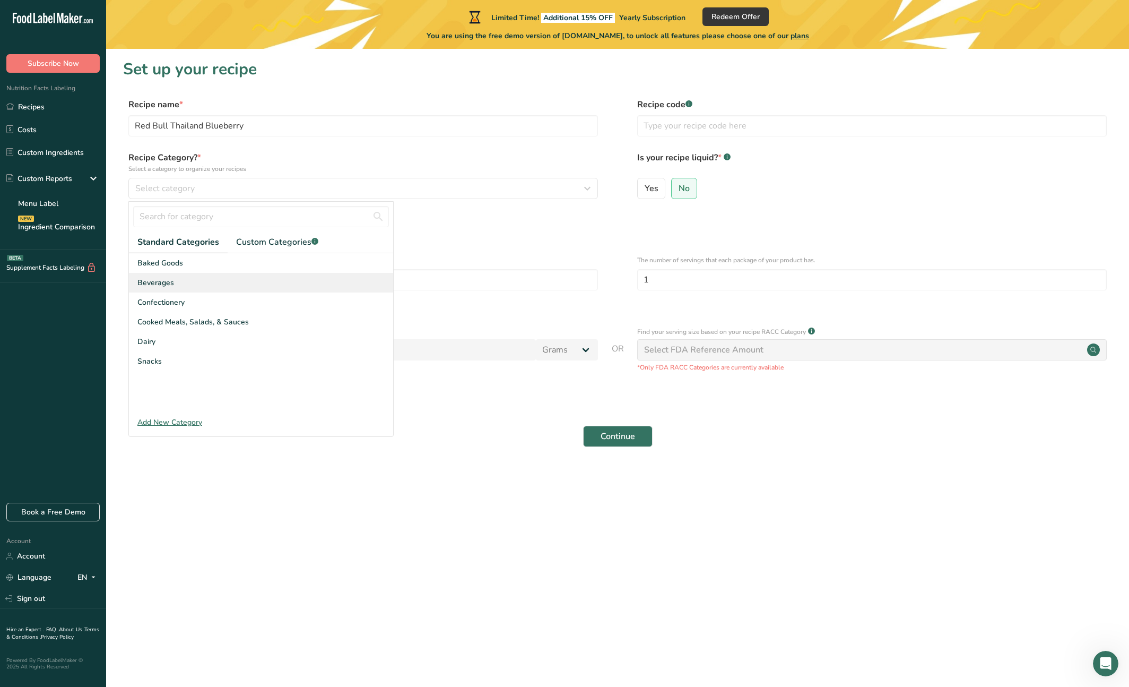
click at [242, 273] on div "Beverages" at bounding box center [261, 283] width 264 height 20
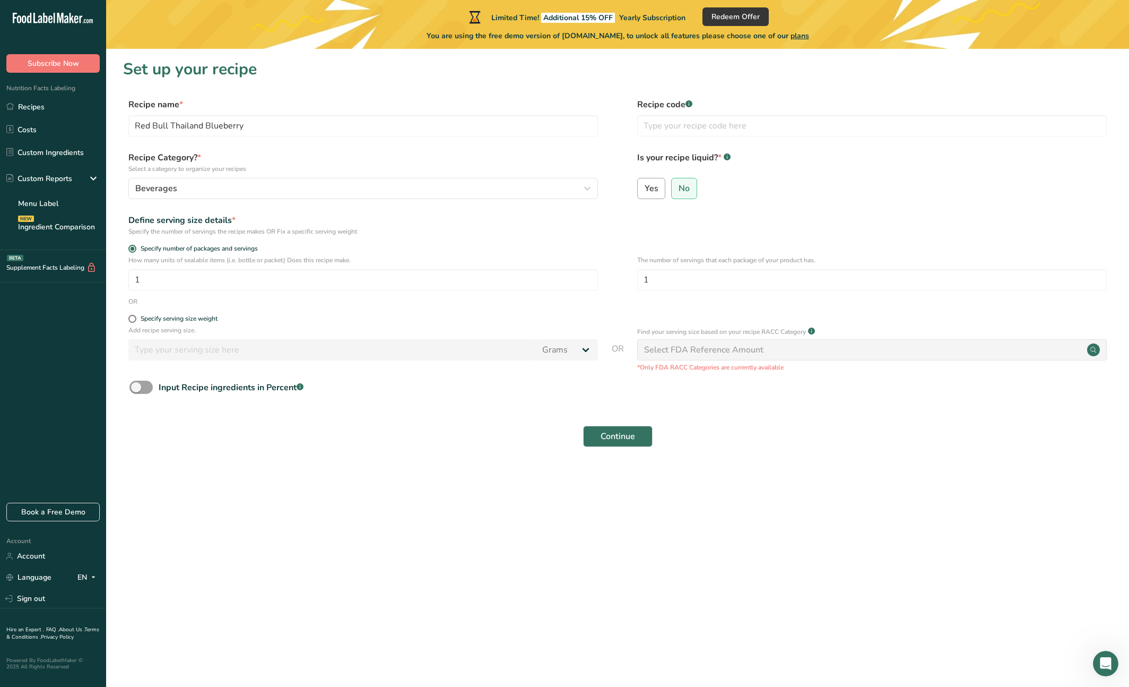
click at [653, 185] on span "Yes" at bounding box center [652, 188] width 14 height 11
click at [645, 185] on input "Yes" at bounding box center [641, 188] width 7 height 7
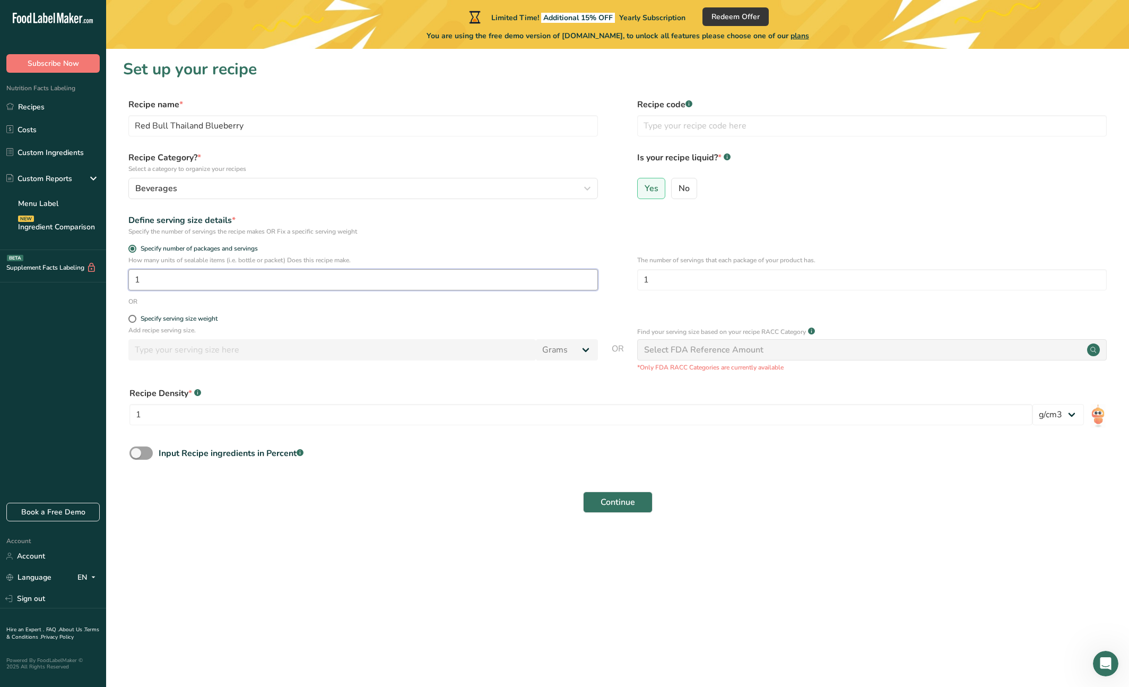
click at [268, 285] on input "1" at bounding box center [363, 279] width 470 height 21
click at [242, 263] on p "How many units of sealable items (i.e. bottle or packet) Does this recipe make." at bounding box center [363, 260] width 470 height 10
click at [199, 323] on div "Specify serving size weight" at bounding box center [363, 320] width 470 height 11
click at [133, 322] on span at bounding box center [132, 319] width 8 height 8
click at [133, 322] on input "Specify serving size weight" at bounding box center [131, 318] width 7 height 7
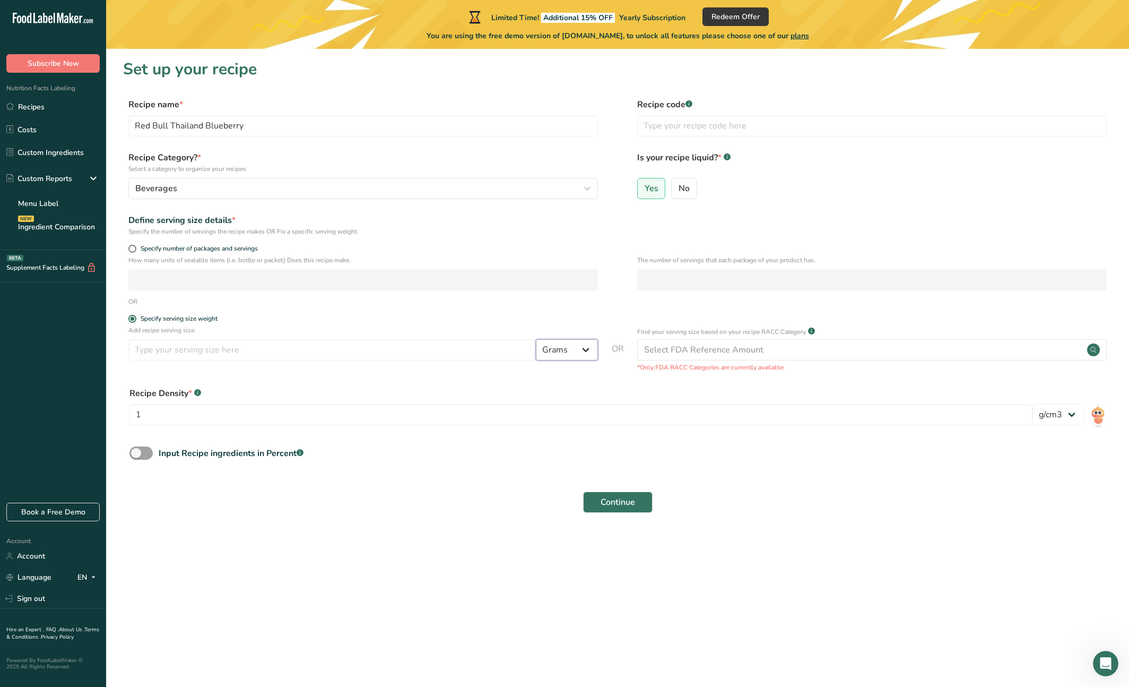
click at [560, 353] on select "Grams kg mg mcg lb oz l mL fl oz tbsp tsp cup qt gallon" at bounding box center [567, 349] width 62 height 21
click at [719, 352] on div "Select FDA Reference Amount" at bounding box center [703, 349] width 119 height 13
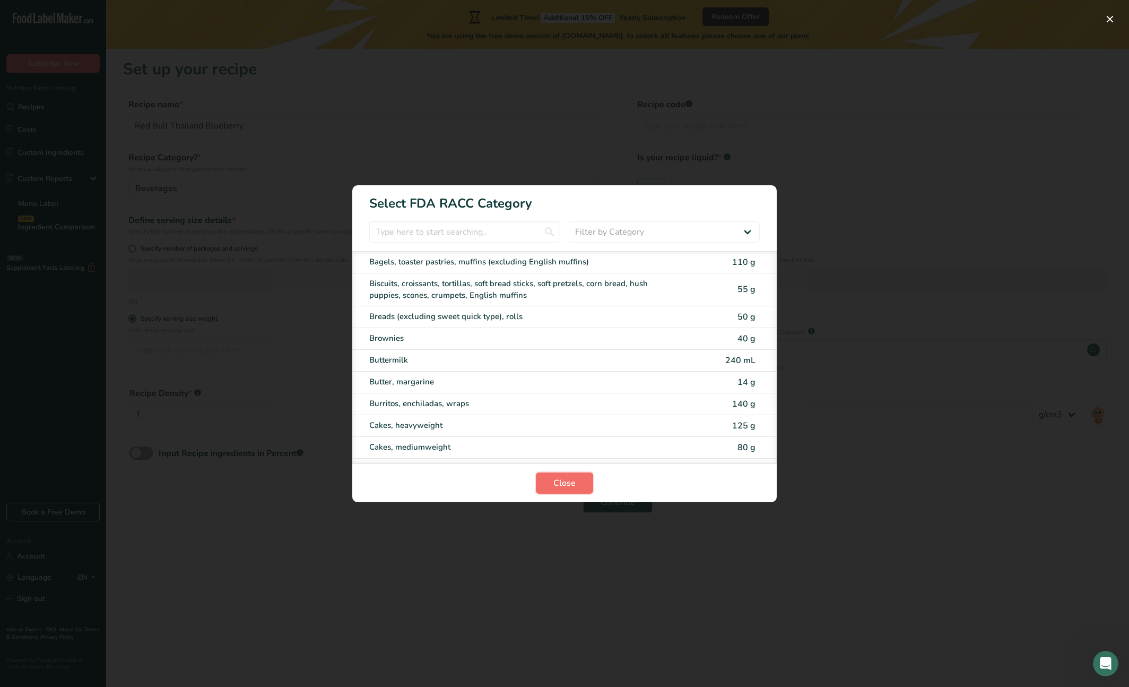
click at [569, 477] on span "Close" at bounding box center [564, 482] width 22 height 13
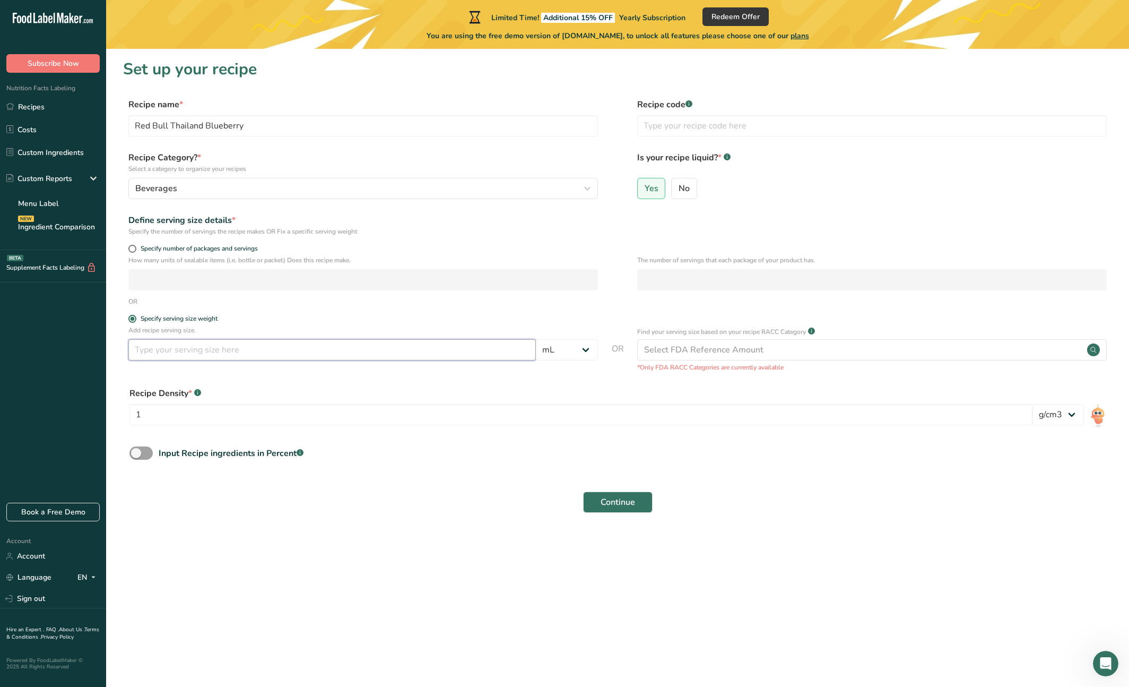
click at [434, 342] on input "number" at bounding box center [332, 349] width 408 height 21
click at [394, 388] on div "Recipe Density * .a-a{fill:#347362;}.b-a{fill:#fff;}" at bounding box center [580, 393] width 903 height 13
click at [160, 413] on input "1" at bounding box center [580, 414] width 903 height 21
click at [599, 497] on button "Continue" at bounding box center [618, 501] width 70 height 21
click at [912, 410] on select "lb/ft3 g/cm3" at bounding box center [1058, 414] width 51 height 21
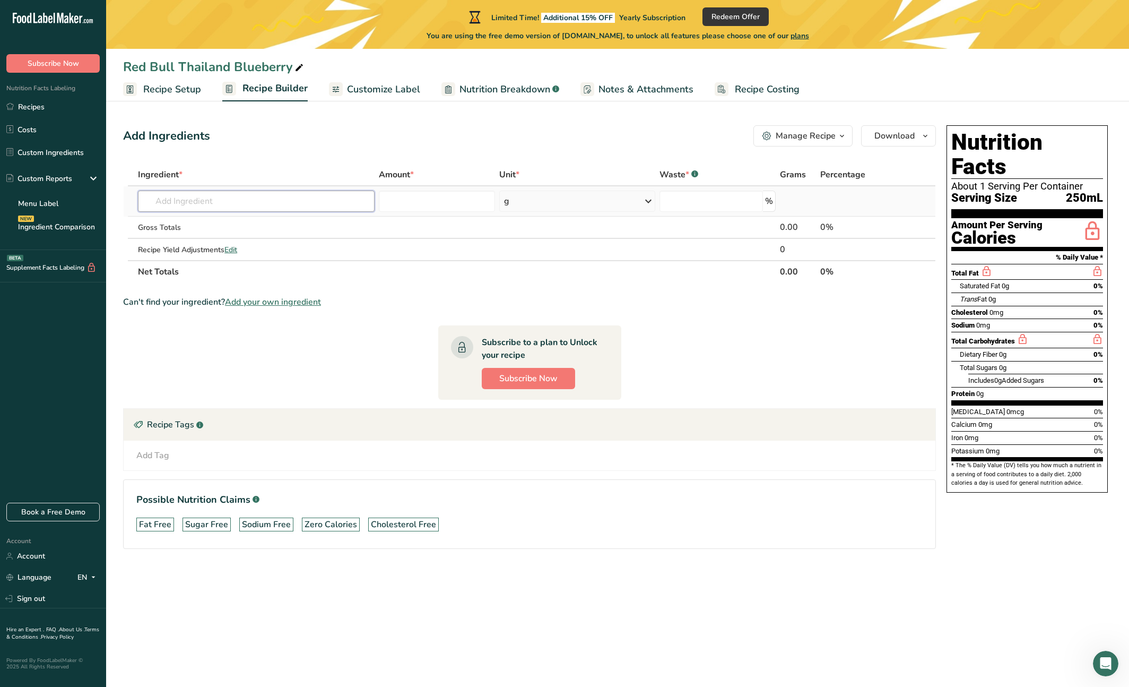
click at [285, 210] on input "text" at bounding box center [256, 200] width 237 height 21
click at [215, 194] on input "text" at bounding box center [256, 200] width 237 height 21
click at [392, 86] on span "Customize Label" at bounding box center [383, 89] width 73 height 14
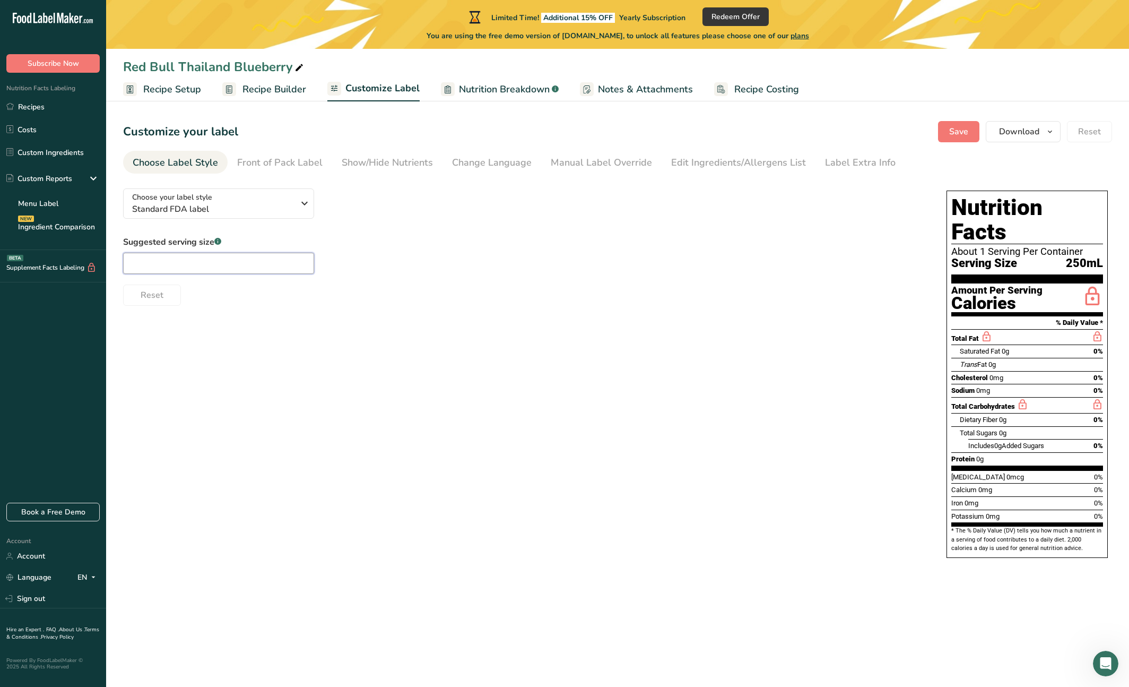
click at [211, 256] on input "text" at bounding box center [218, 263] width 191 height 21
click at [225, 264] on input "text" at bounding box center [218, 263] width 191 height 21
click at [262, 162] on div "Front of Pack Label" at bounding box center [279, 162] width 85 height 14
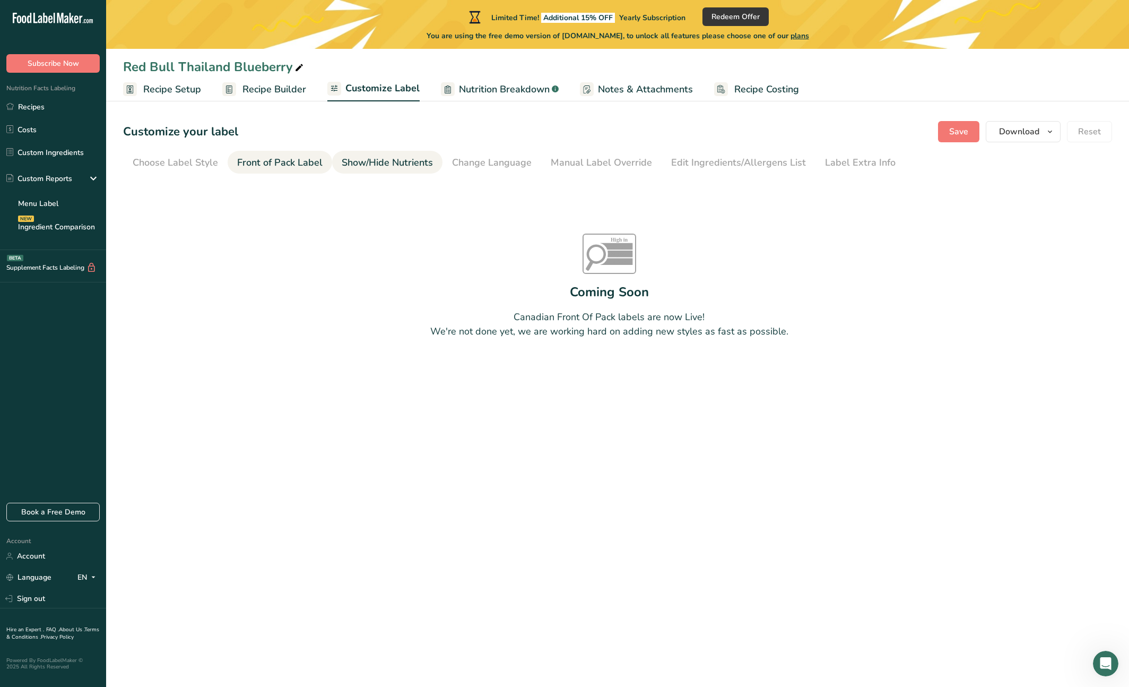
click at [332, 168] on li "Show/Hide Nutrients" at bounding box center [387, 162] width 110 height 23
click at [389, 165] on div "Show/Hide Nutrients" at bounding box center [387, 162] width 91 height 14
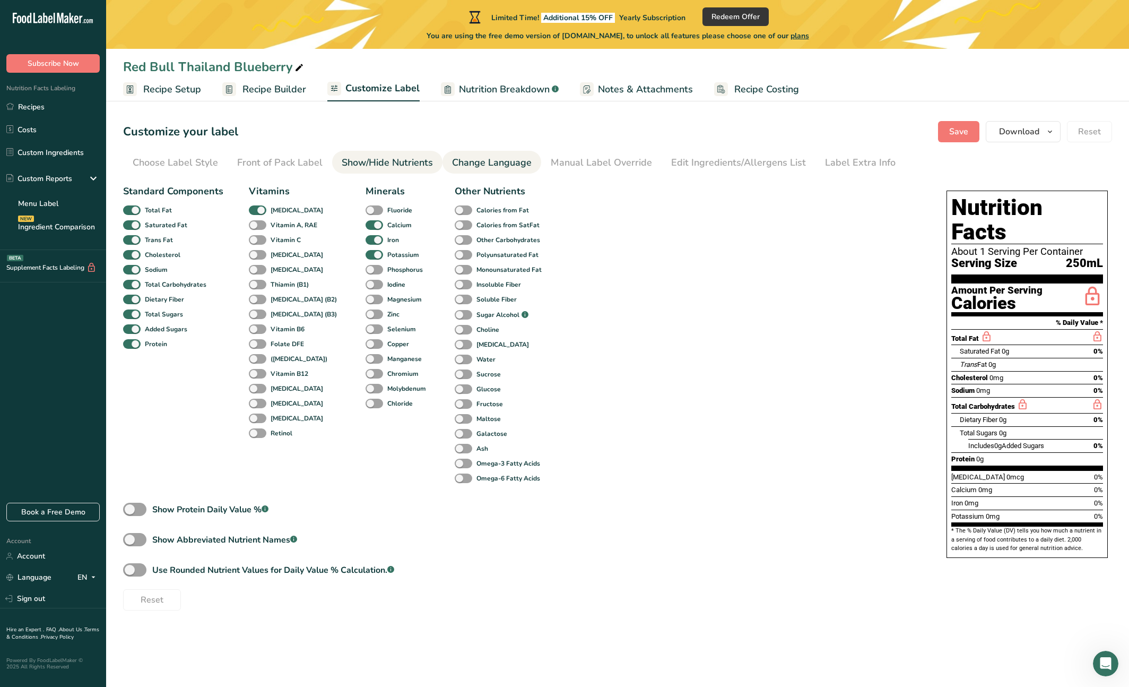
click at [475, 164] on div "Change Language" at bounding box center [492, 162] width 80 height 14
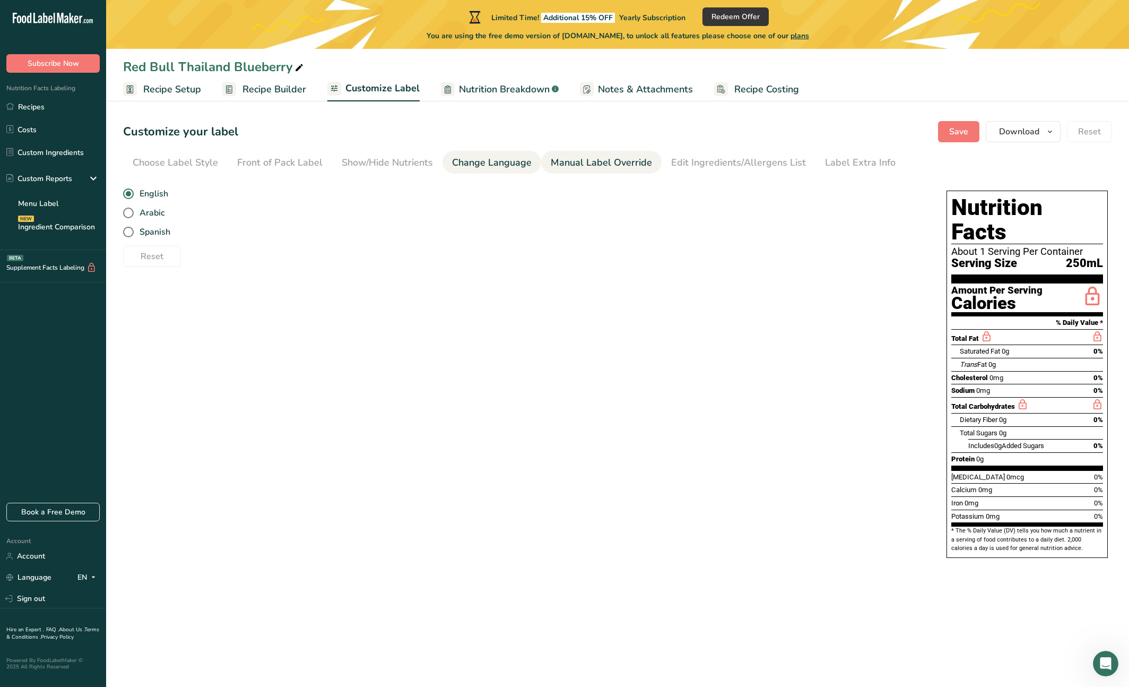
click at [541, 163] on li "Manual Label Override" at bounding box center [601, 162] width 120 height 23
click at [616, 165] on div "Manual Label Override" at bounding box center [601, 162] width 101 height 14
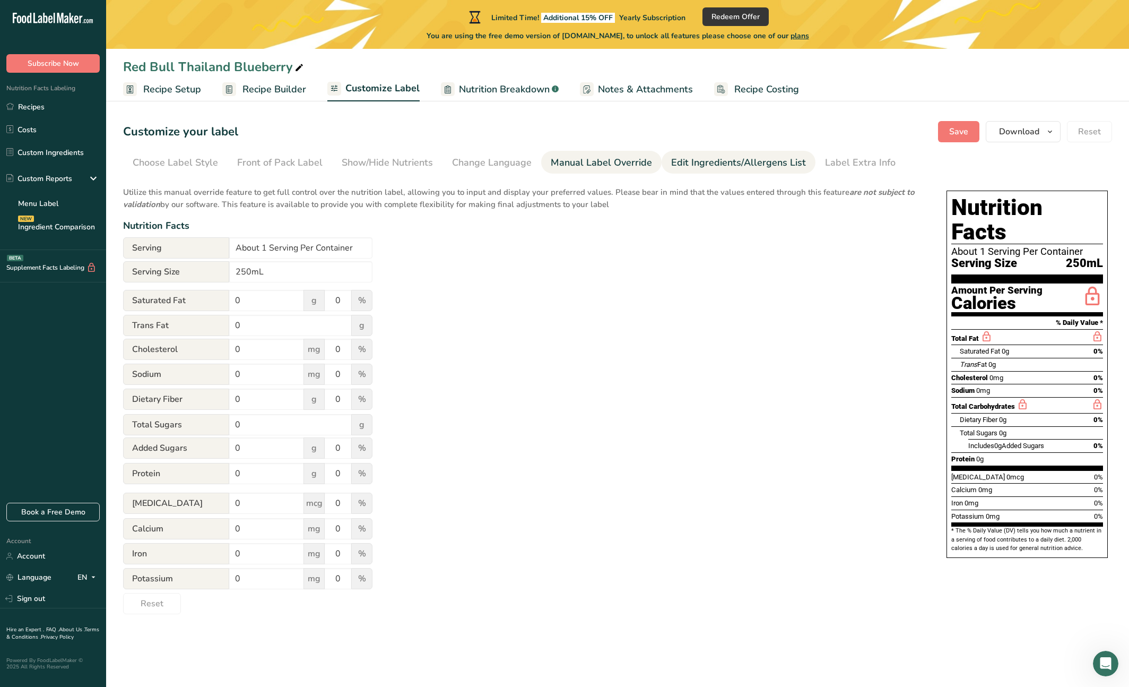
click at [752, 172] on link "Edit Ingredients/Allergens List" at bounding box center [738, 163] width 135 height 24
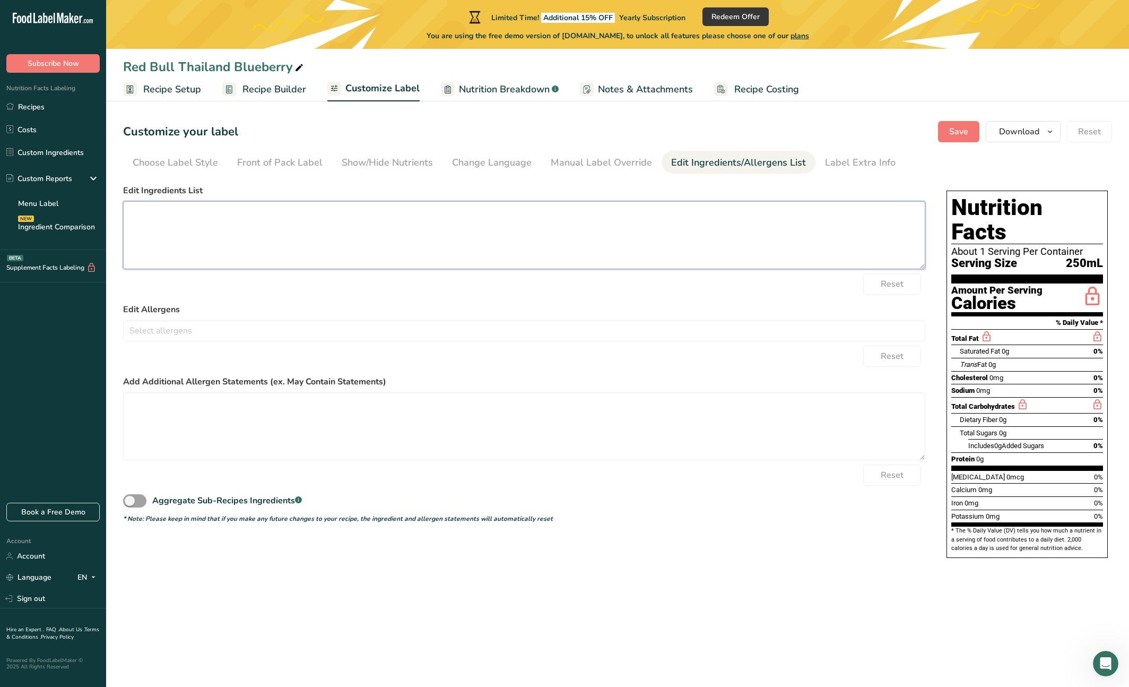
click at [395, 229] on textarea at bounding box center [524, 235] width 802 height 68
paste textarea "Sparkling water, sucralose, potassium acesulfame, sweetener (E965ii), additives…"
click at [380, 269] on form "Edit Ingredients List Sparkling water, sucralose, potassium acesulfame, sweeten…" at bounding box center [524, 353] width 802 height 339
click at [309, 321] on div "Soy Tree Nuts Wheat Milk Eggs Fish Peanuts Sesame Crustaceans Sulphites Celery …" at bounding box center [524, 330] width 802 height 21
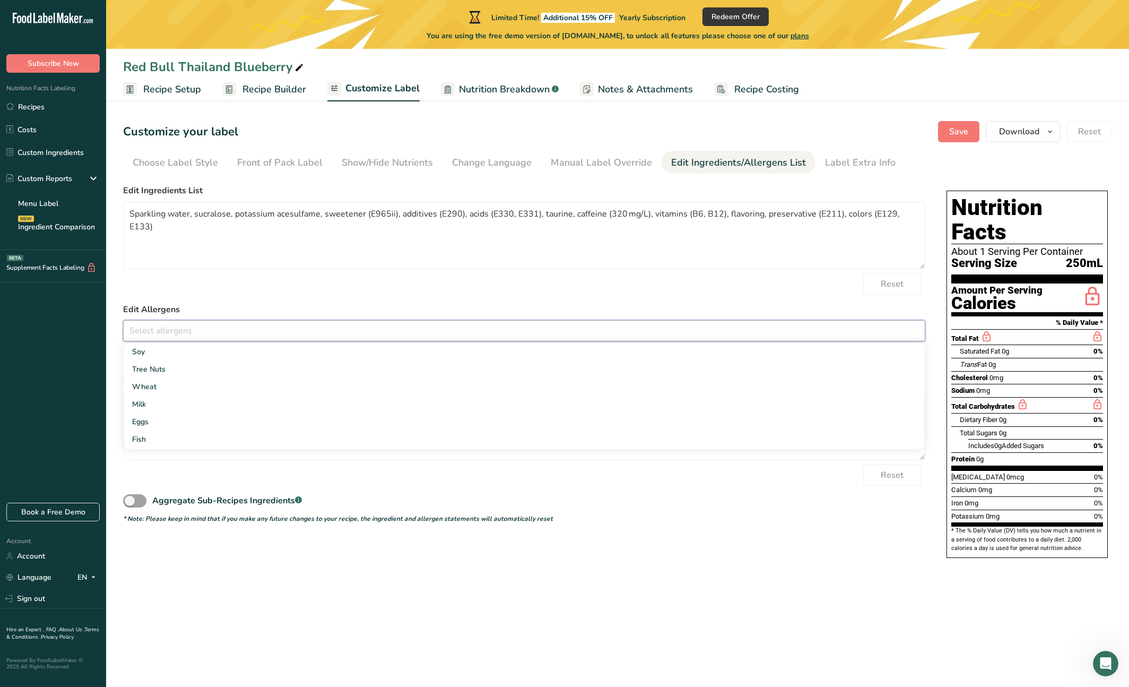
click at [425, 476] on div "Reset" at bounding box center [524, 474] width 802 height 21
click at [367, 439] on textarea at bounding box center [524, 426] width 802 height 68
click at [384, 470] on div "Reset" at bounding box center [524, 474] width 802 height 21
click at [854, 164] on div "Label Extra Info" at bounding box center [860, 162] width 71 height 14
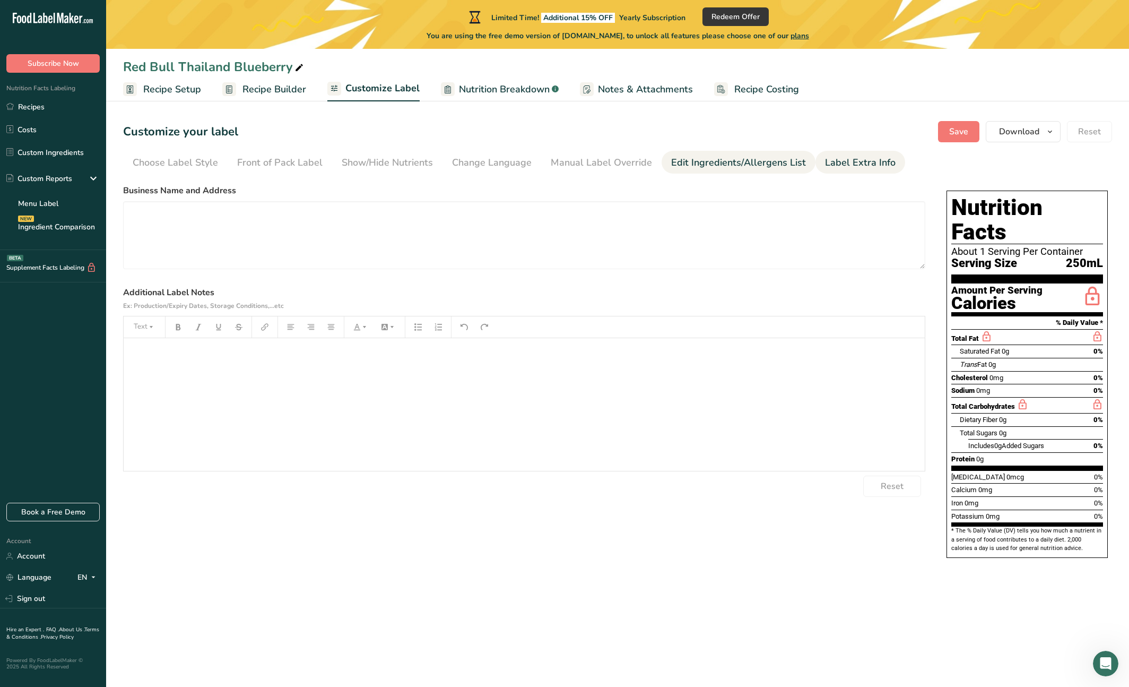
click at [745, 166] on div "Edit Ingredients/Allergens List" at bounding box center [738, 162] width 135 height 14
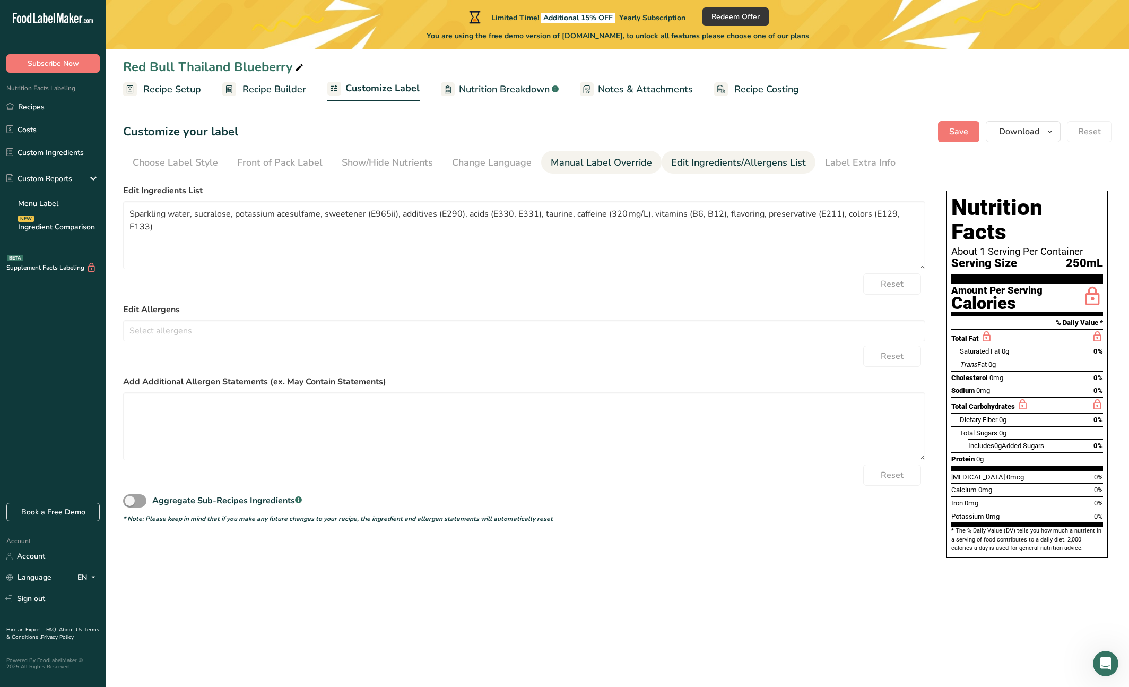
click at [591, 152] on link "Manual Label Override" at bounding box center [601, 163] width 101 height 24
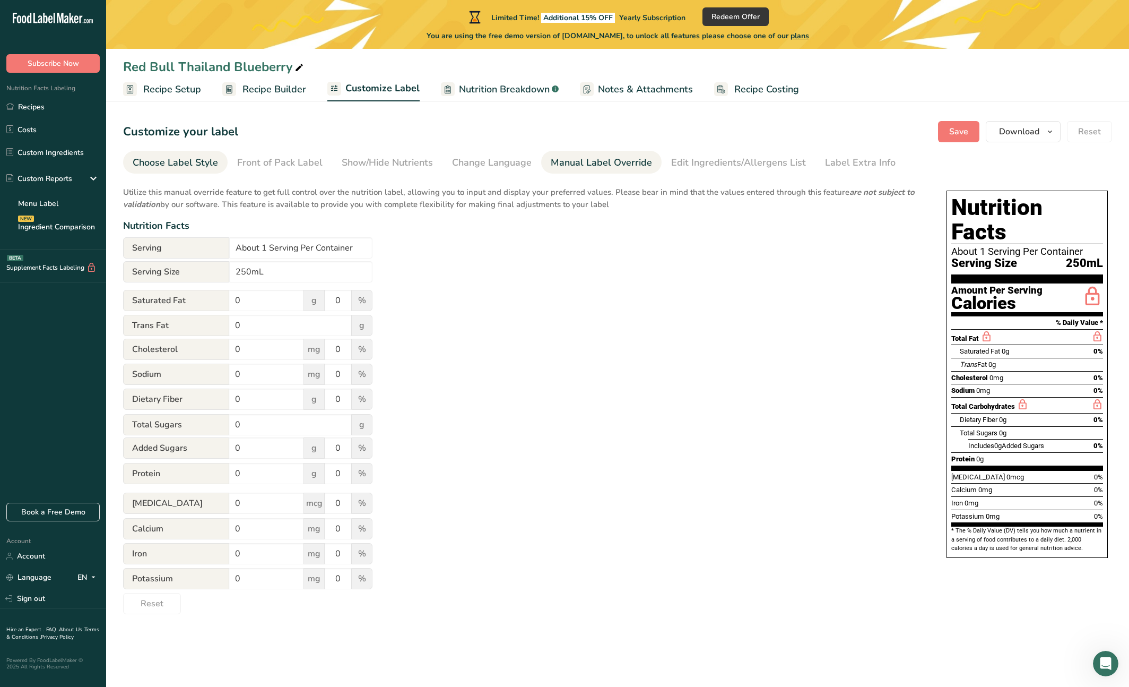
click at [133, 170] on link "Choose Label Style" at bounding box center [175, 163] width 85 height 24
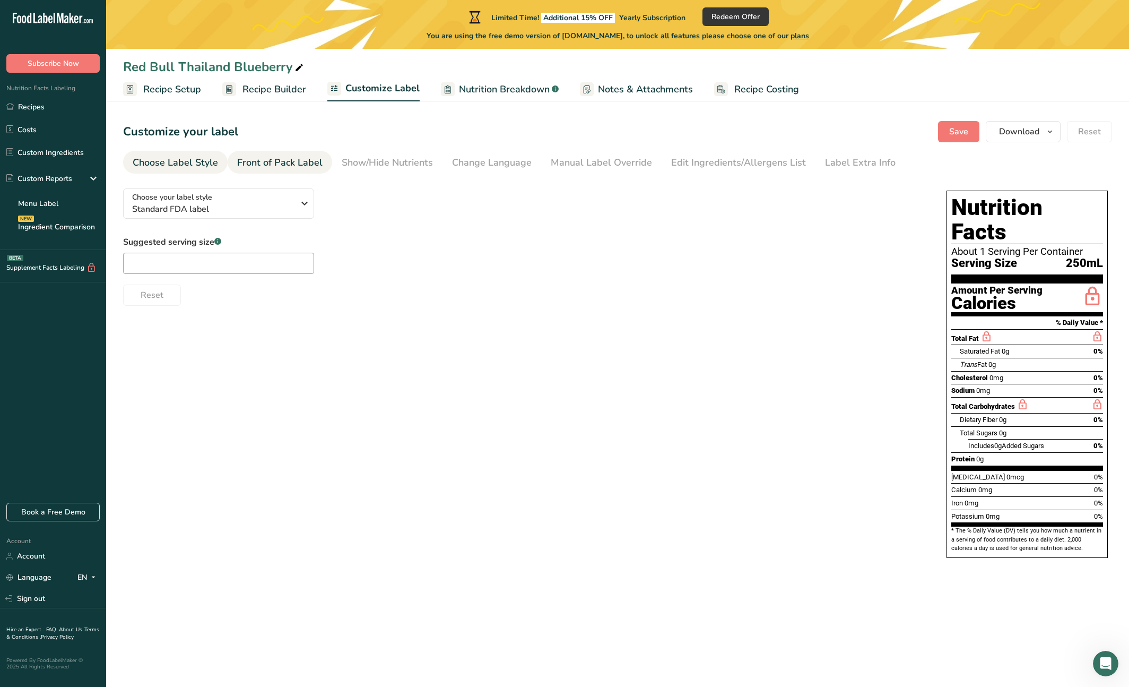
click at [264, 157] on div "Front of Pack Label" at bounding box center [279, 162] width 85 height 14
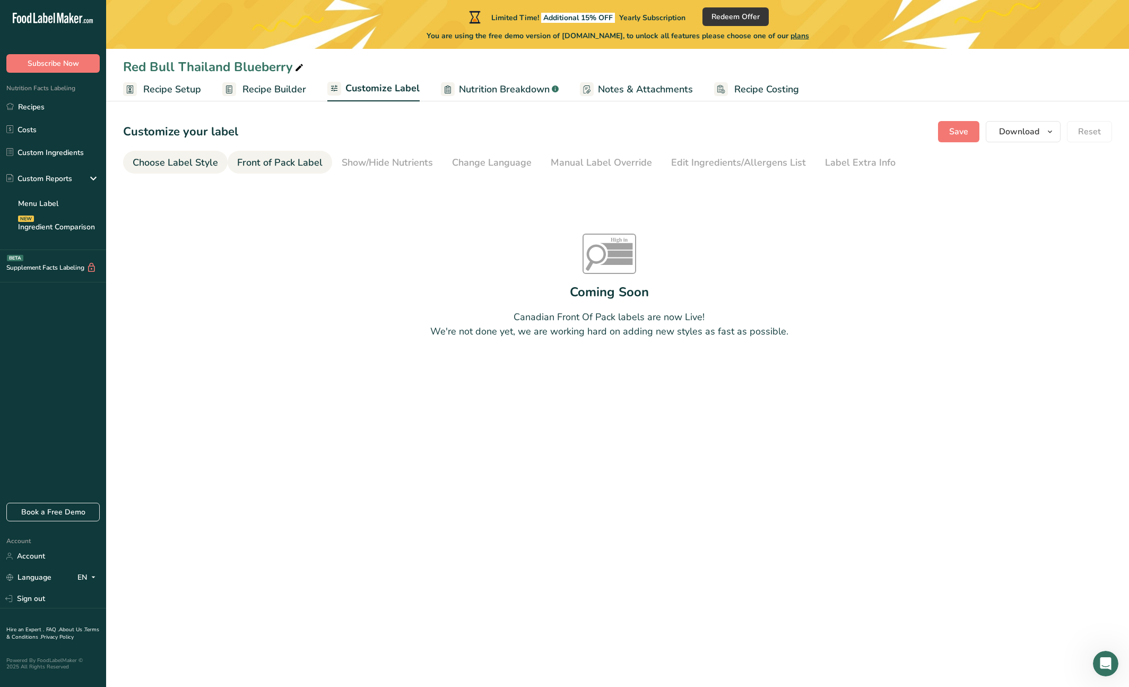
click at [204, 171] on link "Choose Label Style" at bounding box center [175, 163] width 85 height 24
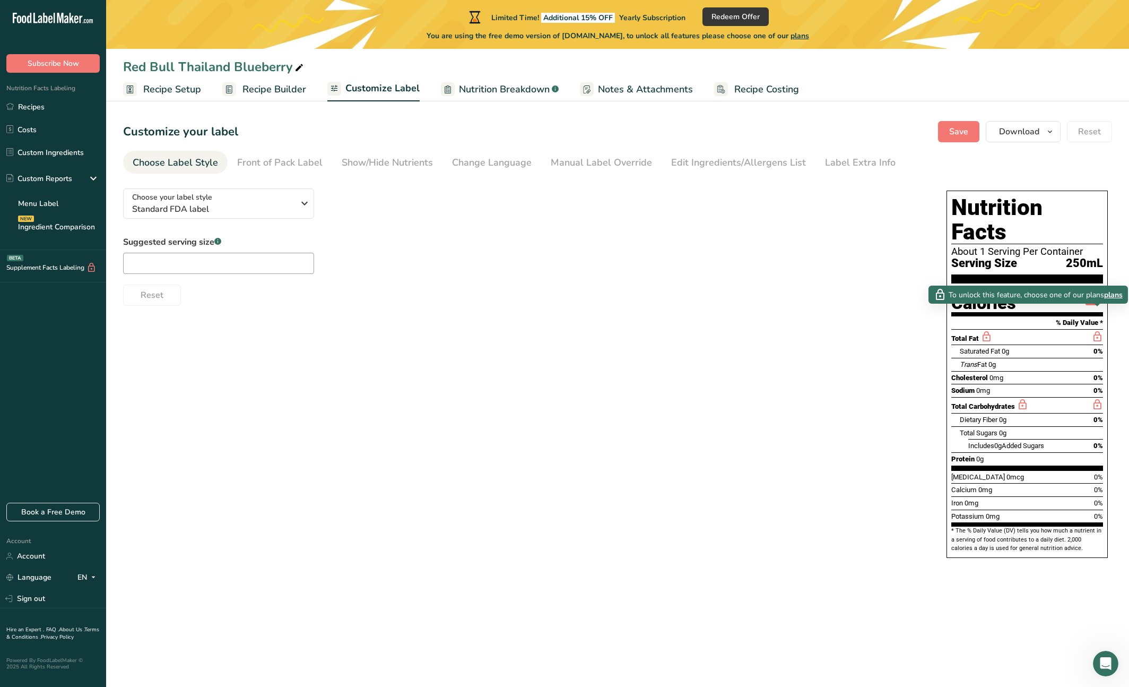
click at [912, 330] on icon at bounding box center [1097, 336] width 12 height 13
click at [912, 344] on div "Saturated Fat 0g 0%" at bounding box center [1031, 350] width 143 height 13
click at [912, 296] on div "Calories" at bounding box center [996, 303] width 91 height 15
click at [912, 125] on span "Download" at bounding box center [1019, 131] width 40 height 13
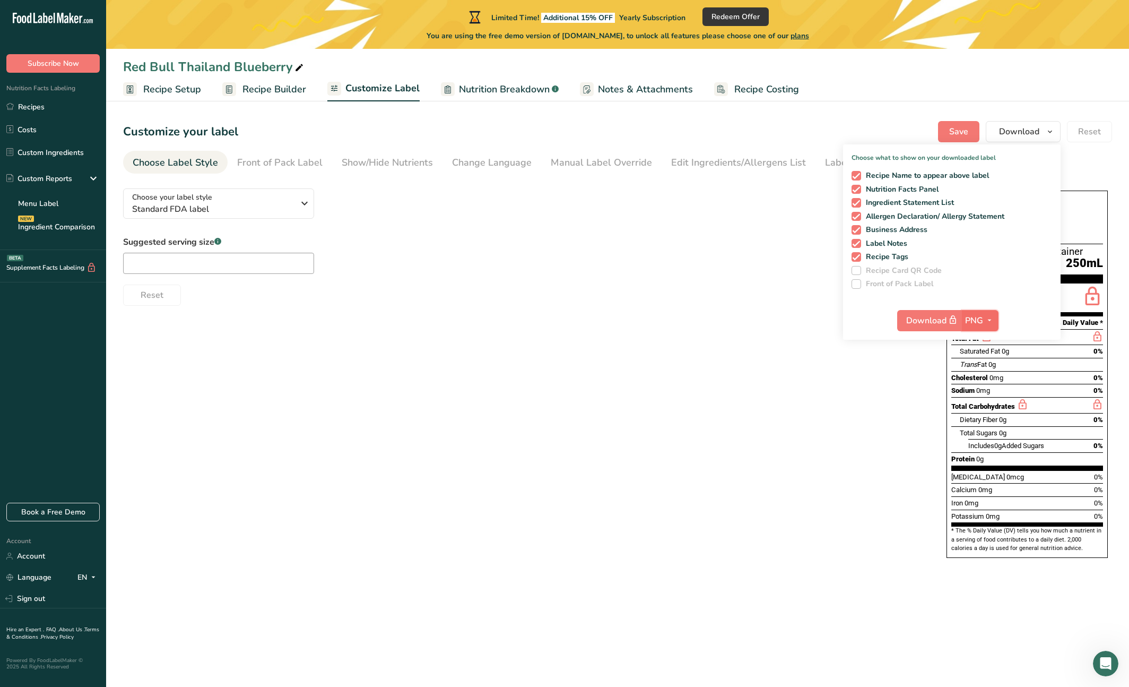
click at [912, 324] on span "button" at bounding box center [989, 320] width 13 height 13
click at [912, 378] on link "SVG" at bounding box center [982, 377] width 34 height 18
click at [912, 323] on span "button" at bounding box center [989, 320] width 13 height 13
click at [912, 394] on link "PDF" at bounding box center [981, 395] width 34 height 18
click at [912, 327] on button "PDF" at bounding box center [980, 320] width 35 height 21
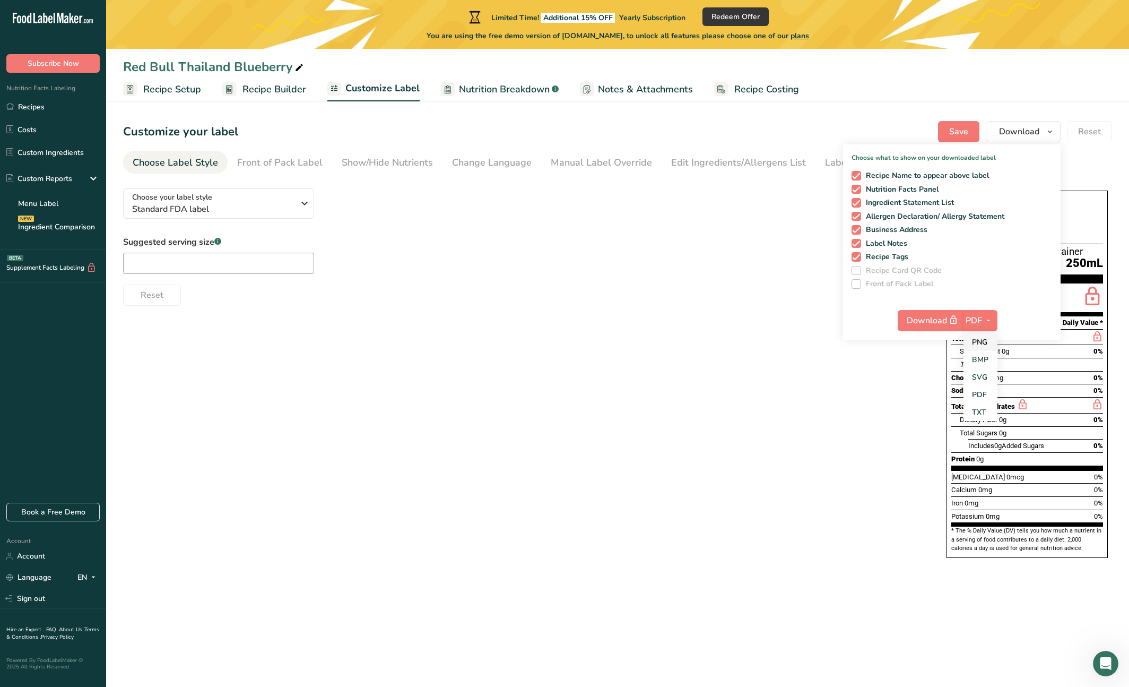
click at [912, 343] on link "PNG" at bounding box center [981, 342] width 34 height 18
click at [912, 222] on div "Recipe Name to appear above label Nutrition Facts Panel Ingredient Statement Li…" at bounding box center [952, 228] width 218 height 122
click at [738, 320] on div "Choose your label style Standard FDA label USA (FDA) Standard FDA label Tabular…" at bounding box center [617, 374] width 989 height 388
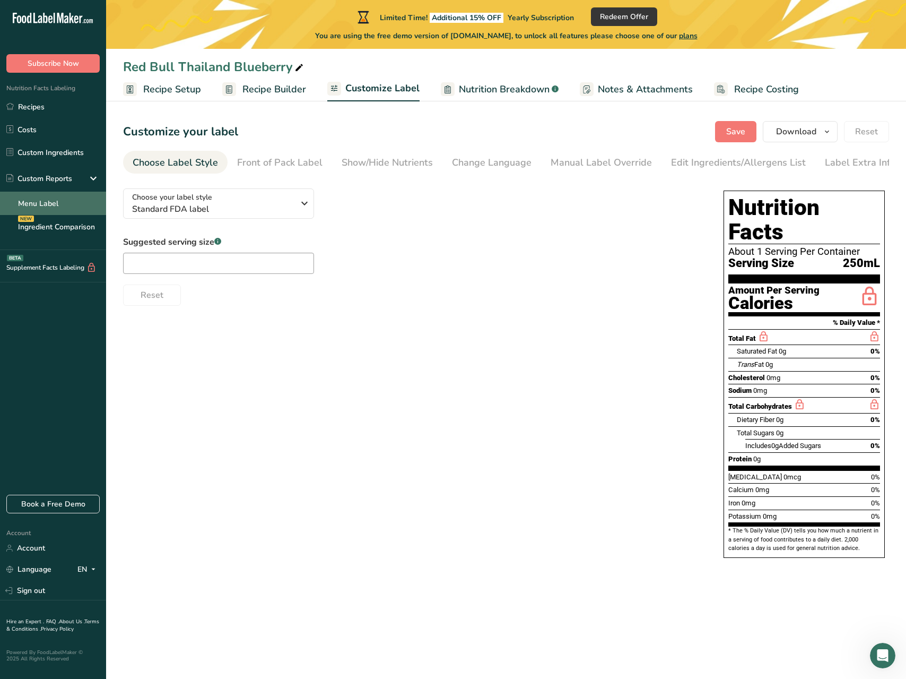
click at [56, 192] on link "Menu Label" at bounding box center [53, 203] width 106 height 23
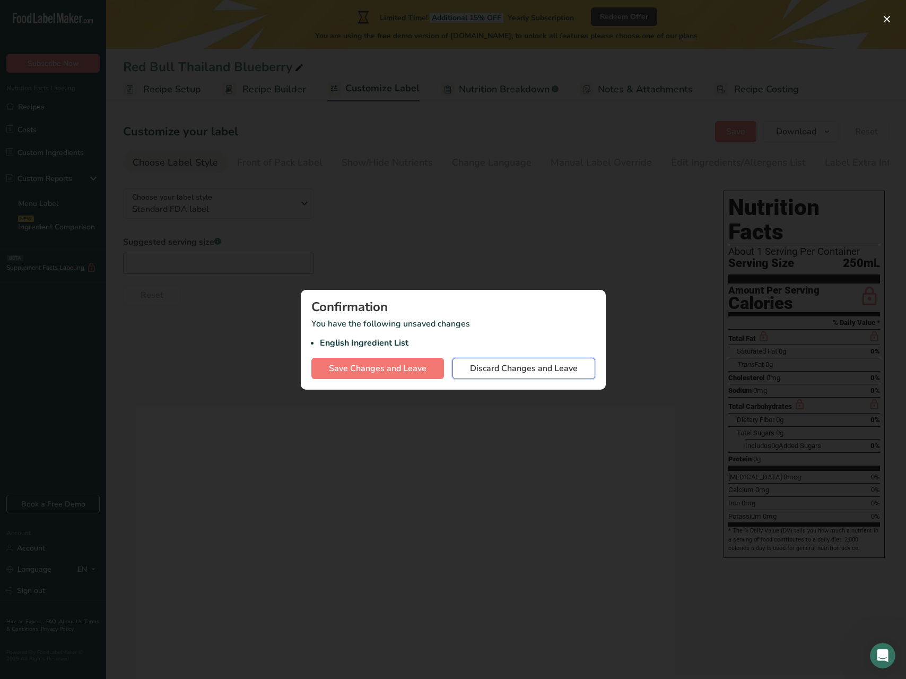
click at [498, 376] on button "Discard Changes and Leave" at bounding box center [524, 368] width 143 height 21
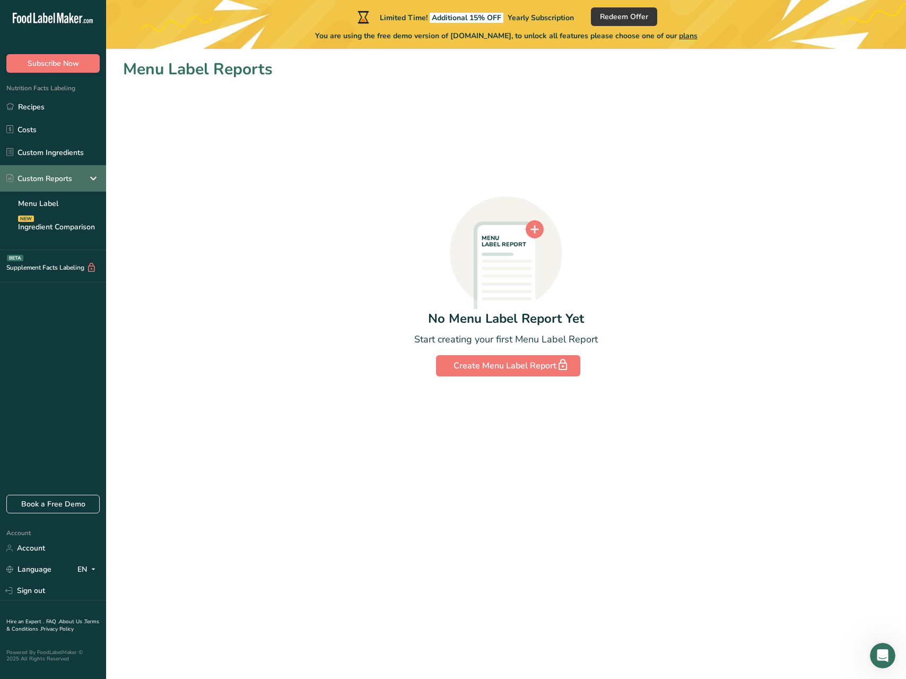
click at [50, 175] on div "Custom Reports" at bounding box center [39, 178] width 66 height 11
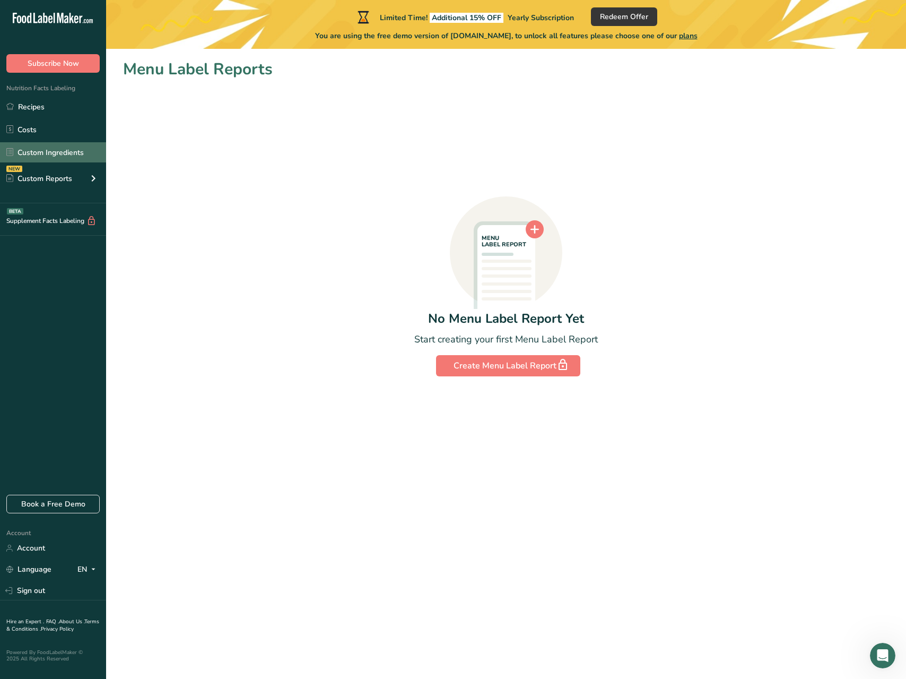
click at [57, 151] on link "Custom Ingredients" at bounding box center [53, 152] width 106 height 20
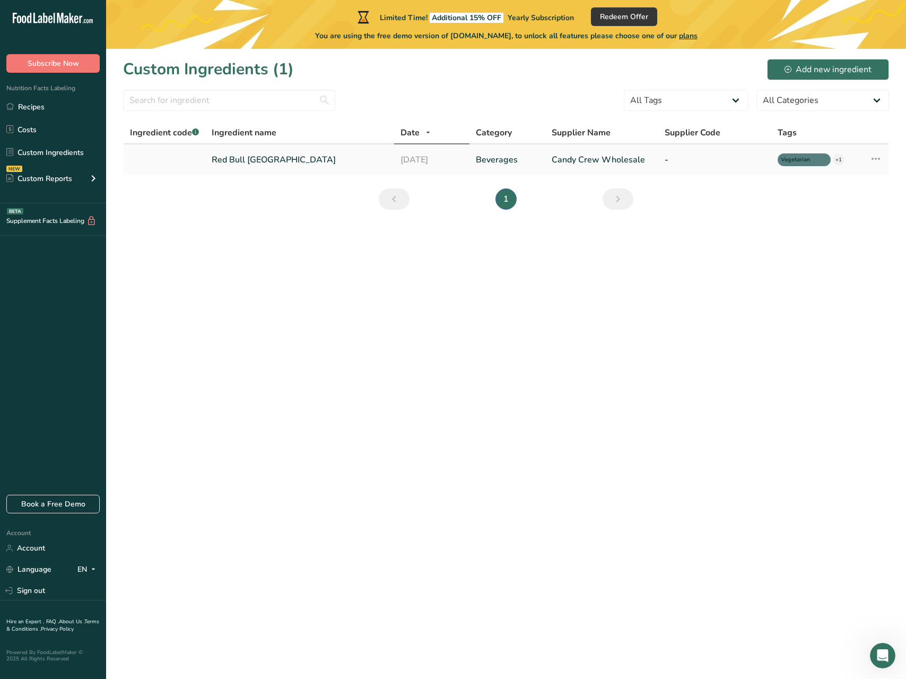
click at [249, 158] on link "Red Bull Thailand" at bounding box center [300, 159] width 176 height 13
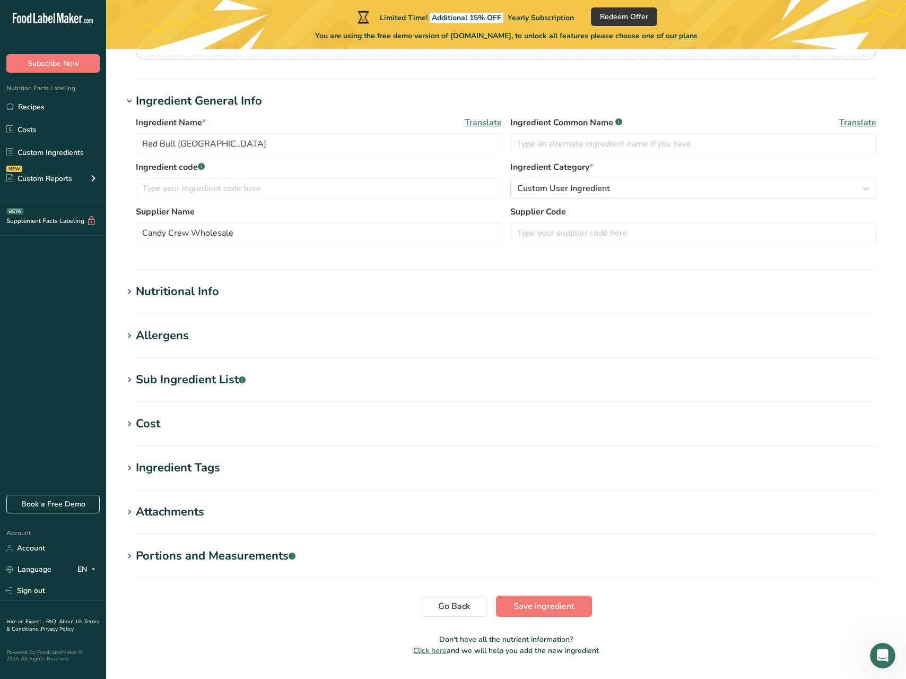
scroll to position [184, 0]
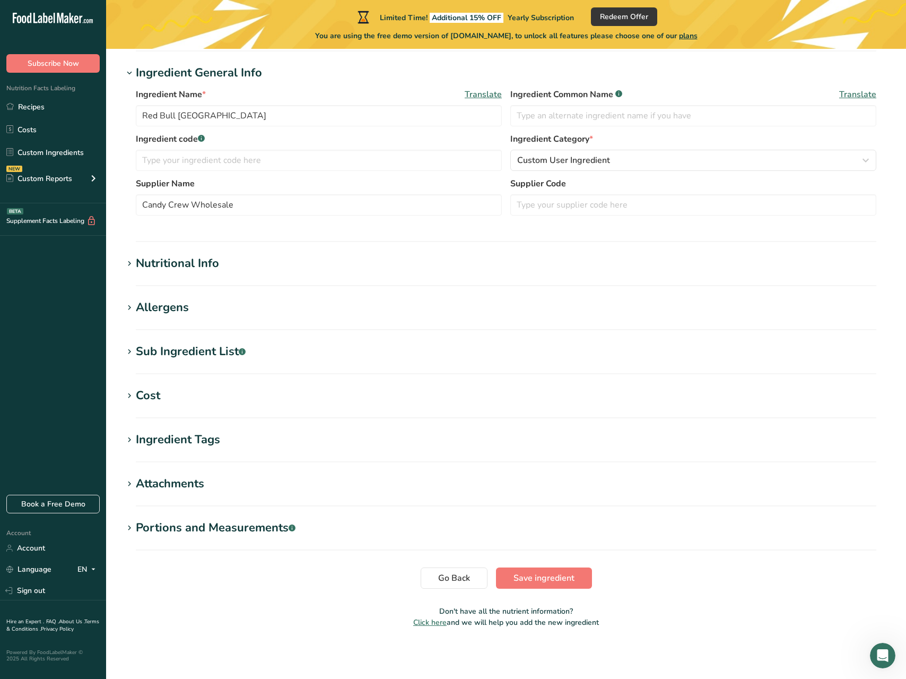
click at [179, 260] on div "Nutritional Info" at bounding box center [177, 264] width 83 height 18
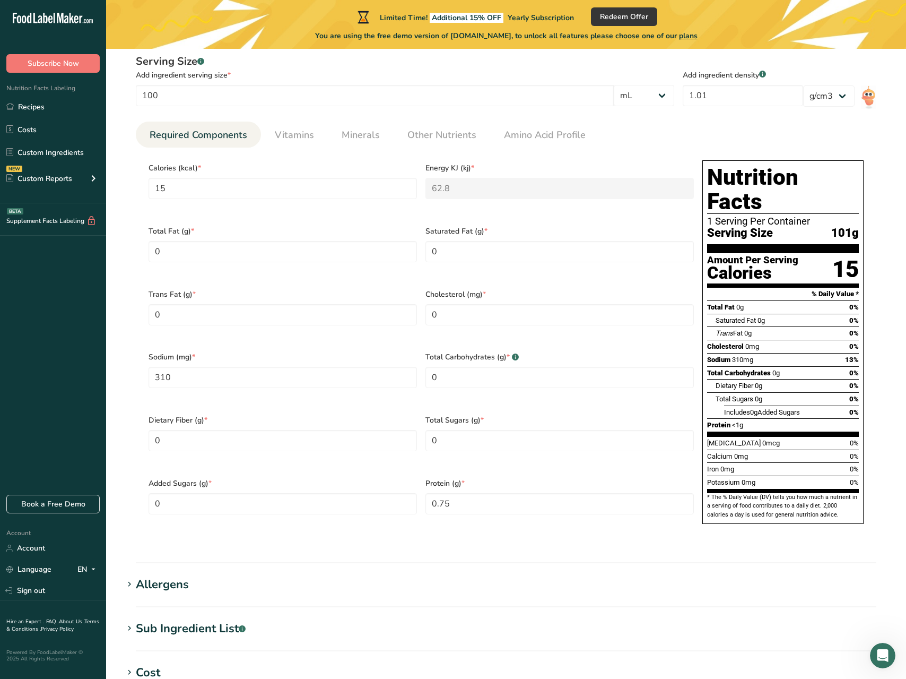
scroll to position [411, 0]
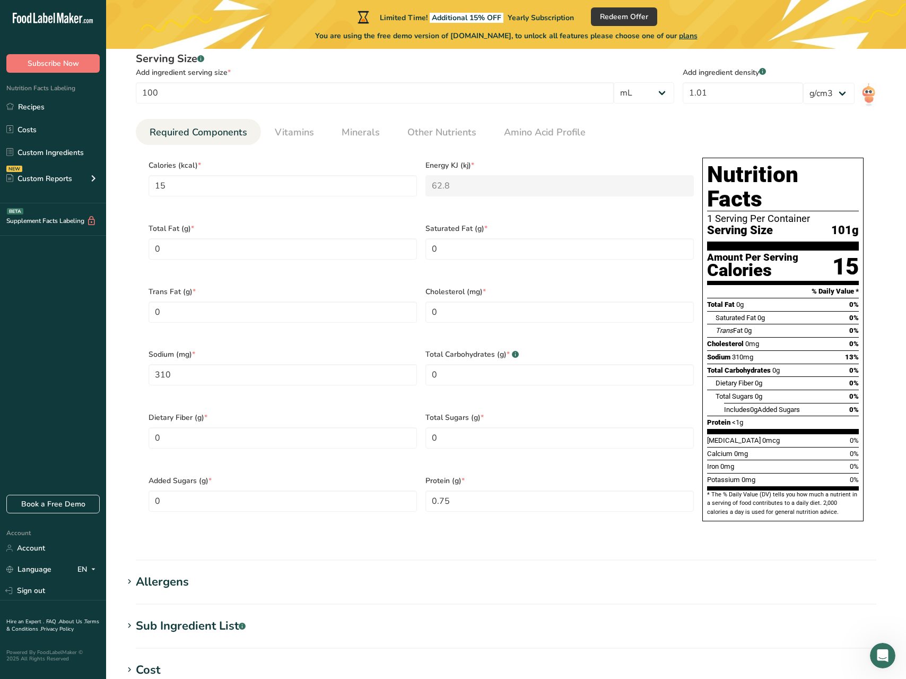
click at [756, 490] on section "* The % Daily Value (DV) tells you how much a nutrient in a serving of food con…" at bounding box center [783, 503] width 152 height 26
click at [736, 490] on section "* The % Daily Value (DV) tells you how much a nutrient in a serving of food con…" at bounding box center [783, 503] width 152 height 26
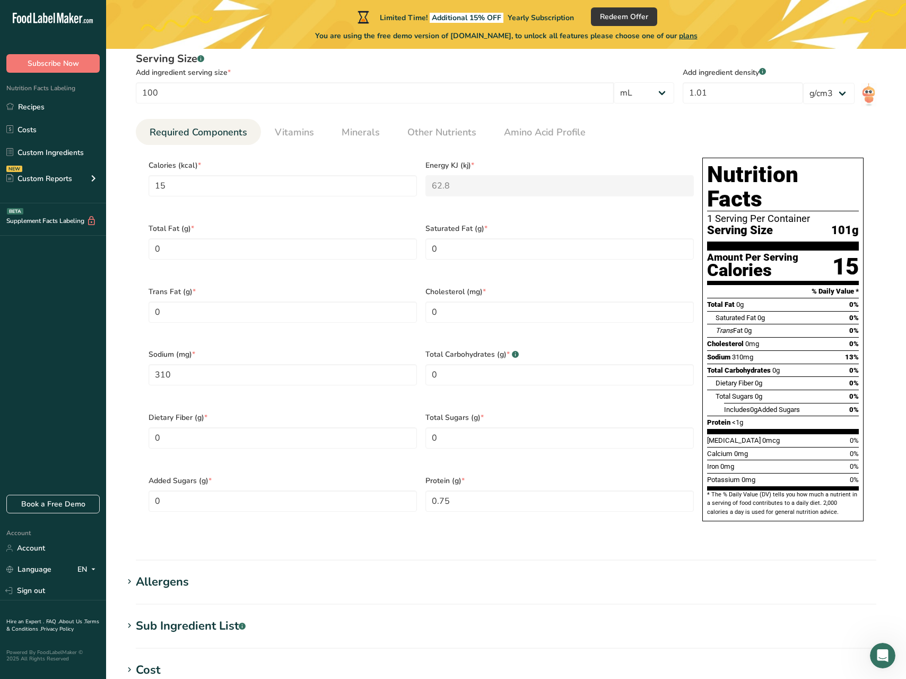
click at [736, 490] on section "* The % Daily Value (DV) tells you how much a nutrient in a serving of food con…" at bounding box center [783, 503] width 152 height 26
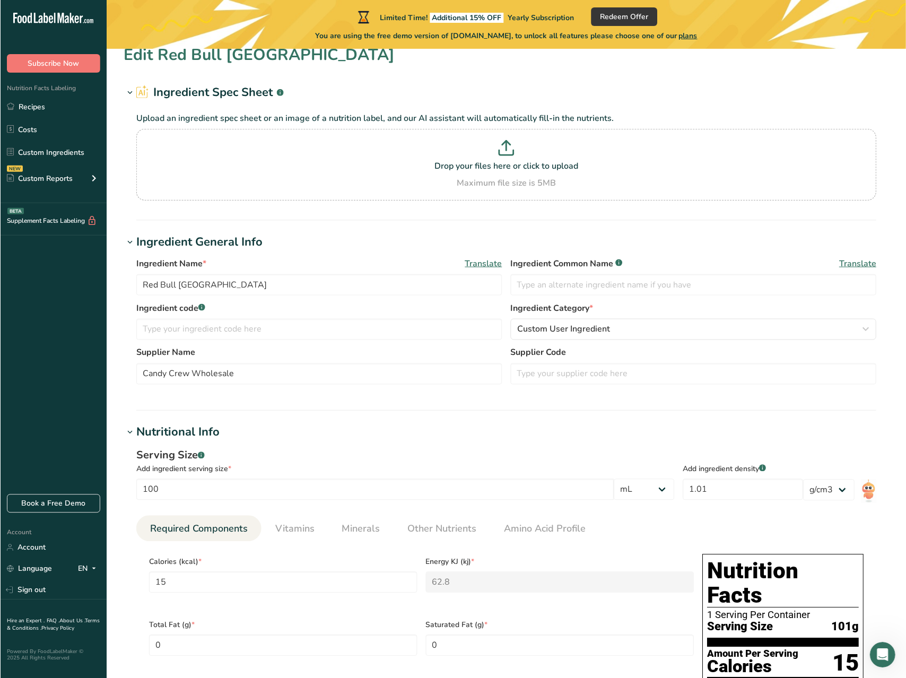
scroll to position [0, 0]
